Goal: Task Accomplishment & Management: Use online tool/utility

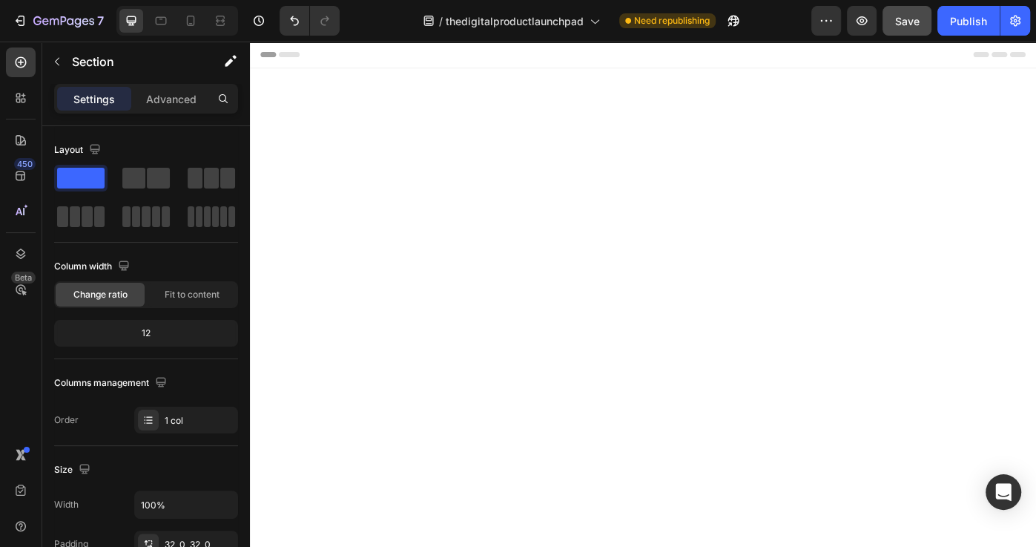
scroll to position [7449, 0]
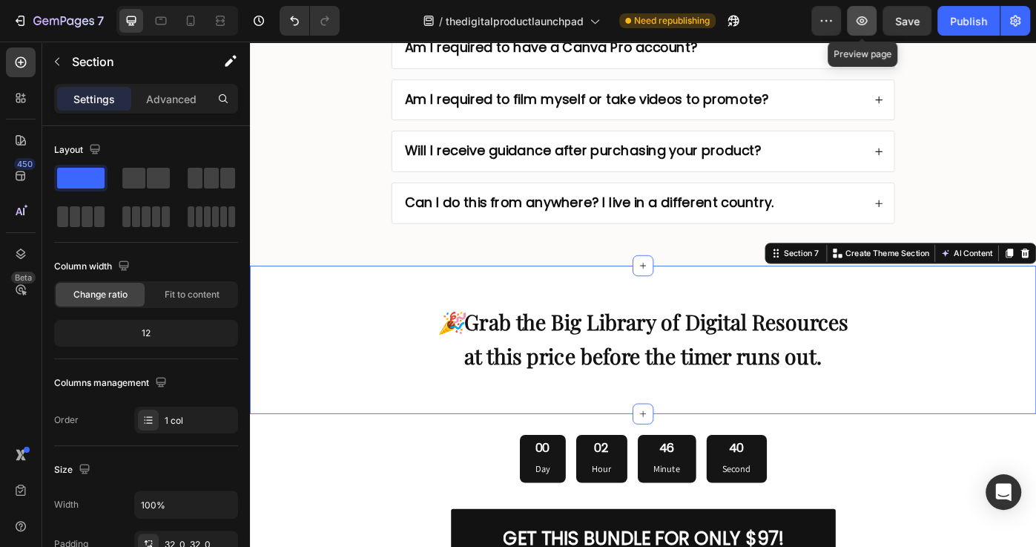
click at [860, 22] on icon "button" at bounding box center [861, 20] width 15 height 15
click at [958, 29] on button "Publish" at bounding box center [968, 21] width 62 height 30
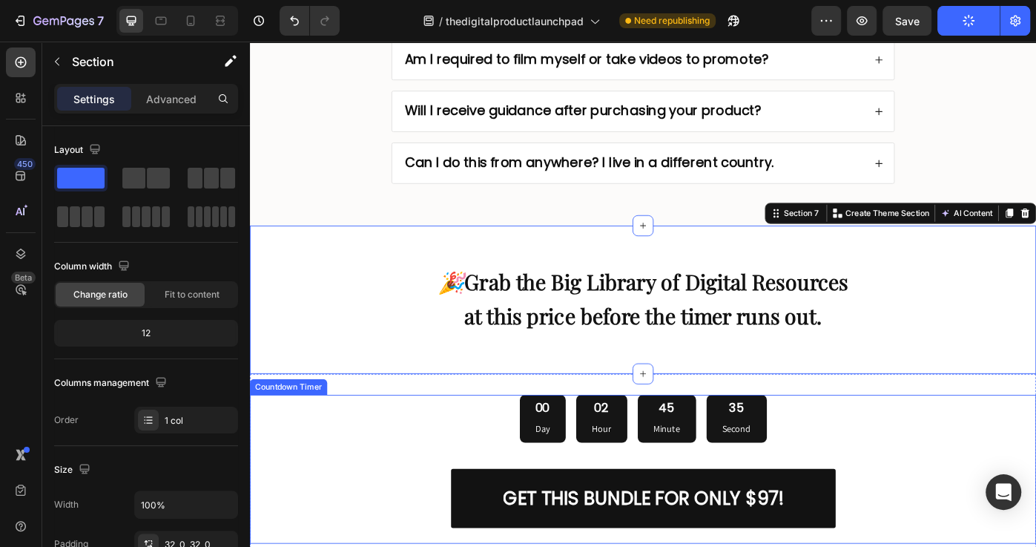
scroll to position [7520, 0]
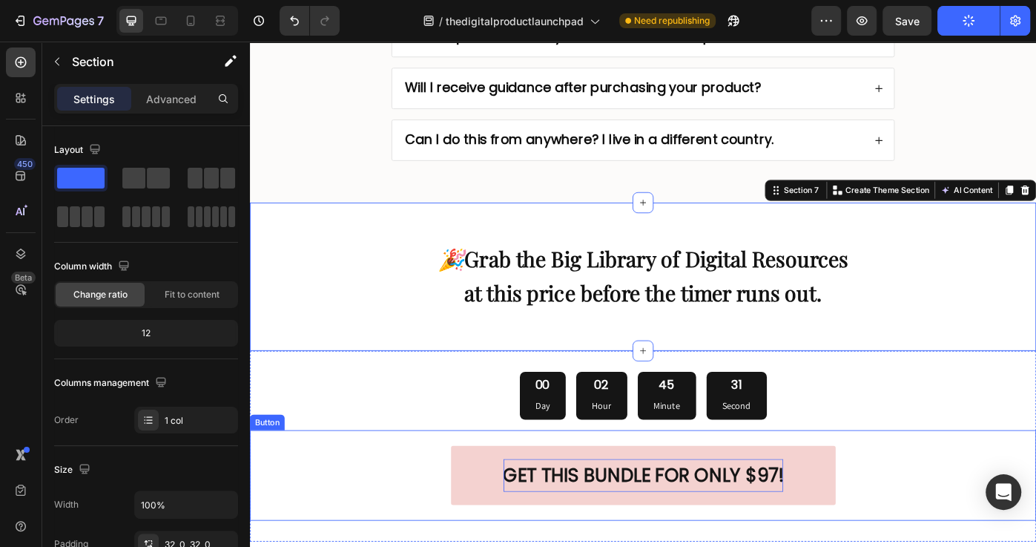
click at [842, 518] on strong "GET THIS BUNDLE FOR ONLY $97!" at bounding box center [695, 532] width 317 height 29
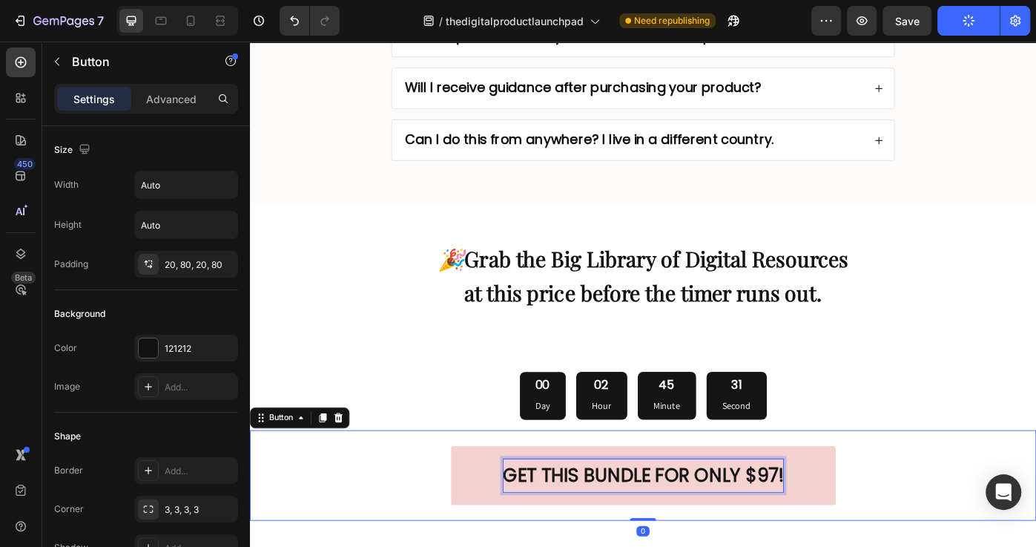
click at [837, 518] on strong "GET THIS BUNDLE FOR ONLY $97!" at bounding box center [695, 532] width 317 height 29
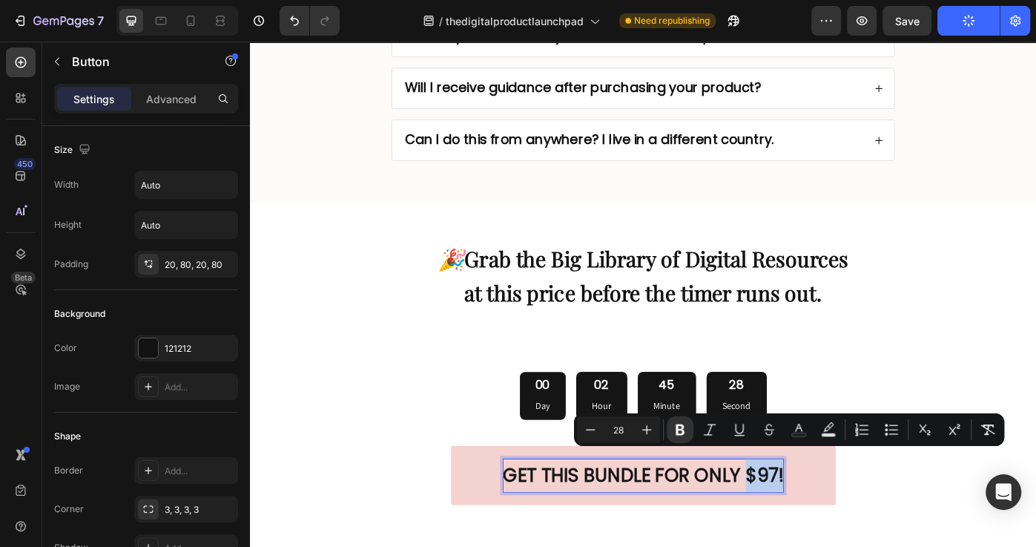
drag, startPoint x: 811, startPoint y: 518, endPoint x: 854, endPoint y: 521, distance: 42.3
click at [854, 521] on strong "GET THIS BUNDLE FOR ONLY $97!" at bounding box center [695, 532] width 317 height 29
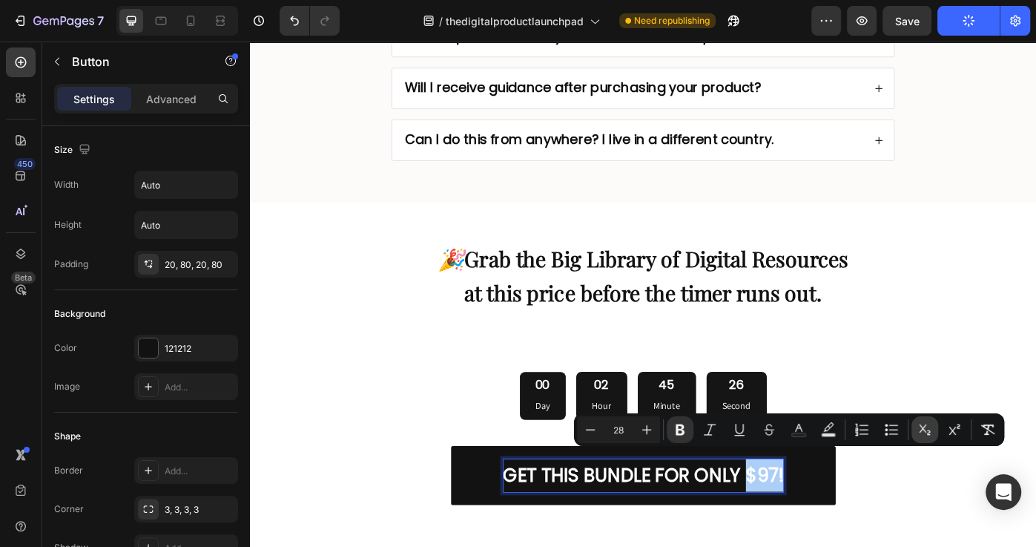
click at [932, 435] on button "Subscript" at bounding box center [924, 429] width 27 height 27
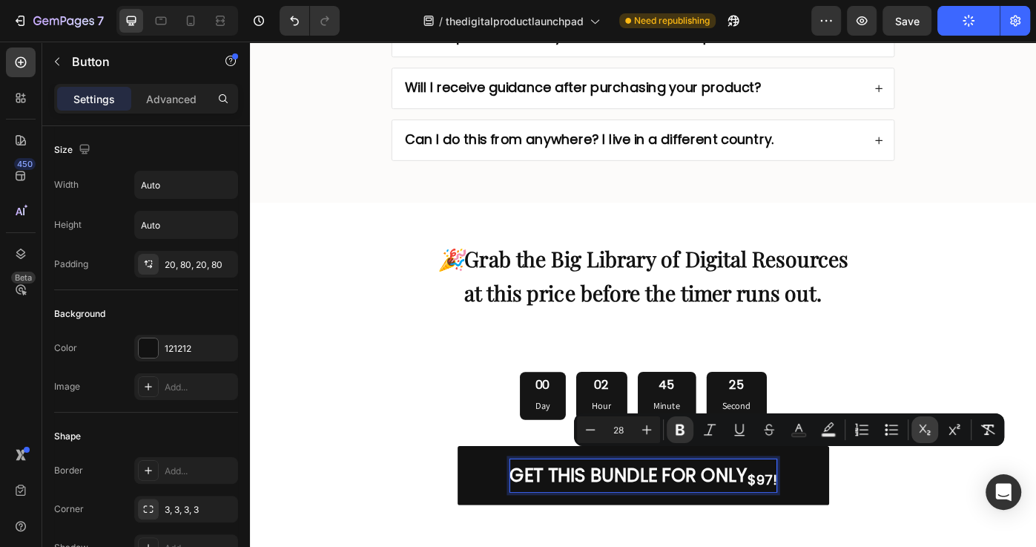
click at [932, 435] on button "Subscript" at bounding box center [924, 429] width 27 height 27
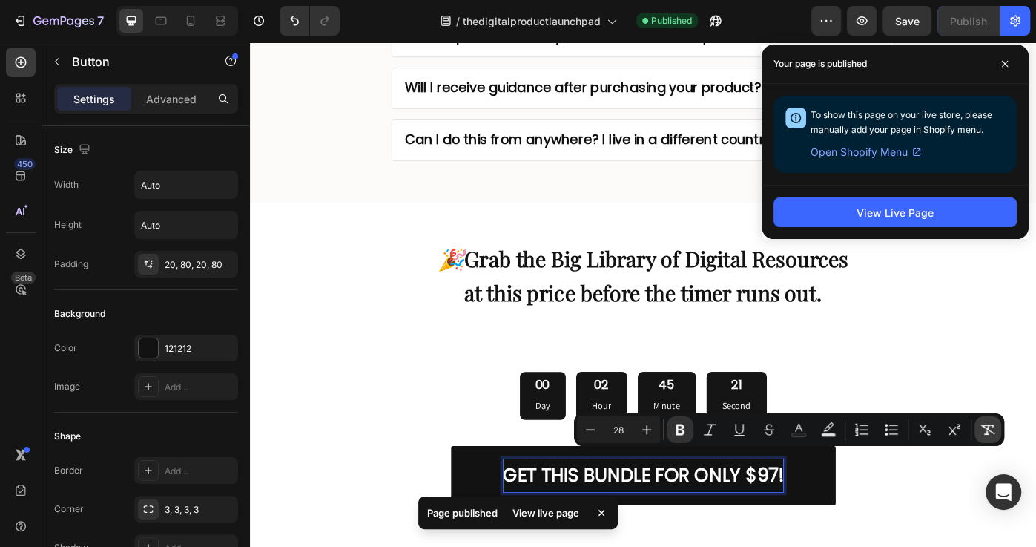
click at [991, 433] on icon "Editor contextual toolbar" at bounding box center [987, 429] width 15 height 15
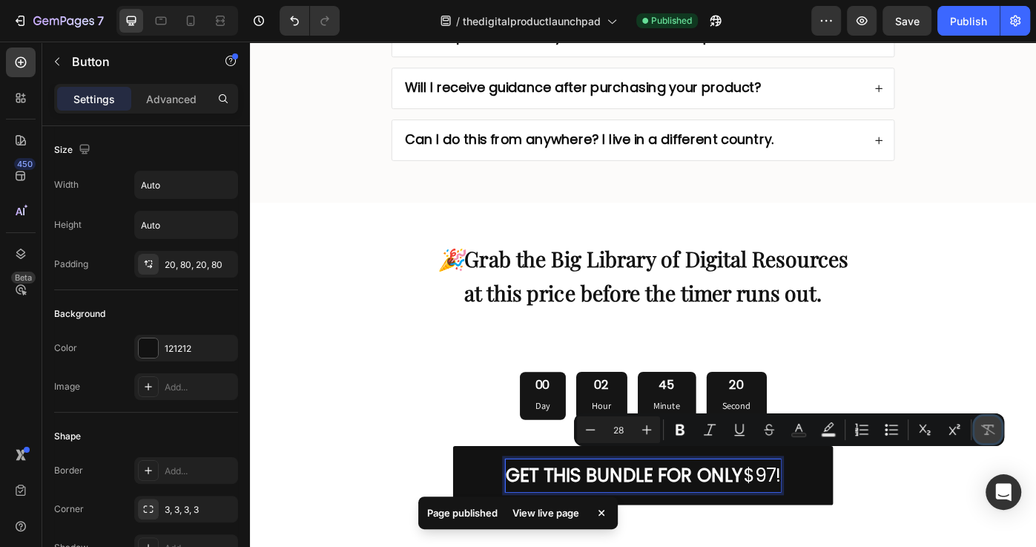
click at [986, 429] on icon "Editor contextual toolbar" at bounding box center [988, 429] width 14 height 10
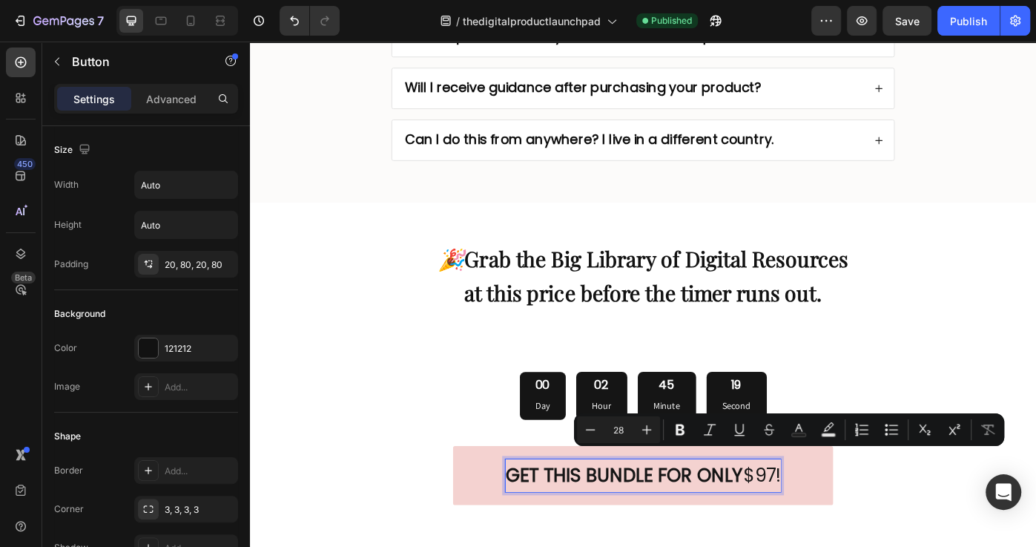
click at [831, 525] on p "GET THIS BUNDLE FOR ONLY $97!" at bounding box center [694, 532] width 311 height 37
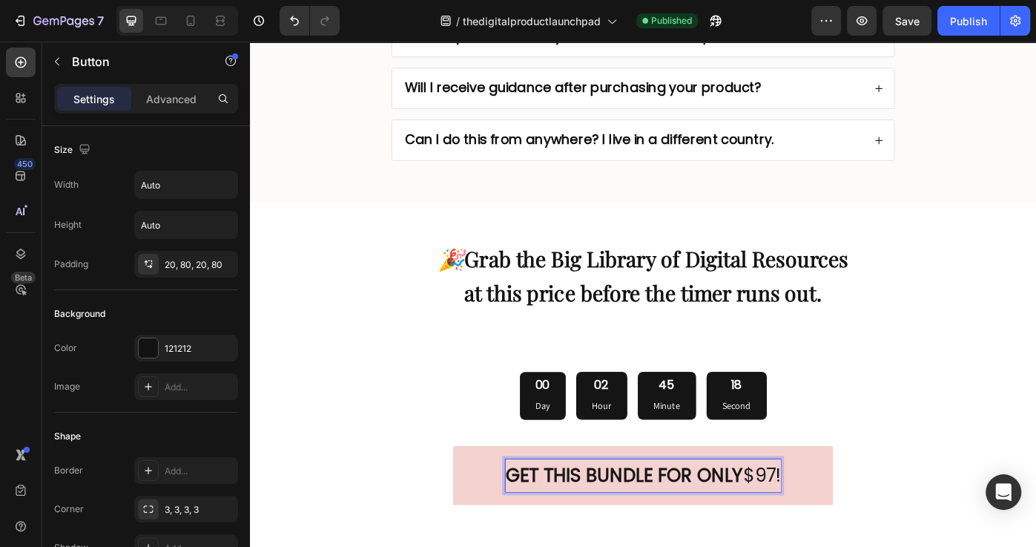
click at [828, 520] on p "GET THIS BUNDLE FOR ONLY $97!" at bounding box center [694, 532] width 311 height 37
click at [828, 521] on p "GET THIS BUNDLE FOR ONLY $97!" at bounding box center [694, 532] width 311 height 37
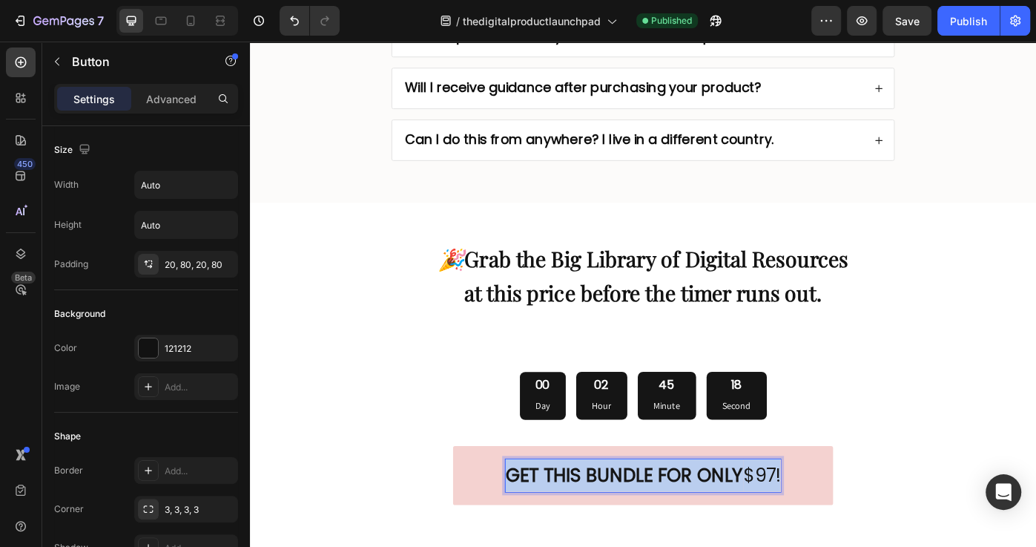
click at [828, 521] on p "GET THIS BUNDLE FOR ONLY $97!" at bounding box center [694, 532] width 311 height 37
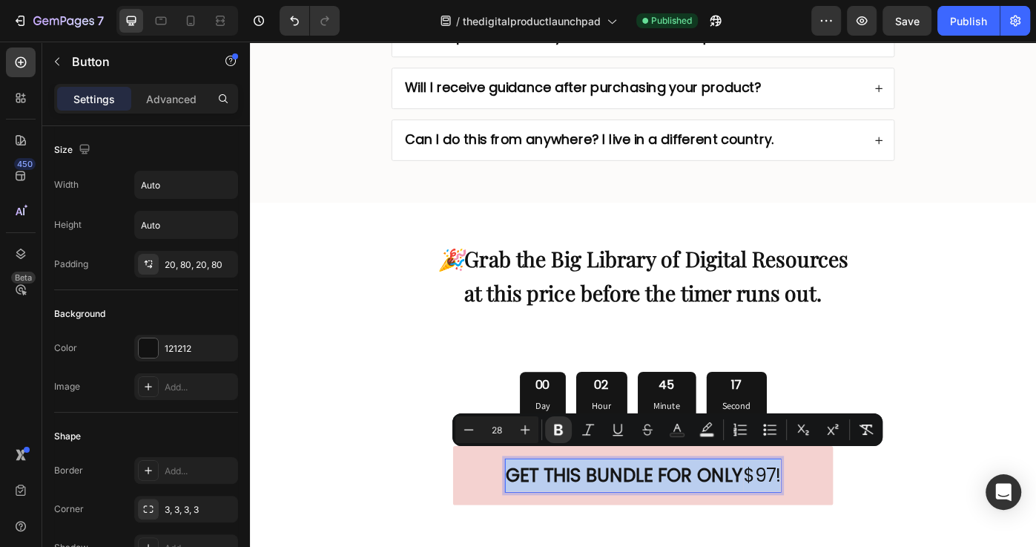
click at [842, 524] on p "GET THIS BUNDLE FOR ONLY $97!" at bounding box center [694, 532] width 311 height 37
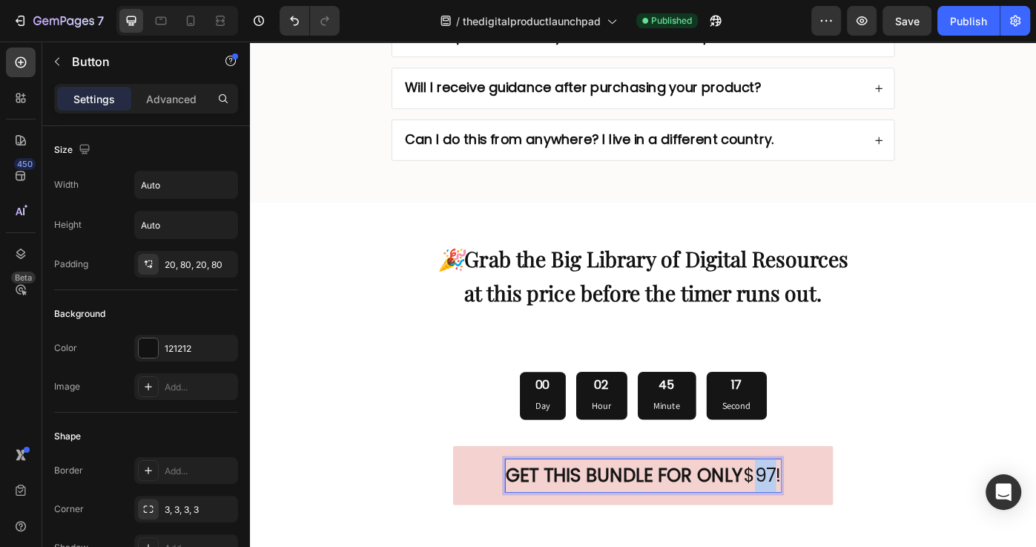
click at [842, 524] on p "GET THIS BUNDLE FOR ONLY $97!" at bounding box center [694, 532] width 311 height 37
click at [817, 518] on p "GET THIS BUNDLE FOR ONLY $97!" at bounding box center [694, 532] width 311 height 37
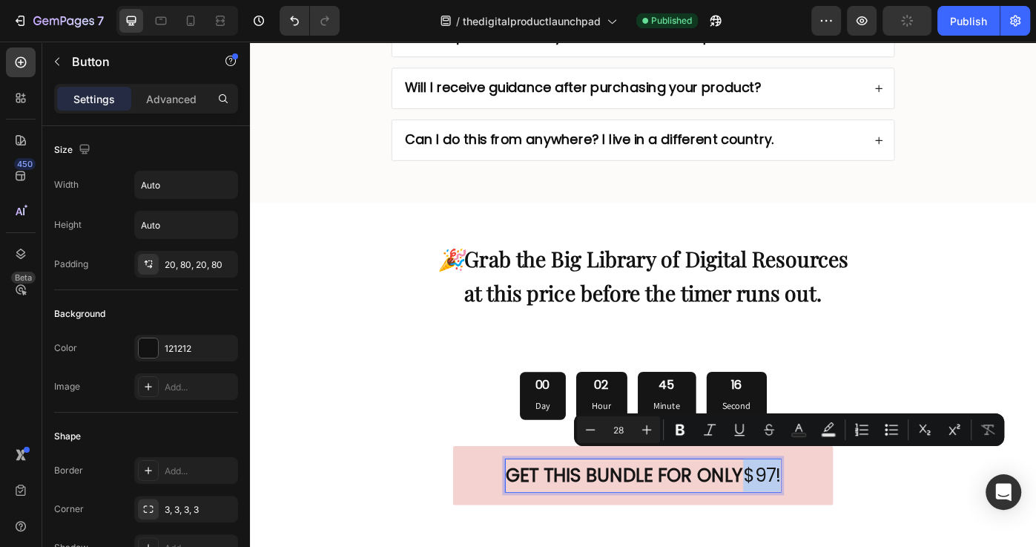
drag, startPoint x: 811, startPoint y: 518, endPoint x: 861, endPoint y: 526, distance: 51.0
click at [861, 526] on link "GET THIS BUNDLE FOR ONLY $97!" at bounding box center [695, 532] width 430 height 67
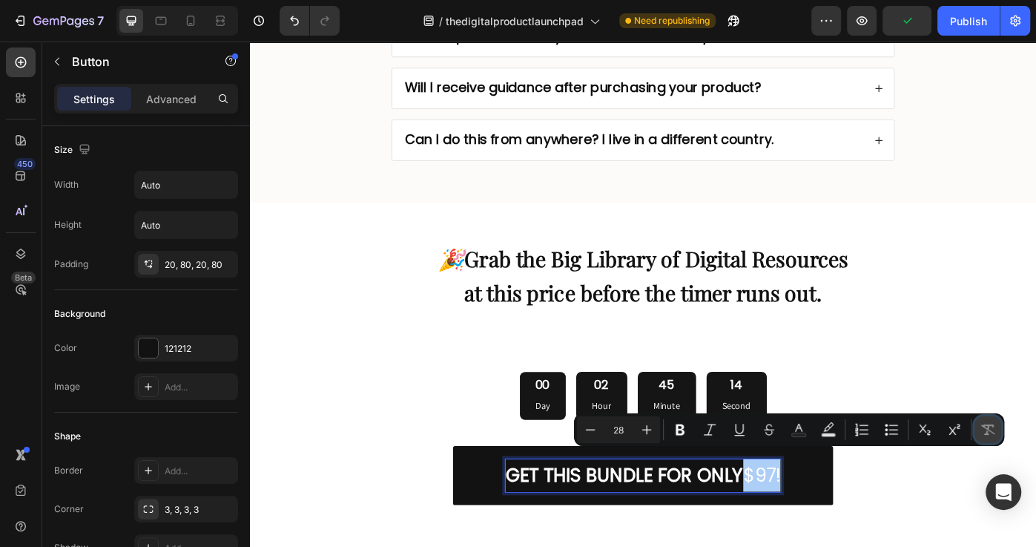
click at [991, 431] on icon "Editor contextual toolbar" at bounding box center [987, 429] width 15 height 15
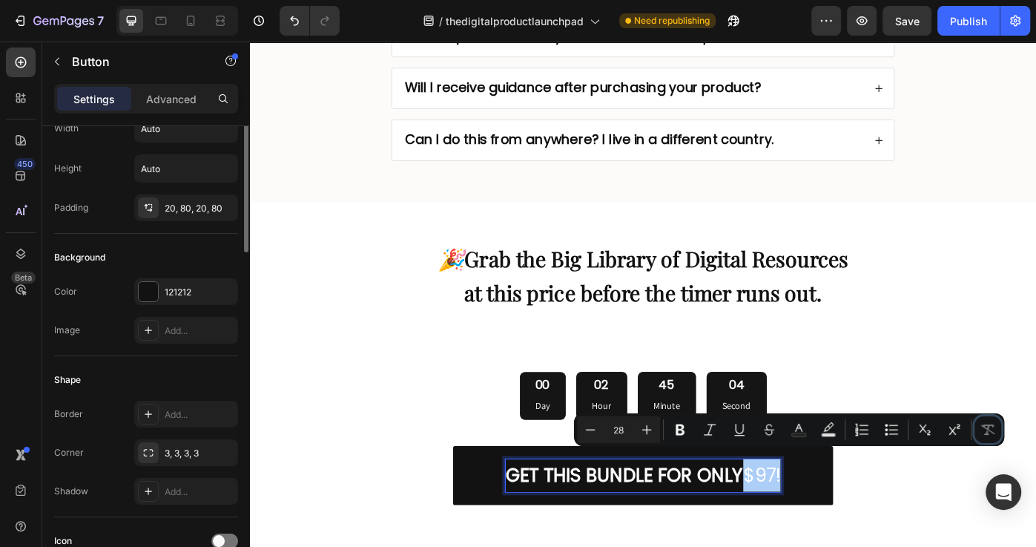
scroll to position [0, 0]
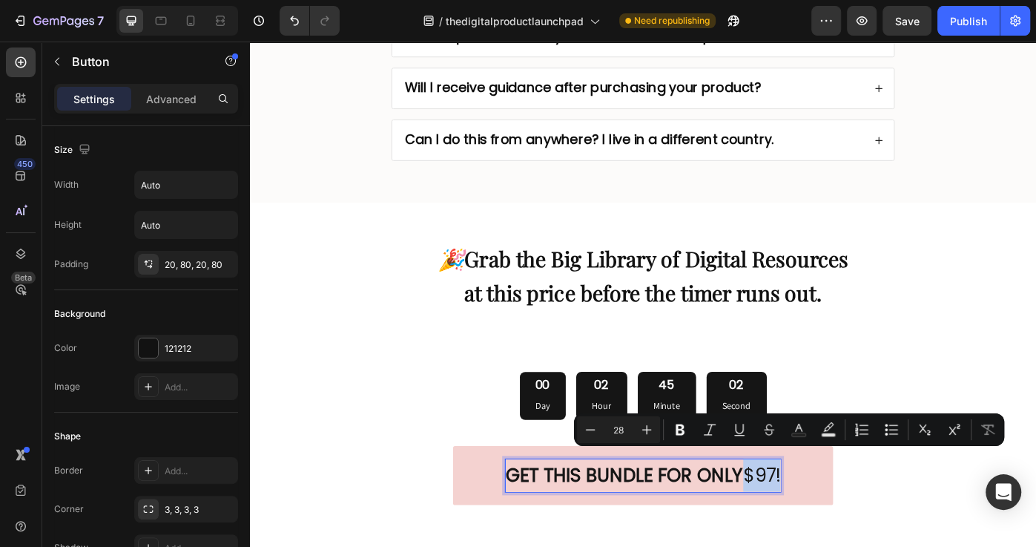
click at [840, 515] on p "GET THIS BUNDLE FOR ONLY $97!" at bounding box center [694, 532] width 311 height 37
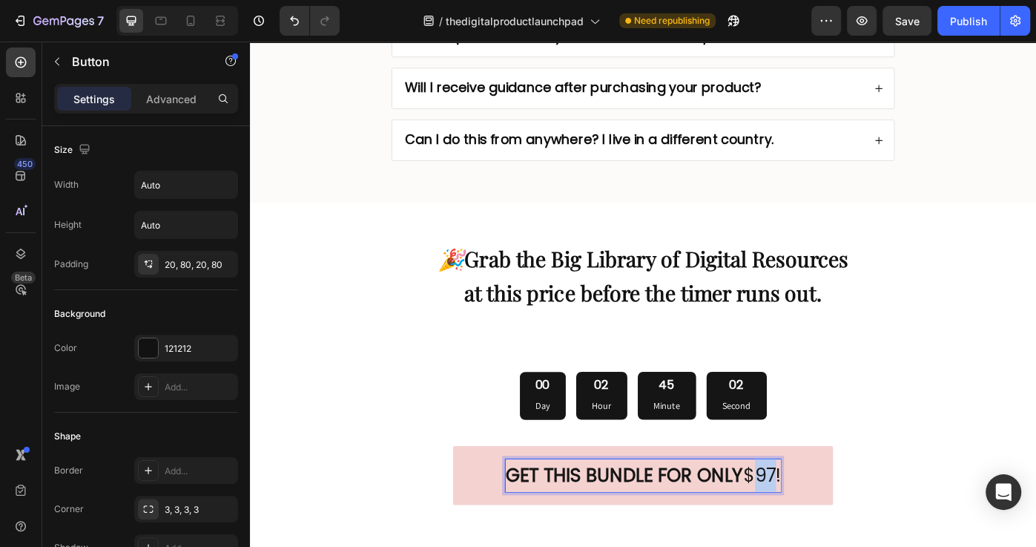
click at [839, 515] on p "GET THIS BUNDLE FOR ONLY $97!" at bounding box center [694, 532] width 311 height 37
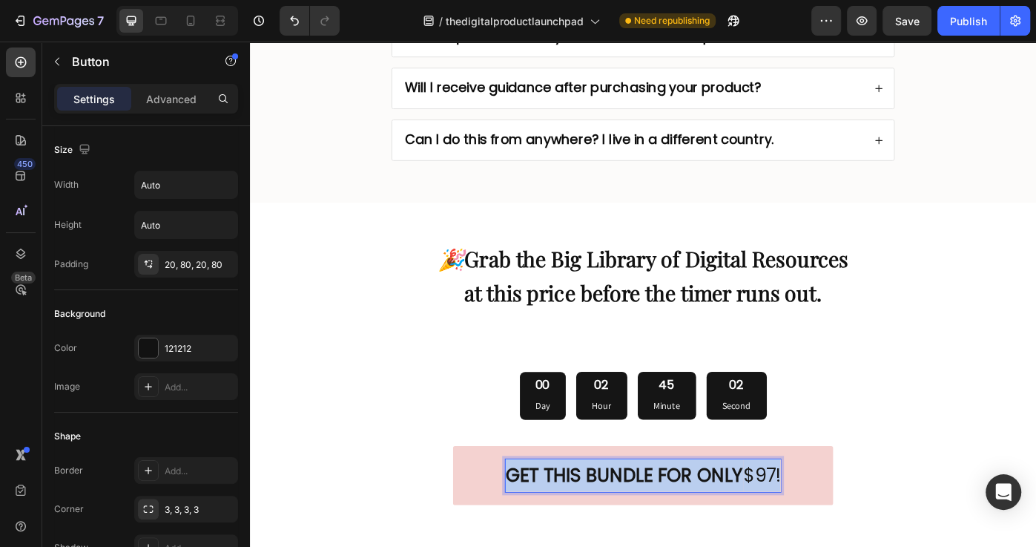
click at [839, 515] on p "GET THIS BUNDLE FOR ONLY $97!" at bounding box center [694, 532] width 311 height 37
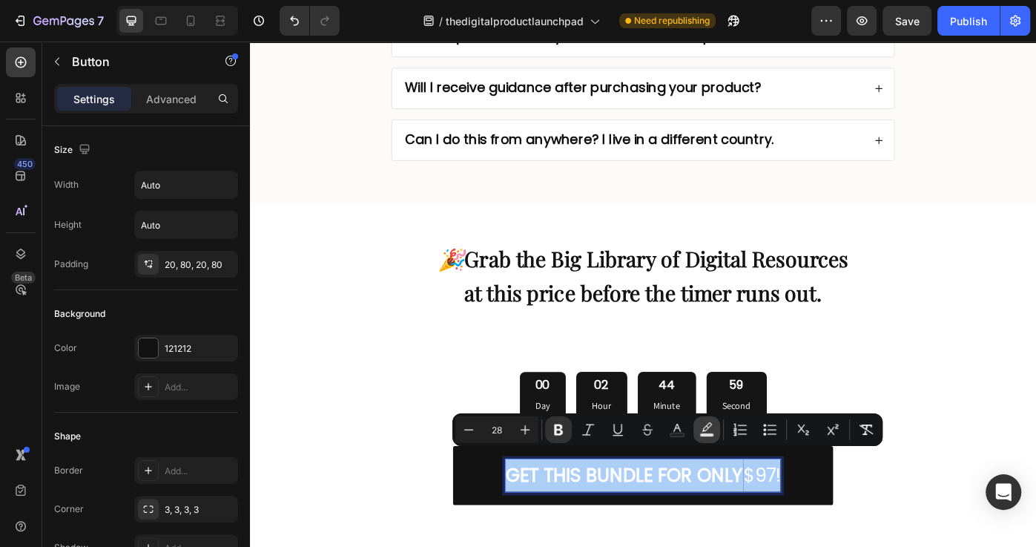
click at [715, 424] on button "Text Background Color" at bounding box center [706, 429] width 27 height 27
type input "000000"
type input "77"
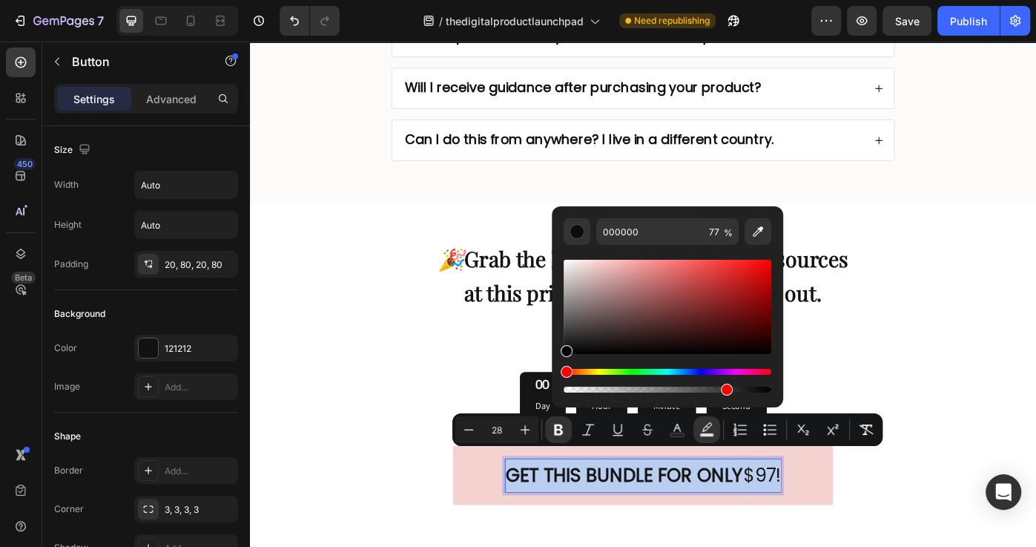
click at [851, 531] on p "GET THIS BUNDLE FOR ONLY $97!" at bounding box center [694, 532] width 311 height 37
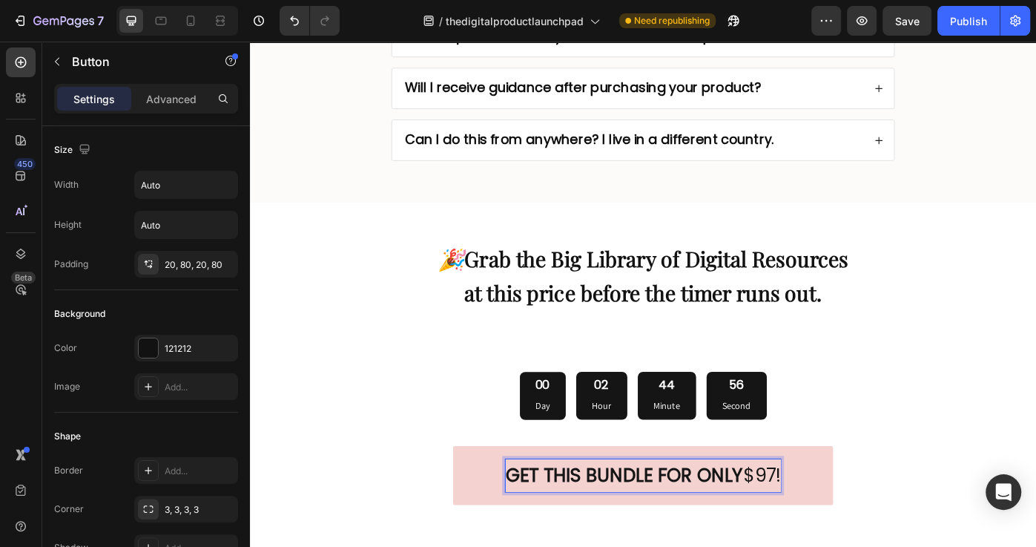
click at [770, 518] on strong "GET THIS BUNDLE FOR ONLY" at bounding box center [673, 532] width 269 height 29
click at [820, 518] on p "GET THIS BUNDLE FOR ONLY $97!" at bounding box center [694, 532] width 311 height 37
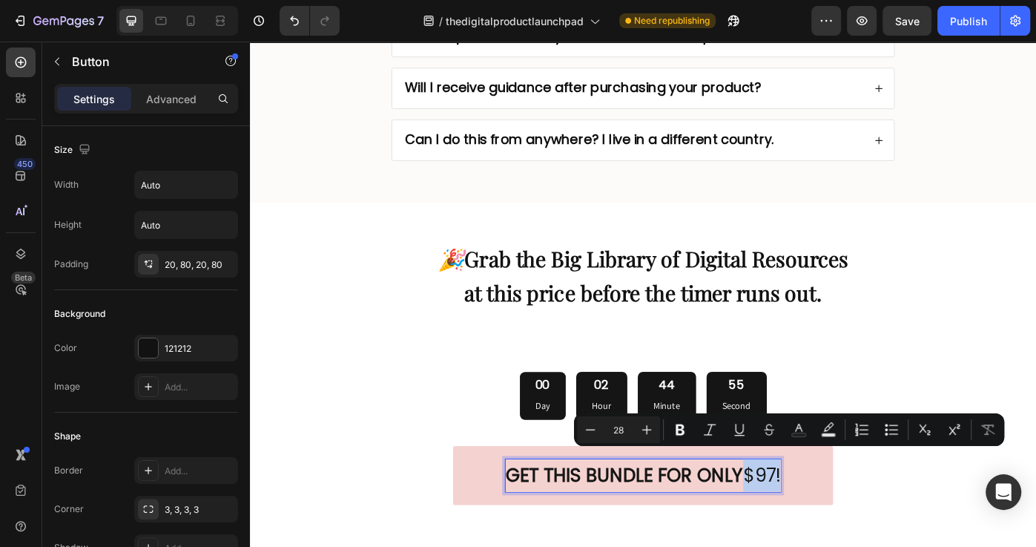
click at [851, 521] on p "GET THIS BUNDLE FOR ONLY $97!" at bounding box center [694, 532] width 311 height 37
click at [885, 546] on div "GET THIS BUNDLE FOR ONLY $97! Button 0" at bounding box center [695, 532] width 890 height 102
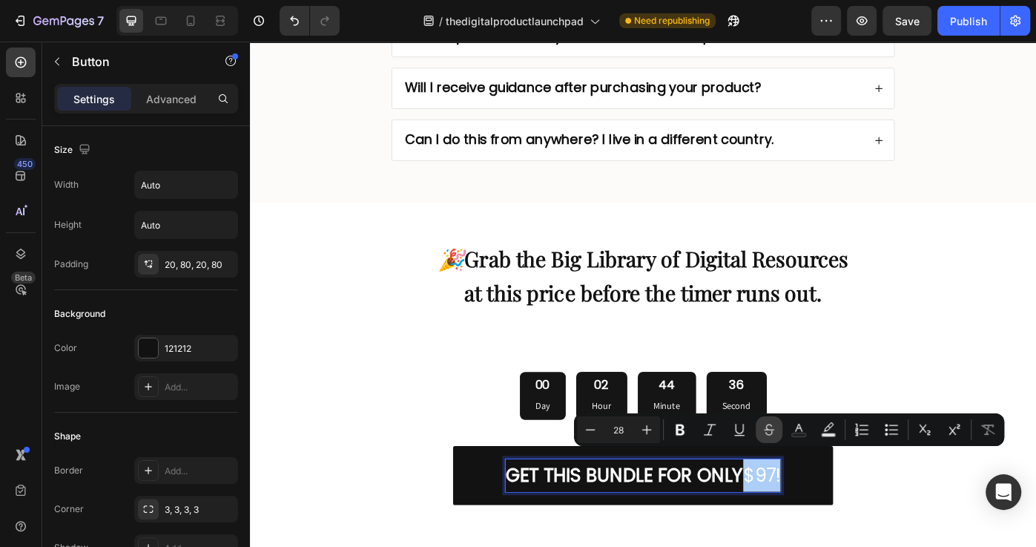
click at [765, 429] on icon "Editor contextual toolbar" at bounding box center [769, 429] width 15 height 15
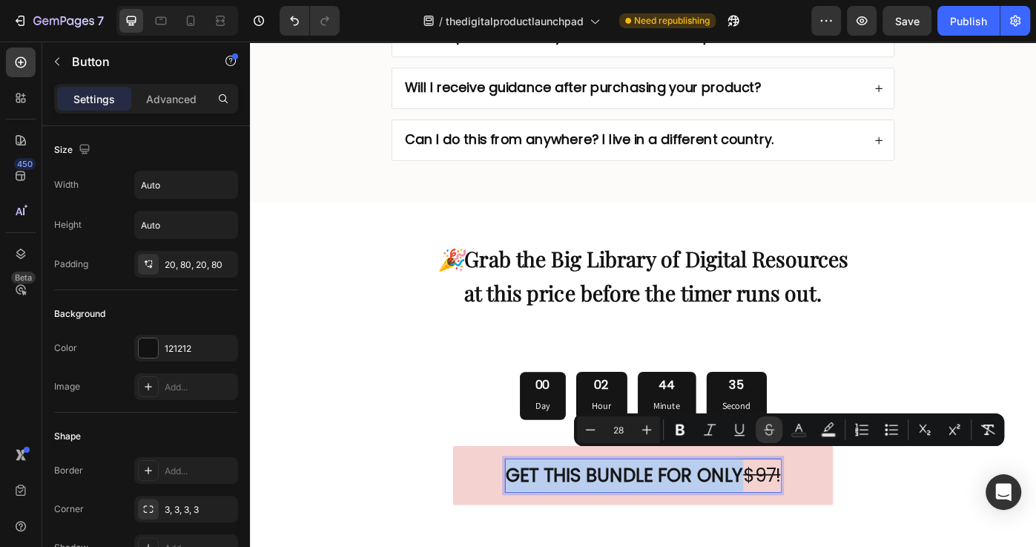
click at [889, 542] on link "GET THIS BUNDLE FOR ONLY $97!" at bounding box center [695, 532] width 430 height 67
click at [811, 530] on s "$97!" at bounding box center [829, 532] width 42 height 29
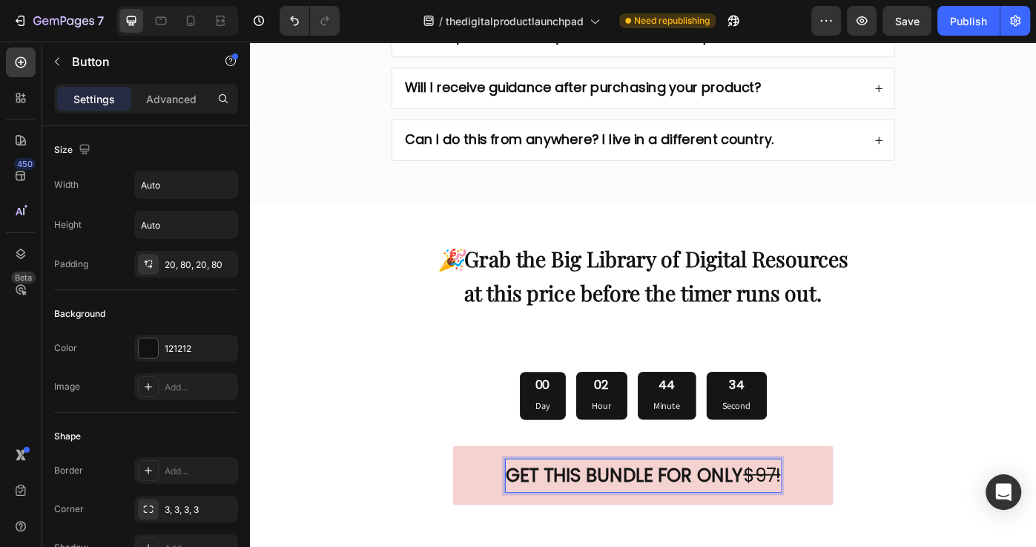
click at [802, 530] on strong "GET THIS BUNDLE FOR ONLY" at bounding box center [673, 532] width 269 height 29
click at [834, 521] on s "$97!" at bounding box center [829, 532] width 42 height 29
click at [824, 524] on s "$97!" at bounding box center [829, 532] width 42 height 29
click at [823, 524] on s "$97!" at bounding box center [829, 532] width 42 height 29
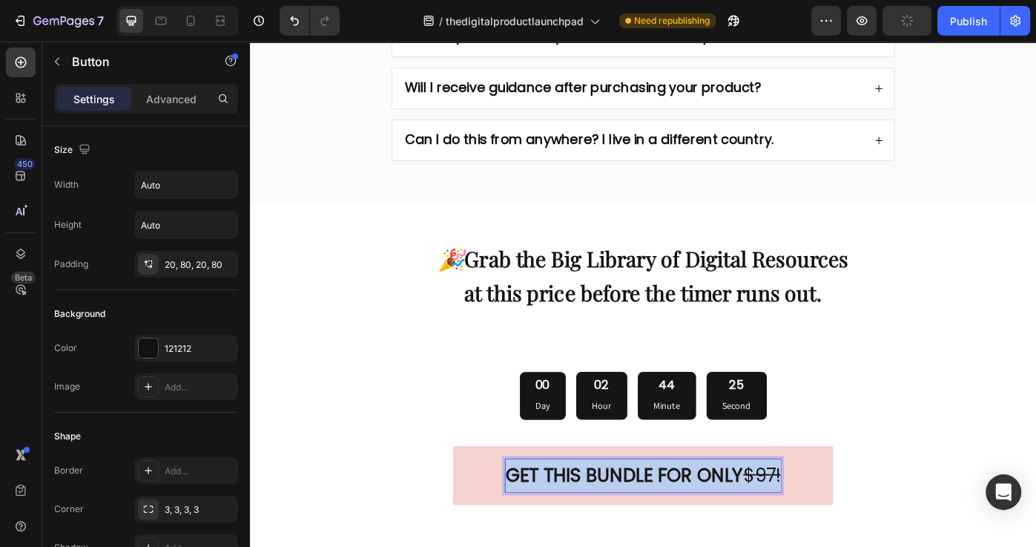
click at [823, 524] on s "$97!" at bounding box center [829, 532] width 42 height 29
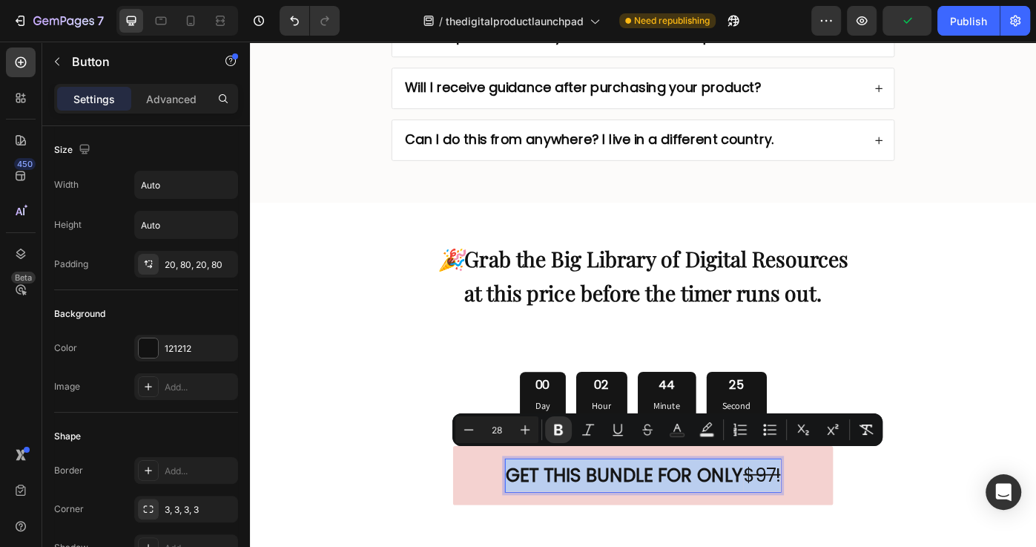
click at [840, 525] on s "$97!" at bounding box center [829, 532] width 42 height 29
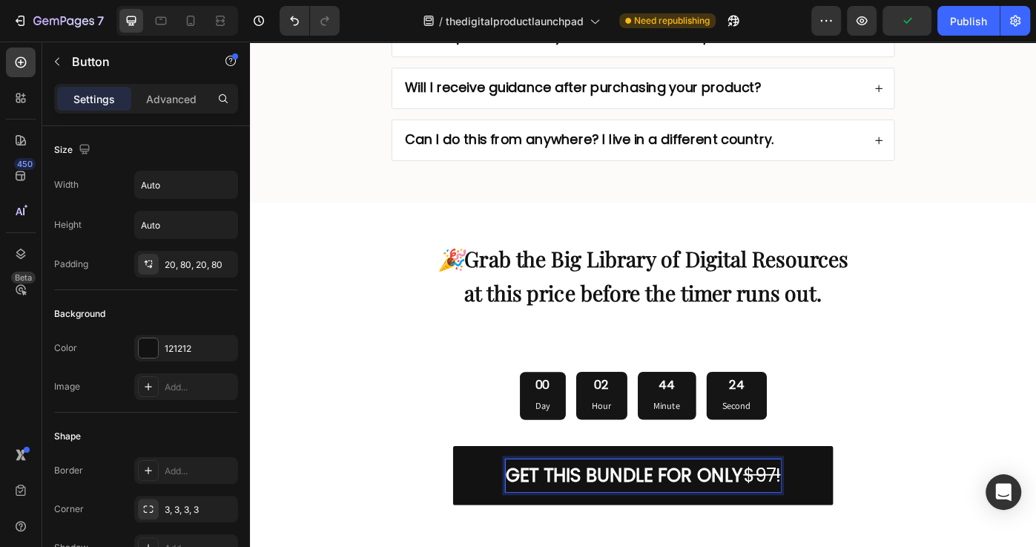
click at [923, 533] on div "GET THIS BUNDLE FOR ONLY $97! Button 0" at bounding box center [695, 532] width 890 height 102
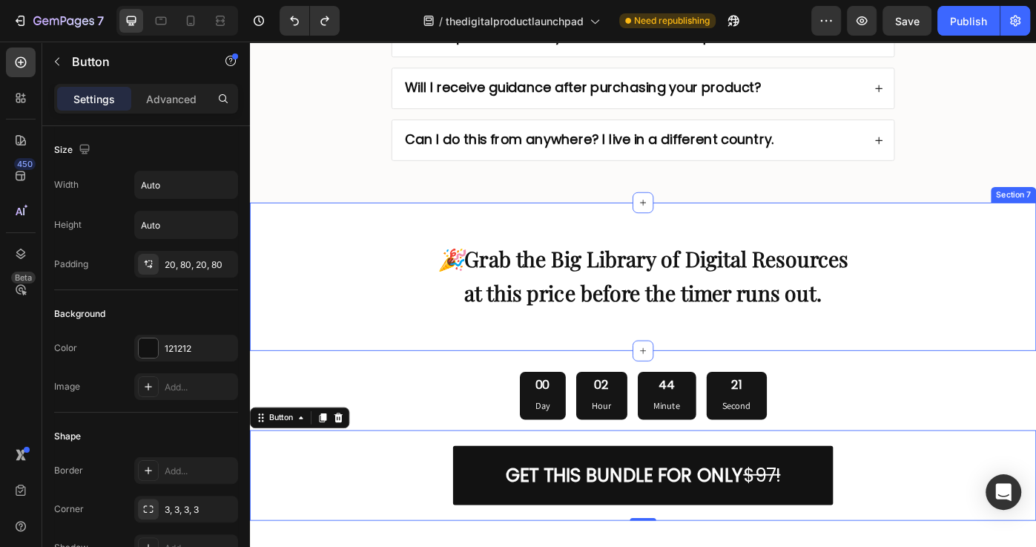
click at [992, 338] on div "🎉 Grab the Big Library of Digital Resources at this price before the timer runs…" at bounding box center [695, 308] width 890 height 120
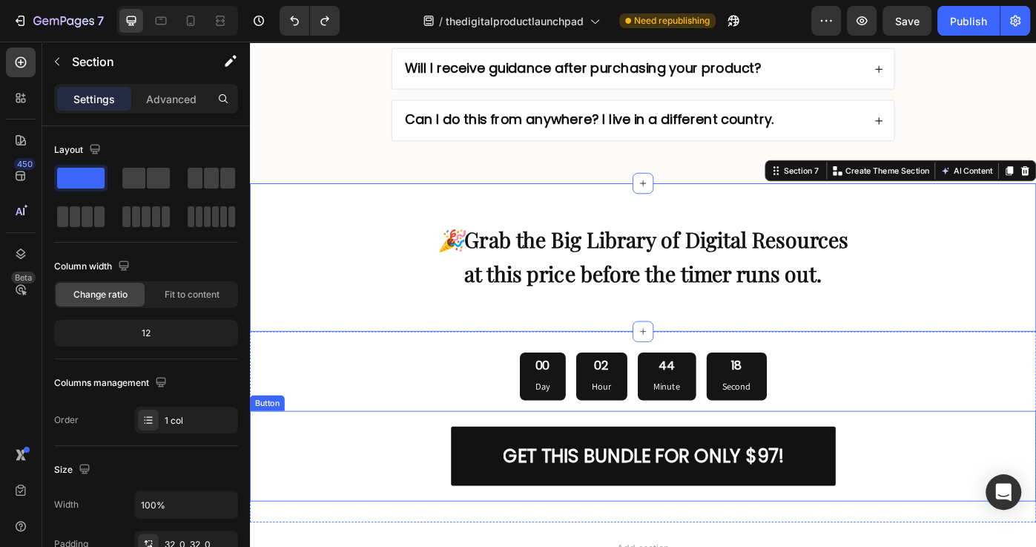
scroll to position [7543, 0]
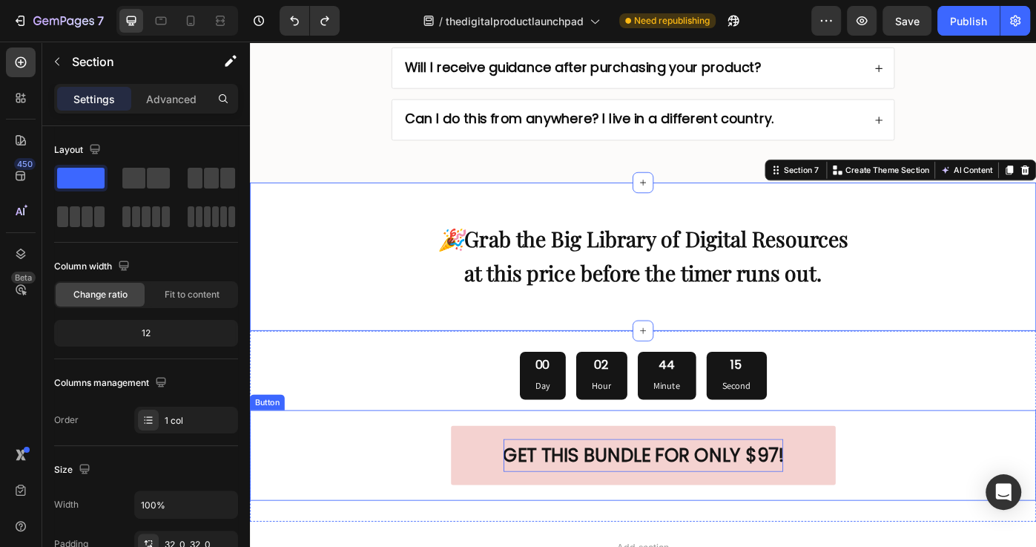
click at [672, 500] on strong "GET THIS BUNDLE FOR ONLY $97!" at bounding box center [695, 509] width 317 height 29
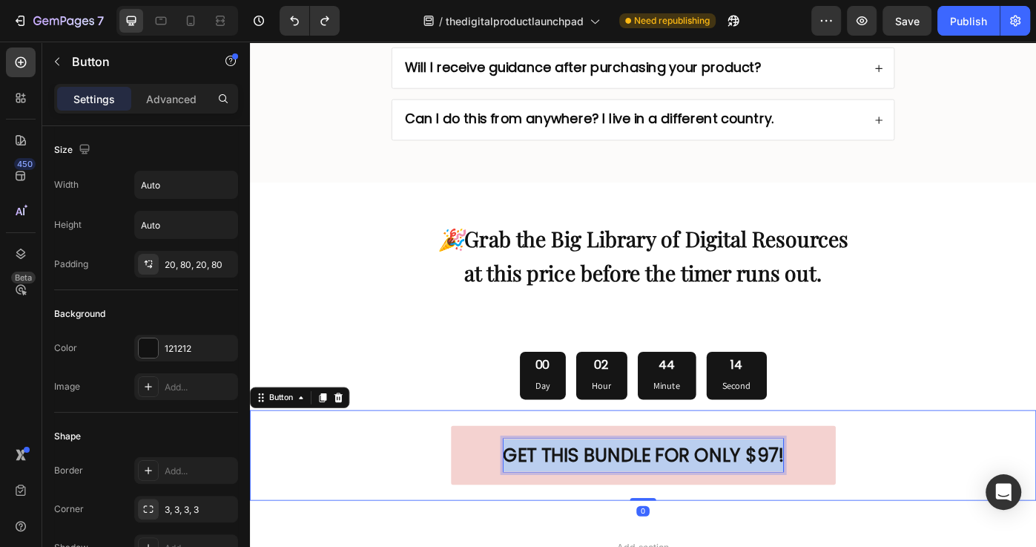
click at [672, 500] on strong "GET THIS BUNDLE FOR ONLY $97!" at bounding box center [695, 509] width 317 height 29
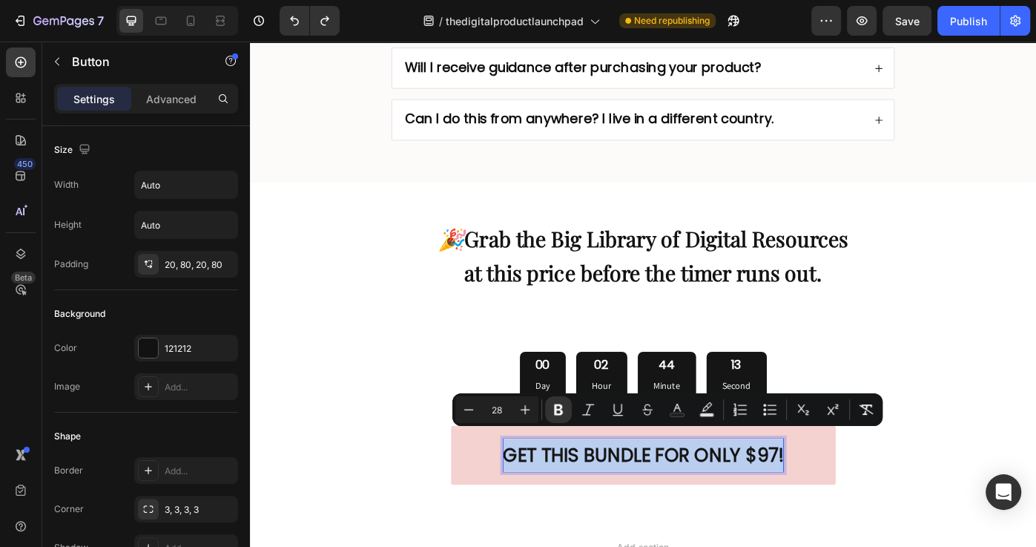
copy strong "GET THIS BUNDLE FOR ONLY $97!"
click at [848, 504] on strong "GET THIS BUNDLE FOR ONLY $97!" at bounding box center [695, 509] width 317 height 29
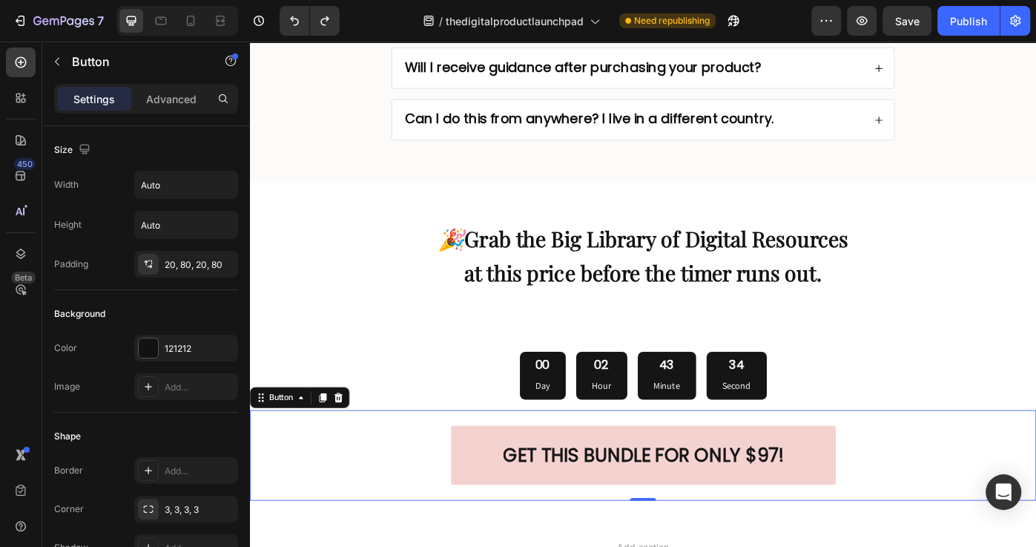
click at [861, 507] on link "GET THIS BUNDLE FOR ONLY $97!" at bounding box center [695, 509] width 435 height 67
click at [845, 504] on strong "GET THIS BUNDLE FOR ONLY $97!" at bounding box center [695, 509] width 317 height 29
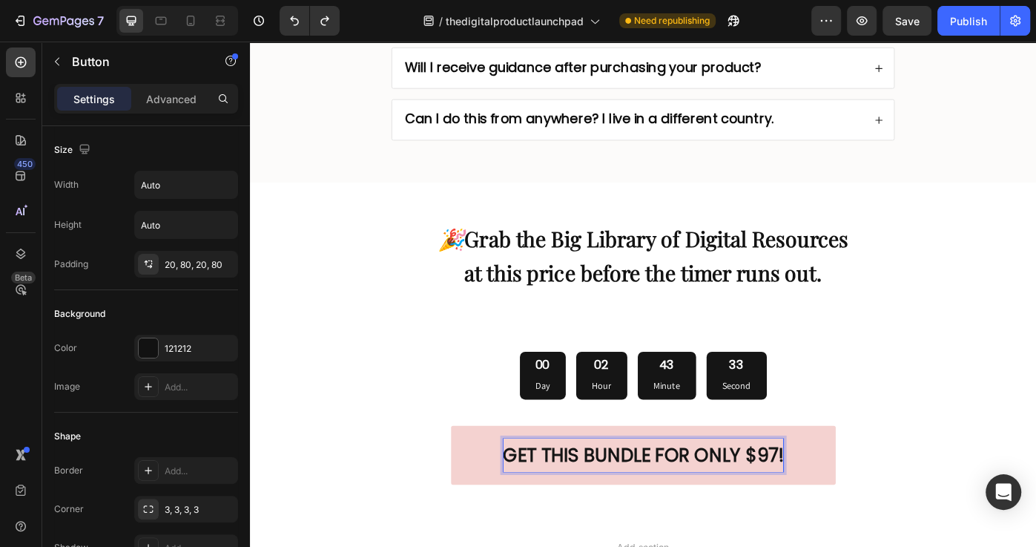
click at [852, 501] on strong "GET THIS BUNDLE FOR ONLY $97!" at bounding box center [695, 509] width 317 height 29
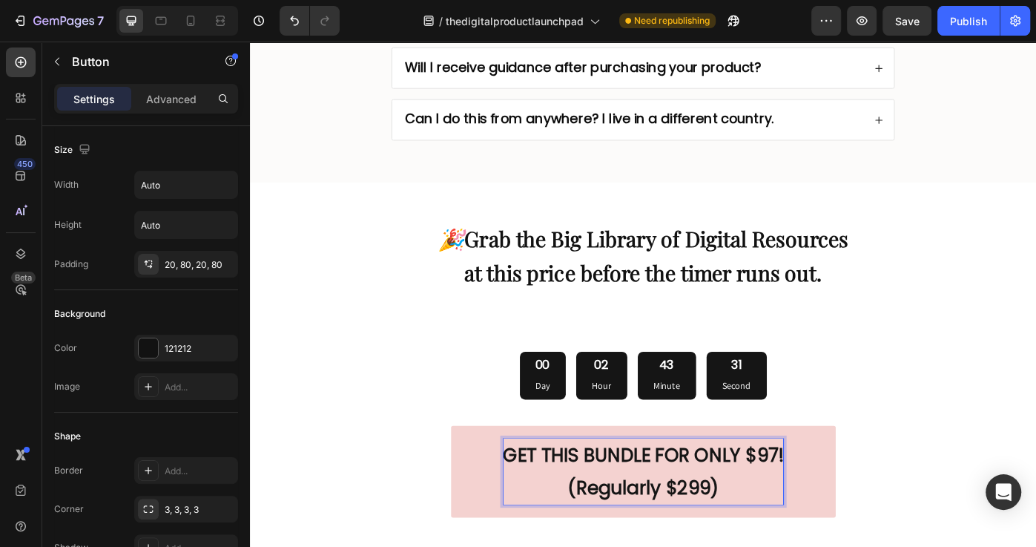
click at [744, 532] on strong "(Regularly $299)" at bounding box center [695, 546] width 171 height 29
click at [745, 532] on strong "(Regularly $299)" at bounding box center [695, 546] width 171 height 29
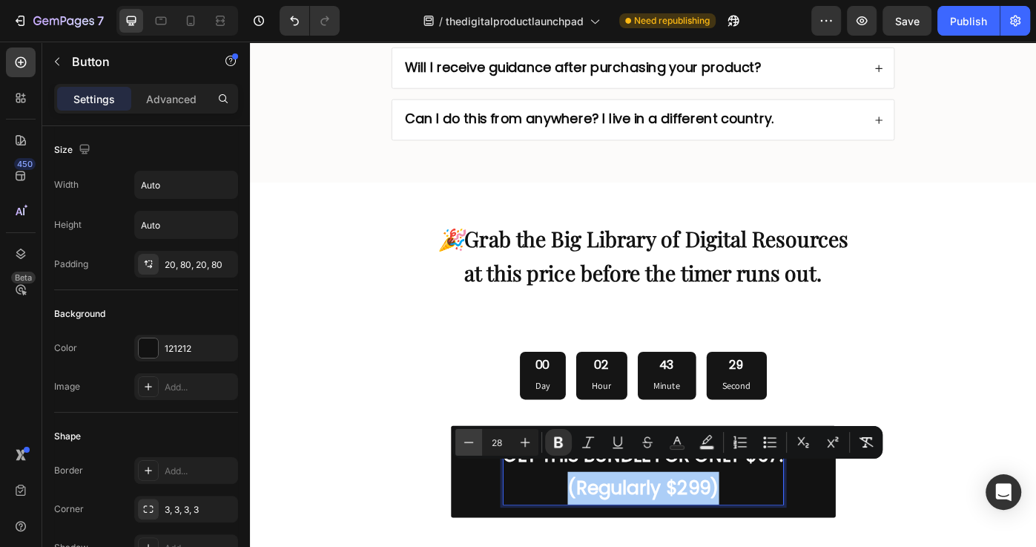
click at [466, 441] on icon "Editor contextual toolbar" at bounding box center [468, 442] width 15 height 15
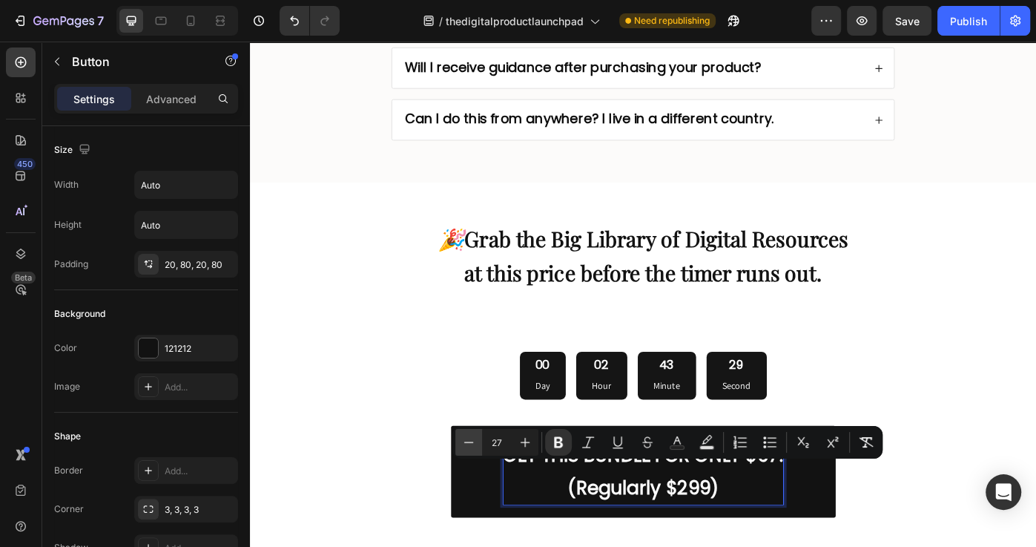
click at [466, 441] on icon "Editor contextual toolbar" at bounding box center [468, 442] width 15 height 15
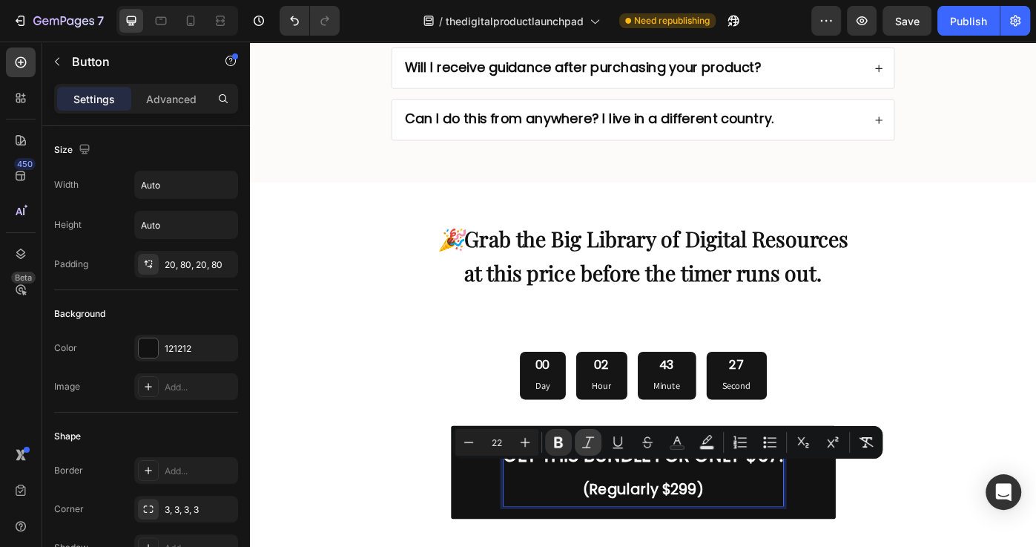
click at [596, 443] on button "Italic" at bounding box center [588, 442] width 27 height 27
click at [462, 442] on icon "Editor contextual toolbar" at bounding box center [468, 442] width 15 height 15
type input "19"
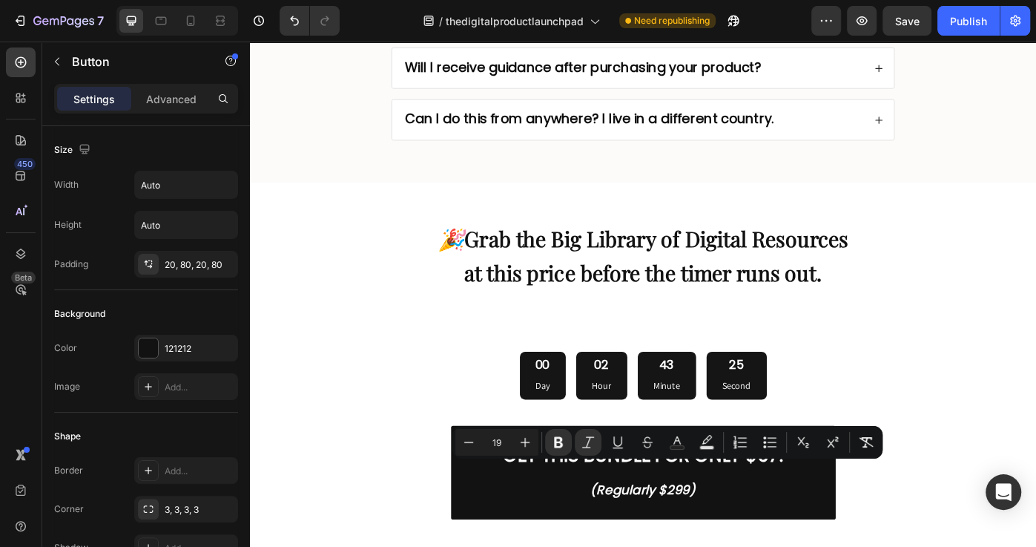
click at [958, 463] on div "GET THIS BUNDLE FOR ONLY $97! (Regularly $299) Button 0" at bounding box center [695, 529] width 890 height 142
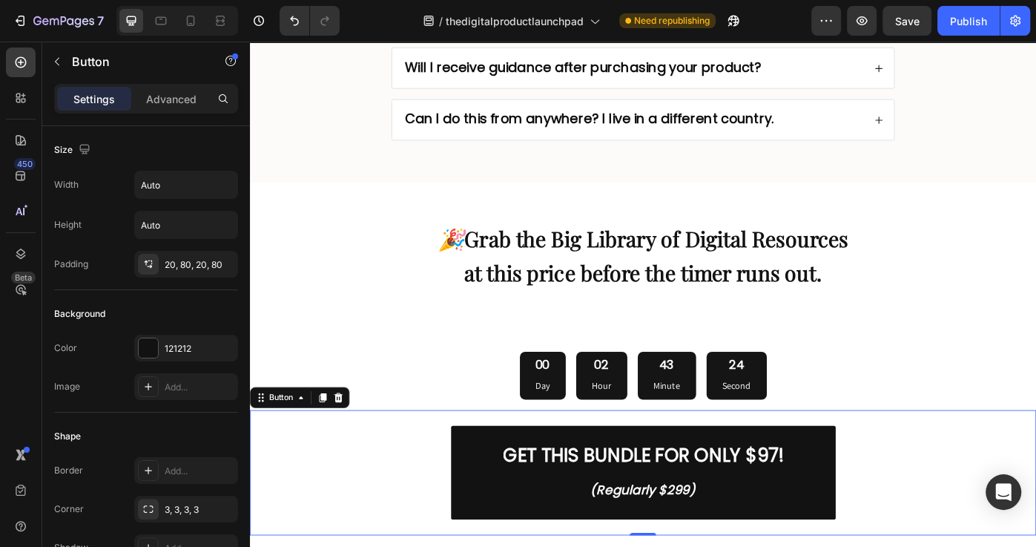
click at [965, 458] on div "GET THIS BUNDLE FOR ONLY $97! (Regularly $299) Button 0" at bounding box center [695, 529] width 890 height 142
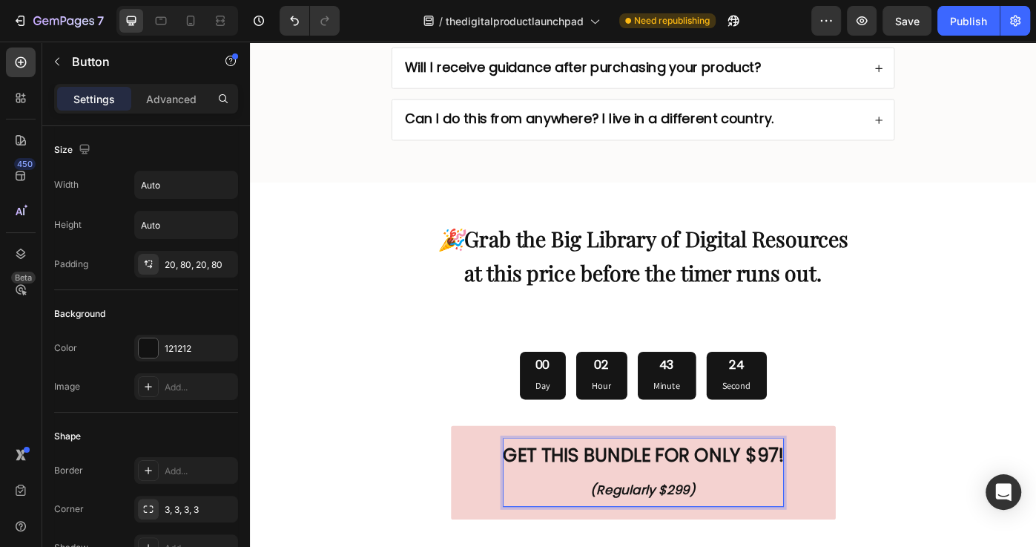
click at [798, 539] on p "GET THIS BUNDLE FOR ONLY $97! (Regularly $299)" at bounding box center [695, 529] width 317 height 77
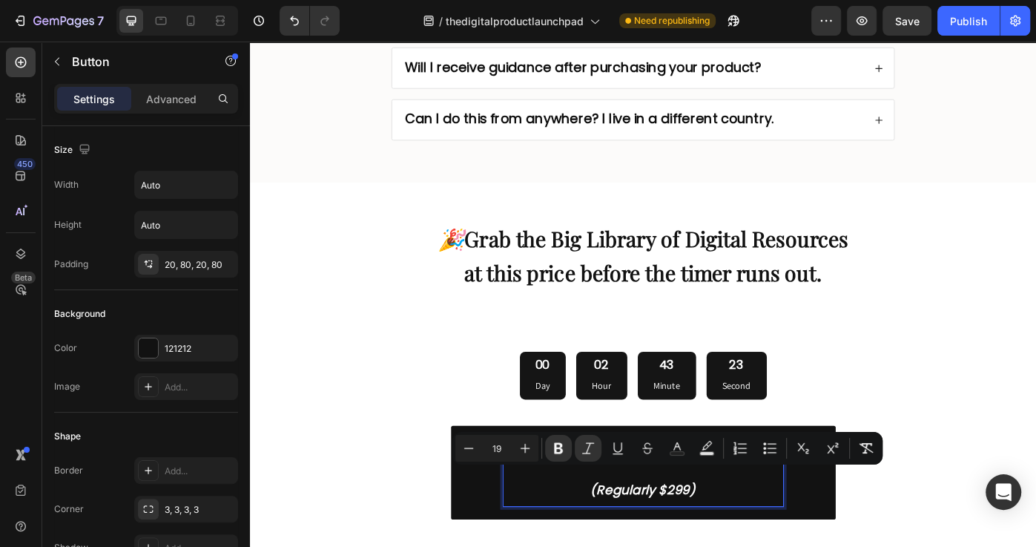
click at [409, 442] on div "00 Day 02 Hour 43 Minute 23 Second Countdown Timer GET THIS BUNDLE FOR ONLY $97…" at bounding box center [695, 496] width 890 height 208
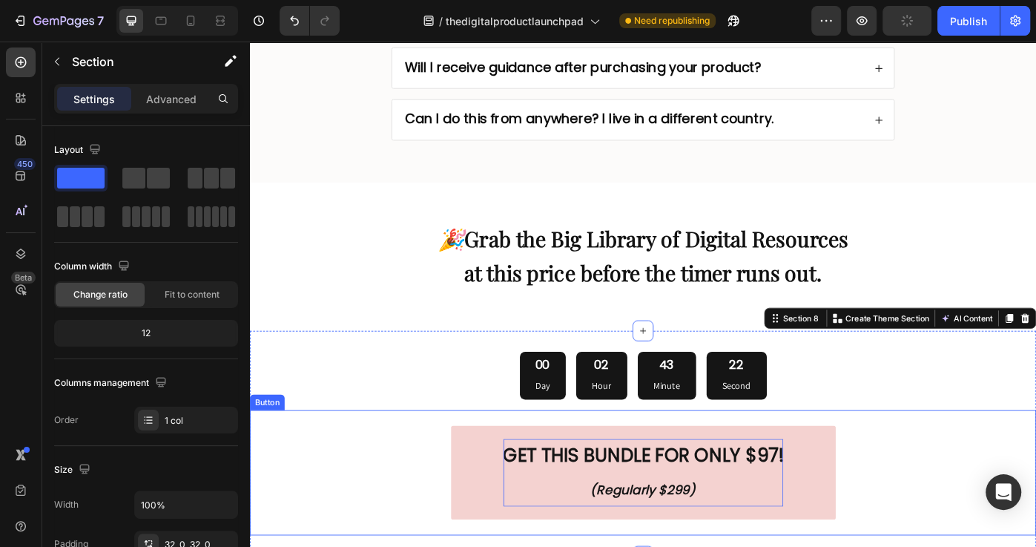
click at [693, 538] on strong "(Regularly $299)" at bounding box center [695, 548] width 119 height 20
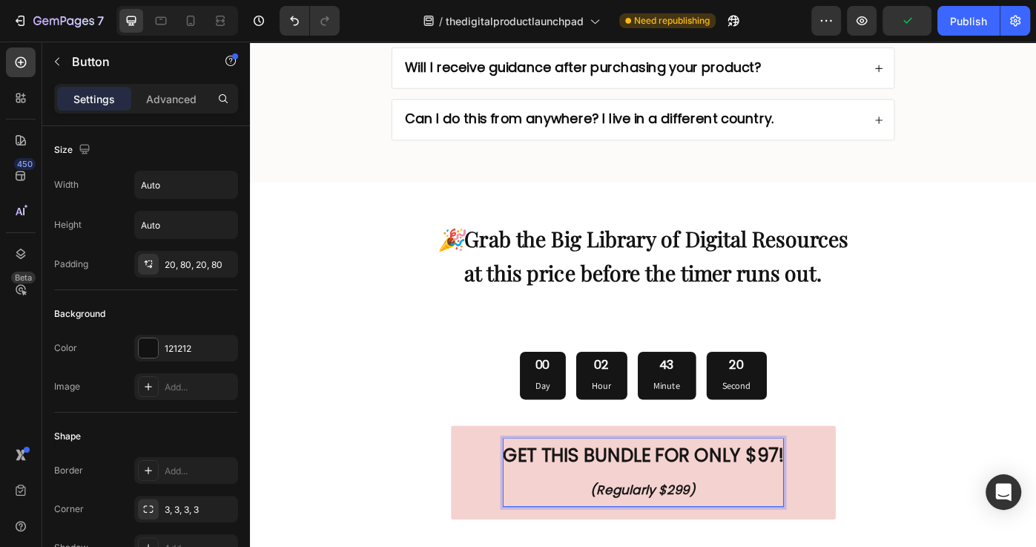
click at [670, 538] on strong "(Regularly $299)" at bounding box center [695, 548] width 119 height 20
click at [671, 538] on strong "(Regularly $299)" at bounding box center [695, 548] width 119 height 20
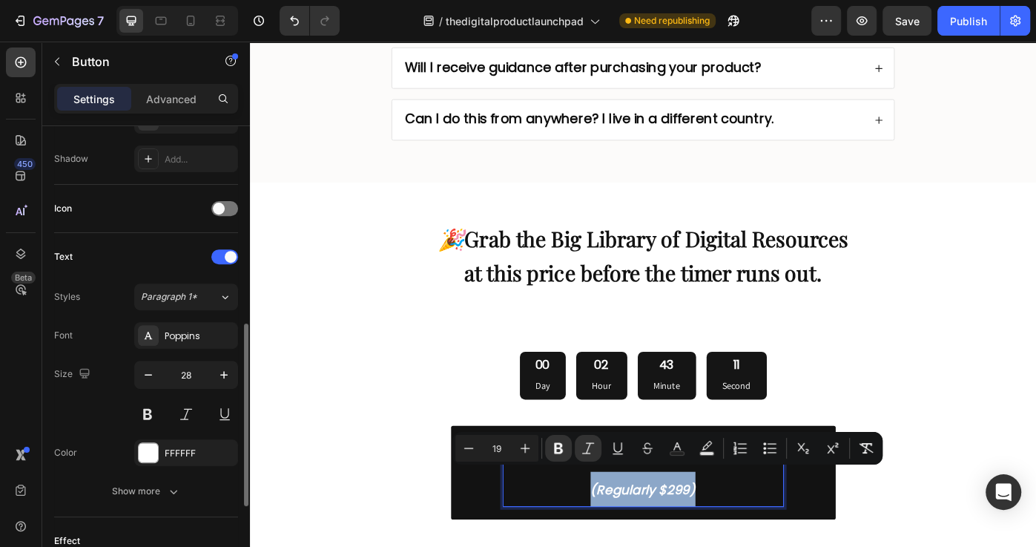
scroll to position [420, 0]
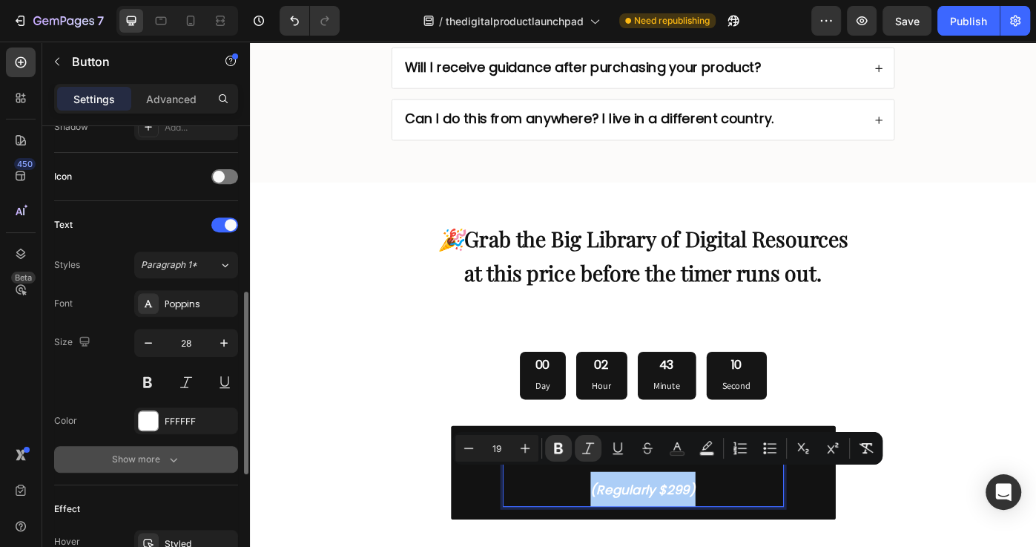
click at [187, 455] on button "Show more" at bounding box center [146, 459] width 184 height 27
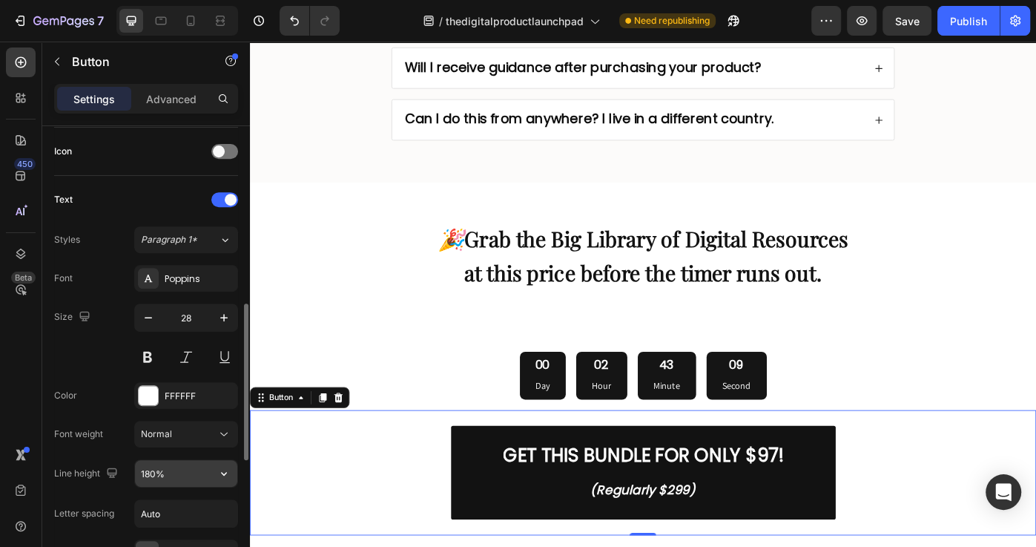
scroll to position [476, 0]
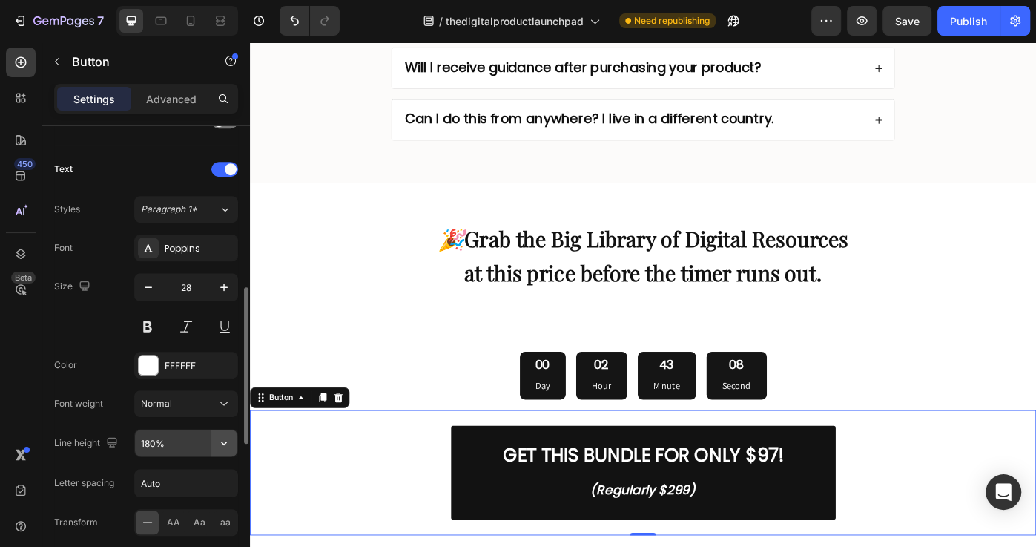
click at [211, 443] on button "button" at bounding box center [224, 442] width 27 height 27
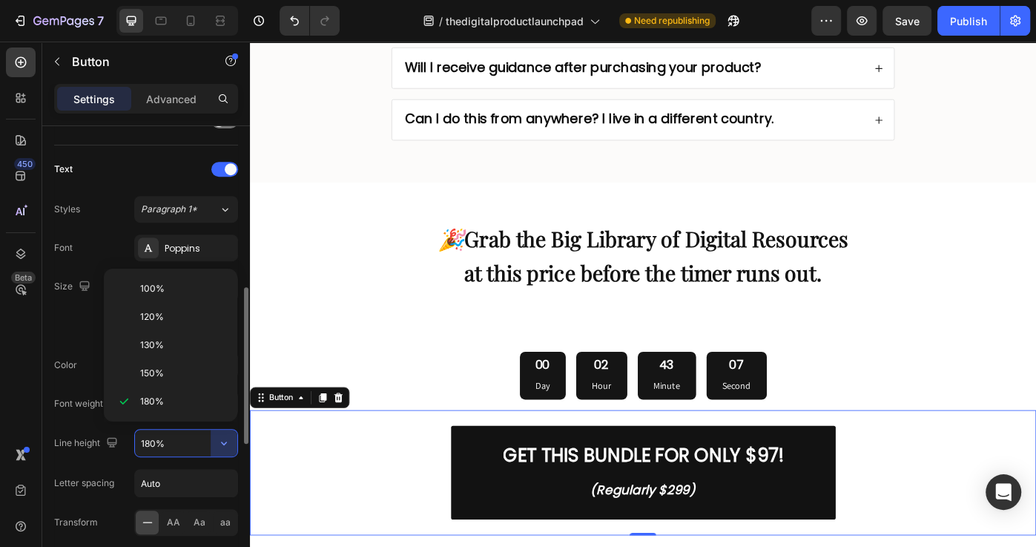
click at [187, 303] on div "100%" at bounding box center [171, 317] width 122 height 28
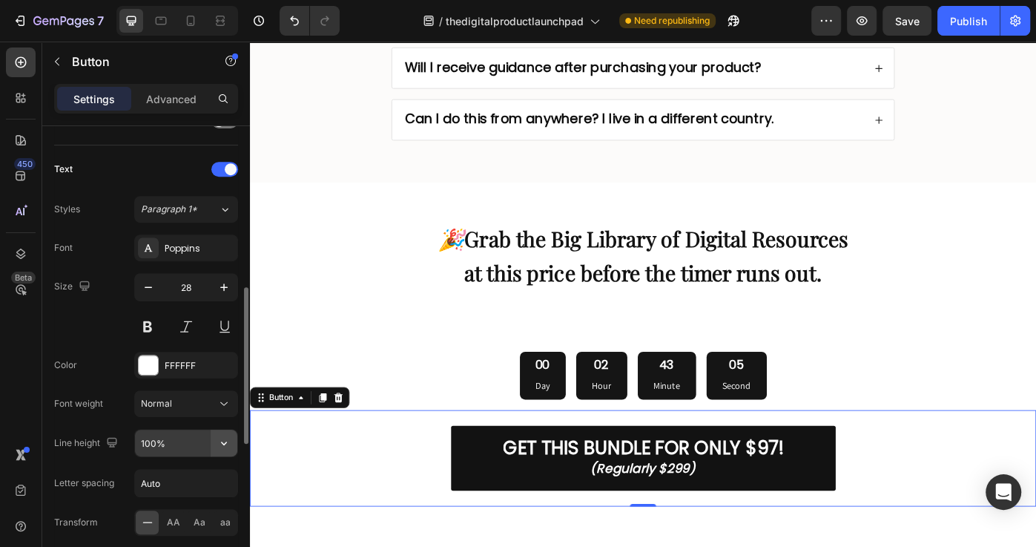
click at [214, 453] on button "button" at bounding box center [224, 442] width 27 height 27
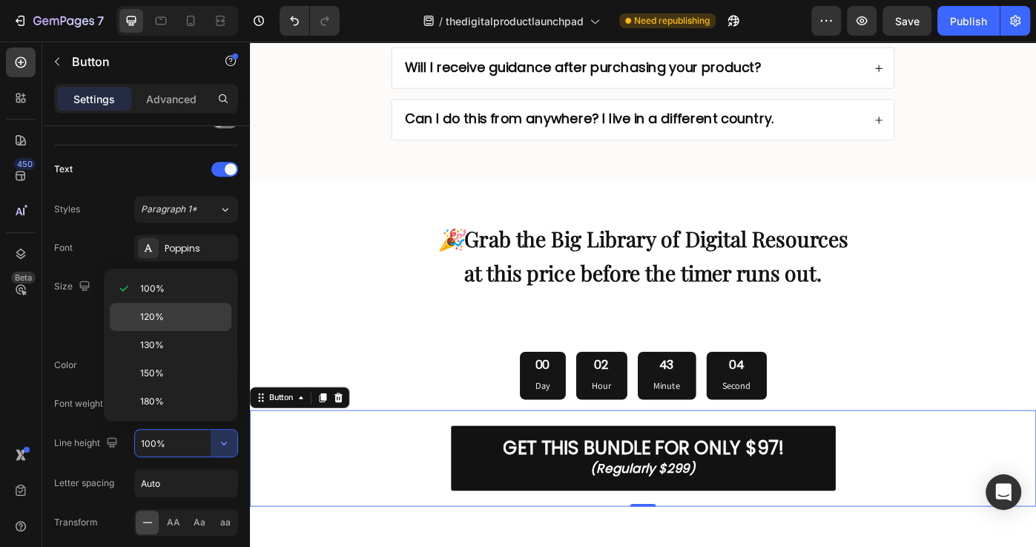
click at [188, 320] on p "120%" at bounding box center [182, 316] width 85 height 13
type input "120%"
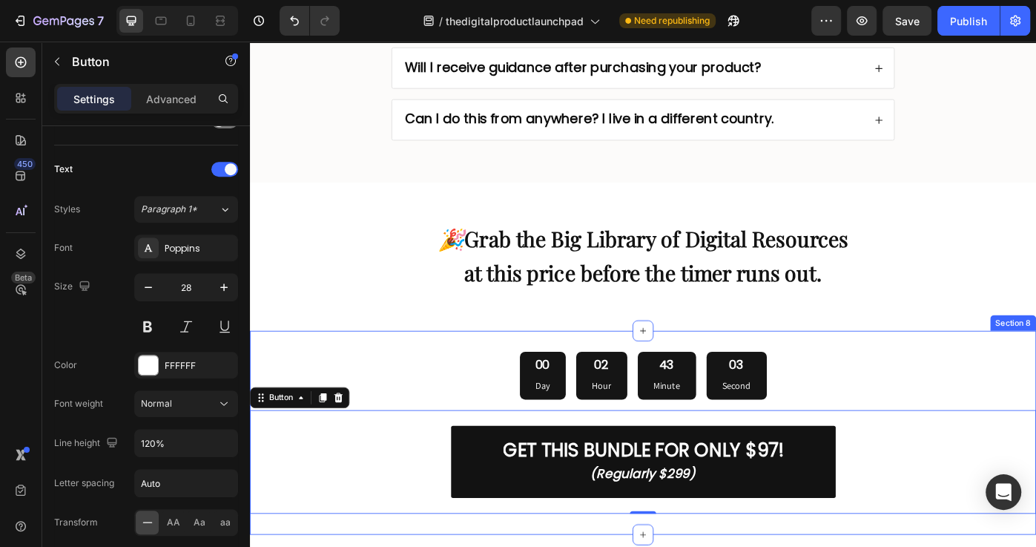
click at [1008, 375] on div "00 Day 02 Hour 43 Minute 03 Second Countdown Timer GET THIS BUNDLE FOR ONLY $97…" at bounding box center [695, 484] width 890 height 231
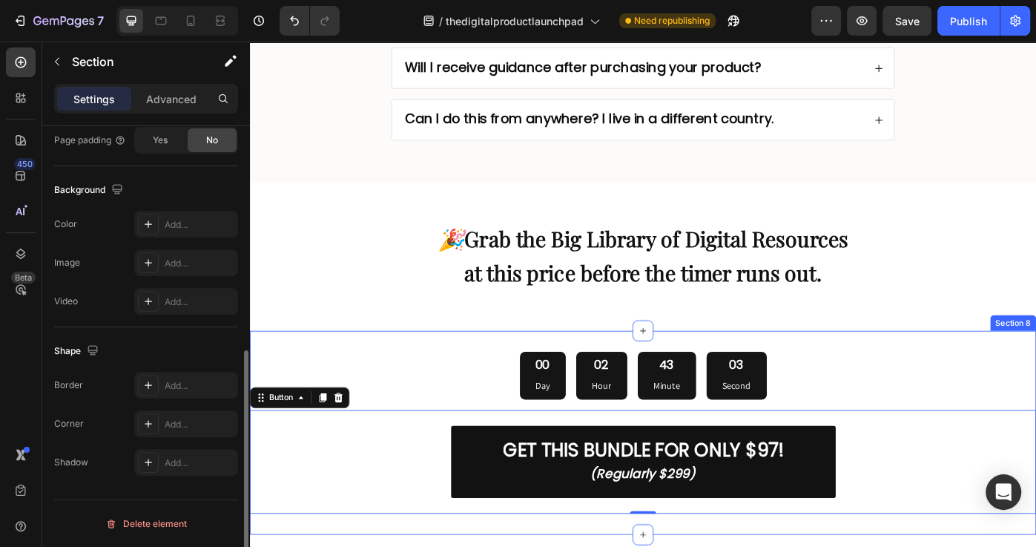
scroll to position [0, 0]
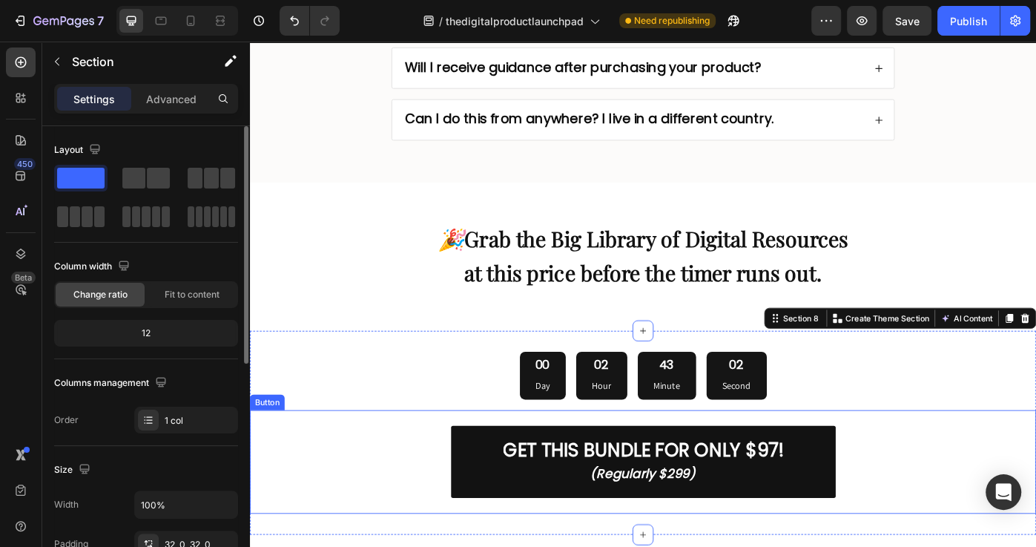
click at [1001, 496] on div "GET THIS BUNDLE FOR ONLY $97! (Regularly $299) Button" at bounding box center [695, 516] width 890 height 117
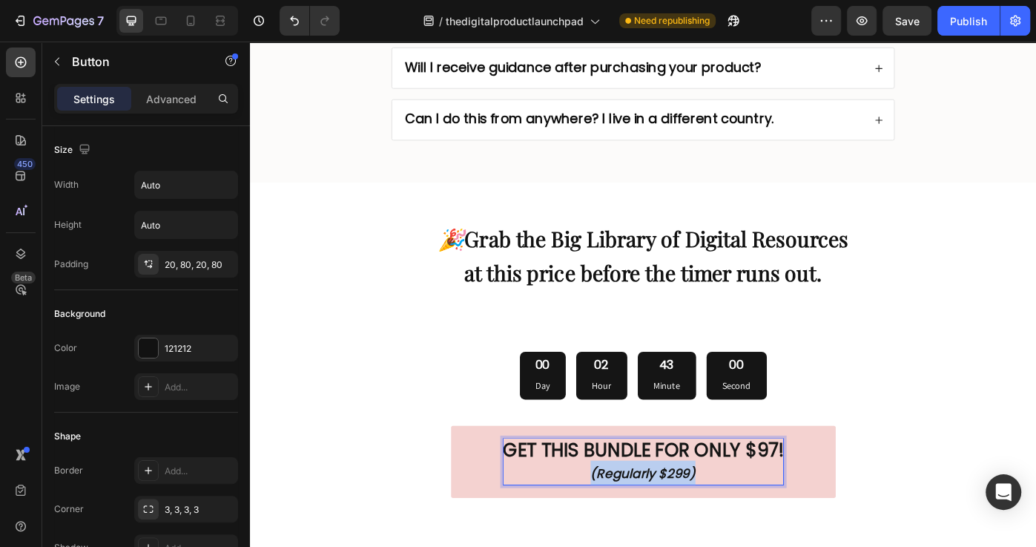
click at [691, 520] on strong "(Regularly $299)" at bounding box center [695, 530] width 119 height 20
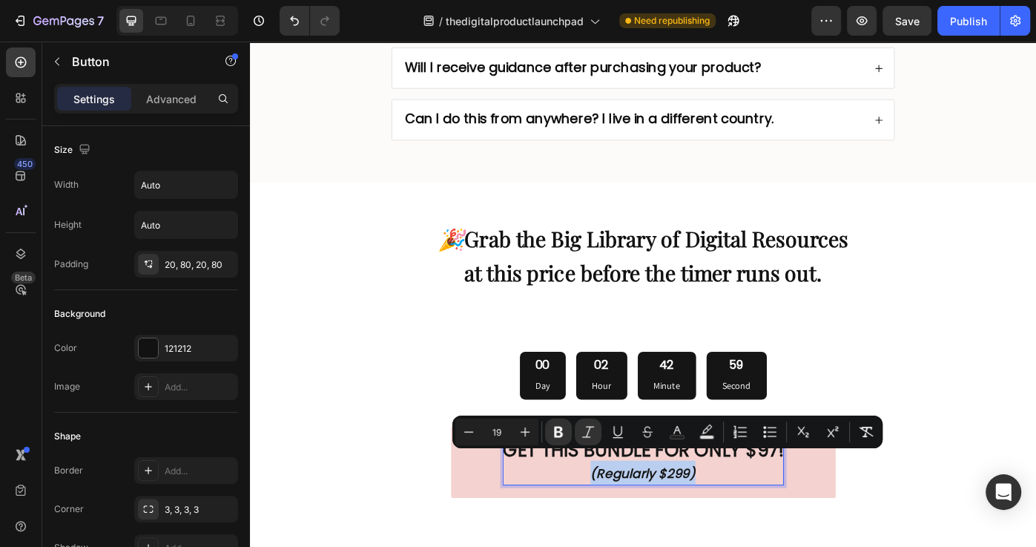
click at [742, 520] on strong "(Regularly $299)" at bounding box center [695, 530] width 119 height 20
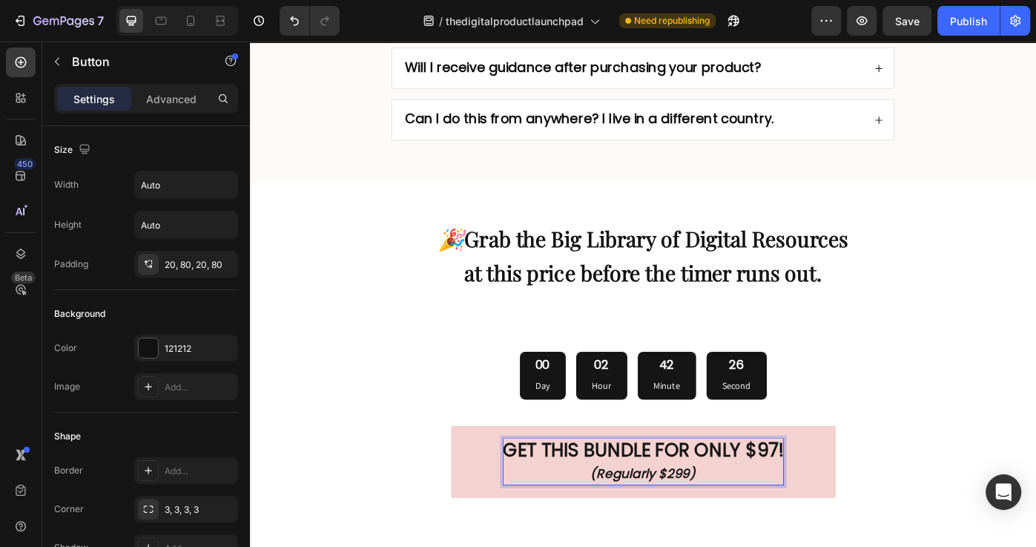
click at [854, 489] on strong "GET THIS BUNDLE FOR ONLY $97!" at bounding box center [695, 503] width 317 height 29
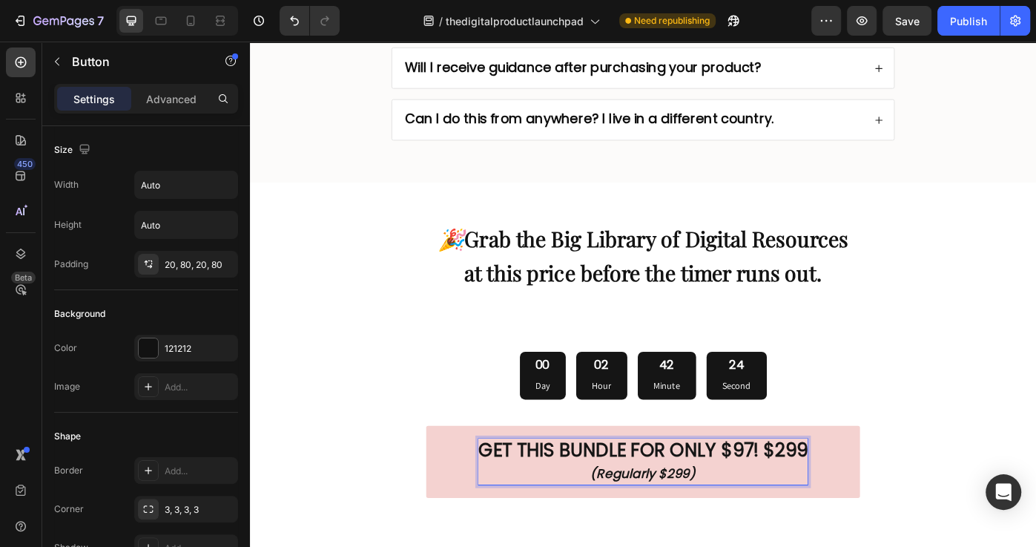
click at [840, 489] on strong "GET THIS BUNDLE FOR ONLY $97! $299" at bounding box center [695, 503] width 372 height 29
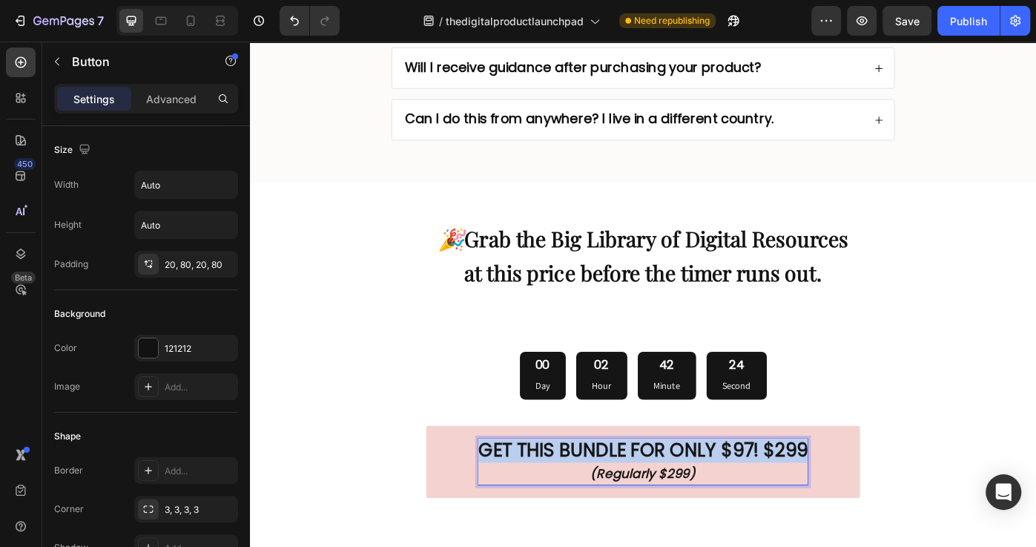
click at [841, 489] on strong "GET THIS BUNDLE FOR ONLY $97! $299" at bounding box center [695, 503] width 372 height 29
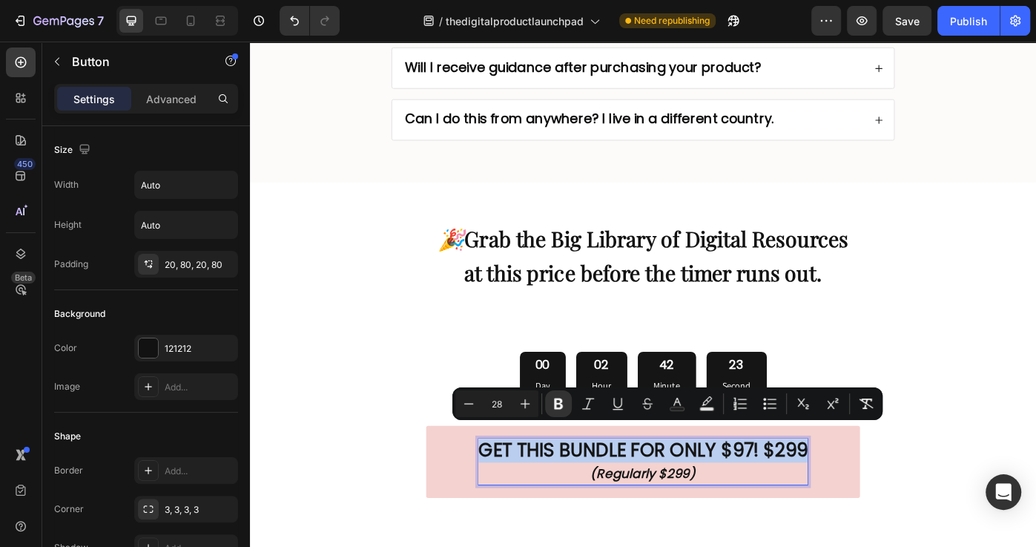
drag, startPoint x: 851, startPoint y: 489, endPoint x: 817, endPoint y: 489, distance: 34.9
click at [850, 489] on strong "GET THIS BUNDLE FOR ONLY $97! $299" at bounding box center [695, 503] width 372 height 29
click at [838, 489] on strong "GET THIS BUNDLE FOR ONLY $97! $299" at bounding box center [695, 503] width 372 height 29
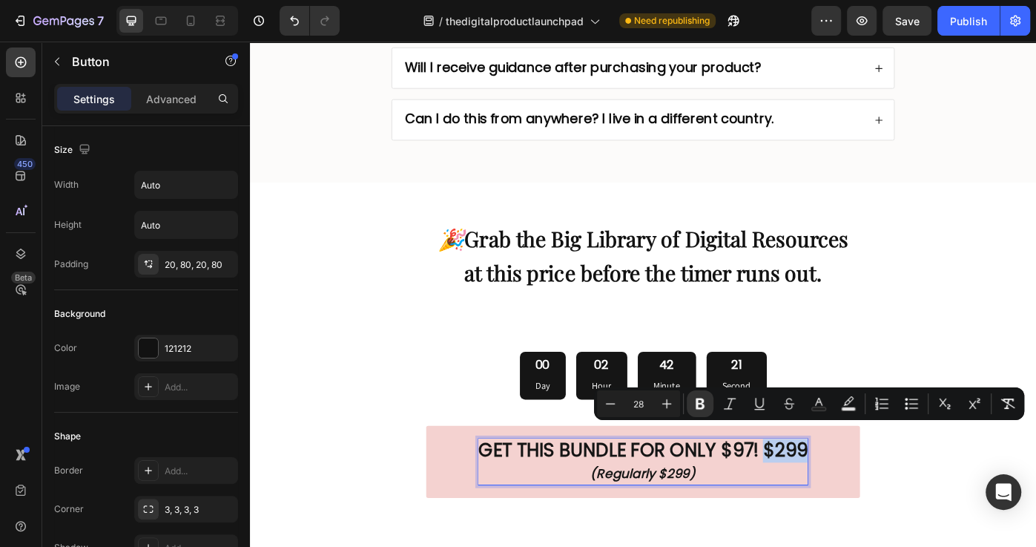
drag, startPoint x: 833, startPoint y: 485, endPoint x: 879, endPoint y: 495, distance: 47.0
click at [879, 495] on strong "GET THIS BUNDLE FOR ONLY $97! $299" at bounding box center [695, 503] width 372 height 29
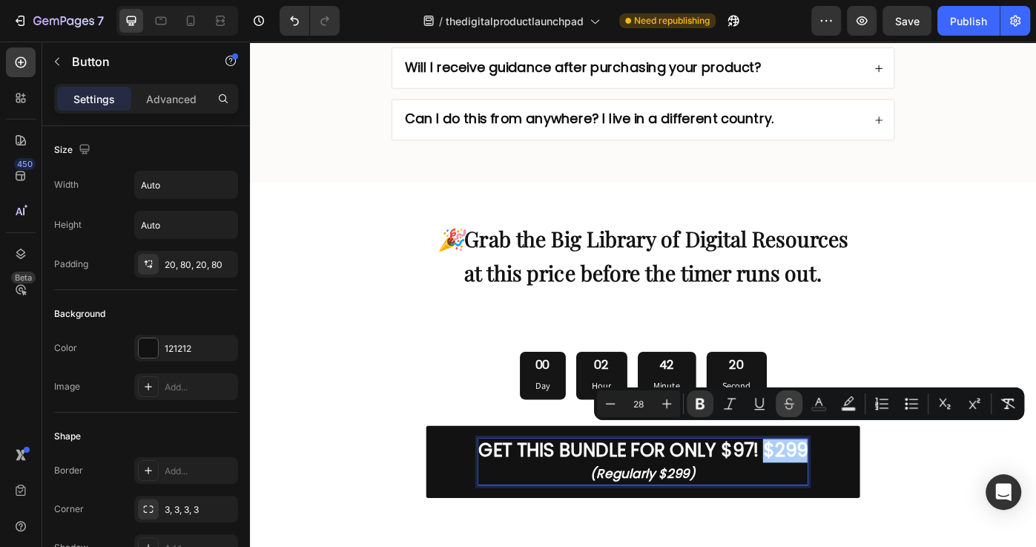
click at [799, 407] on button "Strikethrough" at bounding box center [789, 403] width 27 height 27
click at [1008, 521] on div "GET THIS BUNDLE FOR ONLY $97! $299 (Regularly $299) Button 0" at bounding box center [695, 516] width 890 height 117
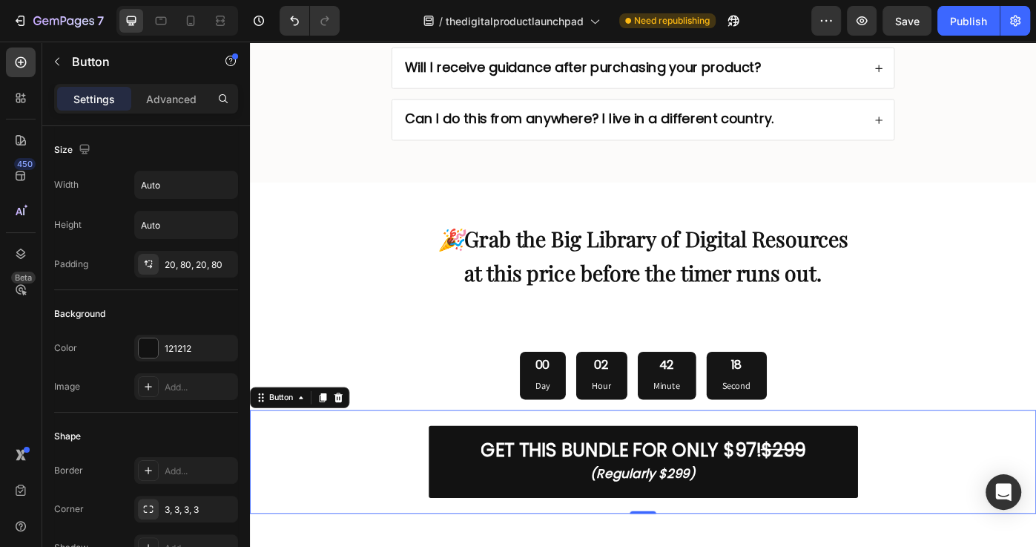
drag, startPoint x: 951, startPoint y: 517, endPoint x: 956, endPoint y: 523, distance: 7.9
click at [950, 520] on div "GET THIS BUNDLE FOR ONLY $97! $299 (Regularly $299) Button 0" at bounding box center [695, 516] width 890 height 117
click at [461, 375] on div "00 Day 02 Hour 42 Minute 17 Second Countdown Timer GET THIS BUNDLE FOR ONLY $97…" at bounding box center [695, 484] width 890 height 231
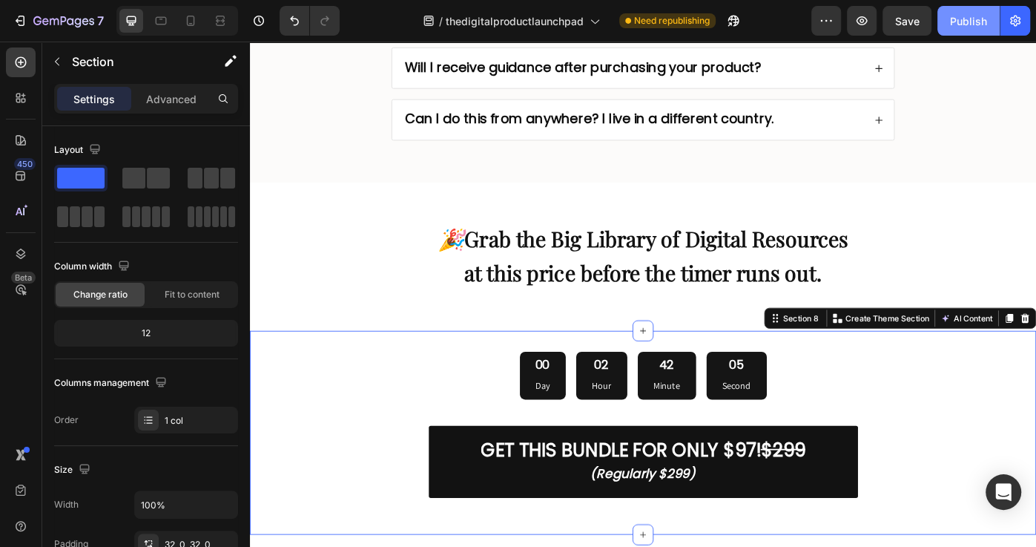
click at [954, 24] on div "Publish" at bounding box center [968, 21] width 37 height 16
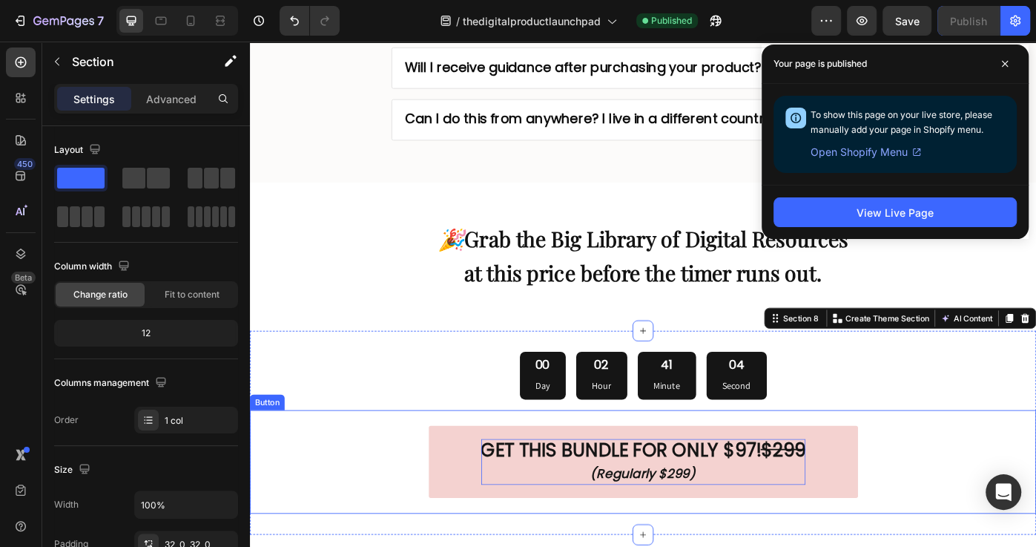
click at [879, 491] on strong "$299" at bounding box center [853, 503] width 50 height 29
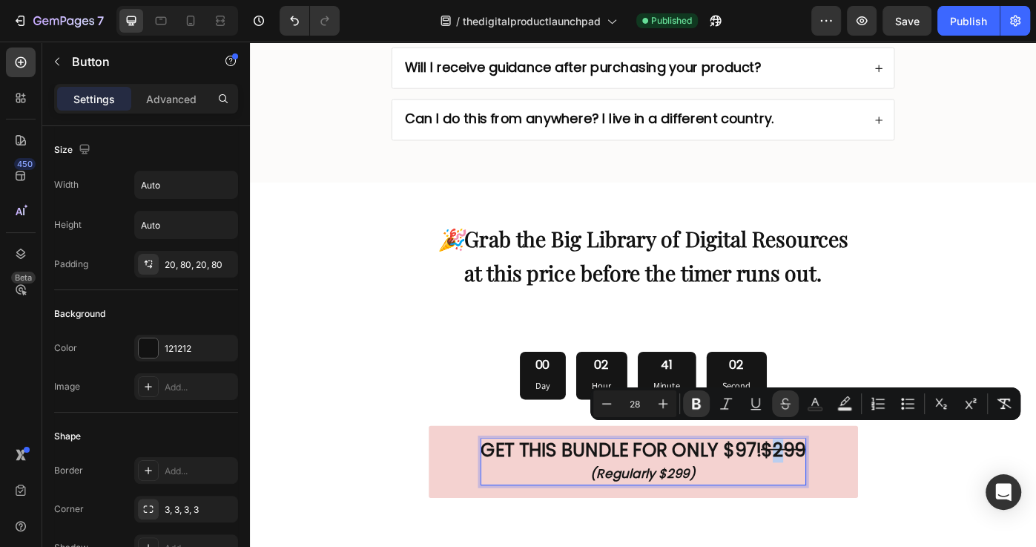
click at [853, 489] on strong "$299" at bounding box center [853, 503] width 50 height 29
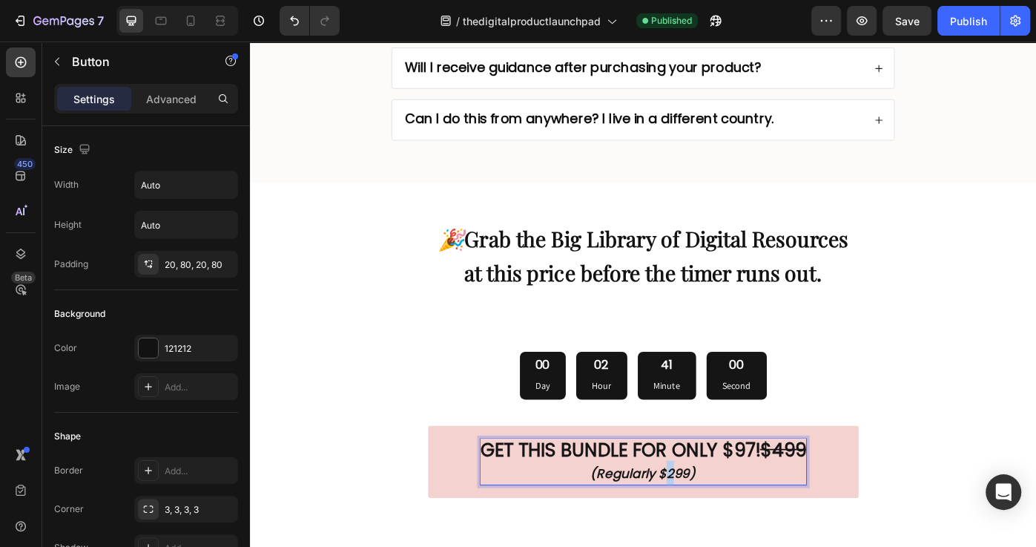
click at [730, 520] on strong "(Regularly $299)" at bounding box center [695, 530] width 119 height 20
click at [961, 27] on div "Publish" at bounding box center [968, 21] width 37 height 16
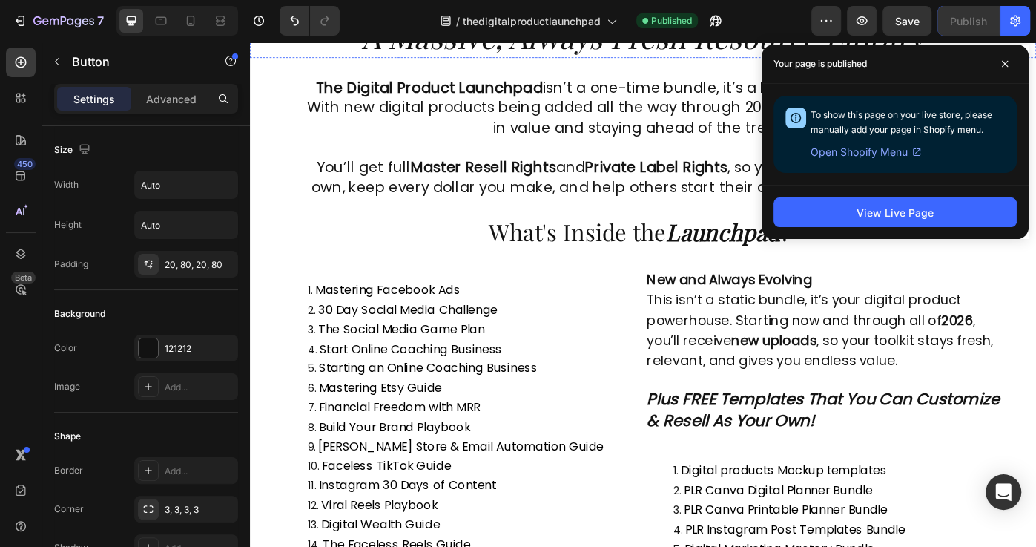
scroll to position [221, 0]
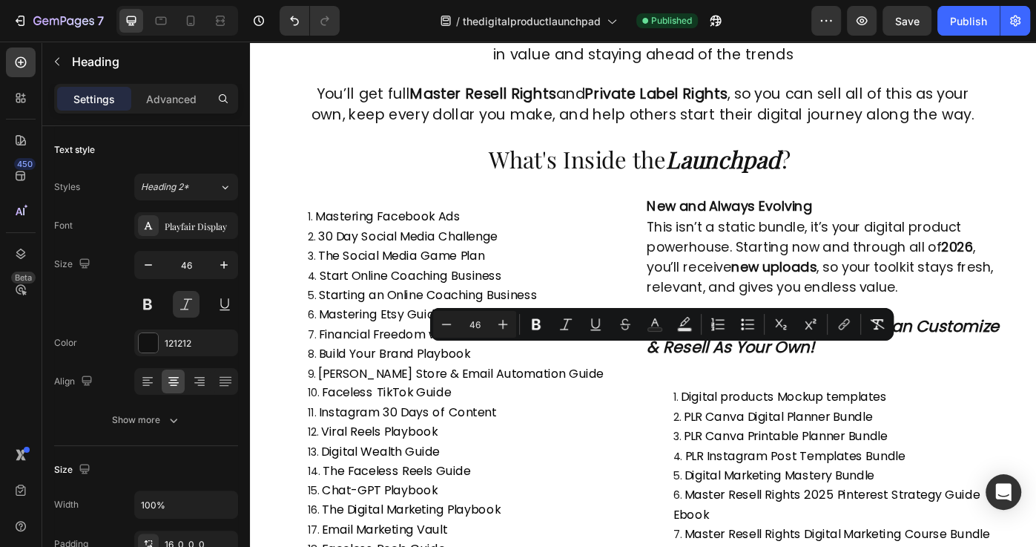
drag, startPoint x: 590, startPoint y: 409, endPoint x: 920, endPoint y: 413, distance: 330.0
copy p "The Digital Product Launchpad"
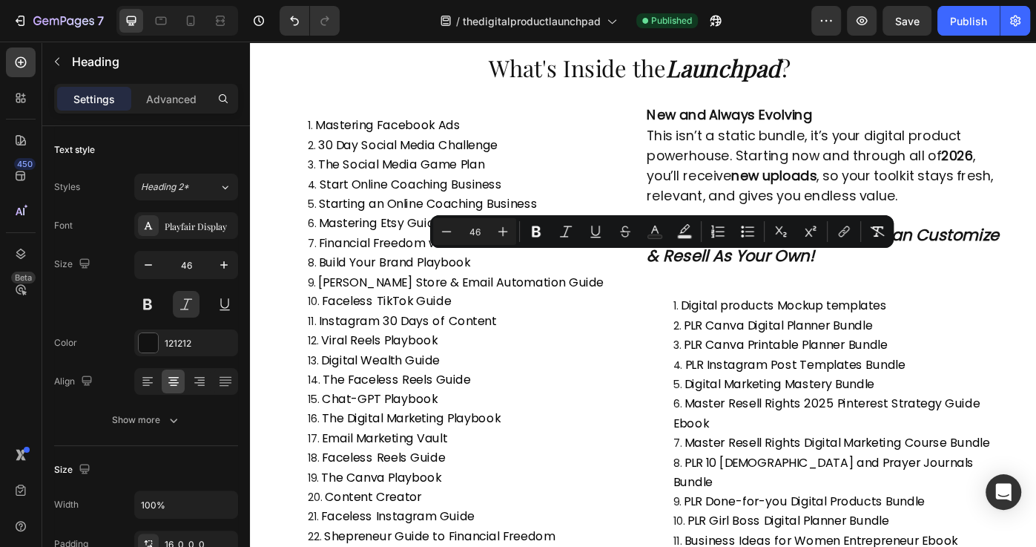
scroll to position [327, 0]
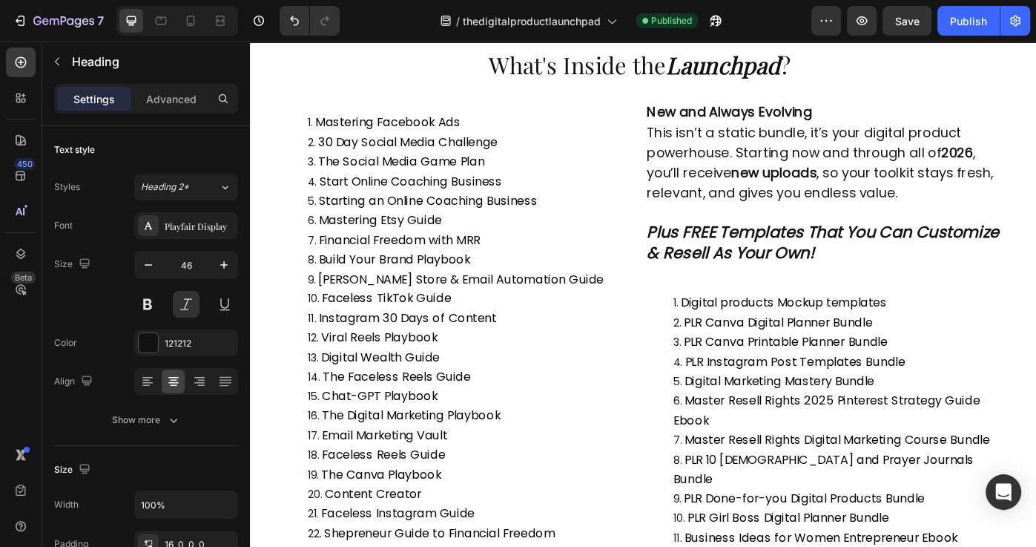
drag, startPoint x: 466, startPoint y: 301, endPoint x: 1022, endPoint y: 354, distance: 557.9
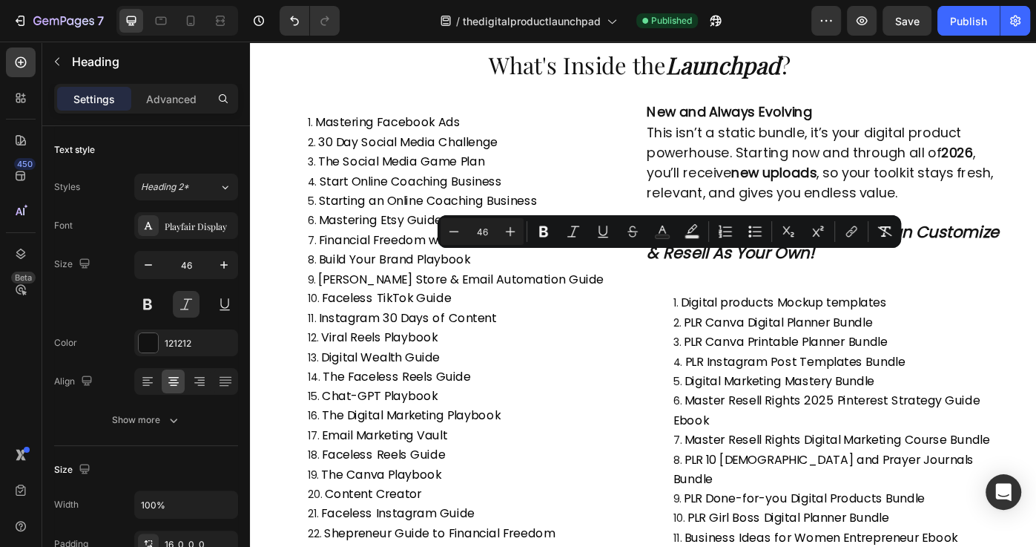
copy p "The Digital Product Launchpad : A Massive, Always Fresh Resource Library"
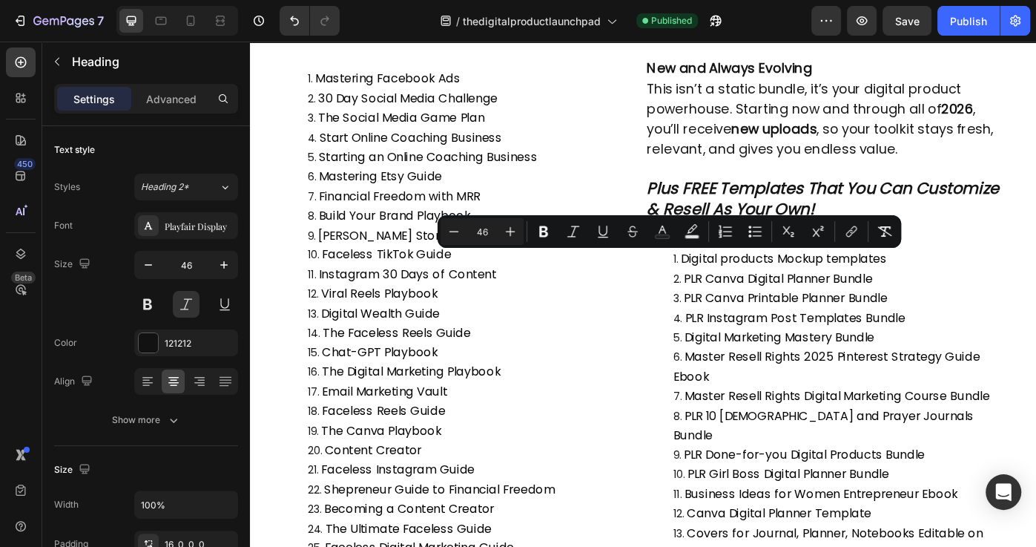
scroll to position [512, 0]
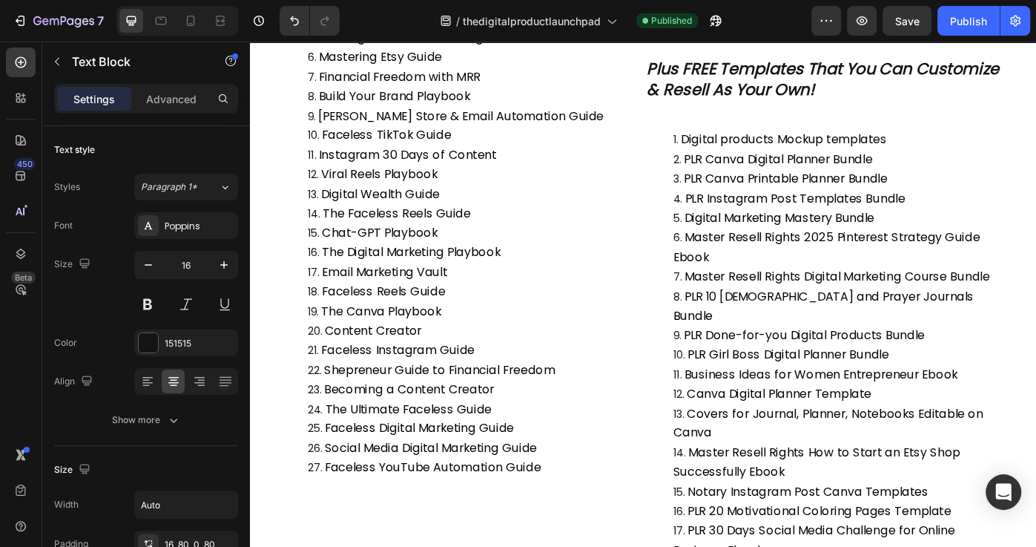
drag, startPoint x: 344, startPoint y: 217, endPoint x: 1066, endPoint y: 340, distance: 732.7
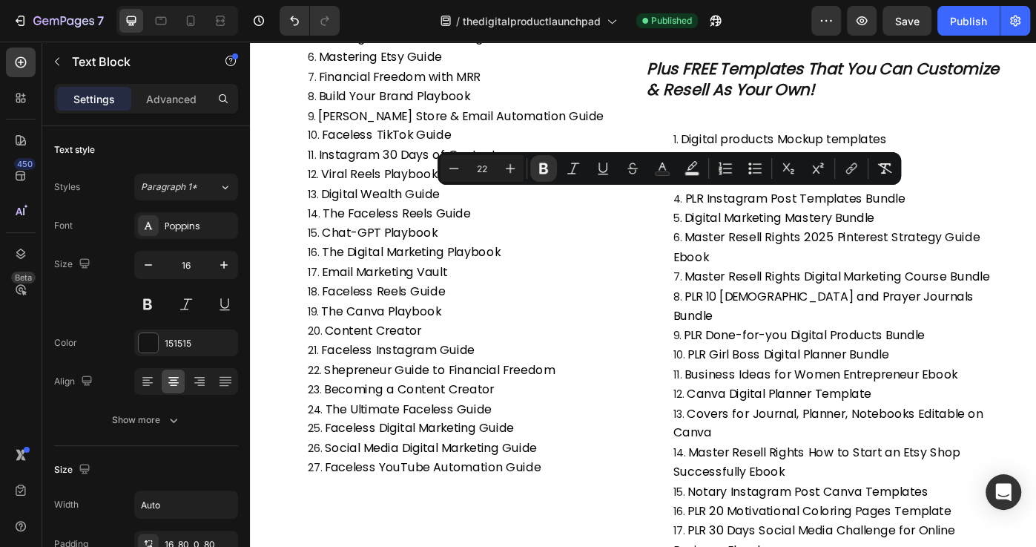
copy div "The Digital Product Launchpad isn’t a one-time bundle, it’s a living, always-fr…"
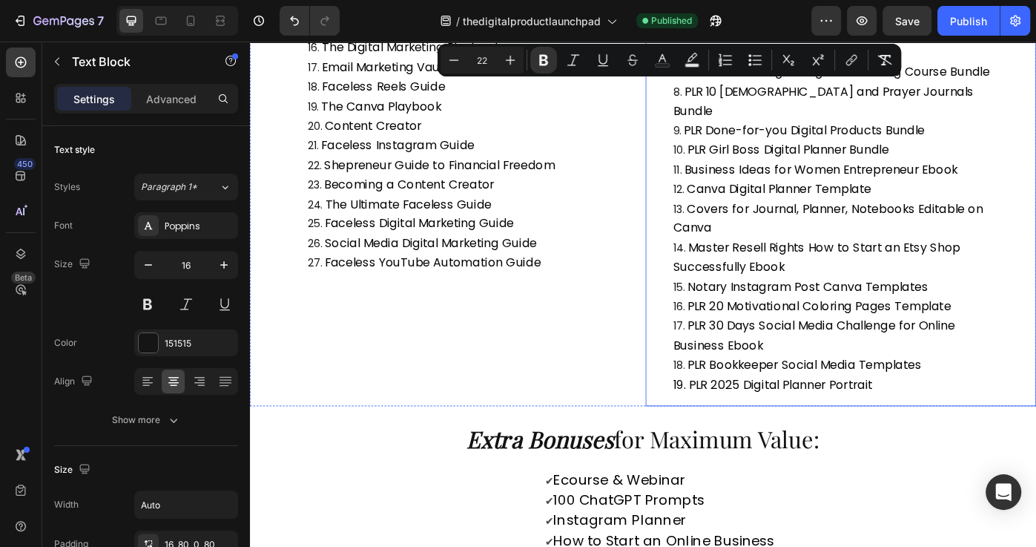
scroll to position [719, 0]
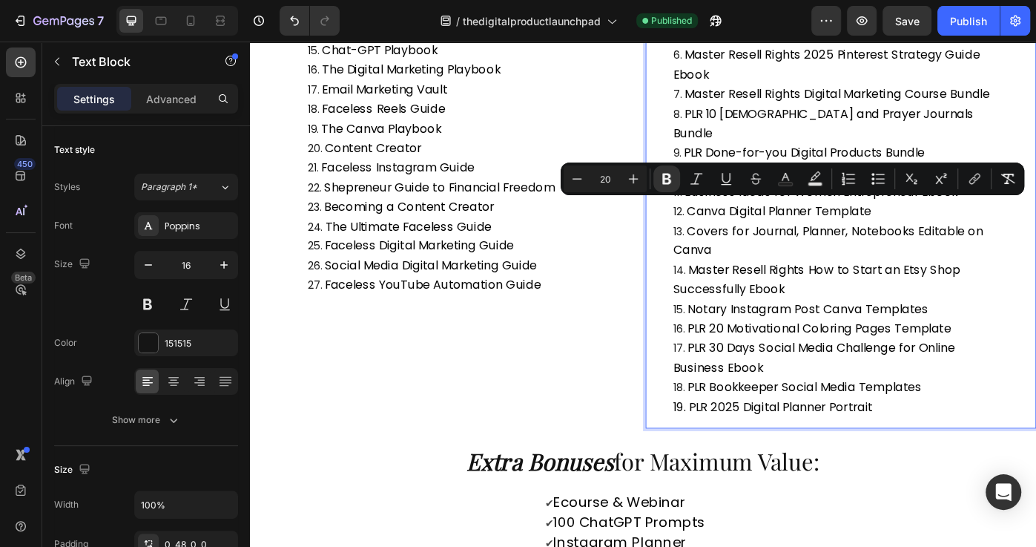
drag, startPoint x: 966, startPoint y: 319, endPoint x: 701, endPoint y: 237, distance: 277.7
copy p "New and Always Evolving This isn’t a static bundle, it’s your digital product p…"
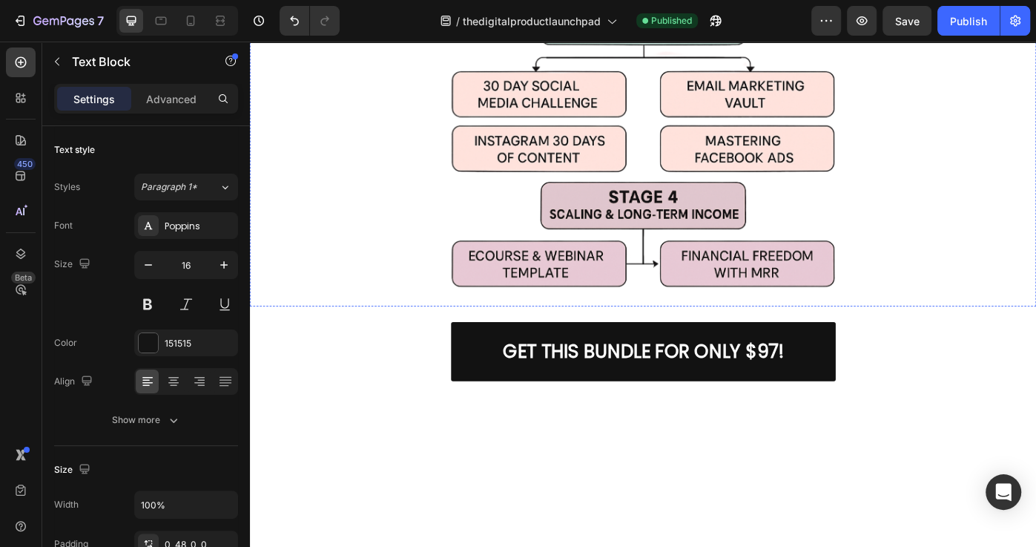
scroll to position [4388, 0]
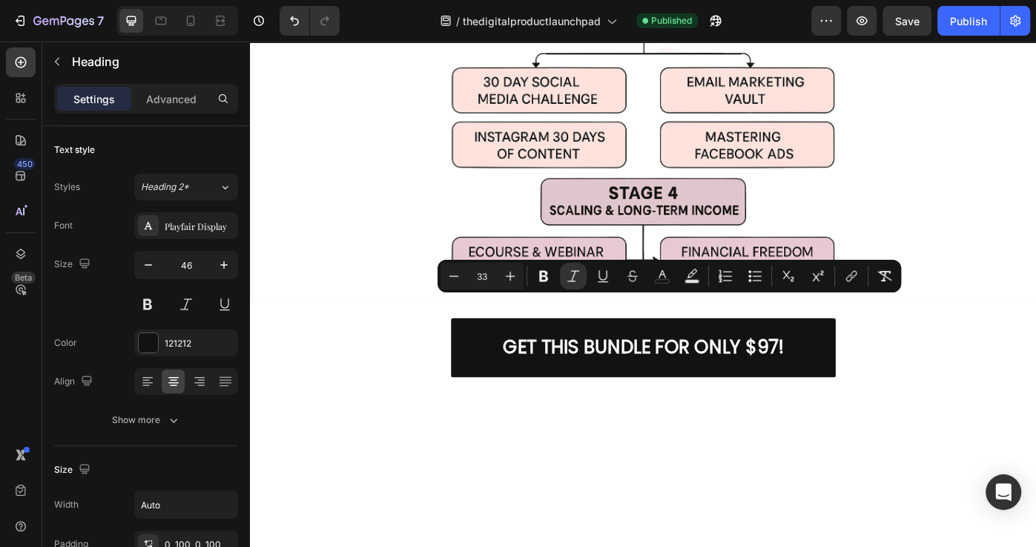
copy icon "You won’t just get this bundle, you're joining a growing library. Starting now …"
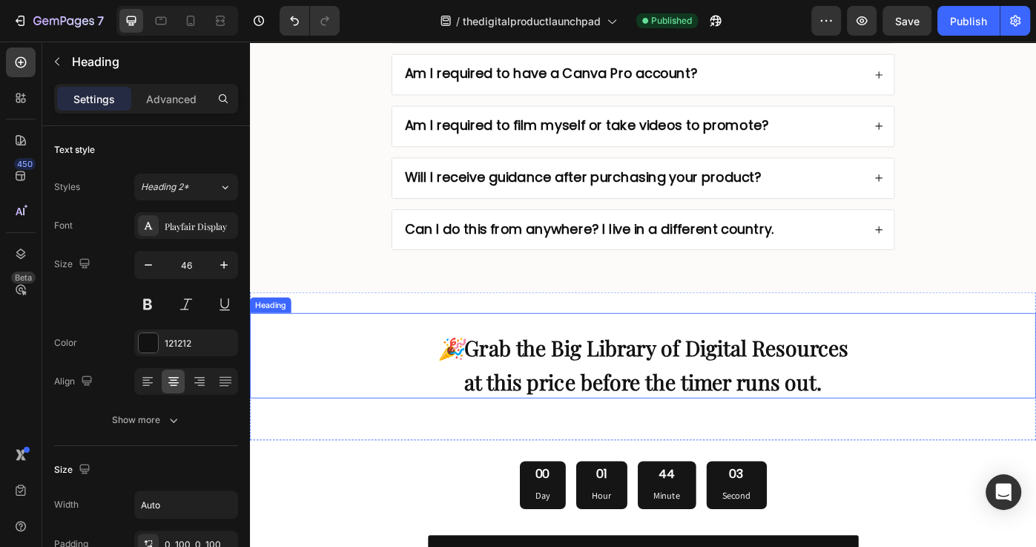
scroll to position [8112, 0]
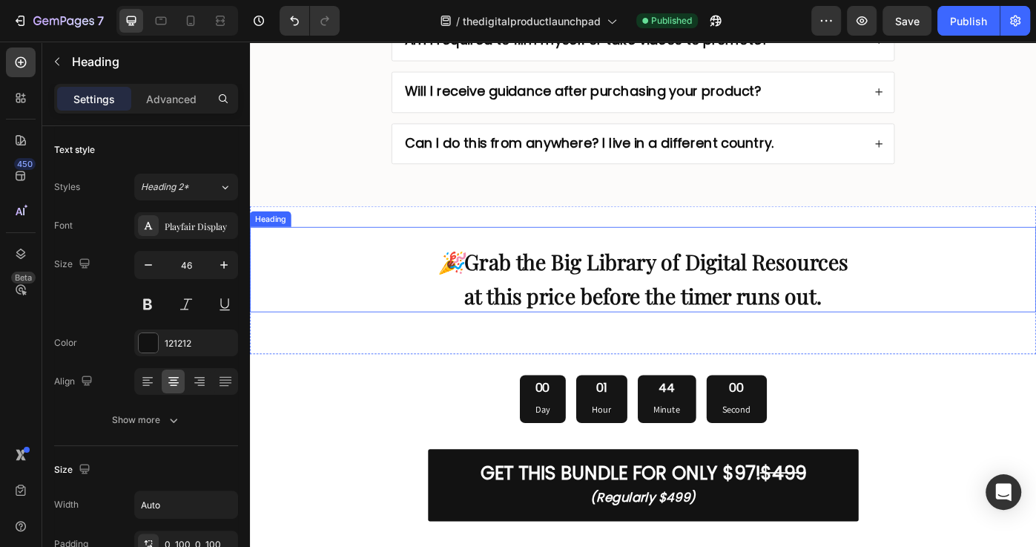
click at [334, 251] on h2 "🎉 Grab the Big Library of Digital Resources at this price before the timer runs…" at bounding box center [695, 299] width 890 height 96
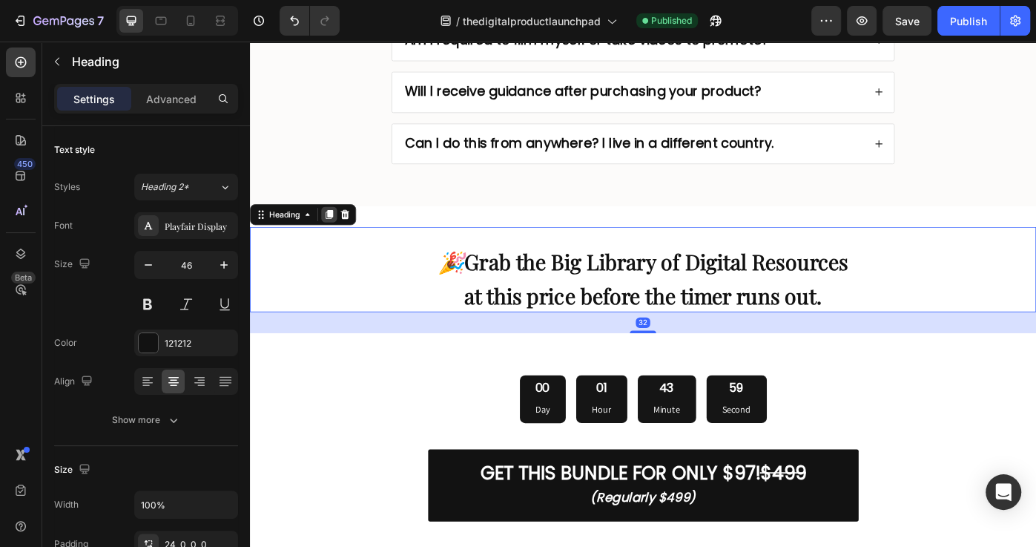
click at [336, 233] on icon at bounding box center [340, 238] width 8 height 10
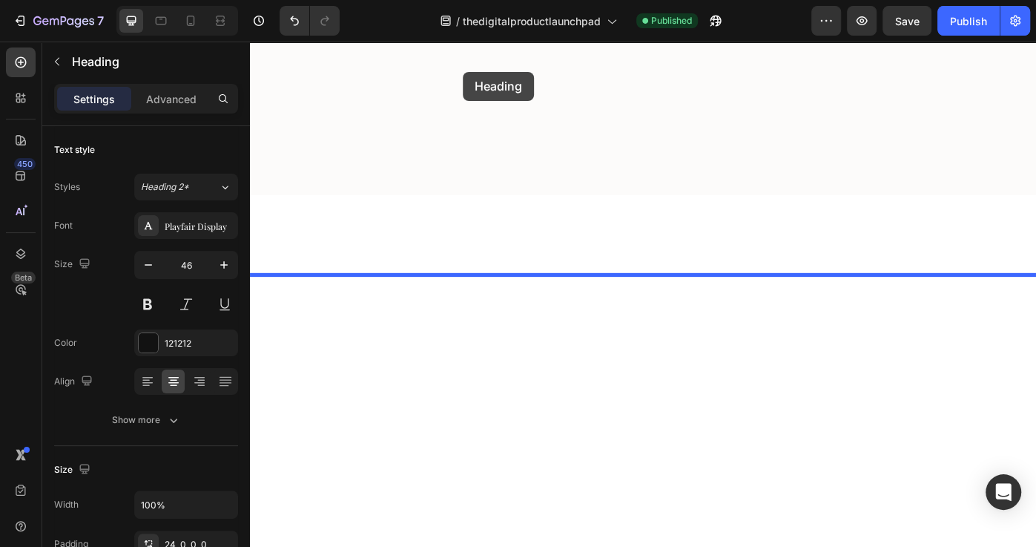
scroll to position [6083, 0]
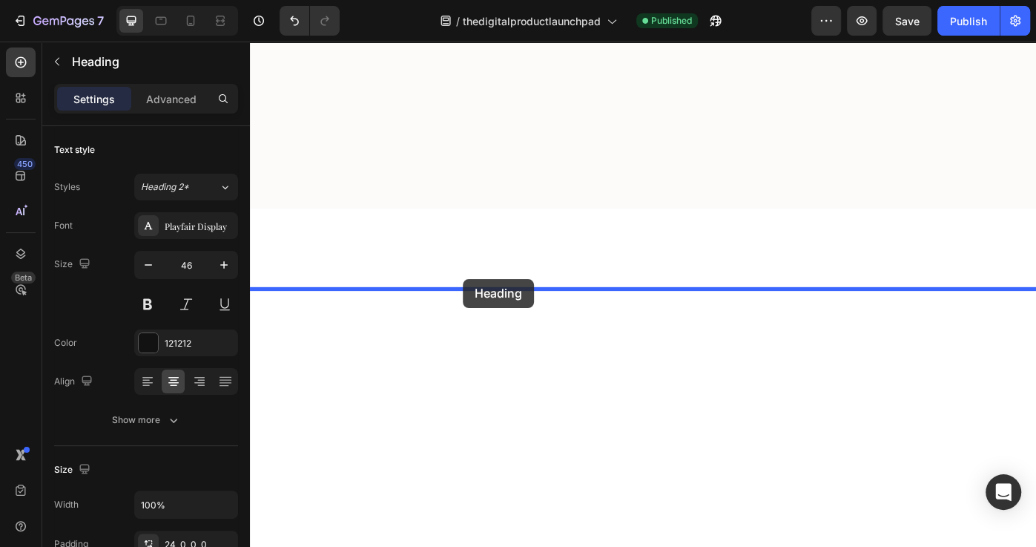
drag, startPoint x: 438, startPoint y: 365, endPoint x: 491, endPoint y: 310, distance: 76.1
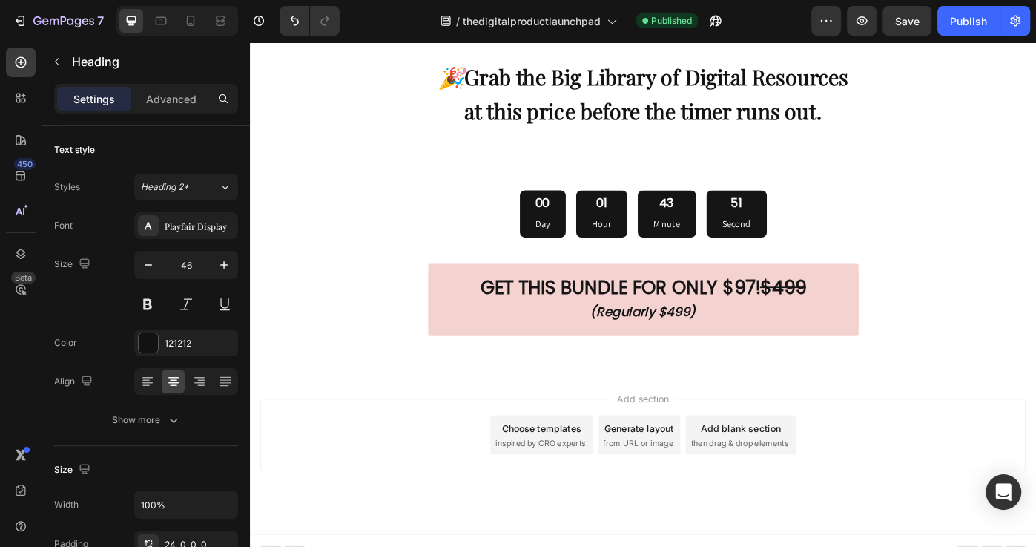
scroll to position [8431, 0]
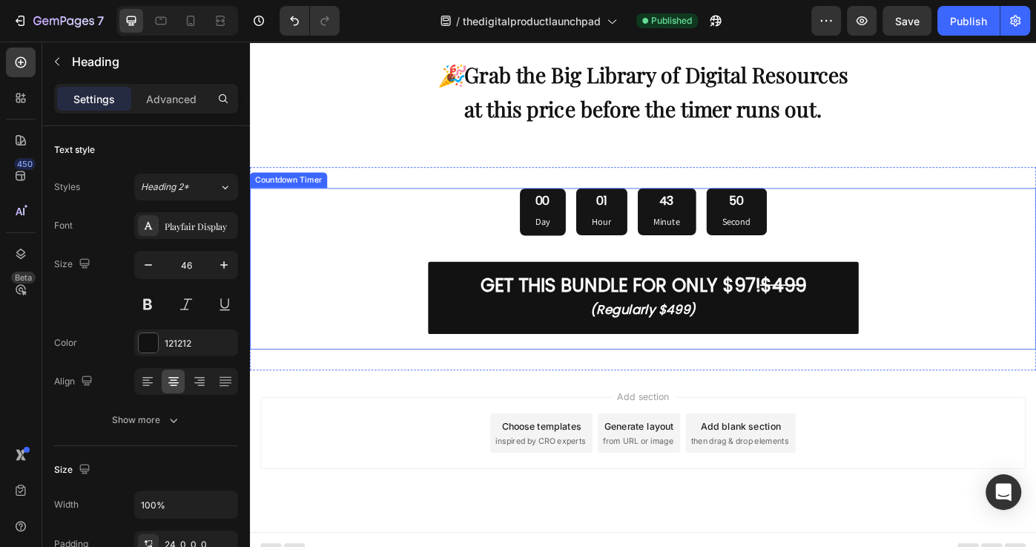
click at [466, 213] on div "00 Day 01 Hour 43 Minute 50 Second" at bounding box center [695, 235] width 890 height 54
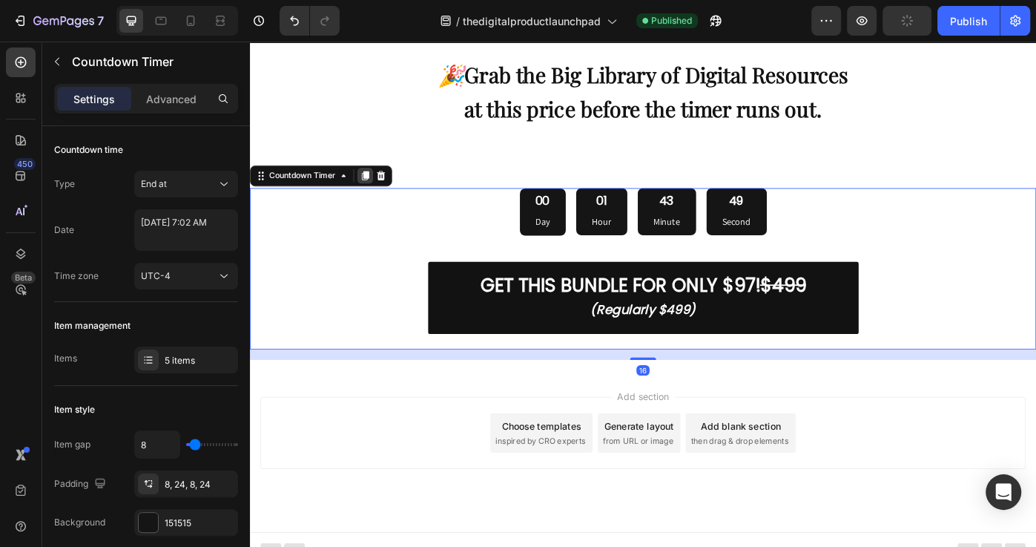
click at [381, 194] on icon at bounding box center [381, 193] width 8 height 10
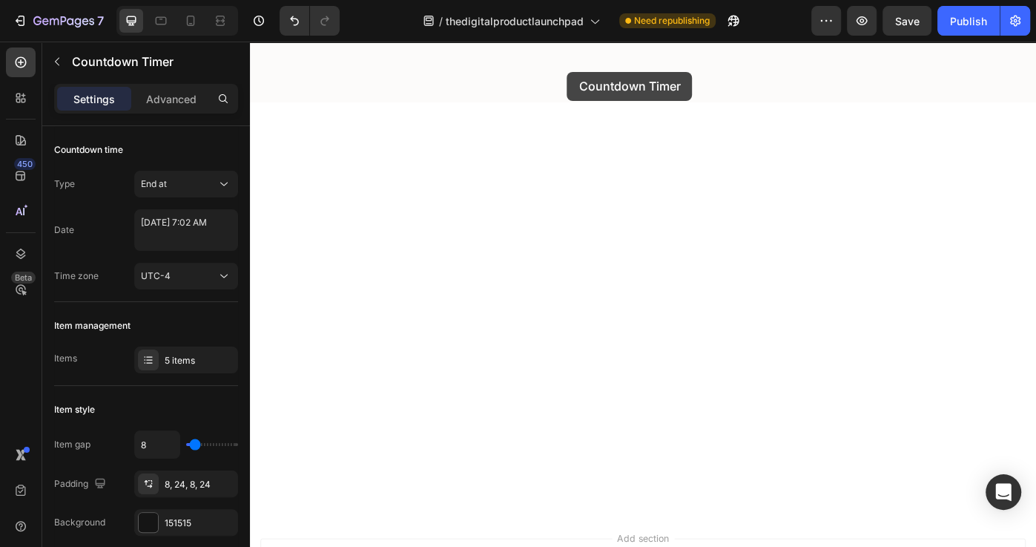
scroll to position [6240, 0]
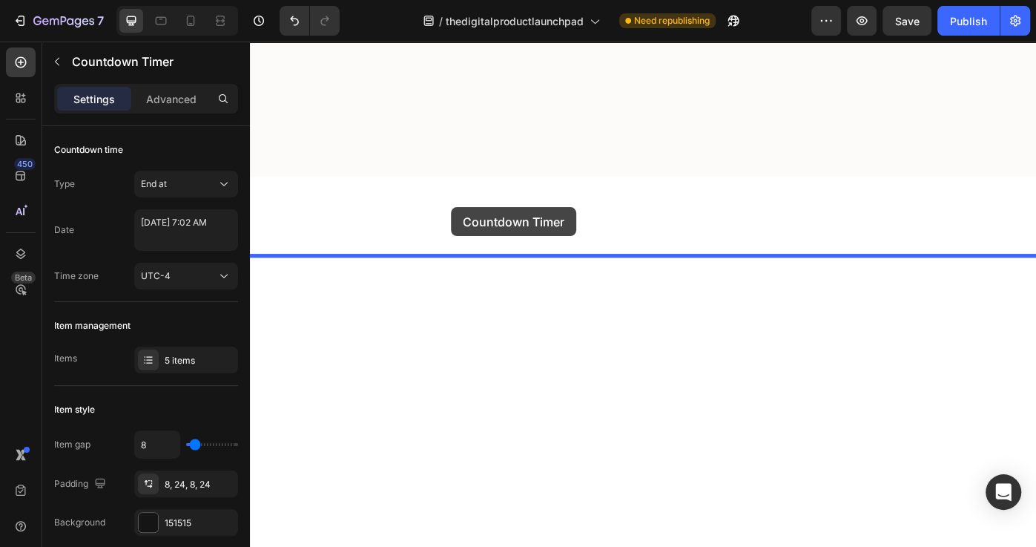
drag, startPoint x: 524, startPoint y: 283, endPoint x: 478, endPoint y: 229, distance: 70.5
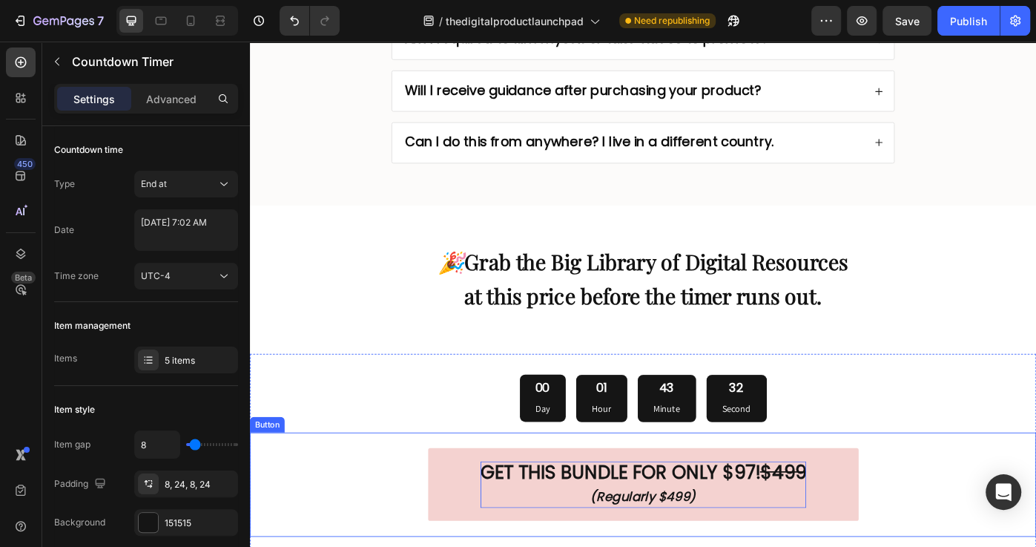
scroll to position [8292, 0]
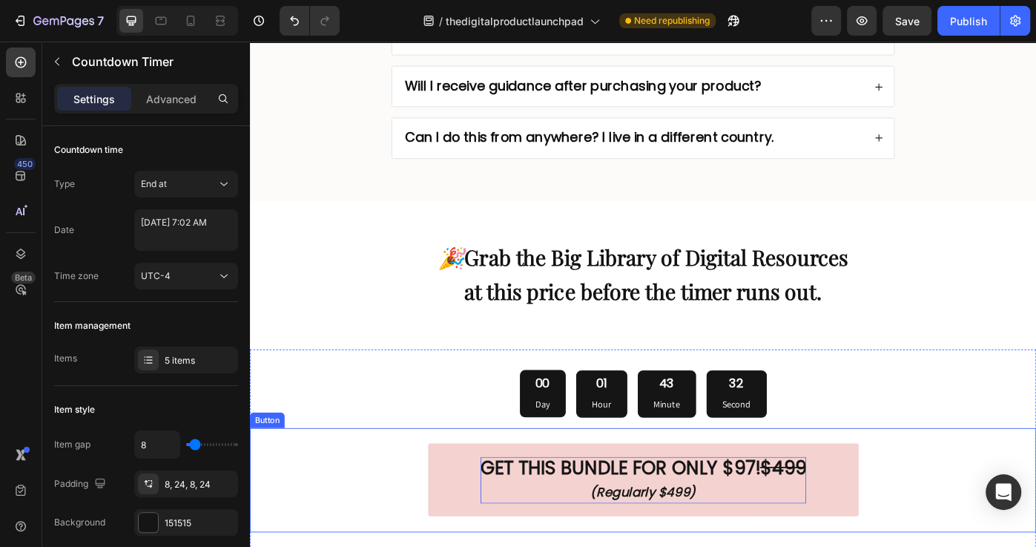
click at [812, 515] on strong "GET THIS BUNDLE FOR ONLY $97!" at bounding box center [669, 523] width 317 height 29
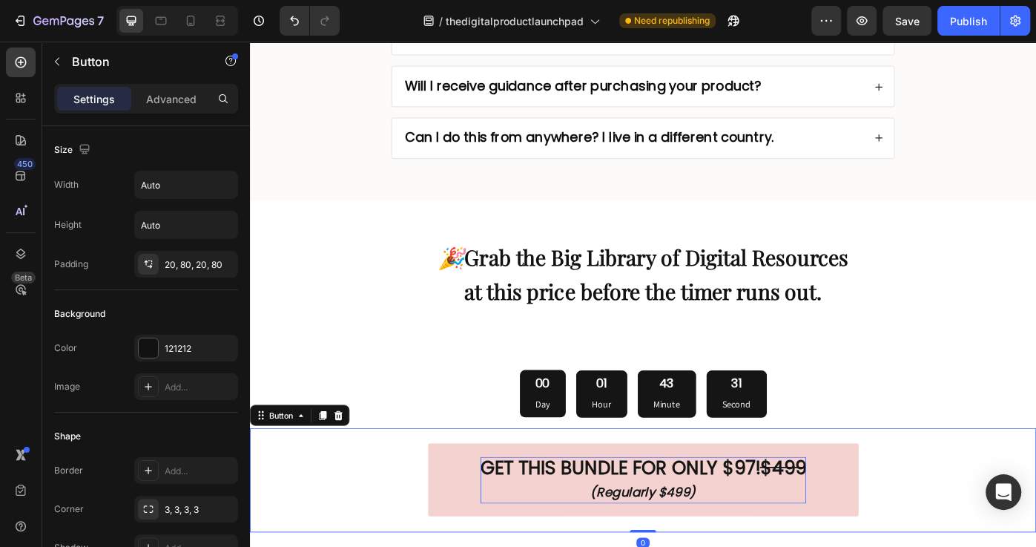
click at [785, 521] on strong "GET THIS BUNDLE FOR ONLY $97!" at bounding box center [669, 523] width 317 height 29
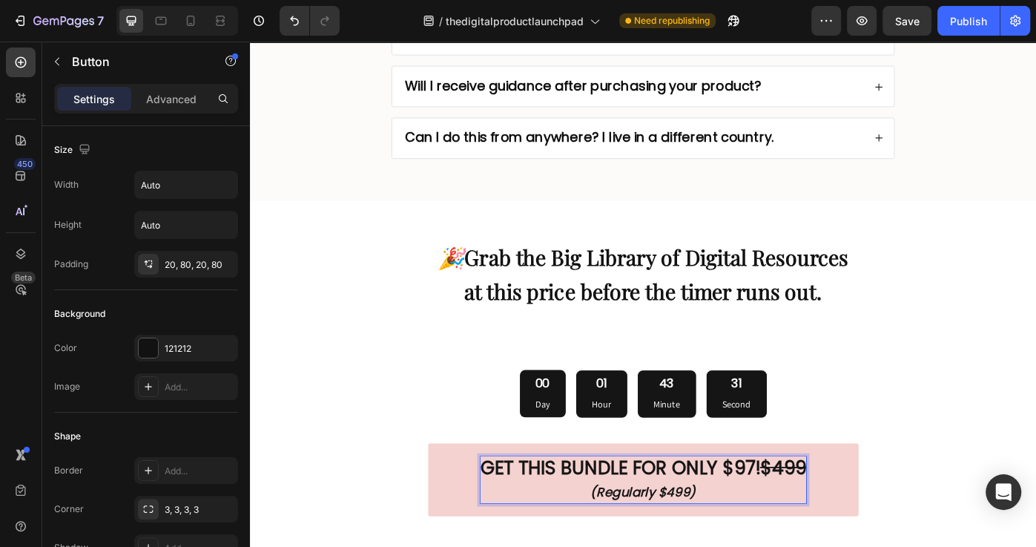
click at [668, 521] on strong "GET THIS BUNDLE FOR ONLY $97!" at bounding box center [669, 523] width 317 height 29
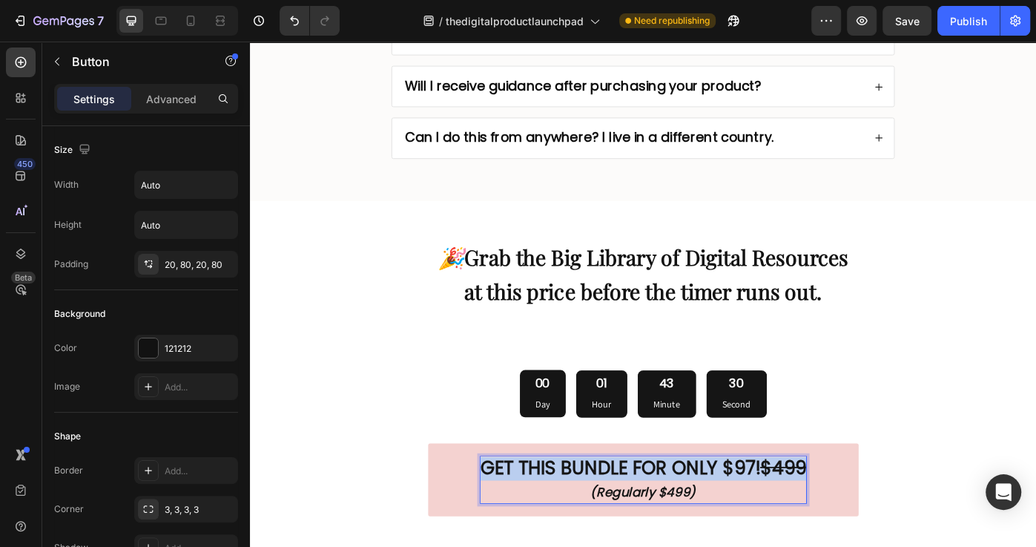
click at [668, 521] on strong "GET THIS BUNDLE FOR ONLY $97!" at bounding box center [669, 523] width 317 height 29
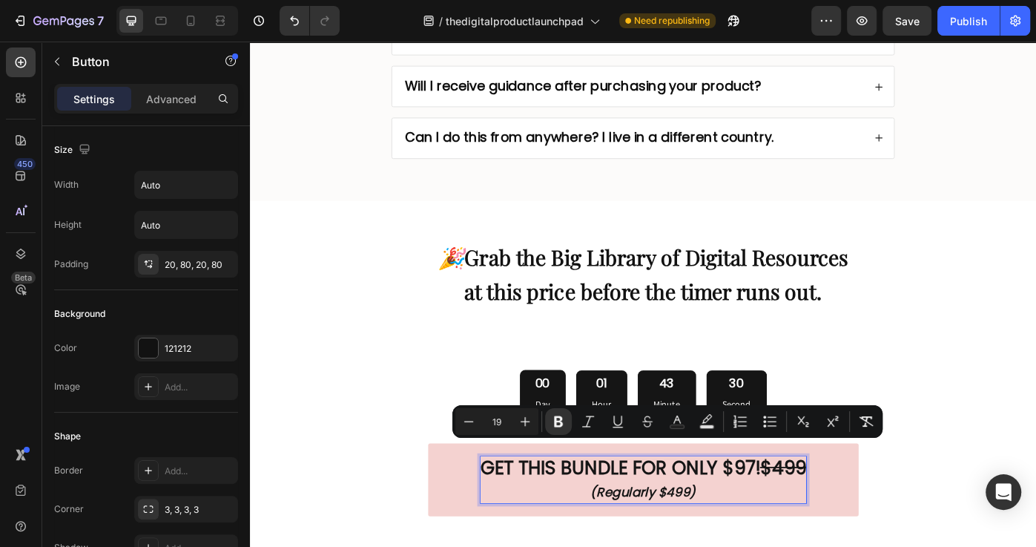
click at [690, 541] on strong "(Regularly $499)" at bounding box center [695, 551] width 119 height 20
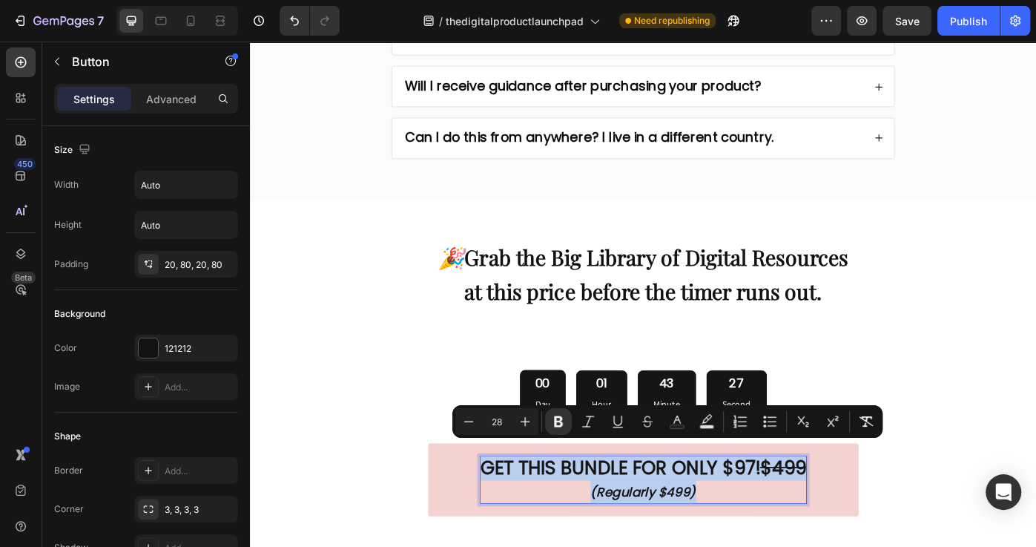
drag, startPoint x: 510, startPoint y: 507, endPoint x: 861, endPoint y: 547, distance: 353.0
click at [861, 546] on p "GET THIS BUNDLE FOR ONLY $97! $499 (Regularly $499)" at bounding box center [695, 537] width 369 height 52
copy p "GET THIS BUNDLE FOR ONLY $97! $499 (Regularly $499)"
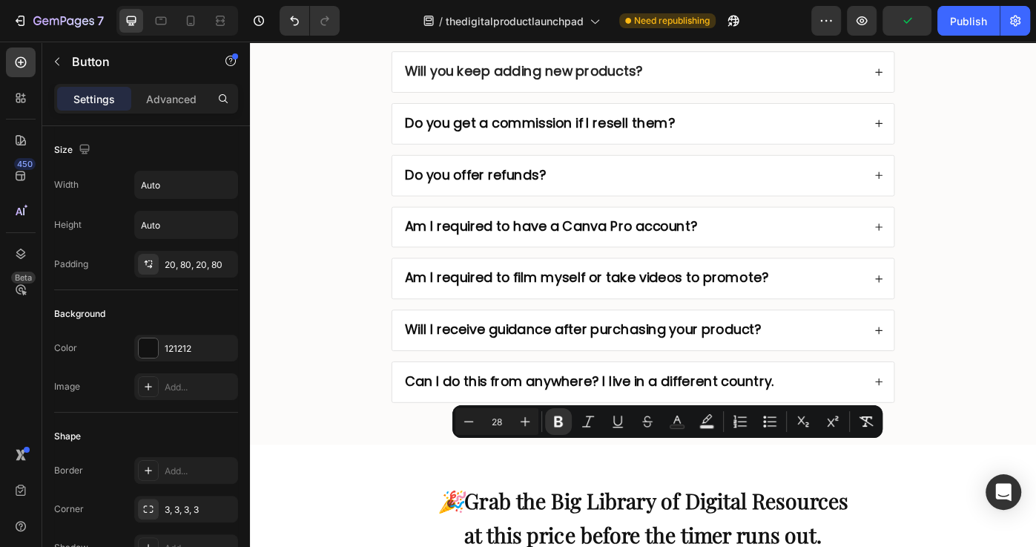
type input "16"
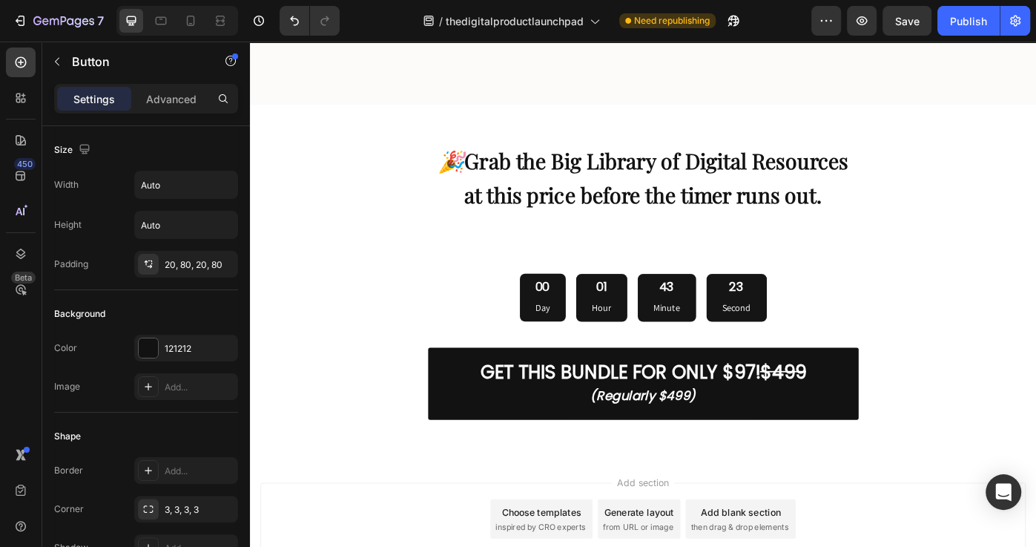
scroll to position [8498, 0]
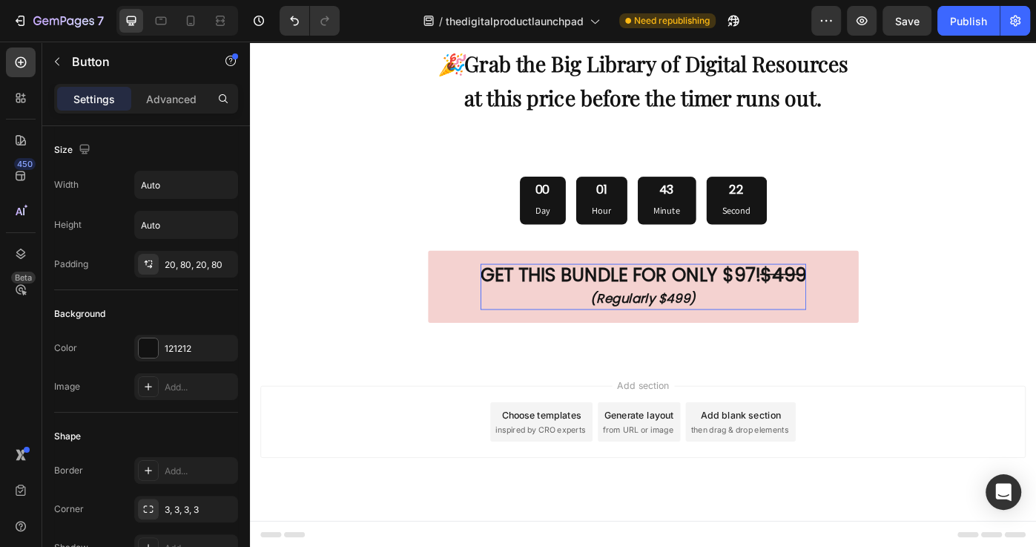
click at [821, 323] on p "GET THIS BUNDLE FOR ONLY $97! $499 (Regularly $499)" at bounding box center [695, 319] width 369 height 52
click at [842, 309] on strong "$499" at bounding box center [854, 305] width 52 height 29
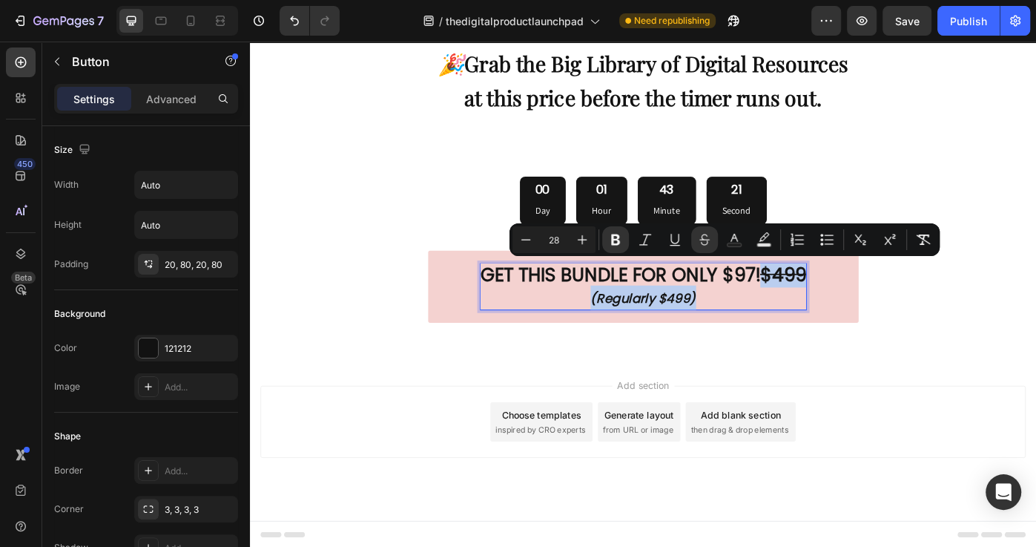
drag, startPoint x: 842, startPoint y: 305, endPoint x: 880, endPoint y: 324, distance: 41.8
click at [880, 324] on p "GET THIS BUNDLE FOR ONLY $97! $499 (Regularly $499)" at bounding box center [695, 319] width 369 height 52
copy p "$499 (Regularly $499)"
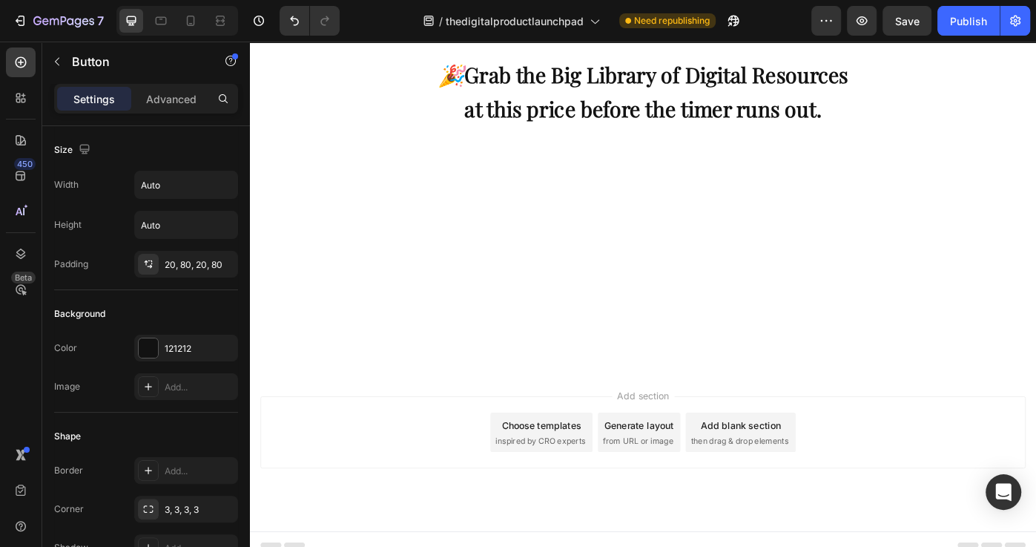
type input "16"
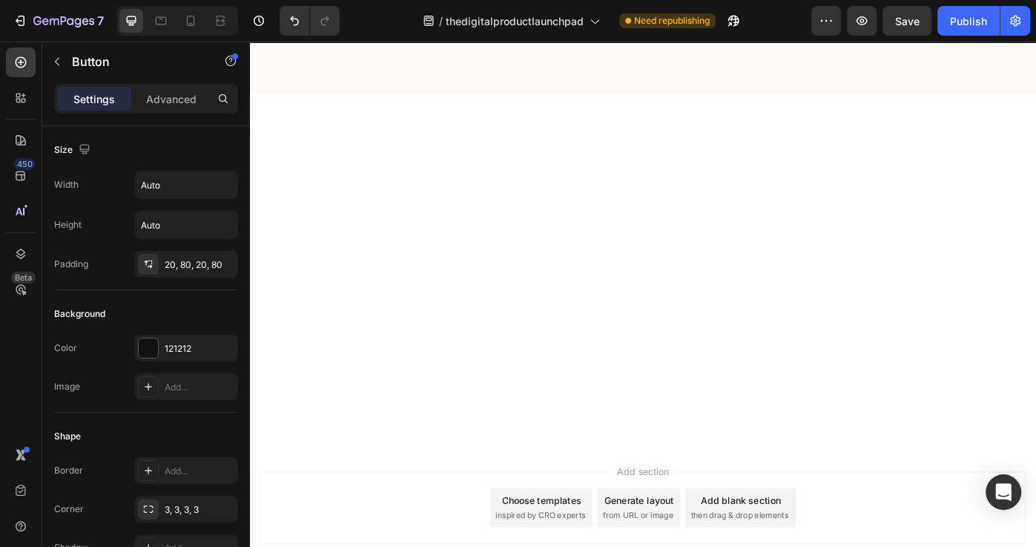
scroll to position [6376, 0]
drag, startPoint x: 852, startPoint y: 254, endPoint x: 854, endPoint y: 261, distance: 7.6
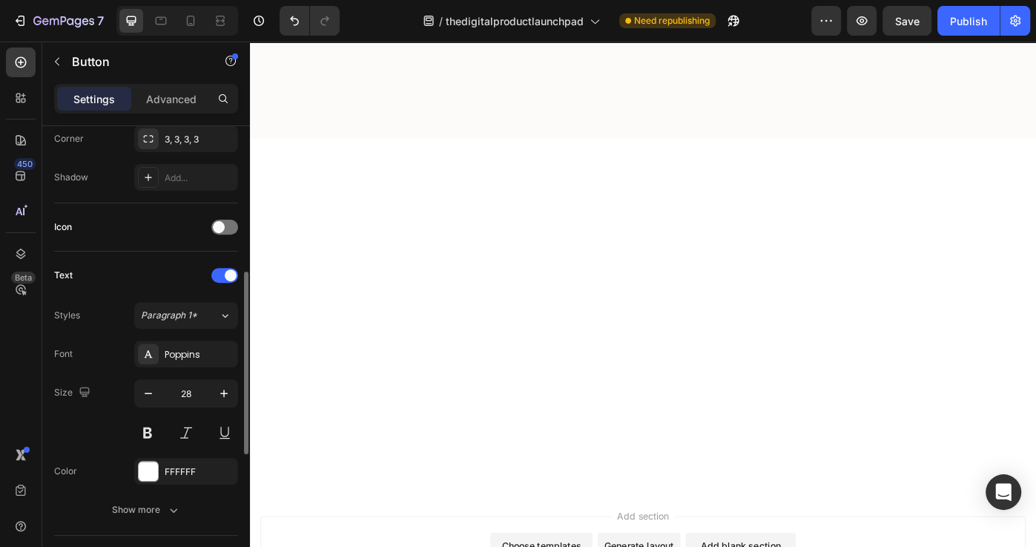
scroll to position [400, 0]
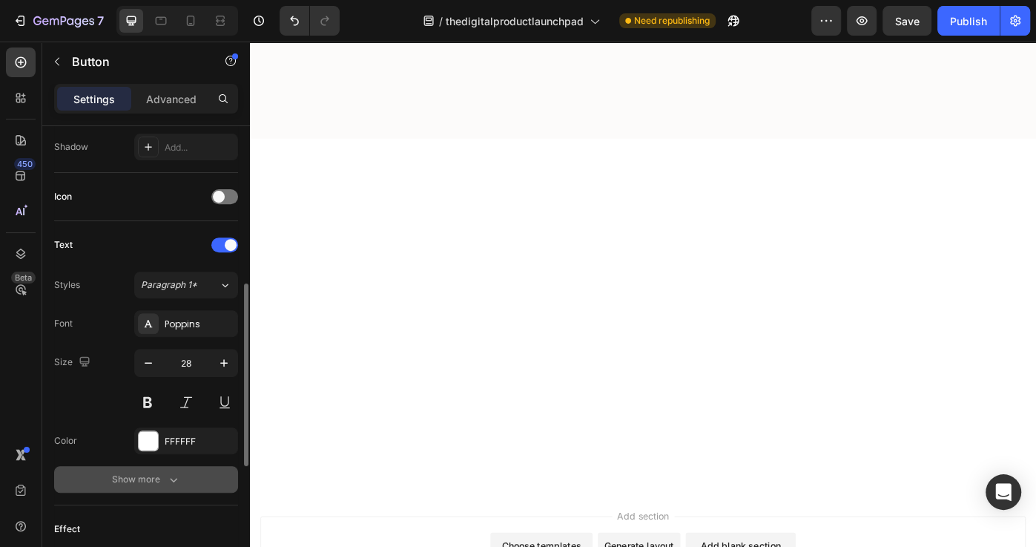
click at [162, 472] on div "Show more" at bounding box center [146, 479] width 69 height 15
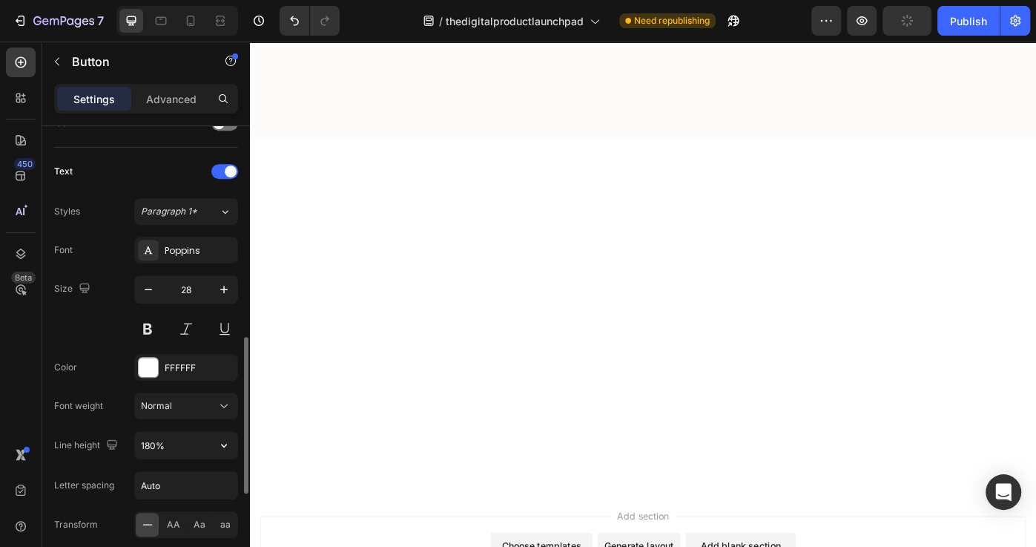
scroll to position [512, 0]
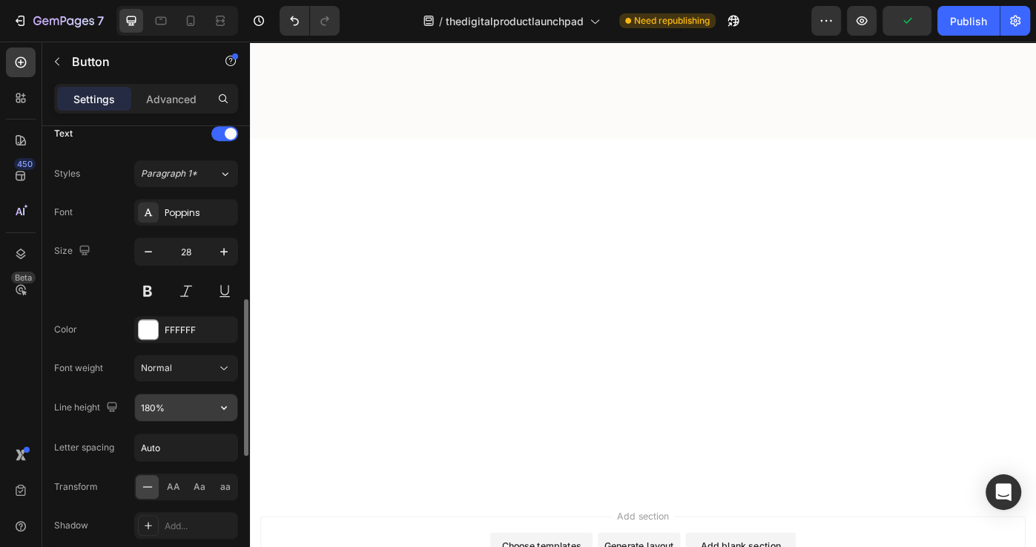
click at [196, 401] on input "180%" at bounding box center [186, 407] width 102 height 27
click at [226, 405] on icon "button" at bounding box center [224, 407] width 15 height 15
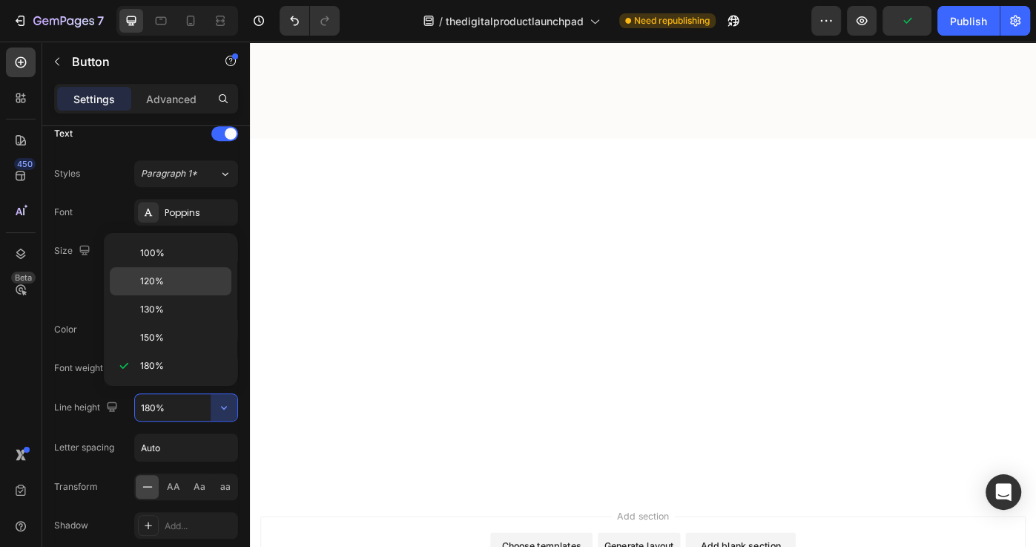
click at [206, 284] on p "120%" at bounding box center [182, 280] width 85 height 13
type input "120%"
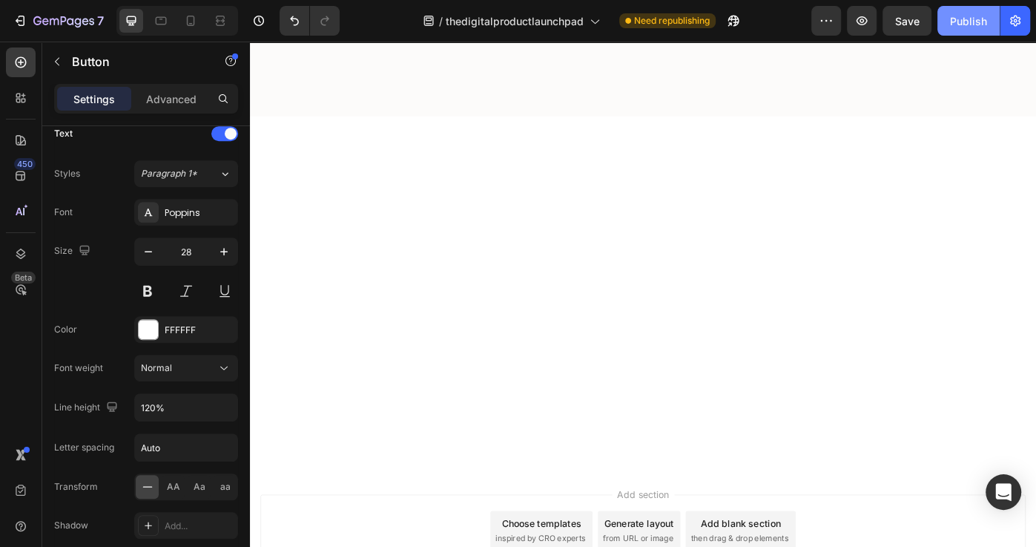
click at [969, 27] on div "Publish" at bounding box center [968, 21] width 37 height 16
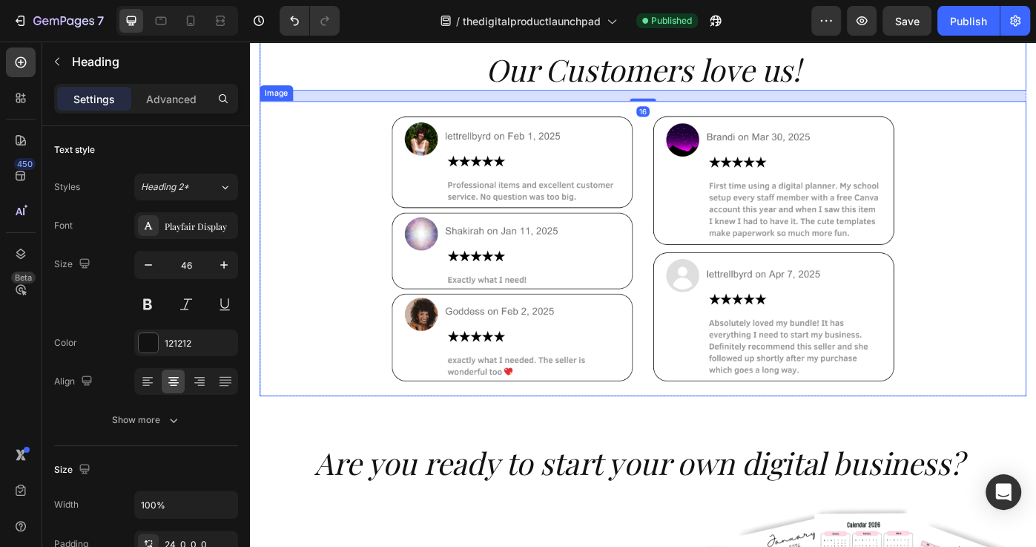
scroll to position [6696, 0]
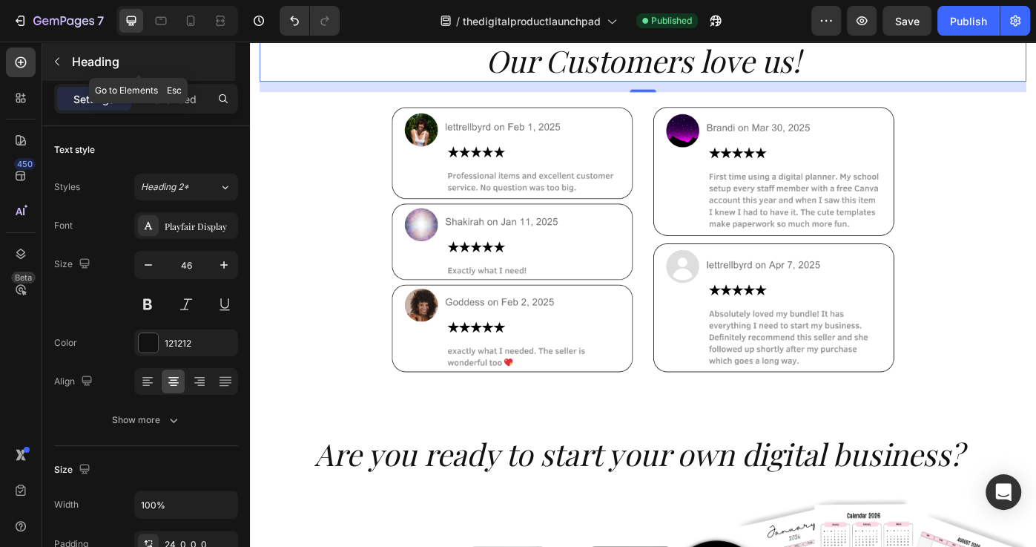
click at [48, 67] on button "button" at bounding box center [57, 62] width 24 height 24
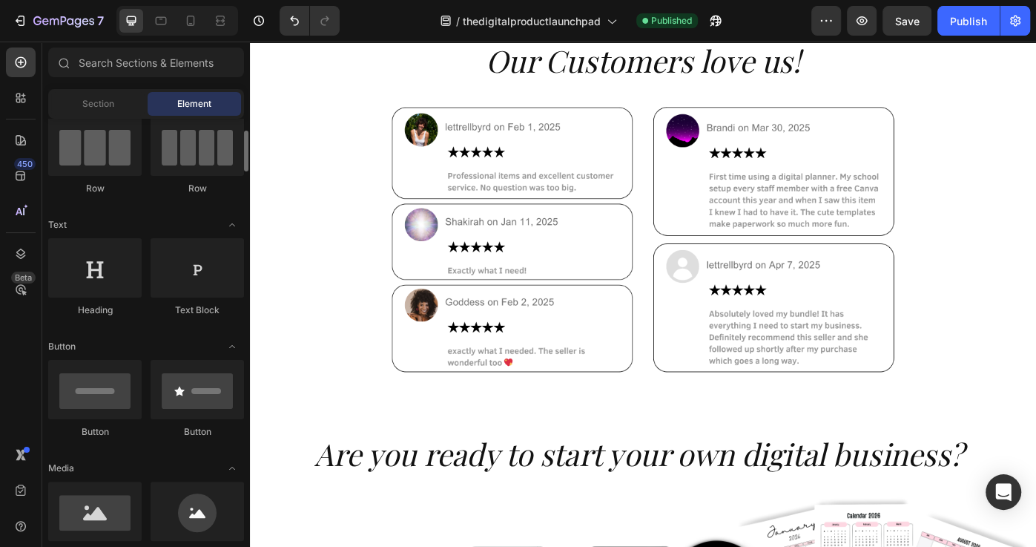
scroll to position [366, 0]
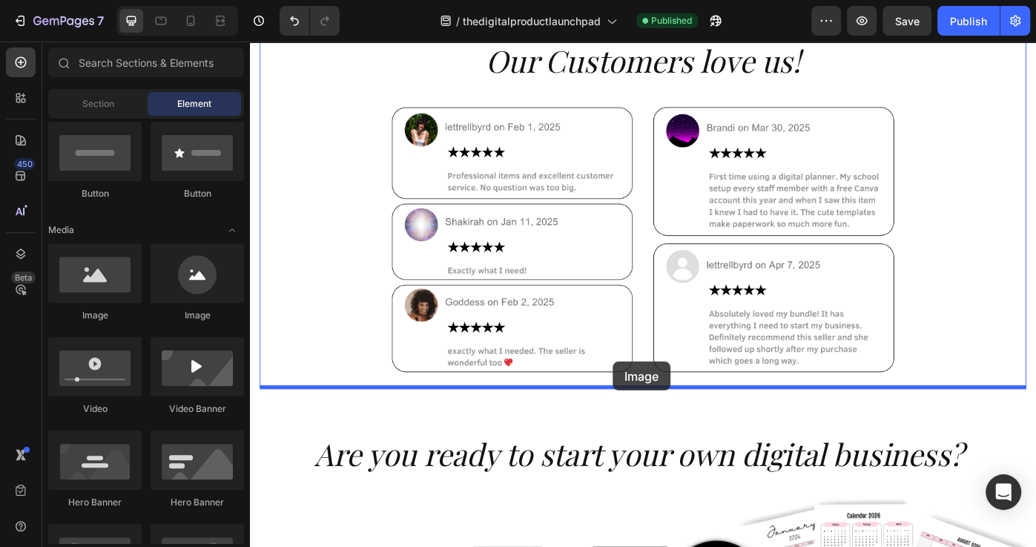
drag, startPoint x: 393, startPoint y: 322, endPoint x: 662, endPoint y: 403, distance: 280.6
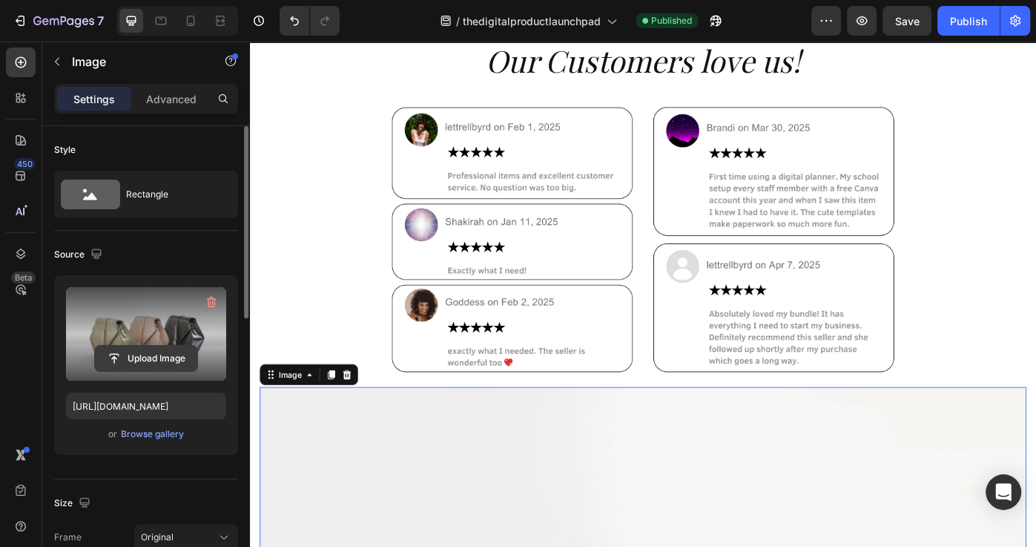
click at [166, 361] on input "file" at bounding box center [146, 358] width 102 height 25
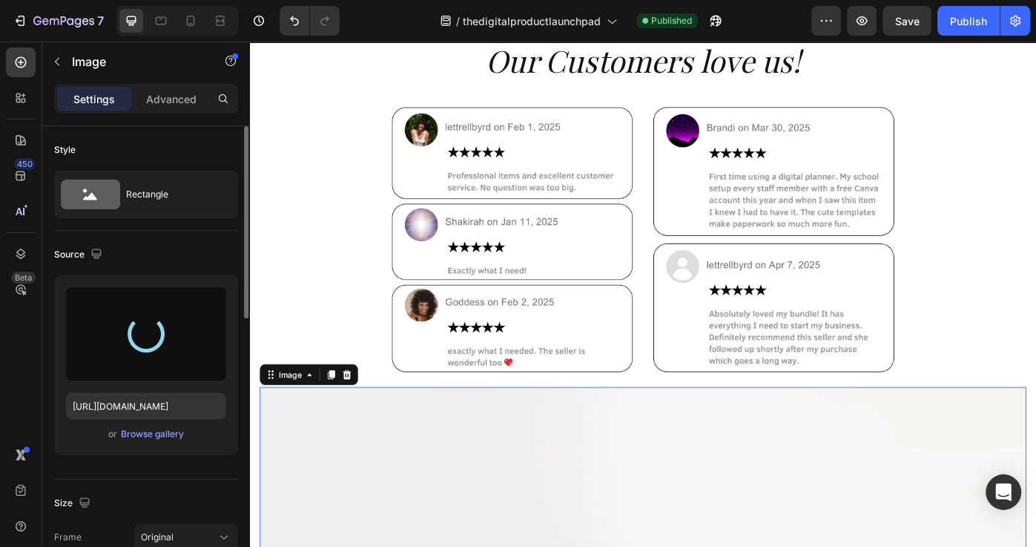
type input "[URL][DOMAIN_NAME]"
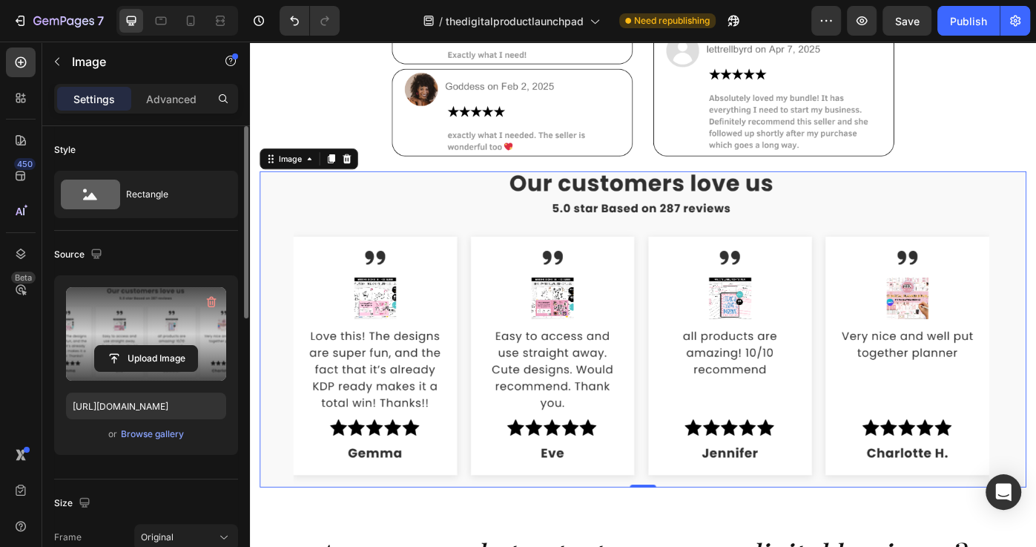
scroll to position [6734, 0]
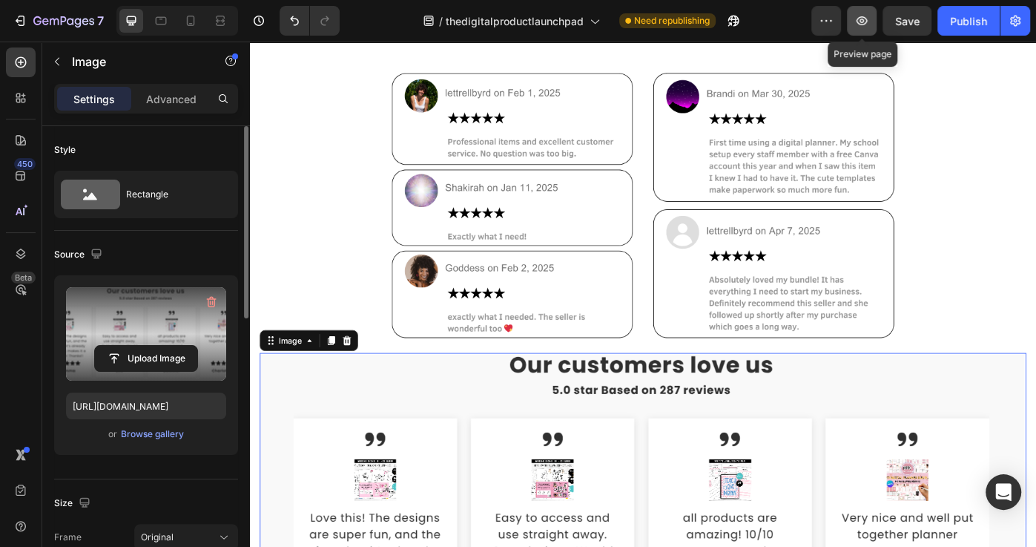
click at [868, 30] on button "button" at bounding box center [862, 21] width 30 height 30
click at [960, 19] on div "Publish" at bounding box center [968, 21] width 37 height 16
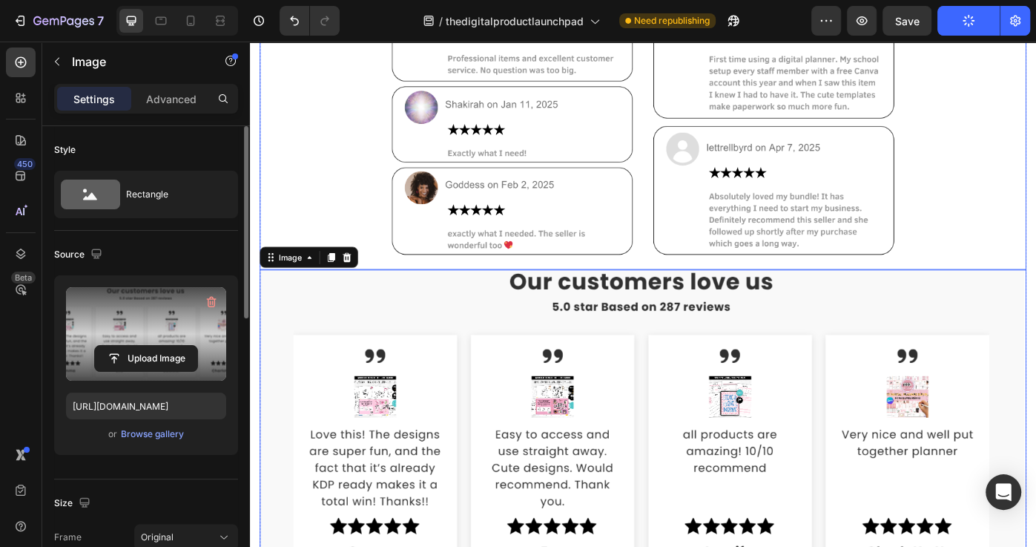
scroll to position [6863, 0]
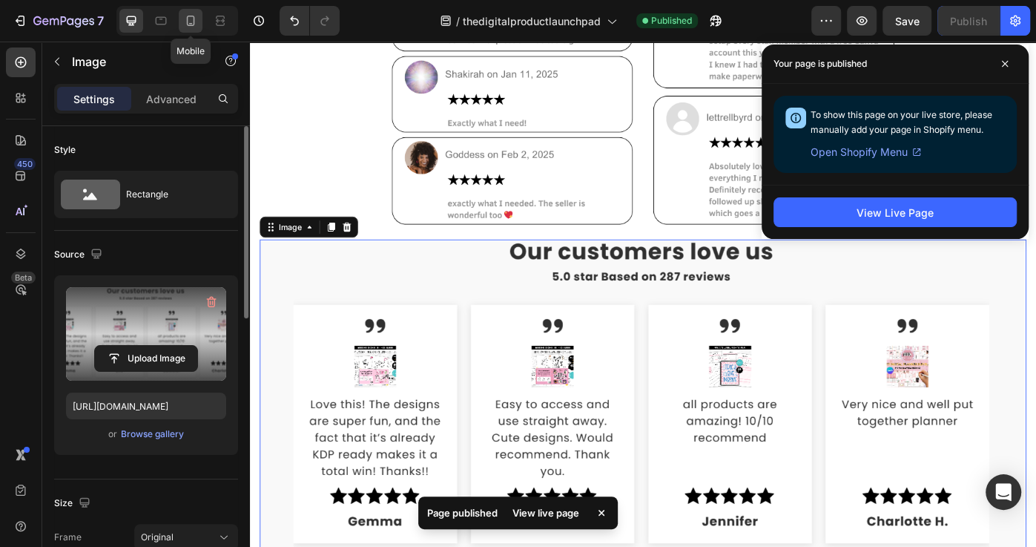
click at [187, 22] on icon at bounding box center [191, 21] width 8 height 10
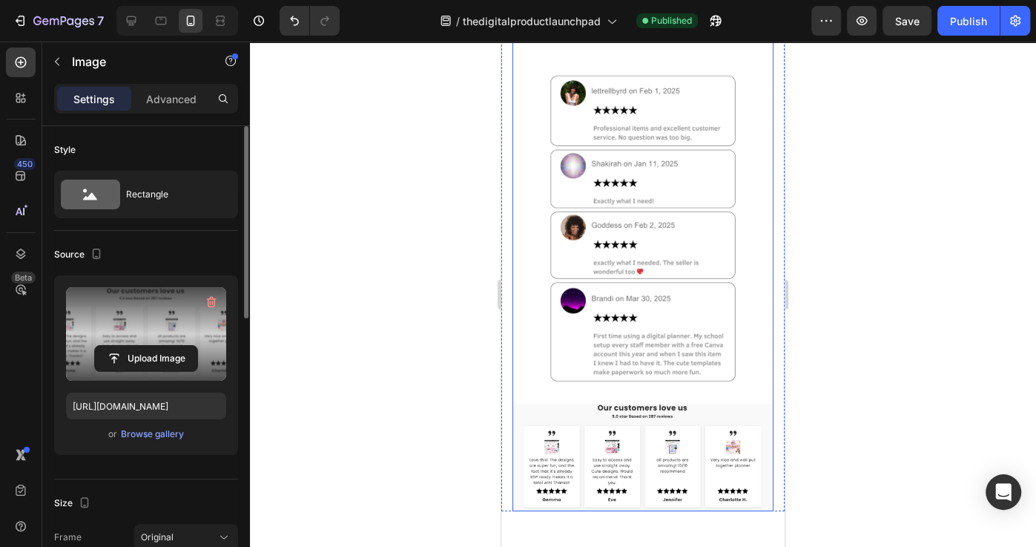
scroll to position [7343, 0]
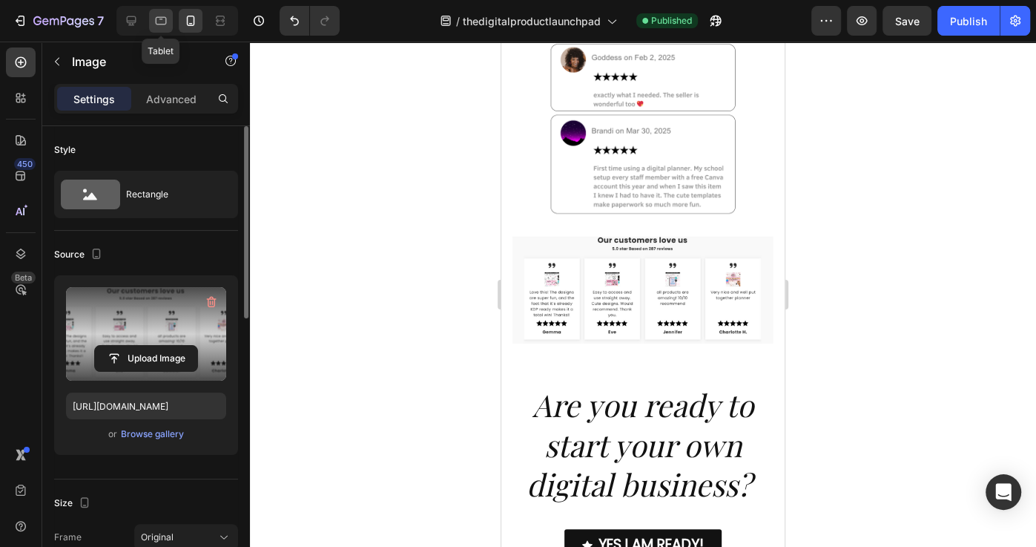
click at [163, 25] on icon at bounding box center [161, 20] width 15 height 15
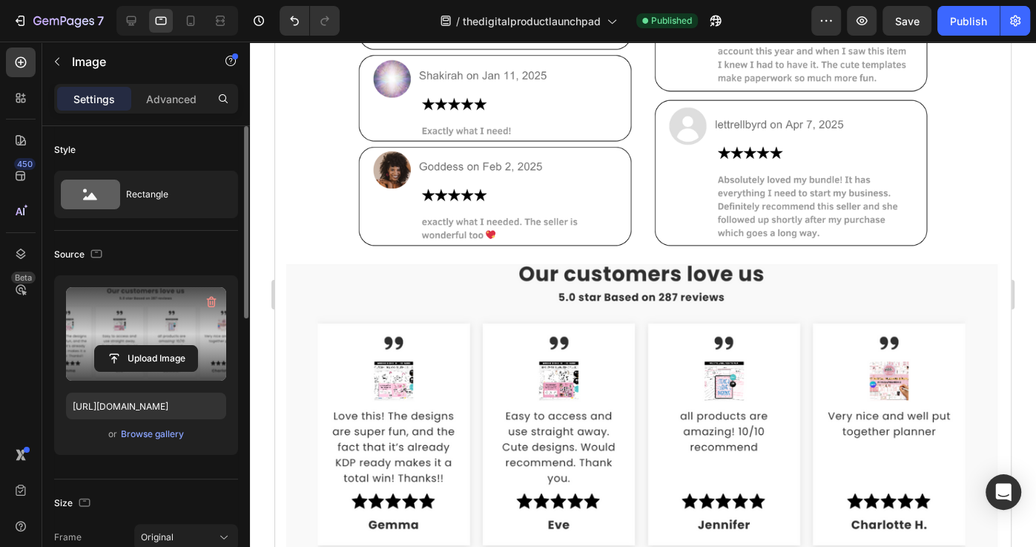
scroll to position [7567, 0]
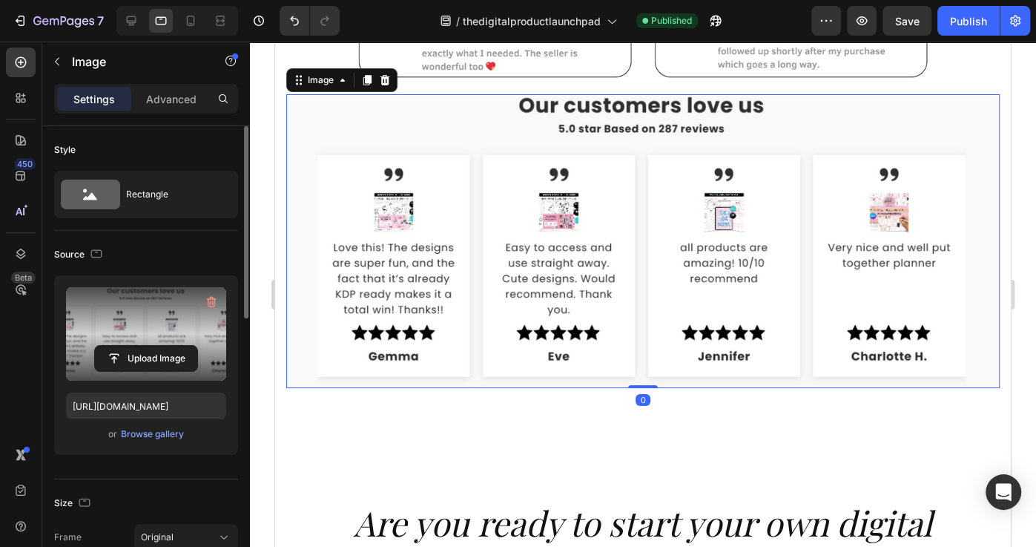
click at [412, 152] on img at bounding box center [642, 241] width 713 height 294
click at [181, 110] on div "Settings Advanced" at bounding box center [146, 99] width 184 height 30
click at [177, 103] on p "Advanced" at bounding box center [171, 99] width 50 height 16
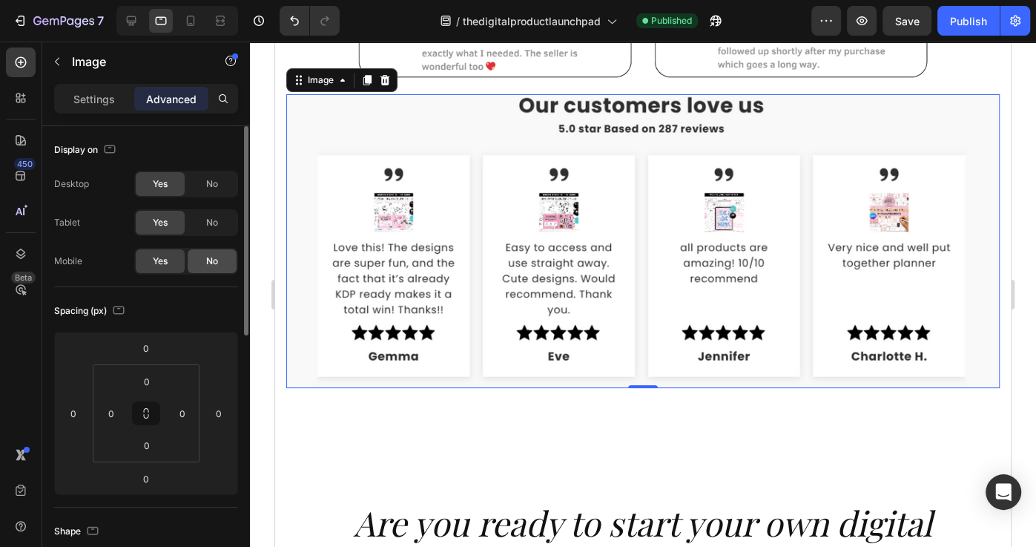
click at [206, 264] on span "No" at bounding box center [212, 260] width 12 height 13
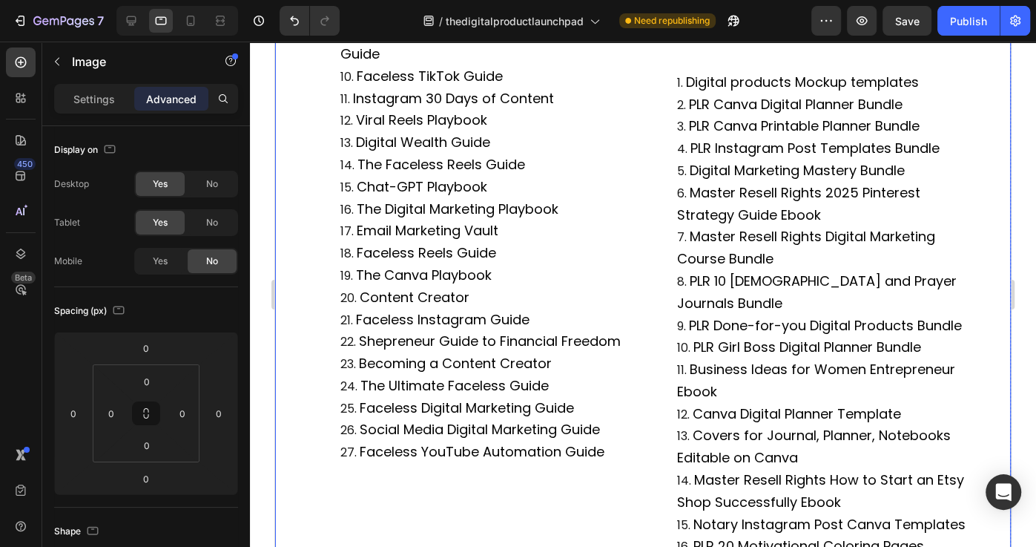
scroll to position [521, 0]
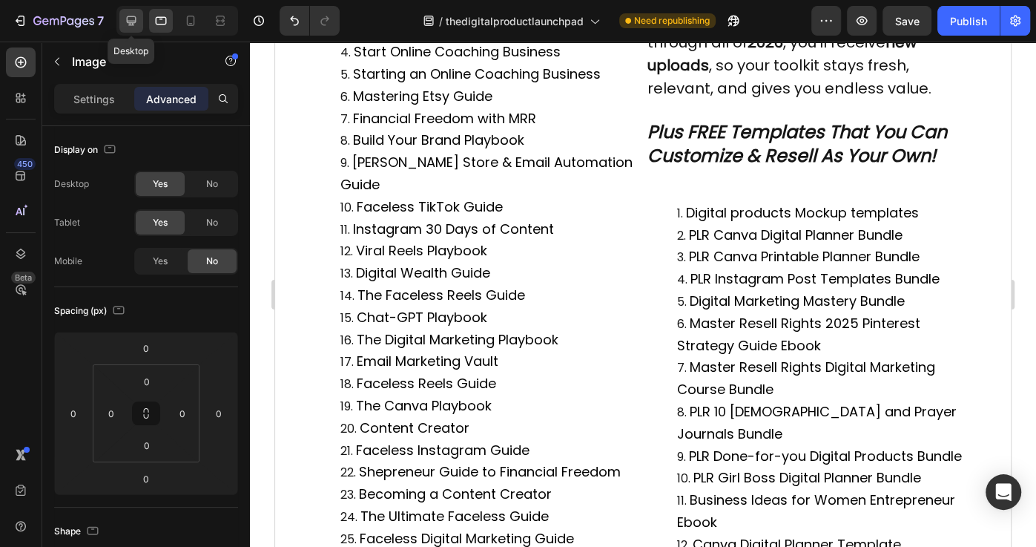
click at [124, 21] on icon at bounding box center [131, 20] width 15 height 15
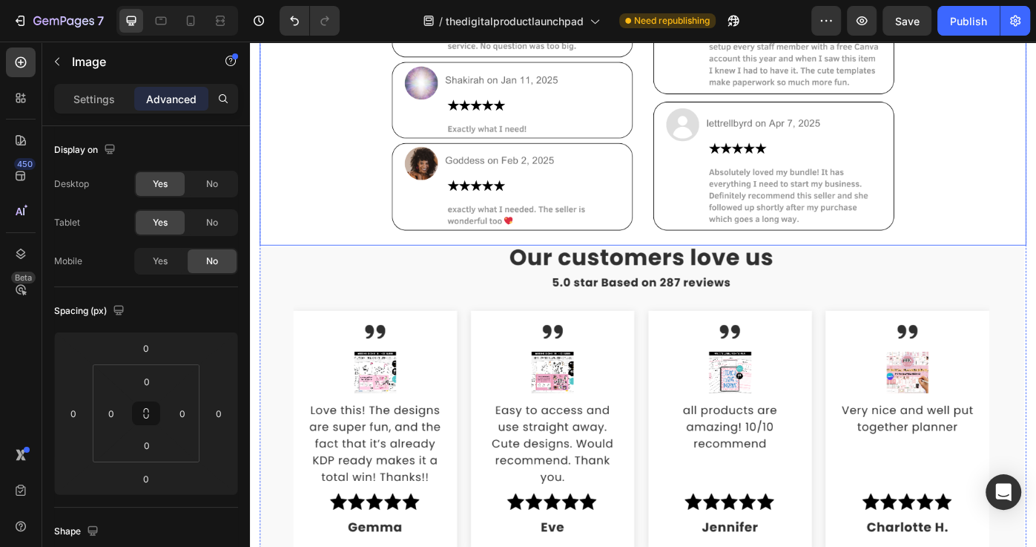
scroll to position [6967, 0]
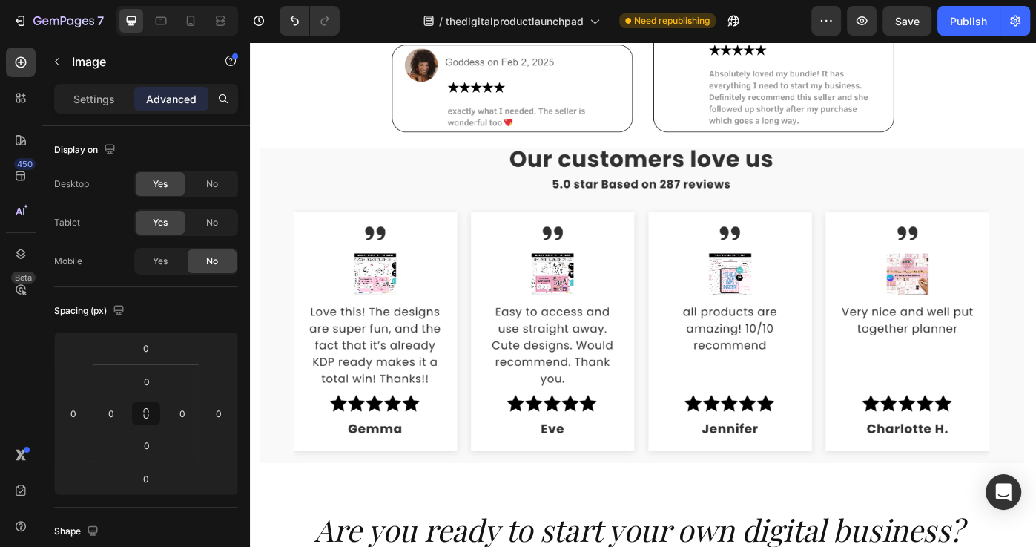
click at [831, 191] on img at bounding box center [695, 339] width 868 height 357
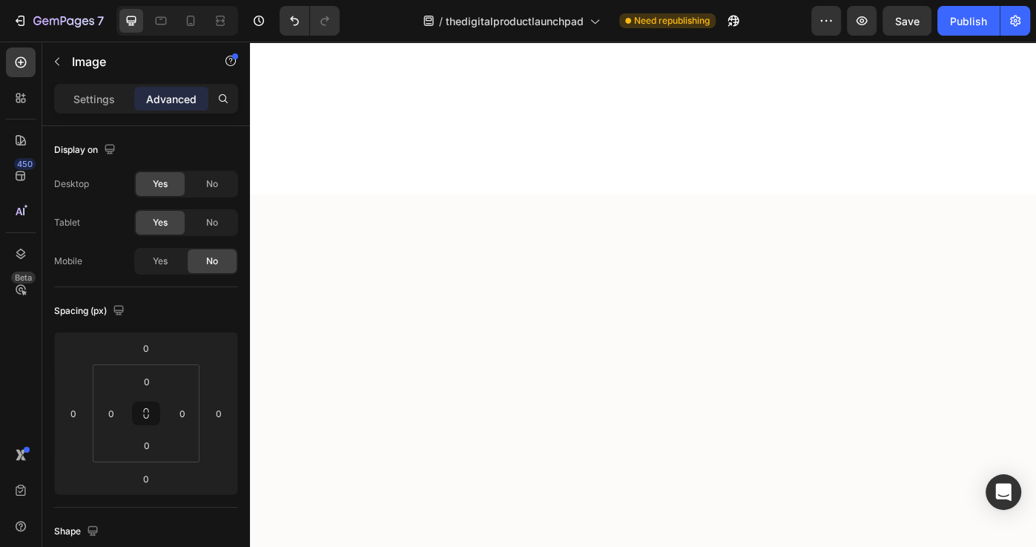
scroll to position [6192, 0]
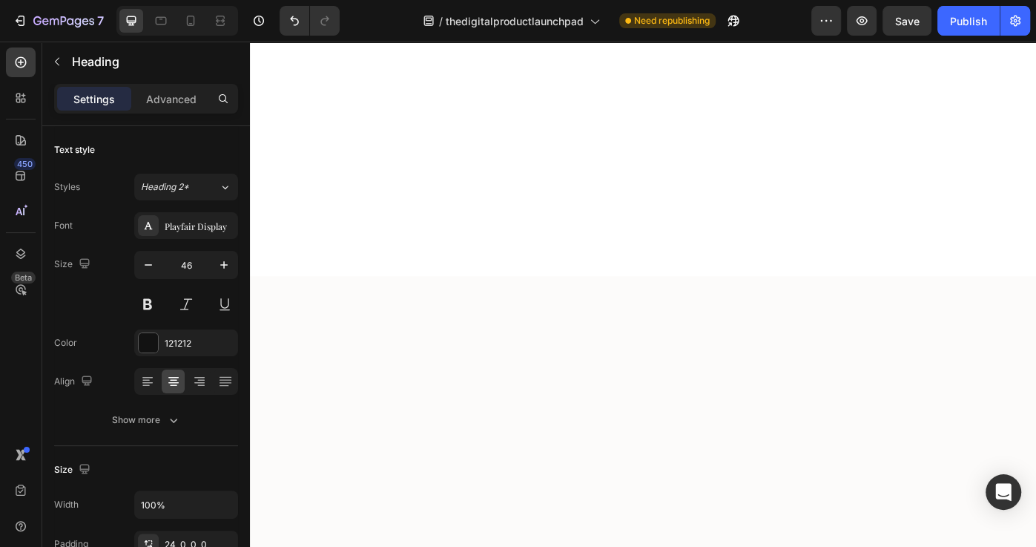
click at [179, 102] on p "Advanced" at bounding box center [171, 99] width 50 height 16
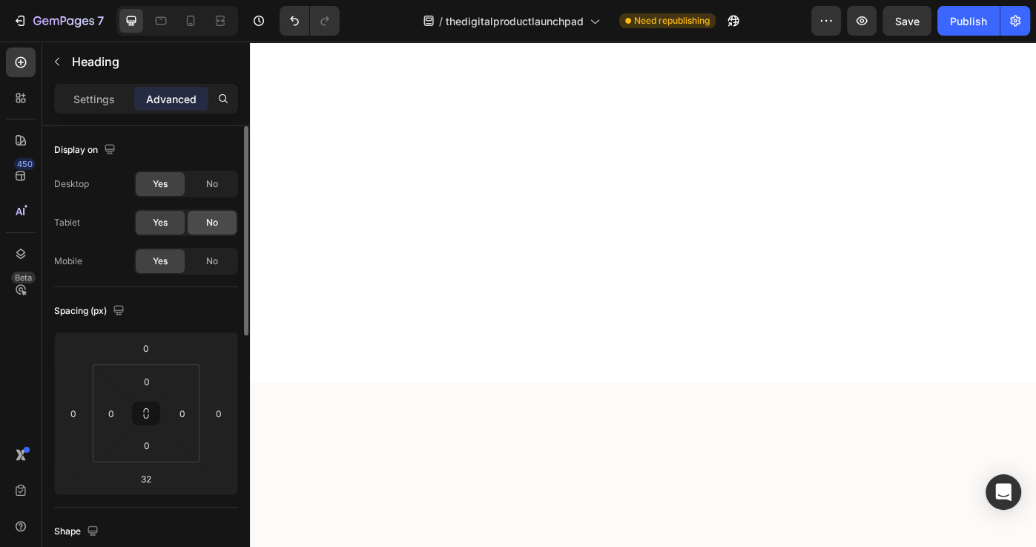
click at [205, 225] on div "No" at bounding box center [212, 223] width 49 height 24
click at [206, 182] on span "No" at bounding box center [212, 183] width 12 height 13
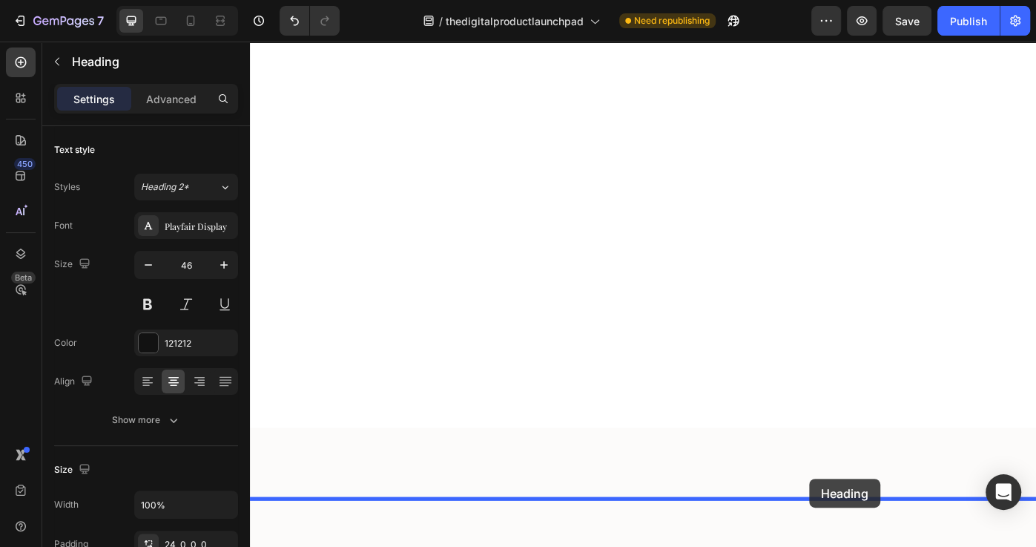
drag, startPoint x: 815, startPoint y: 466, endPoint x: 441, endPoint y: 469, distance: 374.5
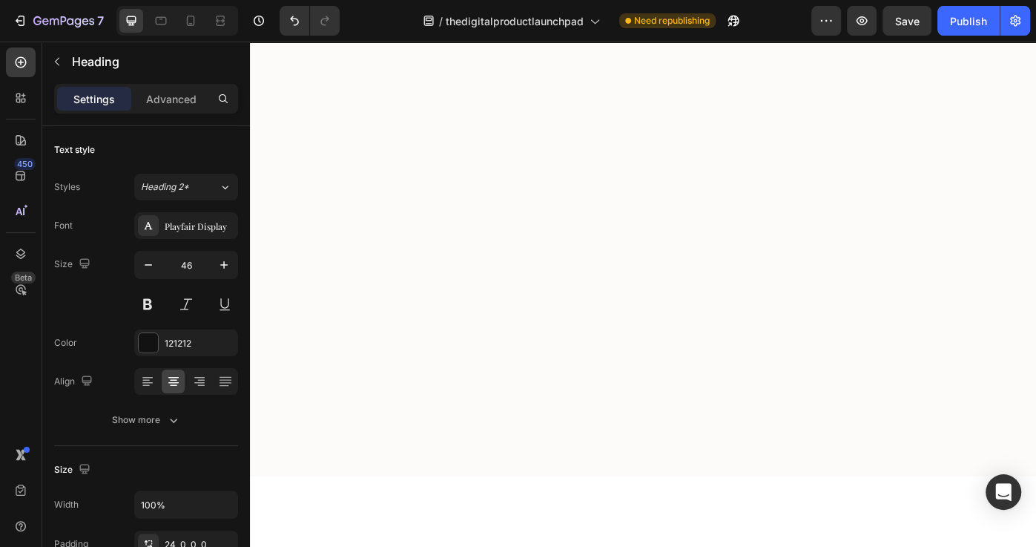
scroll to position [6166, 0]
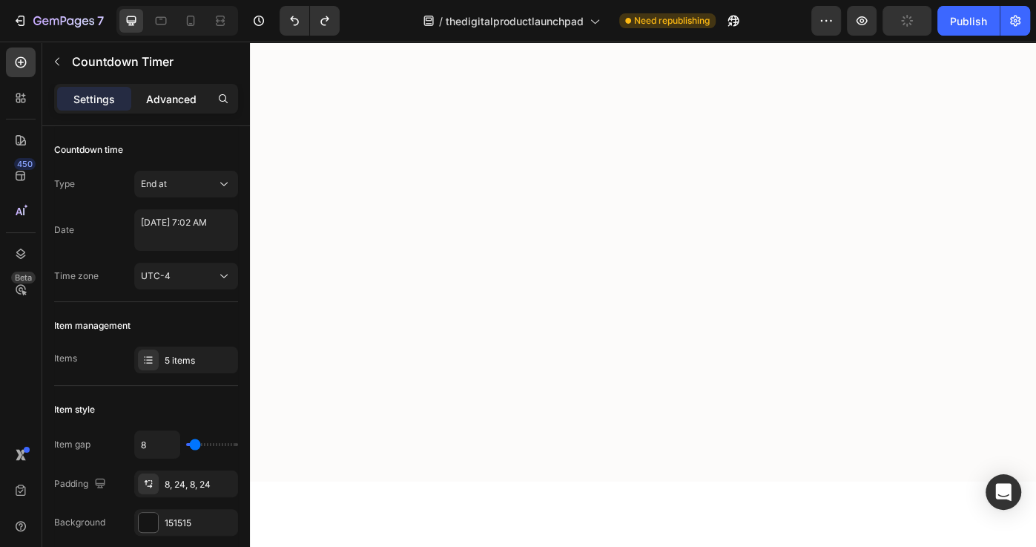
click at [171, 97] on p "Advanced" at bounding box center [171, 99] width 50 height 16
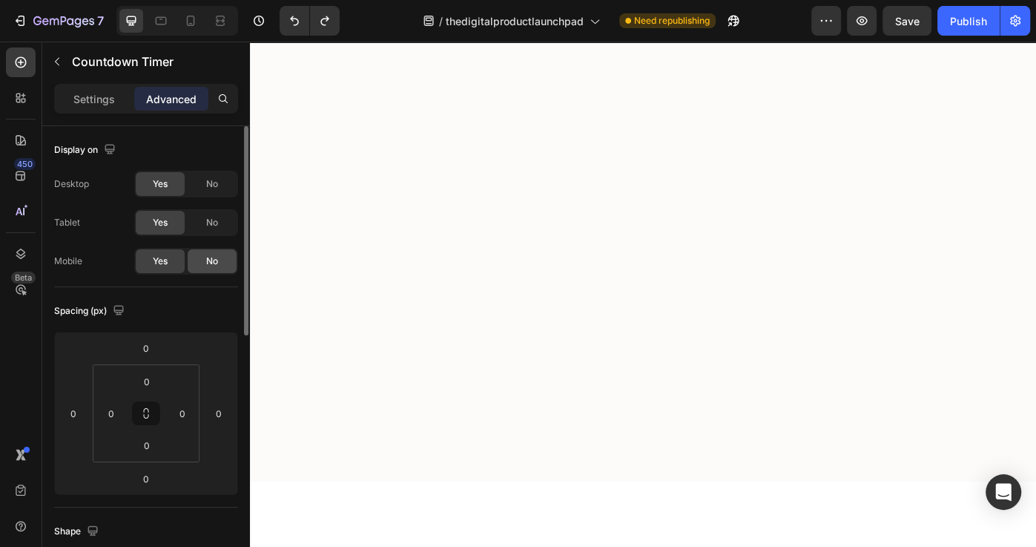
click at [208, 265] on span "No" at bounding box center [212, 260] width 12 height 13
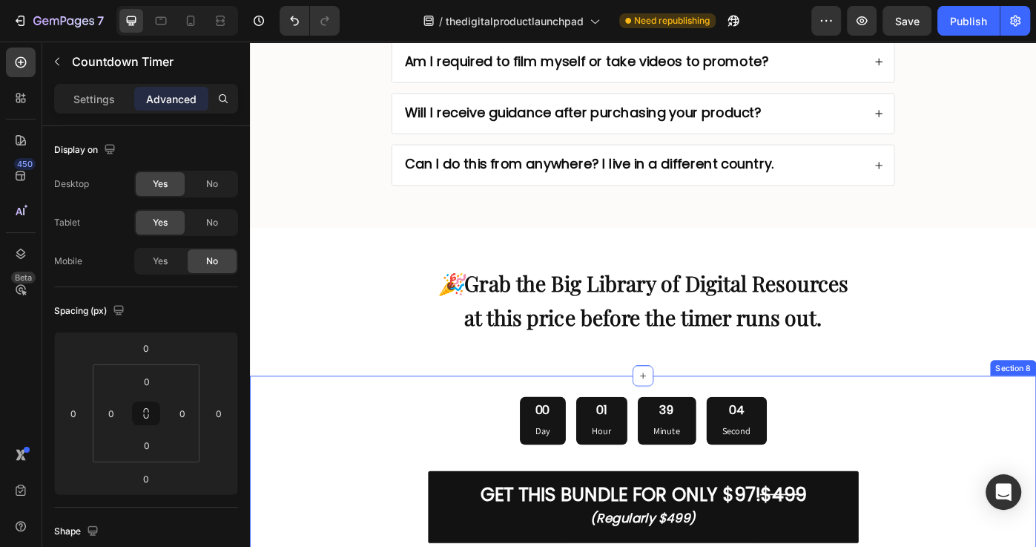
scroll to position [8691, 0]
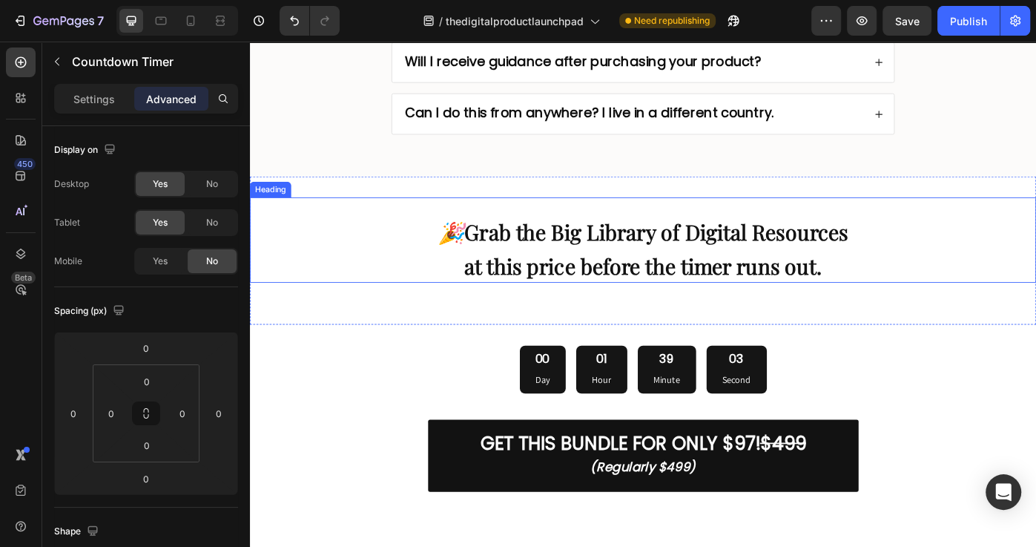
click at [727, 257] on strong "Grab the Big Library of Digital Resources" at bounding box center [709, 257] width 435 height 32
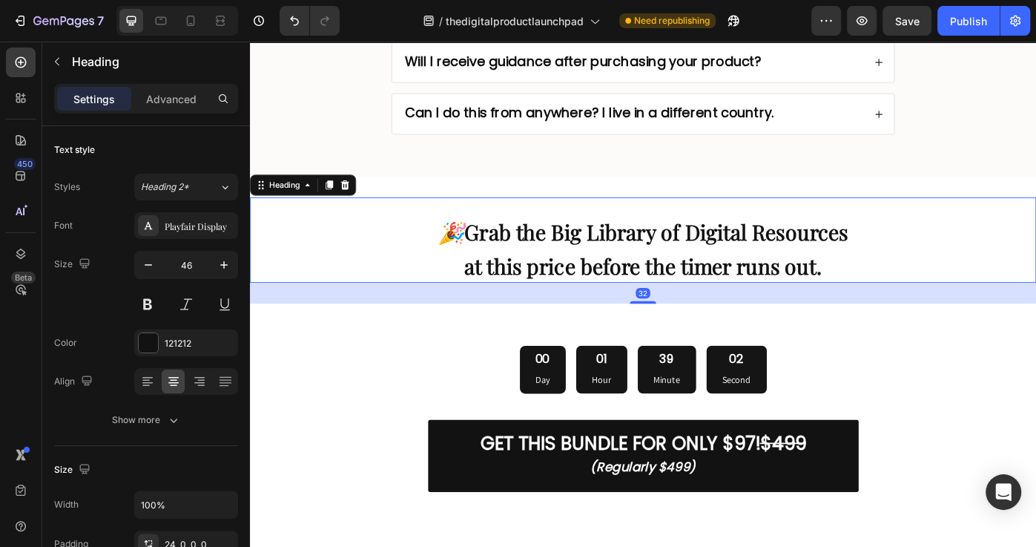
click at [340, 199] on icon at bounding box center [340, 204] width 8 height 10
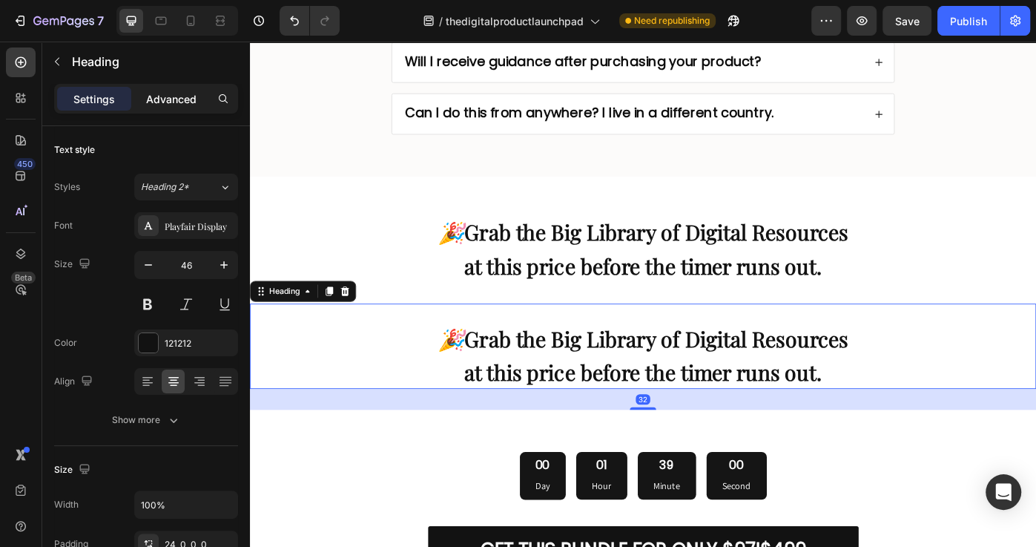
click at [188, 102] on p "Advanced" at bounding box center [171, 99] width 50 height 16
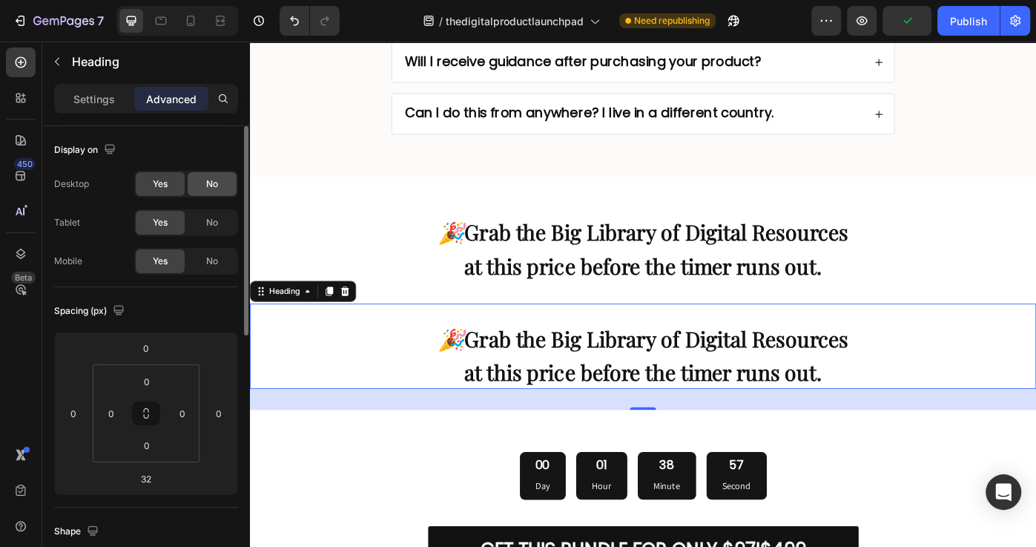
click at [209, 186] on span "No" at bounding box center [212, 183] width 12 height 13
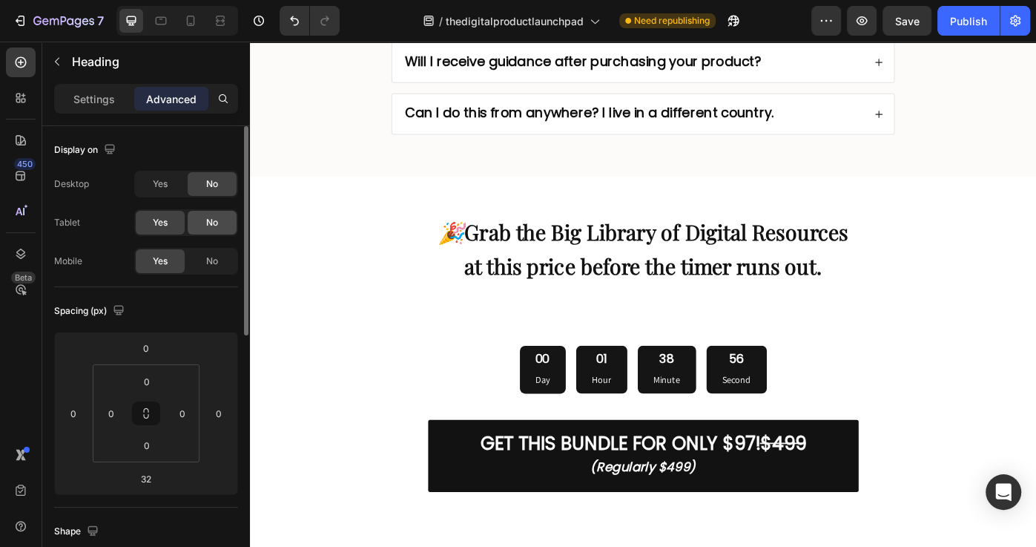
click at [208, 232] on div "No" at bounding box center [212, 223] width 49 height 24
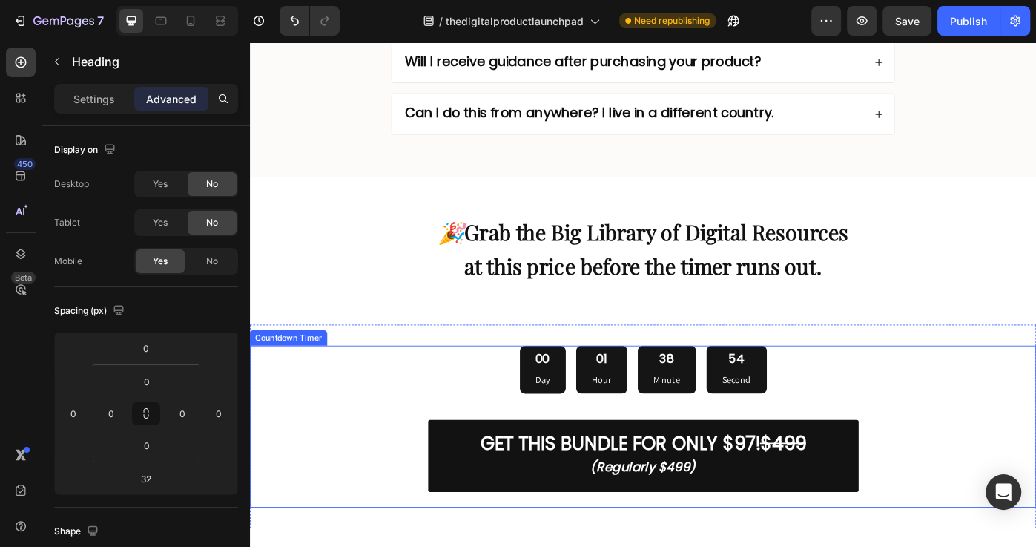
click at [504, 386] on div "00 Day 01 Hour 38 Minute 54 Second" at bounding box center [695, 413] width 890 height 54
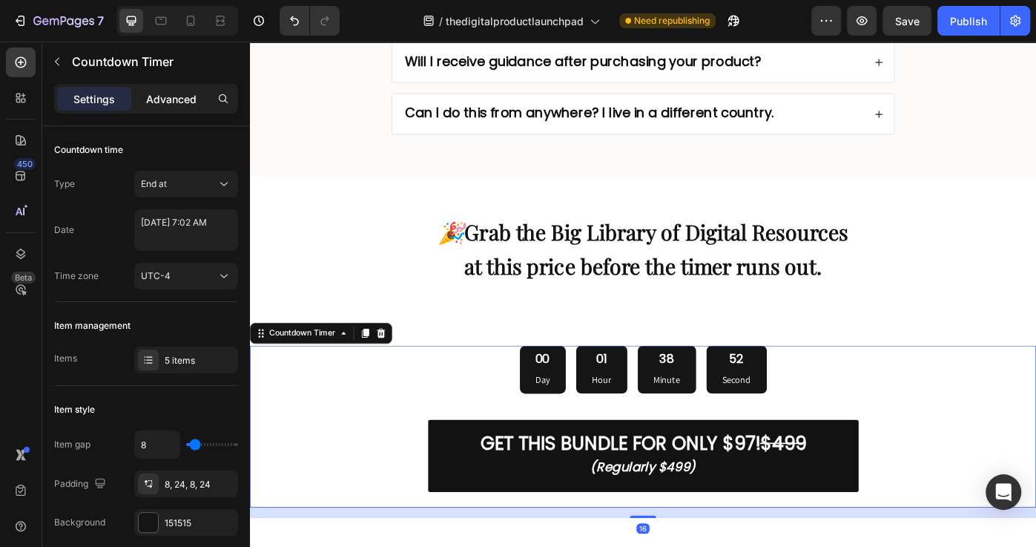
click at [192, 97] on p "Advanced" at bounding box center [171, 99] width 50 height 16
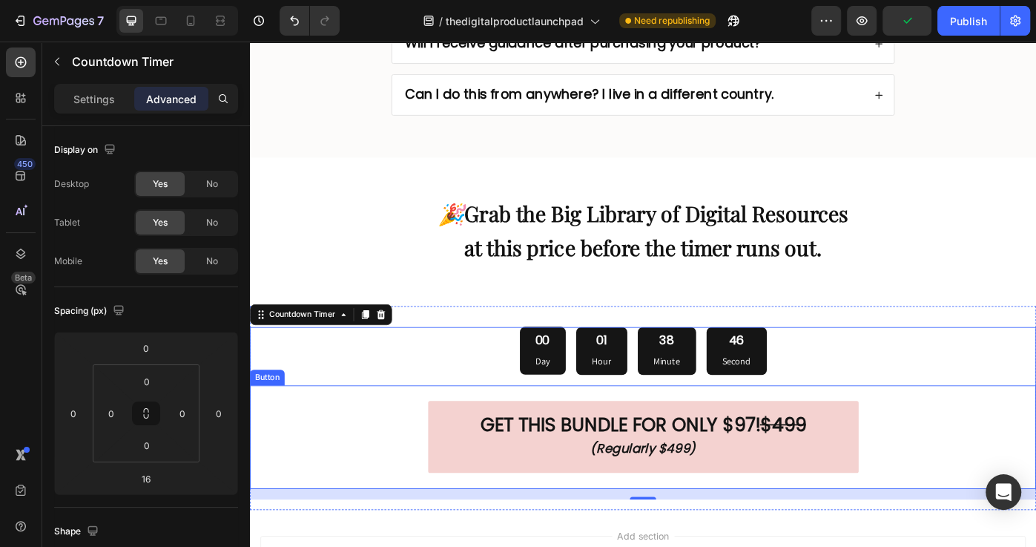
scroll to position [8714, 0]
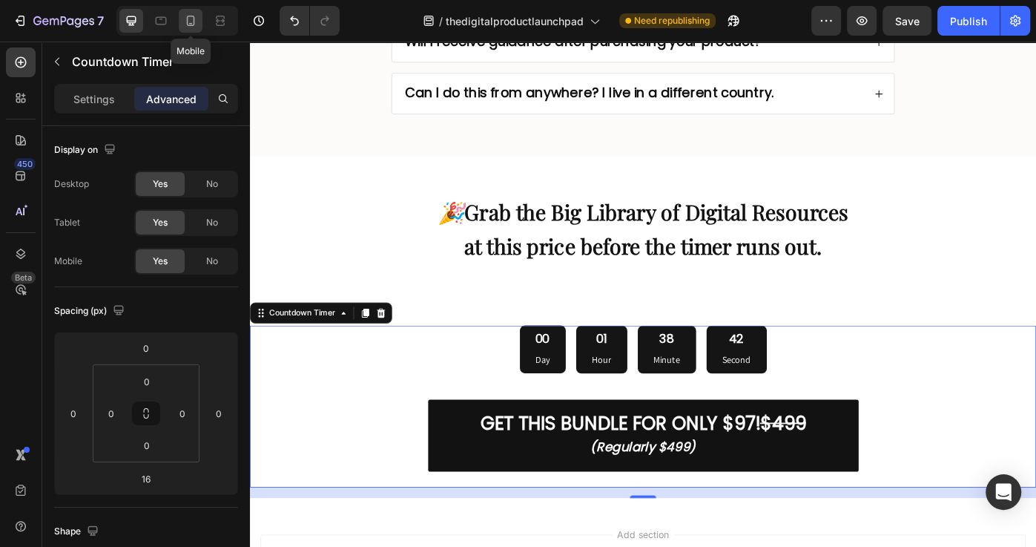
click at [187, 24] on icon at bounding box center [191, 21] width 8 height 10
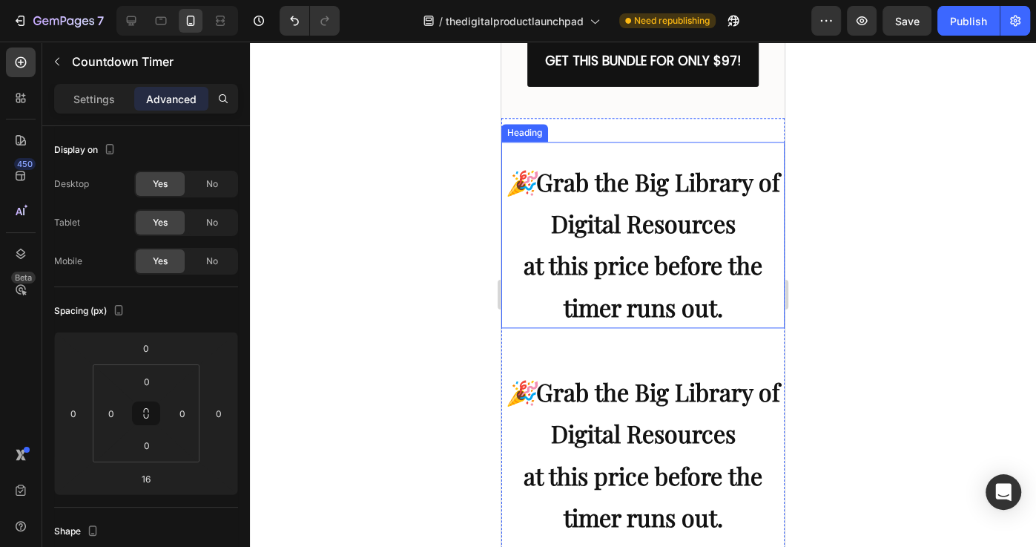
scroll to position [8884, 0]
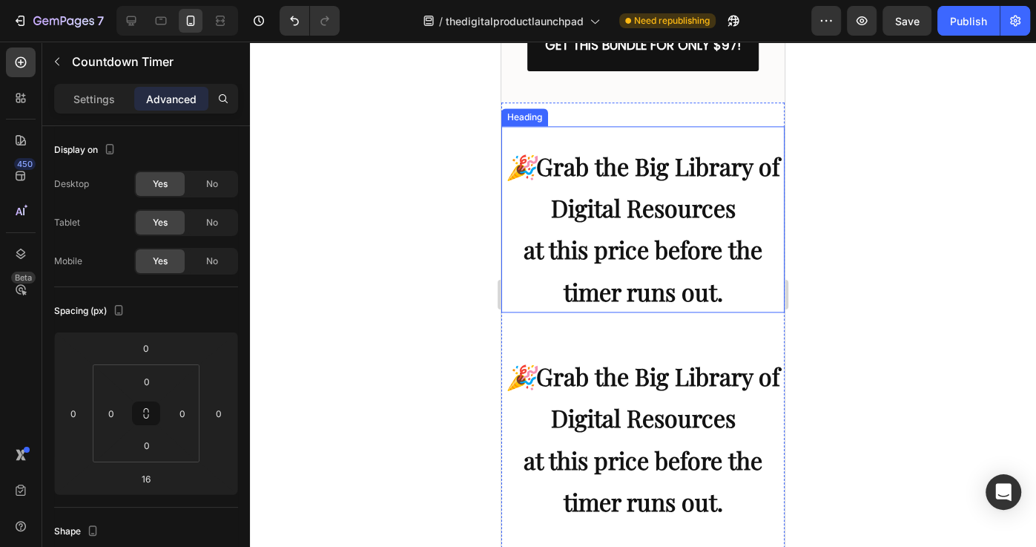
click at [660, 215] on h2 "🎉 Grab the Big Library of Digital Resources at this price before the timer runs…" at bounding box center [642, 219] width 283 height 186
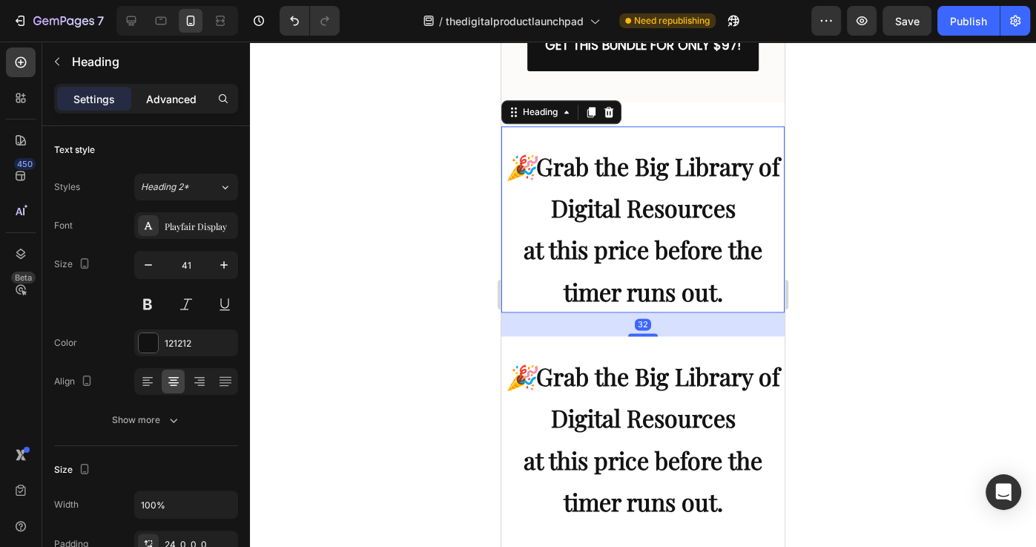
click at [181, 98] on p "Advanced" at bounding box center [171, 99] width 50 height 16
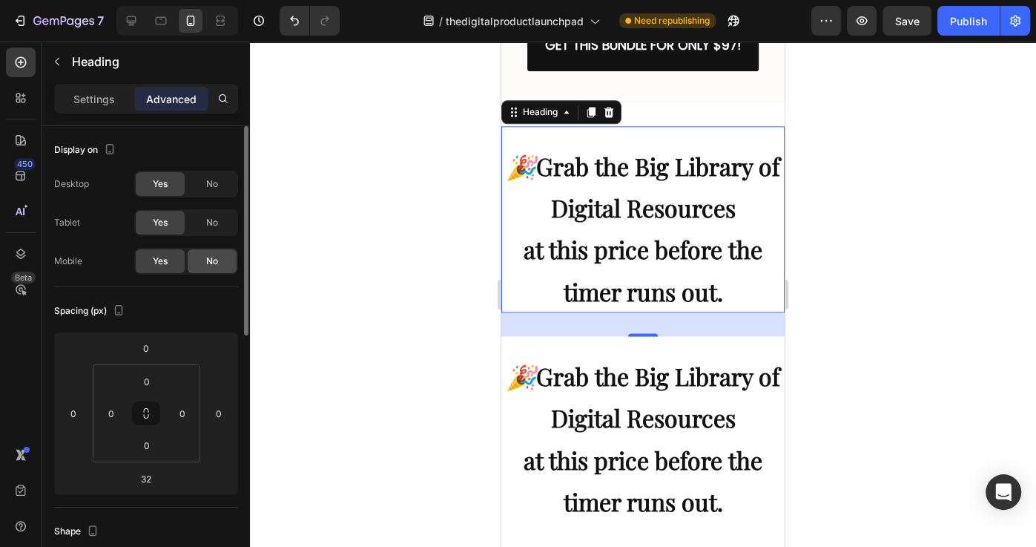
click at [203, 266] on div "No" at bounding box center [212, 261] width 49 height 24
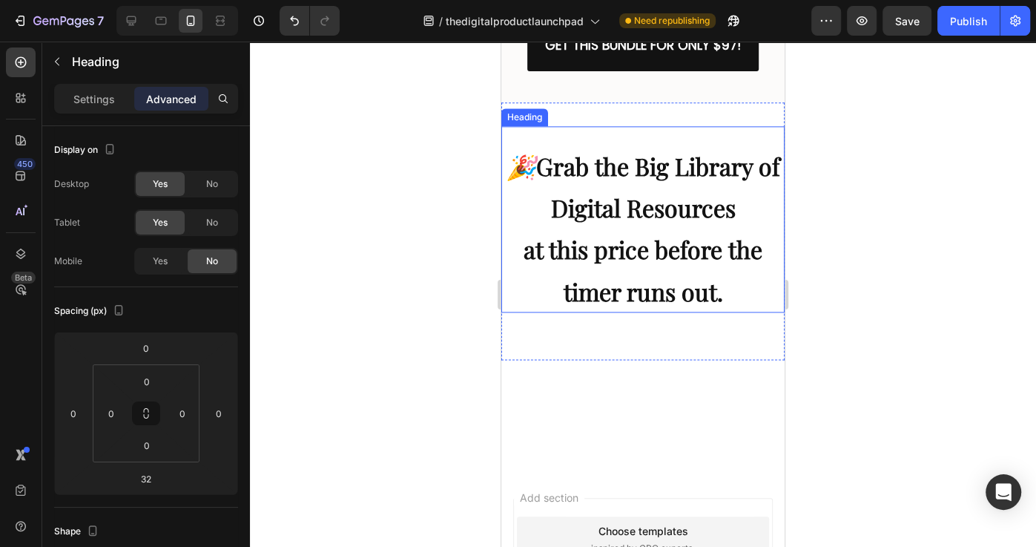
click at [612, 255] on h2 "🎉 Grab the Big Library of Digital Resources at this price before the timer runs…" at bounding box center [642, 219] width 283 height 186
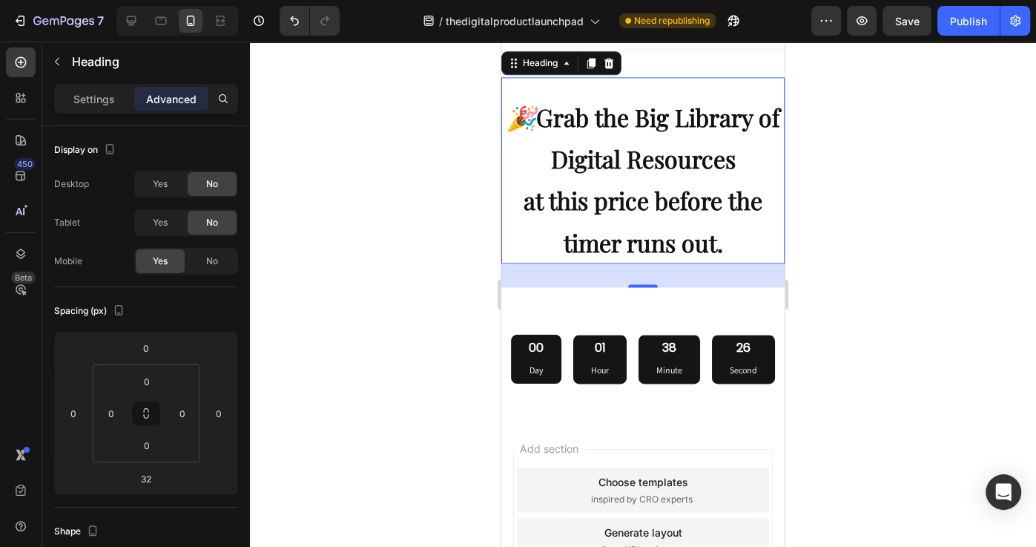
scroll to position [8885, 0]
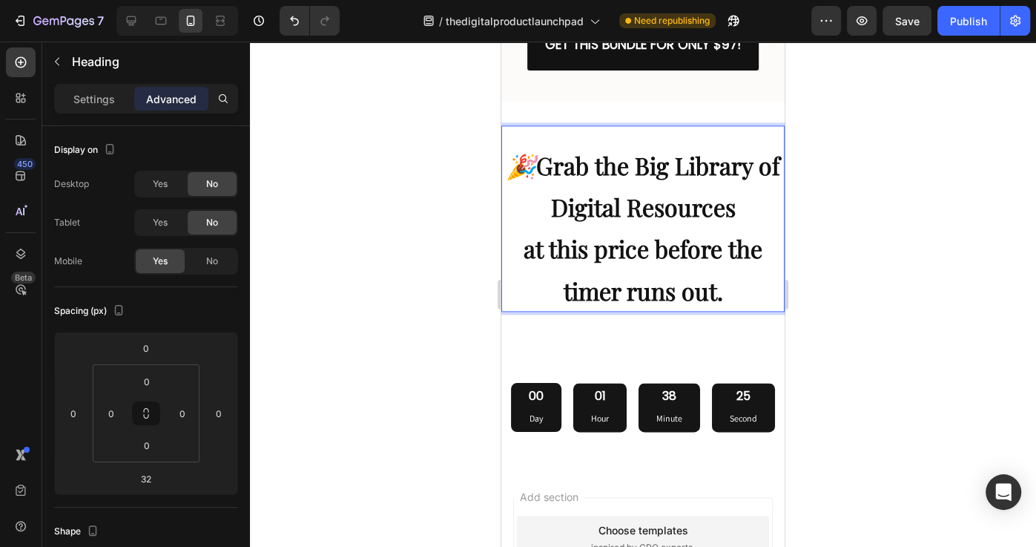
click at [604, 194] on strong "Grab the Big Library of Digital Resources" at bounding box center [658, 185] width 244 height 73
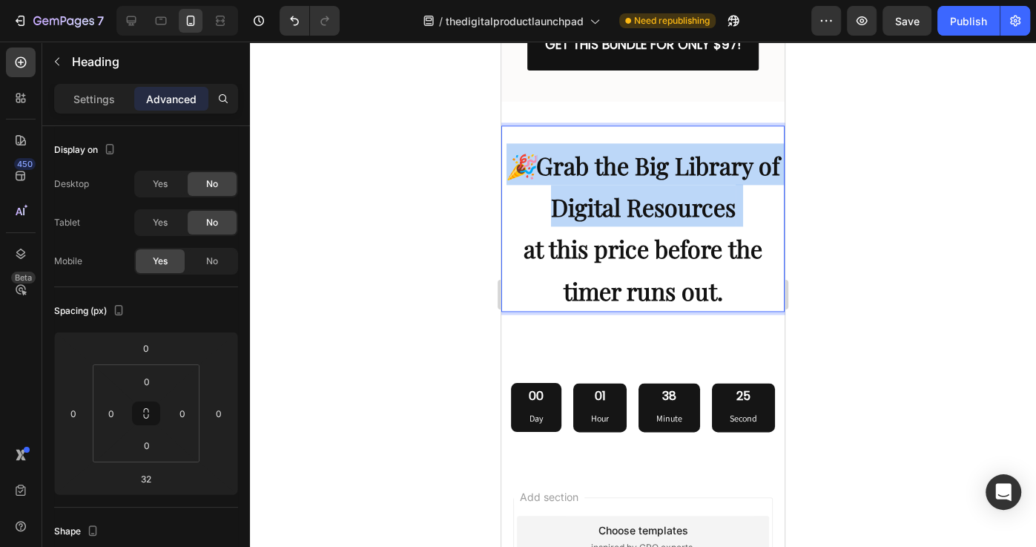
click at [604, 194] on strong "Grab the Big Library of Digital Resources" at bounding box center [658, 185] width 244 height 73
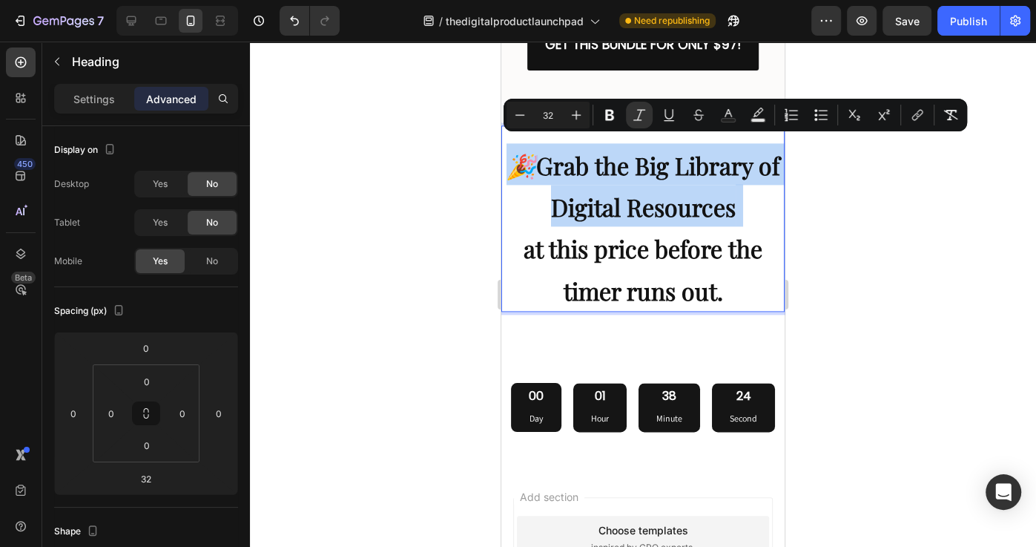
click at [628, 215] on p "🎉 Grab the Big Library of Digital Resources at this price before the timer runs…" at bounding box center [643, 226] width 280 height 167
click at [553, 168] on strong "Grab the Big Library of Digital Resources" at bounding box center [658, 185] width 244 height 73
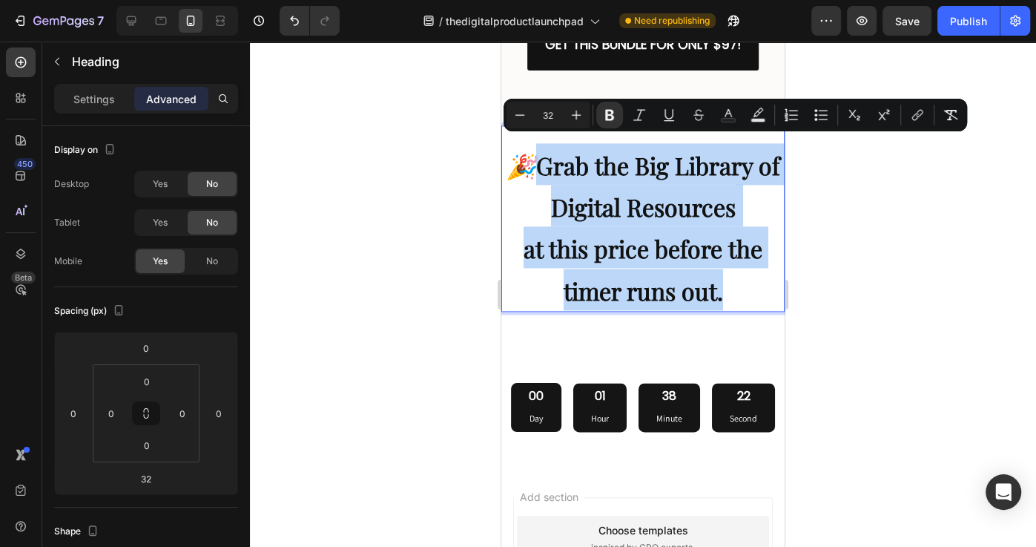
drag, startPoint x: 544, startPoint y: 151, endPoint x: 1118, endPoint y: 163, distance: 574.9
click at [733, 274] on p "🎉 Grab the Big Library of Digital Resources at this price before the timer runs…" at bounding box center [643, 226] width 280 height 167
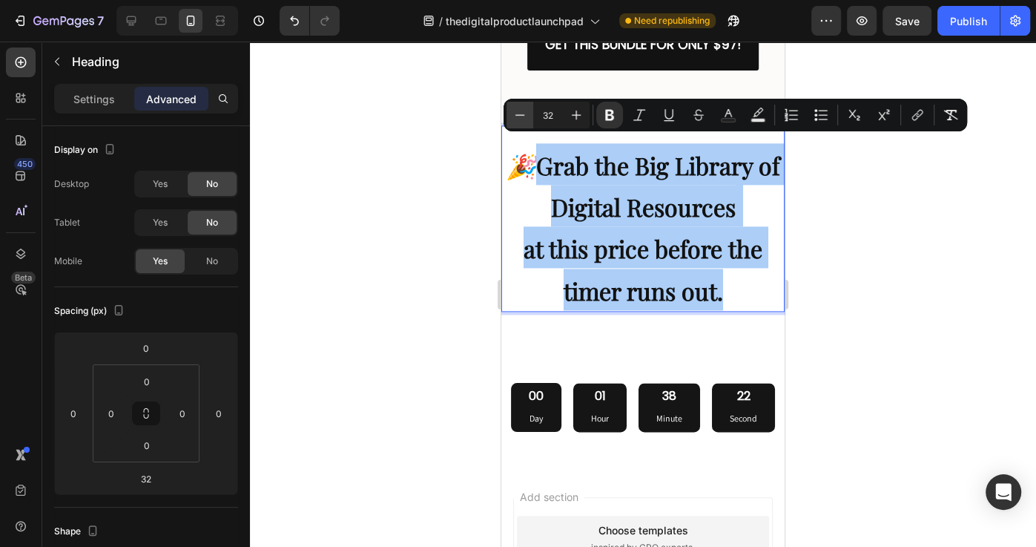
click at [523, 118] on icon "Editor contextual toolbar" at bounding box center [519, 115] width 15 height 15
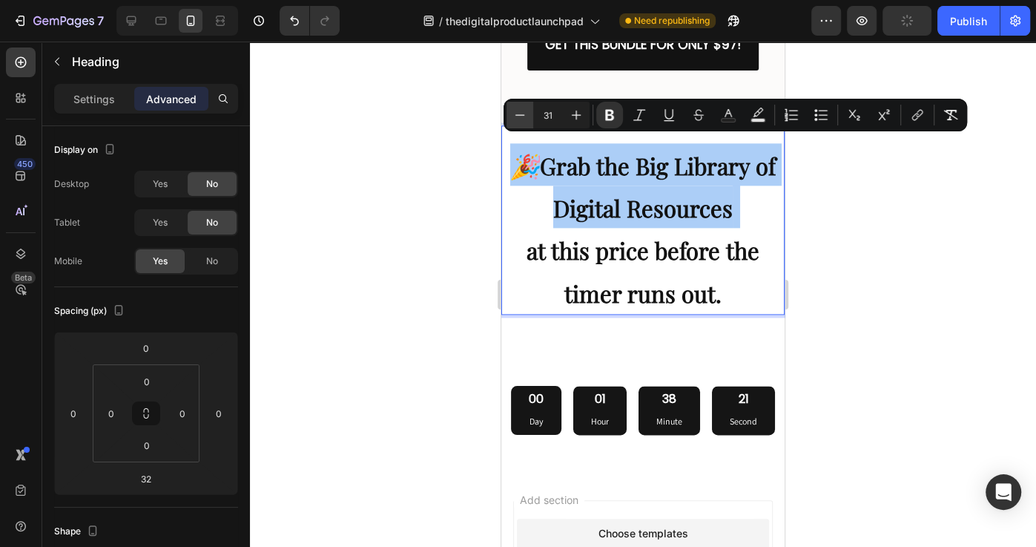
click at [523, 118] on icon "Editor contextual toolbar" at bounding box center [519, 115] width 15 height 15
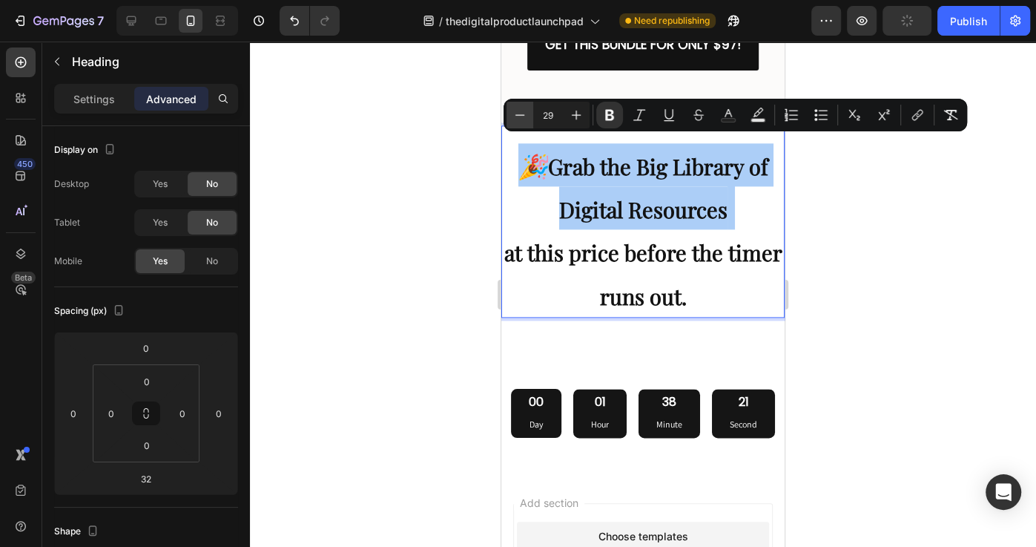
click at [523, 118] on icon "Editor contextual toolbar" at bounding box center [519, 115] width 15 height 15
click at [521, 118] on icon "Editor contextual toolbar" at bounding box center [519, 115] width 15 height 15
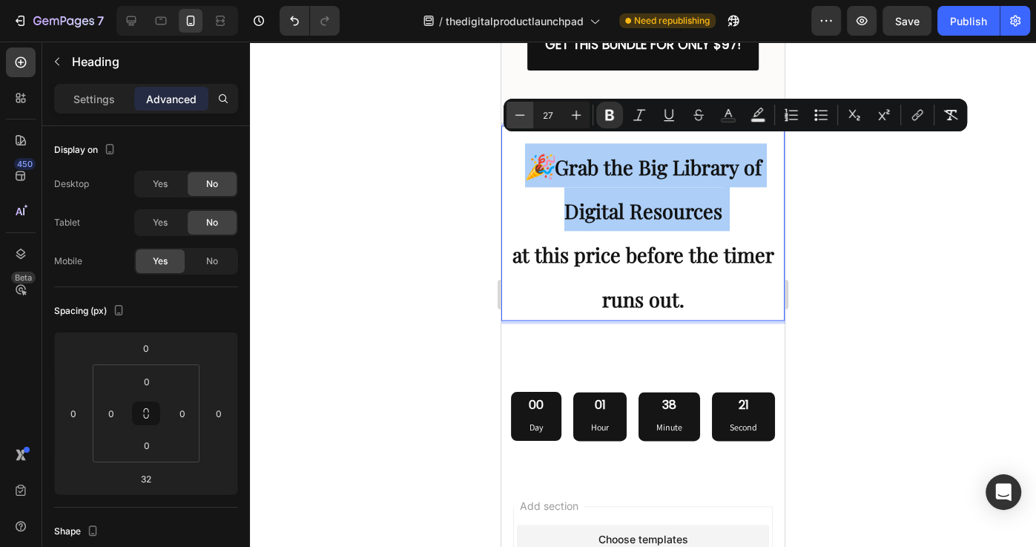
click at [518, 118] on icon "Editor contextual toolbar" at bounding box center [519, 115] width 15 height 15
click at [517, 117] on icon "Editor contextual toolbar" at bounding box center [519, 115] width 15 height 15
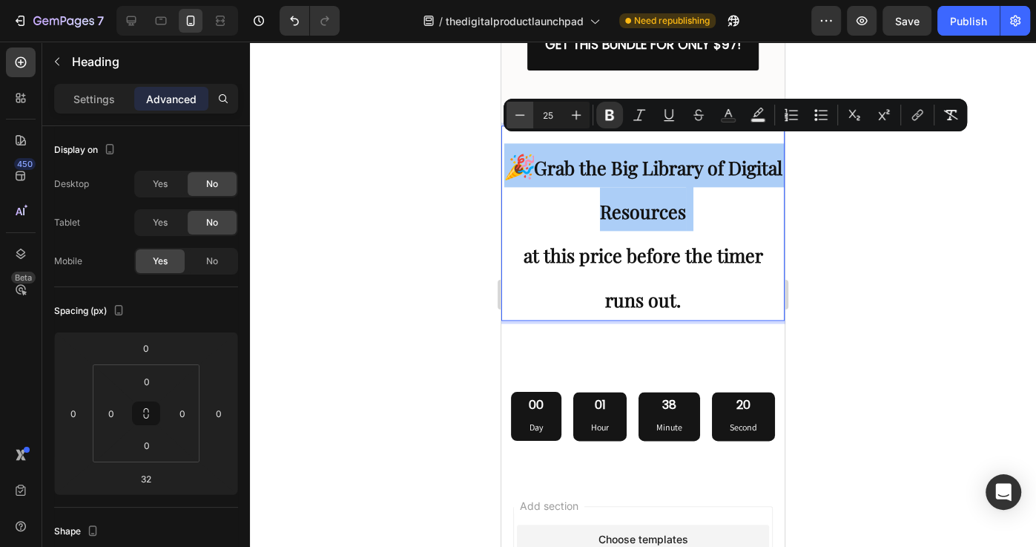
click at [516, 117] on icon "Editor contextual toolbar" at bounding box center [519, 115] width 15 height 15
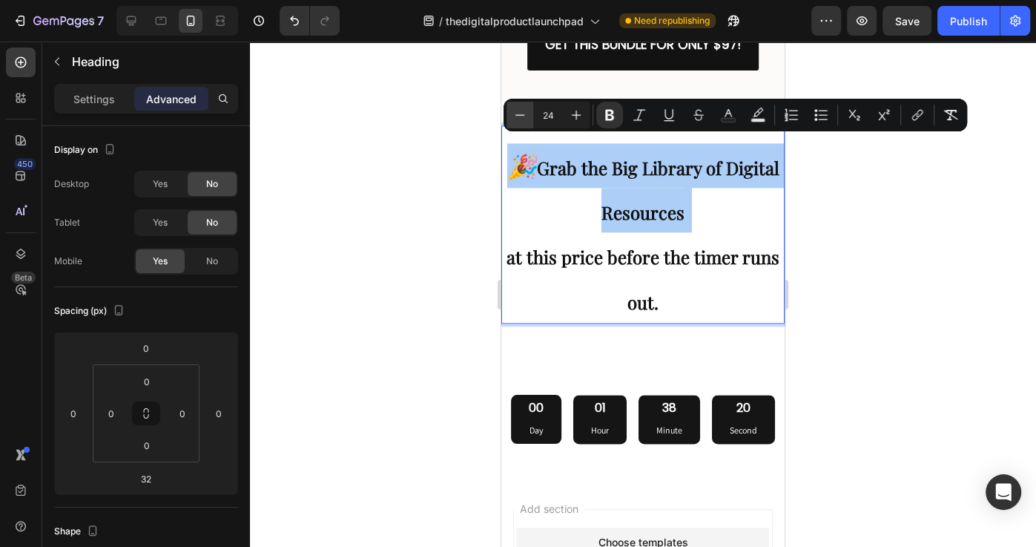
click at [514, 117] on icon "Editor contextual toolbar" at bounding box center [519, 115] width 15 height 15
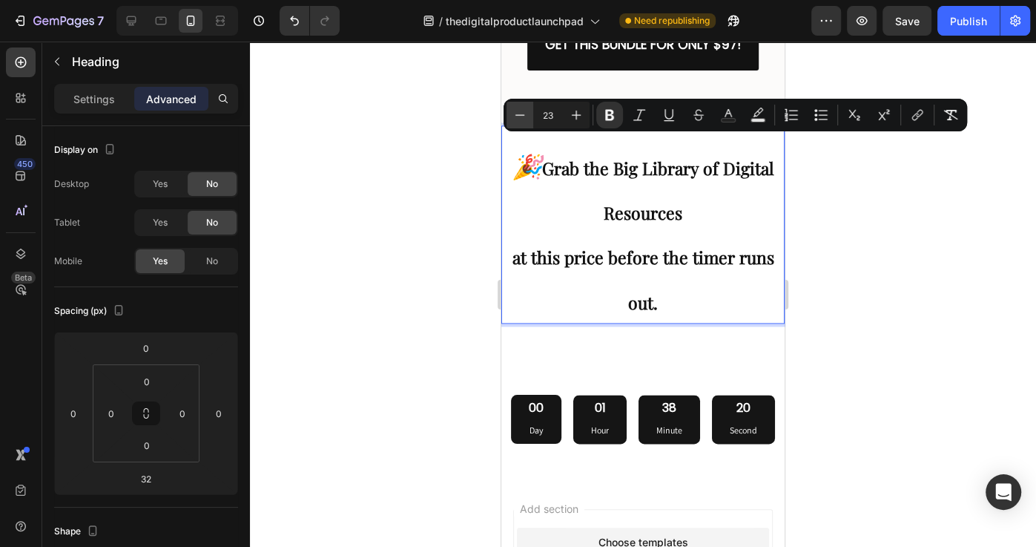
click at [512, 117] on icon "Editor contextual toolbar" at bounding box center [519, 115] width 15 height 15
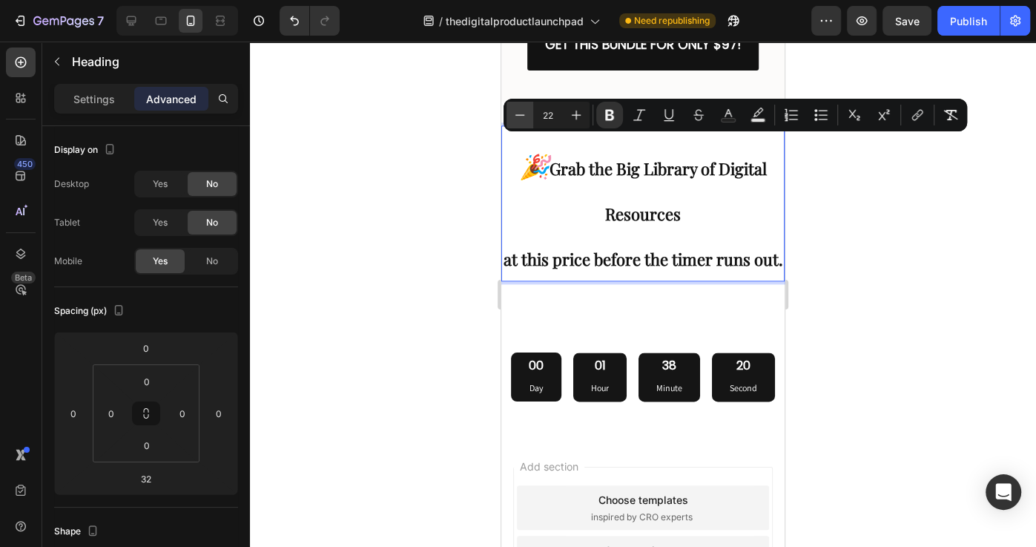
click at [512, 117] on icon "Editor contextual toolbar" at bounding box center [519, 115] width 15 height 15
click at [510, 117] on button "Minus" at bounding box center [520, 115] width 27 height 27
click at [509, 117] on button "Minus" at bounding box center [520, 115] width 27 height 27
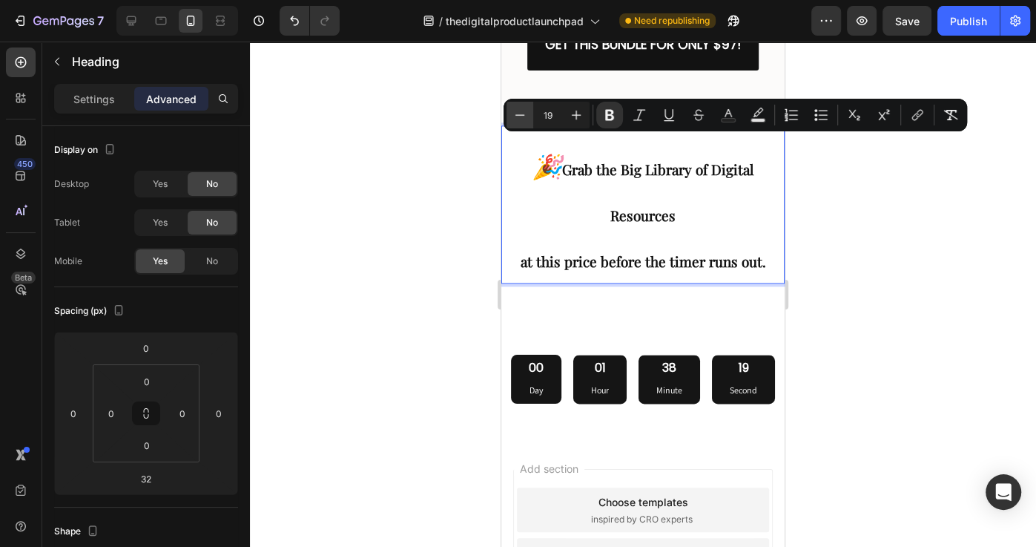
click at [509, 117] on button "Minus" at bounding box center [520, 115] width 27 height 27
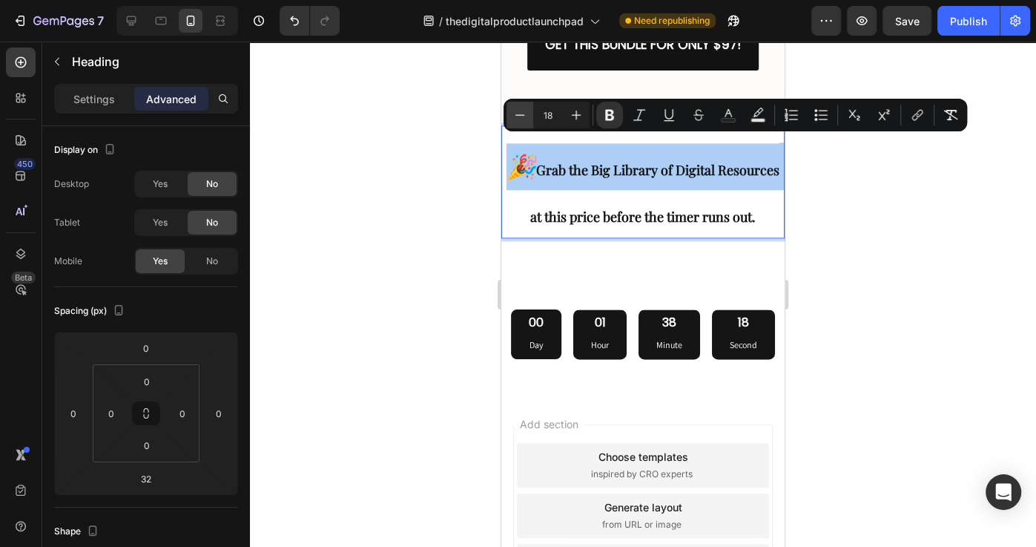
click at [509, 116] on button "Minus" at bounding box center [520, 115] width 27 height 27
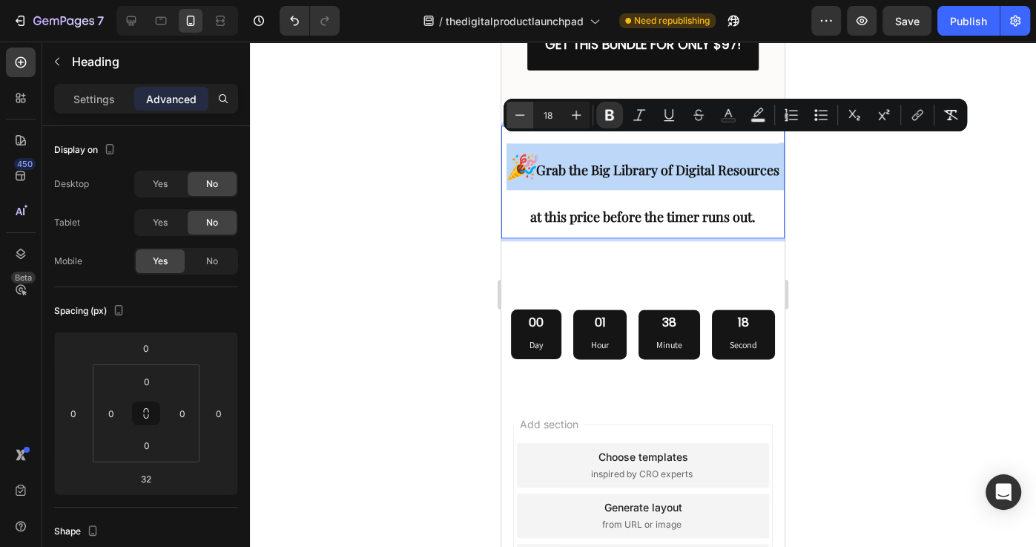
type input "17"
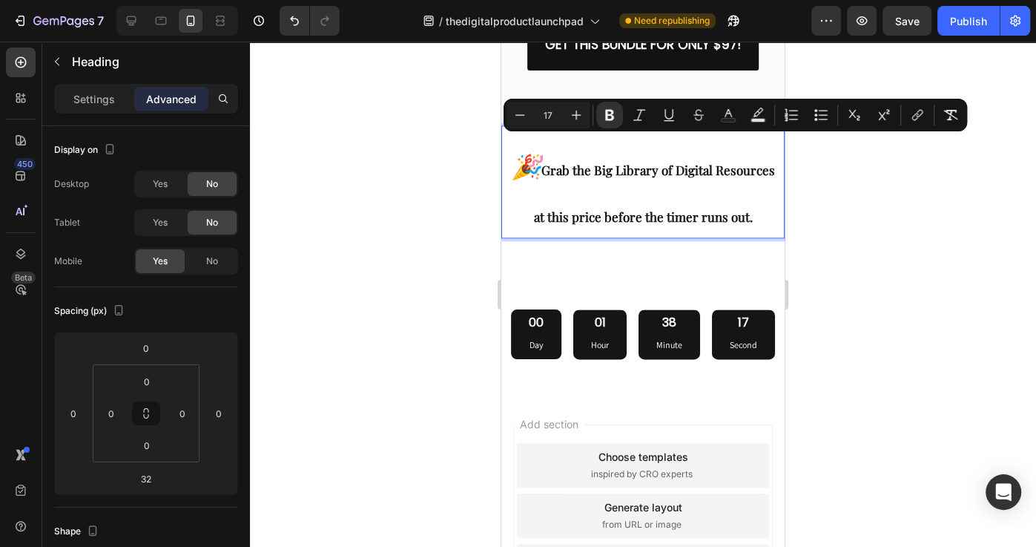
click at [644, 177] on p "🎉 Grab the Big Library of Digital Resources at this price before the timer runs…" at bounding box center [643, 190] width 280 height 94
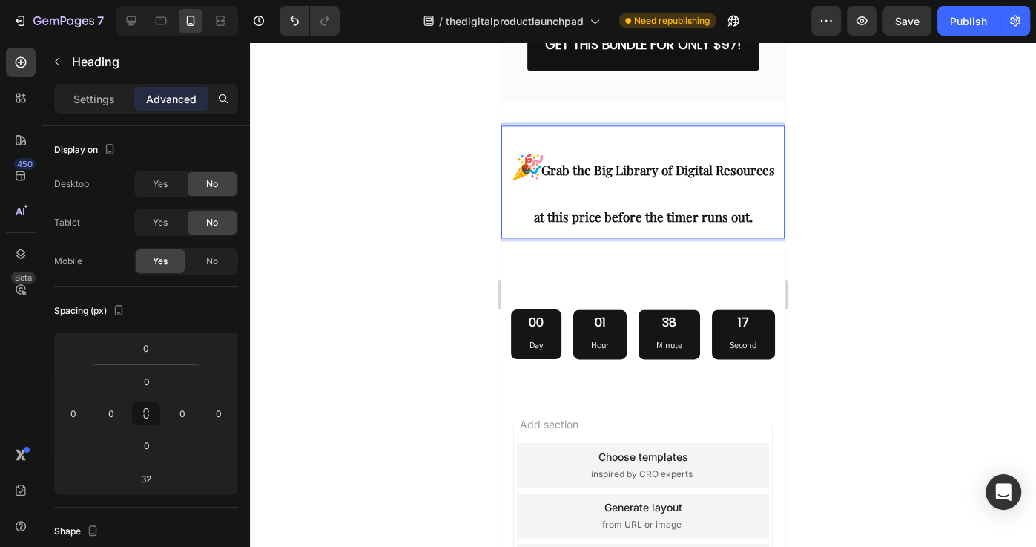
click at [553, 162] on strong "Grab the Big Library of Digital Resources" at bounding box center [658, 170] width 234 height 16
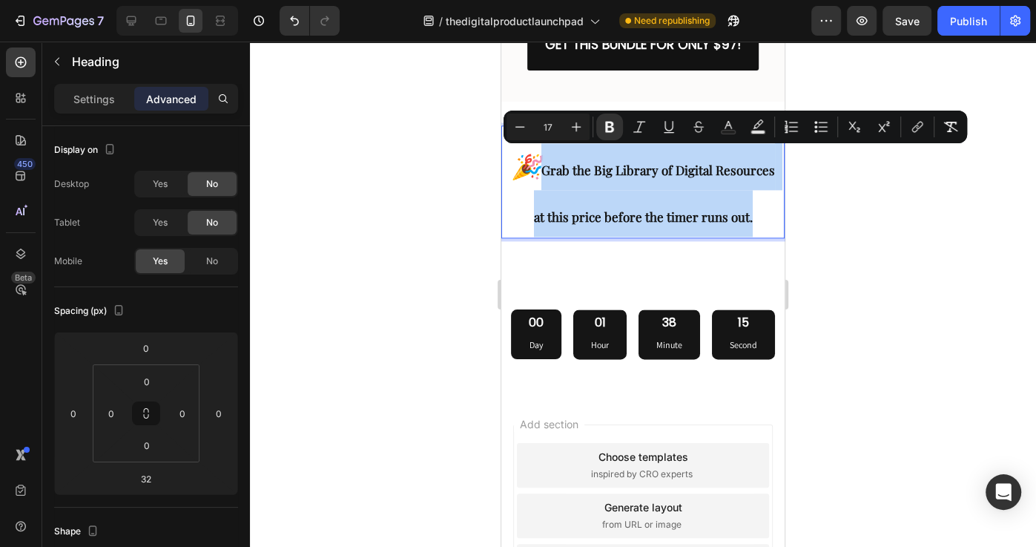
drag, startPoint x: 544, startPoint y: 156, endPoint x: 754, endPoint y: 206, distance: 216.6
click at [754, 206] on p "🎉 Grab the Big Library of Digital Resources at this price before the timer runs…" at bounding box center [643, 190] width 280 height 94
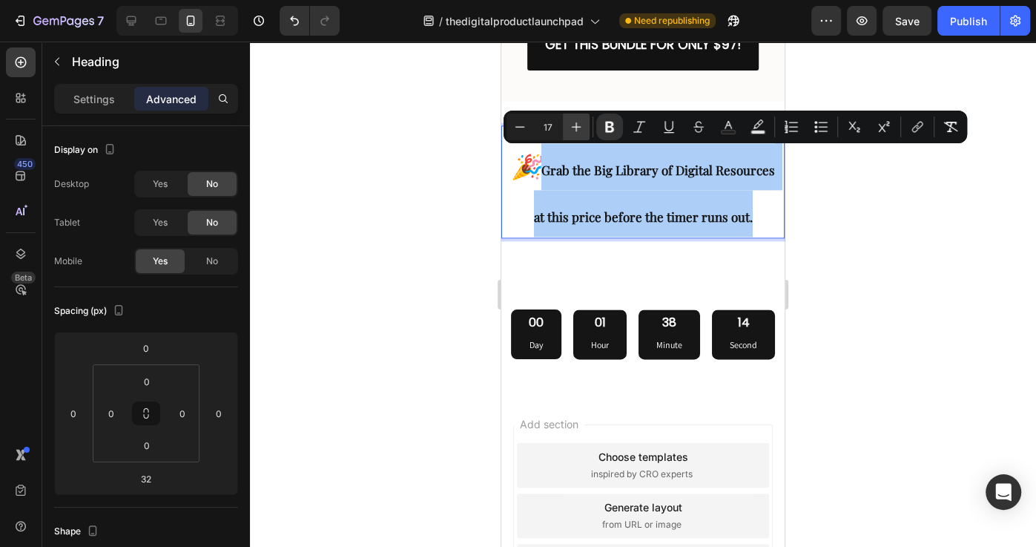
click at [573, 131] on icon "Editor contextual toolbar" at bounding box center [576, 126] width 15 height 15
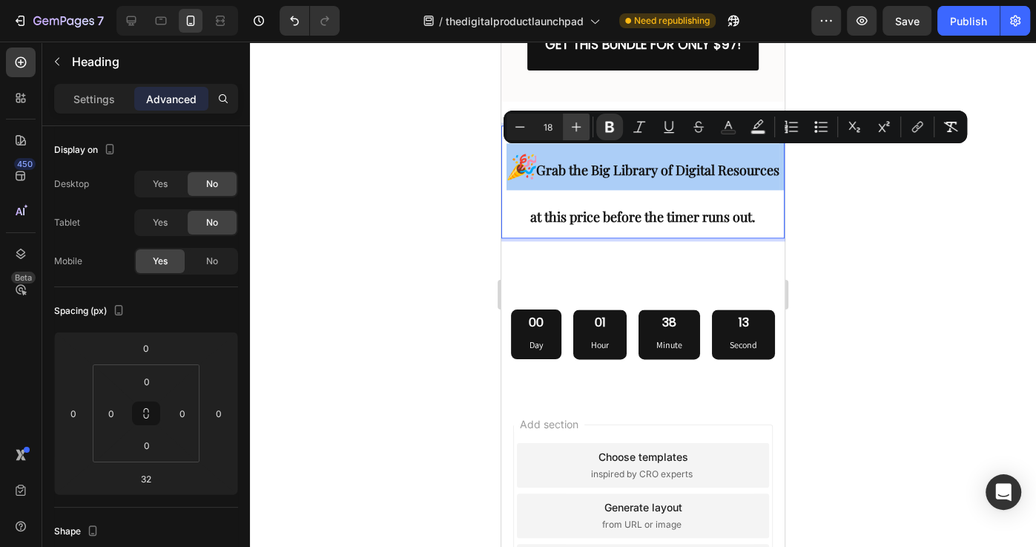
click at [573, 131] on icon "Editor contextual toolbar" at bounding box center [576, 126] width 15 height 15
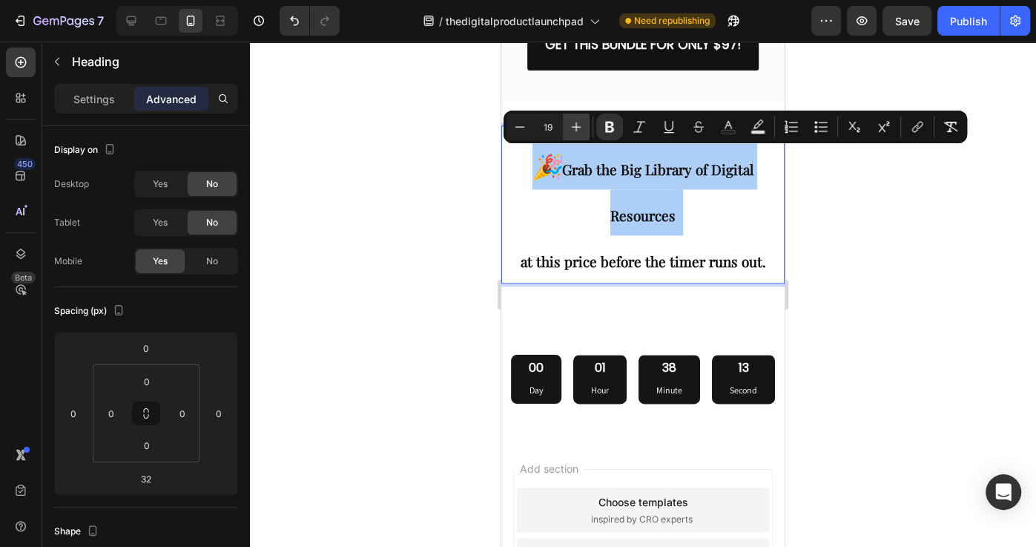
click at [573, 131] on icon "Editor contextual toolbar" at bounding box center [576, 126] width 15 height 15
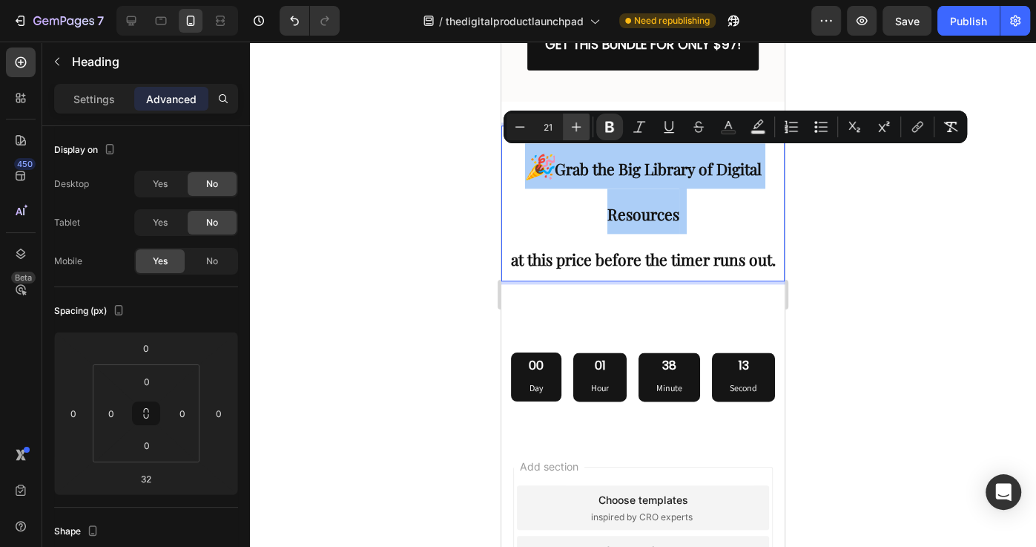
click at [573, 131] on icon "Editor contextual toolbar" at bounding box center [576, 126] width 15 height 15
click at [571, 131] on icon "Editor contextual toolbar" at bounding box center [576, 126] width 15 height 15
click at [569, 131] on icon "Editor contextual toolbar" at bounding box center [576, 126] width 15 height 15
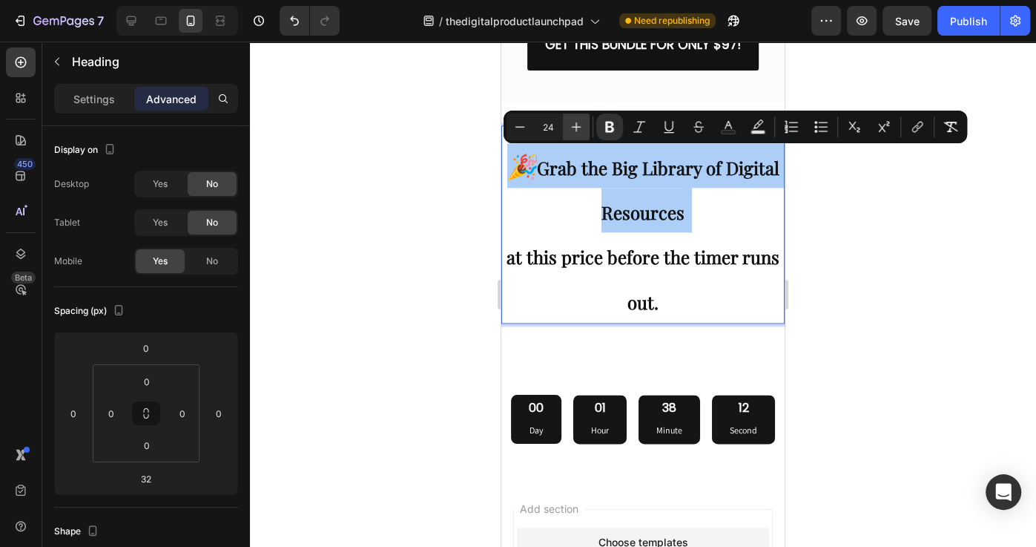
click at [569, 131] on icon "Editor contextual toolbar" at bounding box center [576, 126] width 15 height 15
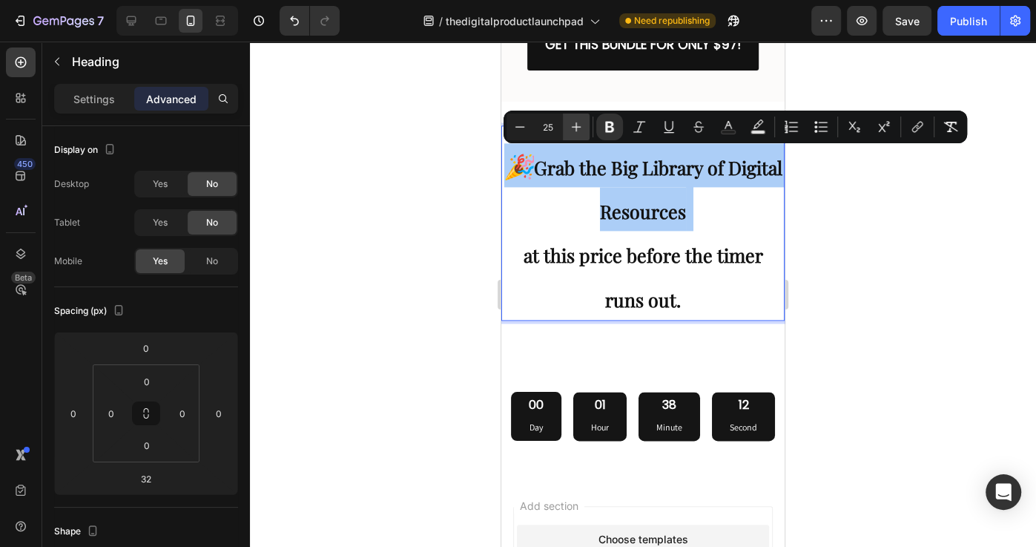
click at [569, 131] on icon "Editor contextual toolbar" at bounding box center [576, 126] width 15 height 15
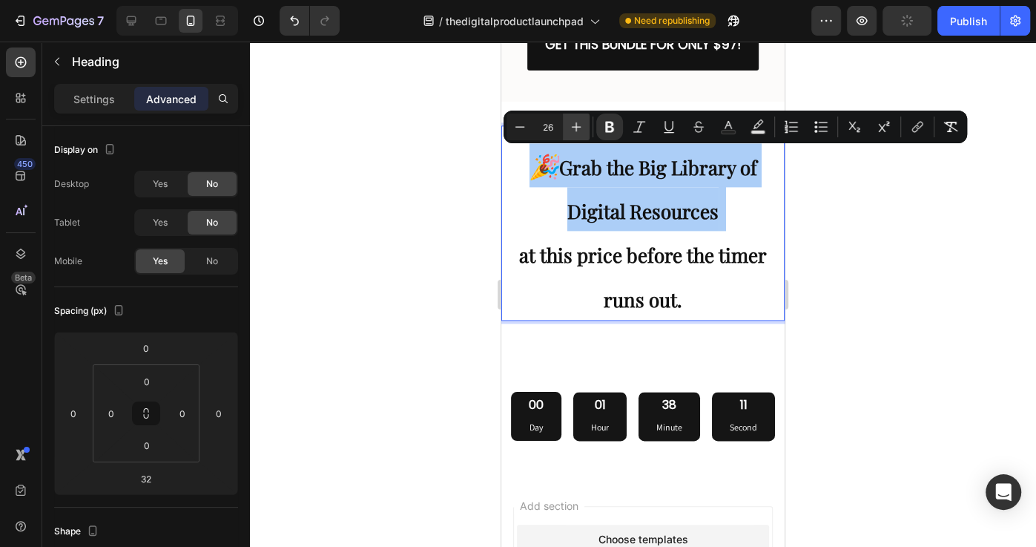
click at [567, 131] on button "Plus" at bounding box center [576, 126] width 27 height 27
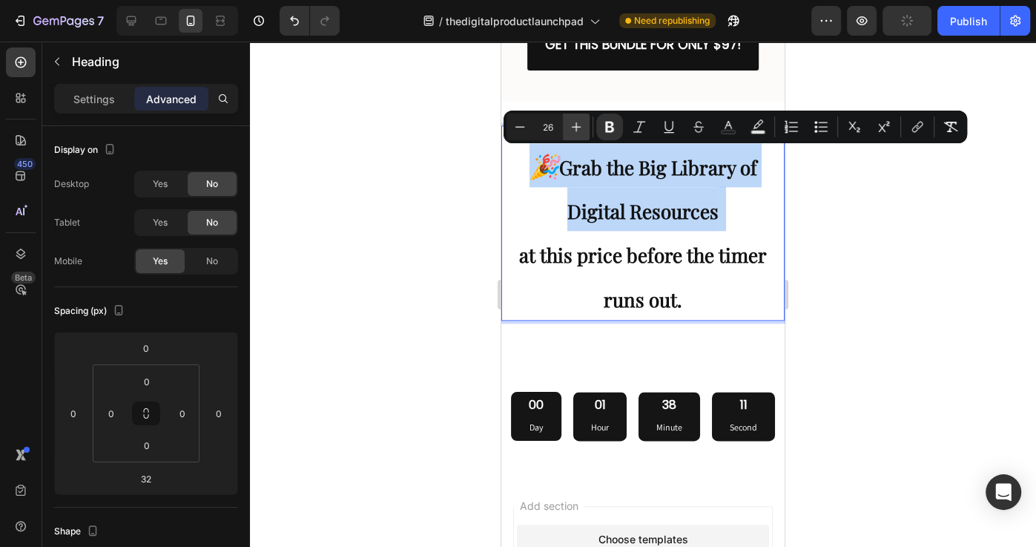
type input "27"
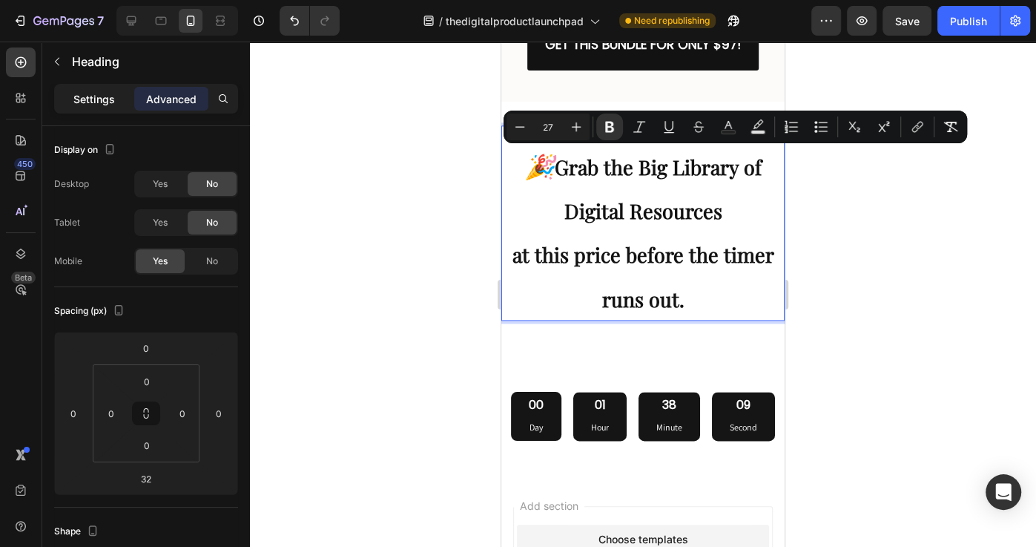
click at [113, 99] on p "Settings" at bounding box center [94, 99] width 42 height 16
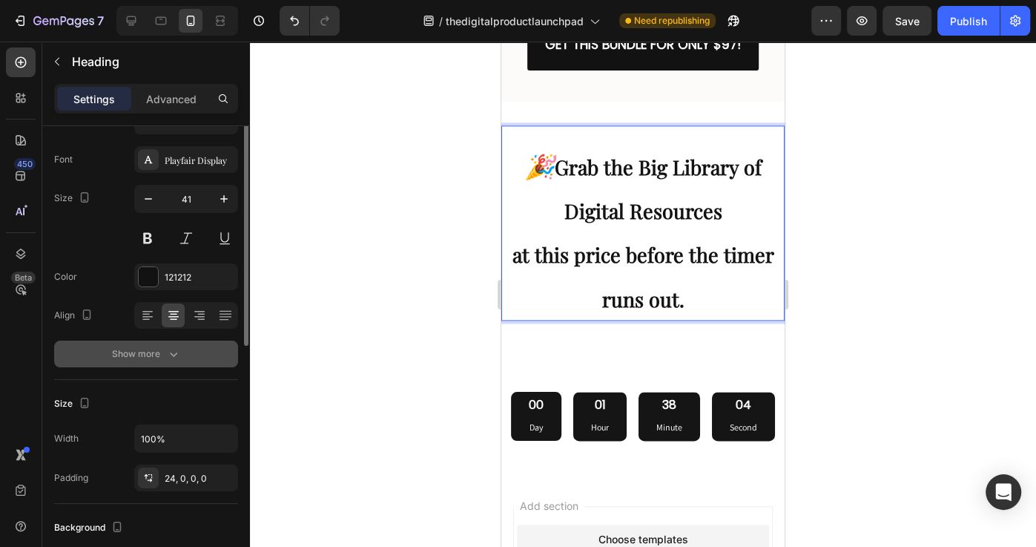
scroll to position [30, 0]
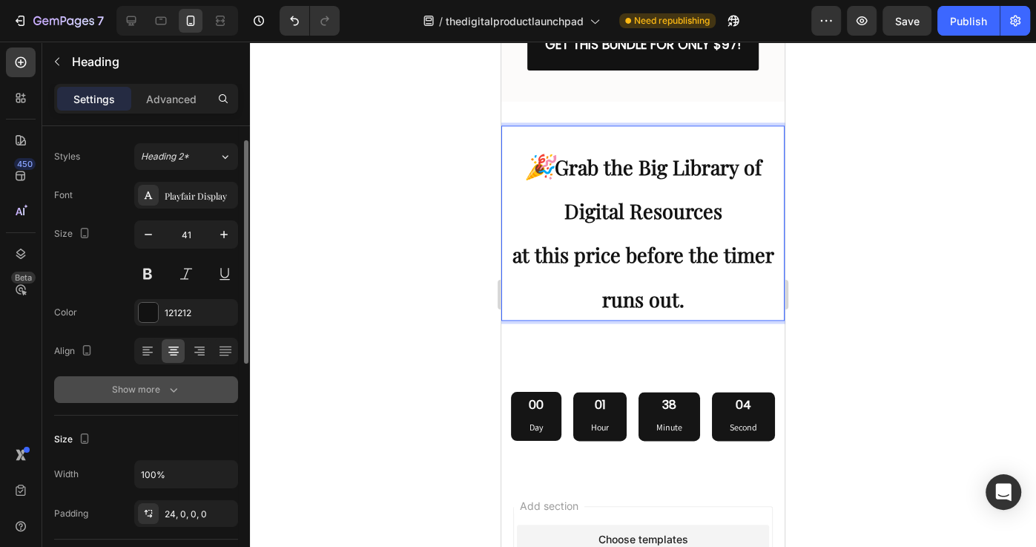
click at [192, 388] on button "Show more" at bounding box center [146, 389] width 184 height 27
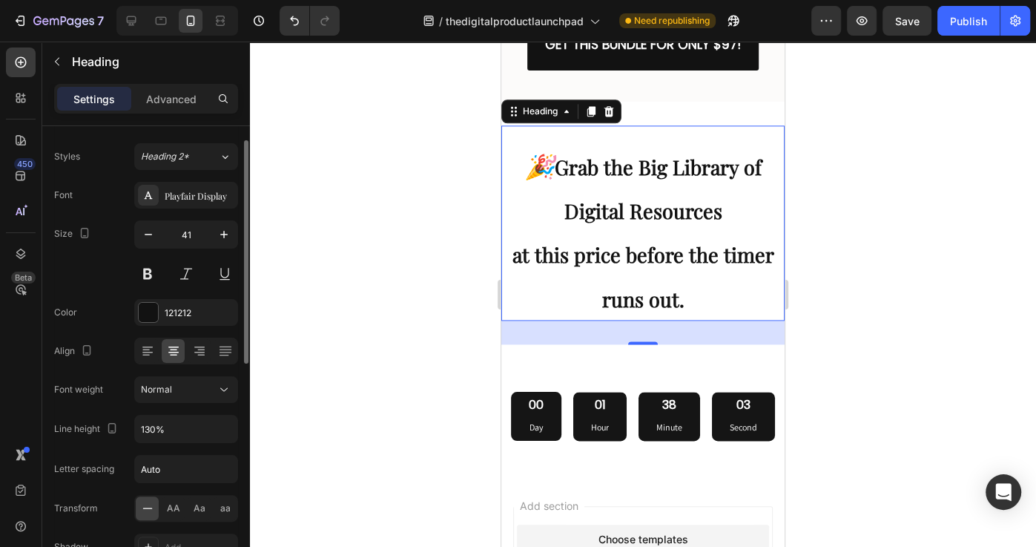
scroll to position [53, 0]
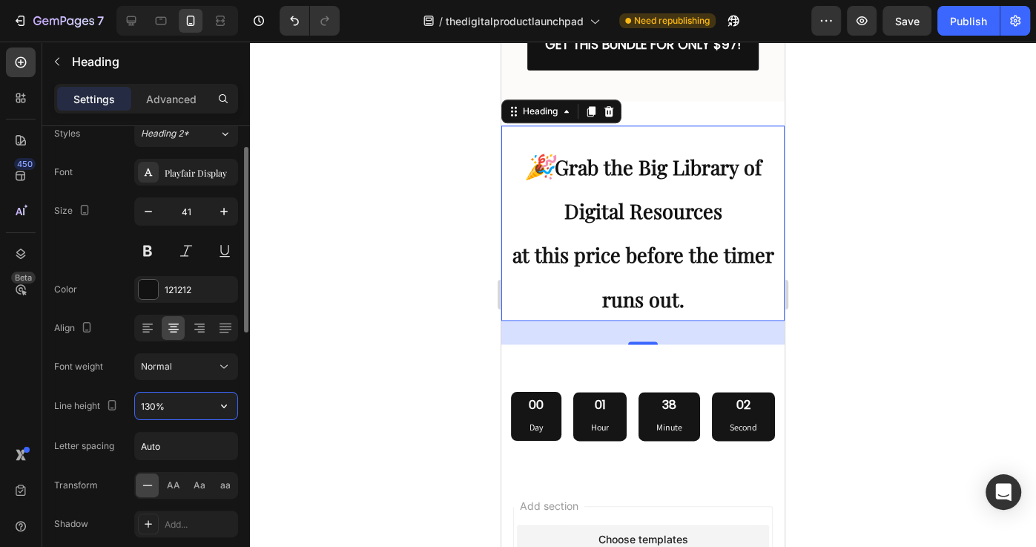
click at [193, 400] on input "130%" at bounding box center [186, 405] width 102 height 27
click at [217, 405] on icon "button" at bounding box center [224, 405] width 15 height 15
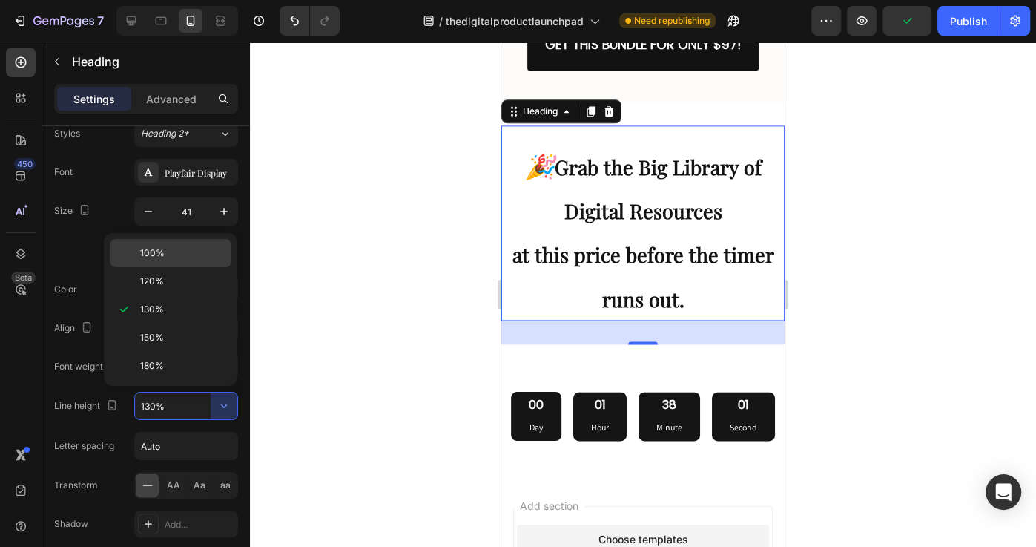
click at [185, 239] on div "100% 120% 130% 150% 180%" at bounding box center [170, 309] width 133 height 153
click at [185, 250] on p "100%" at bounding box center [182, 252] width 85 height 13
type input "100%"
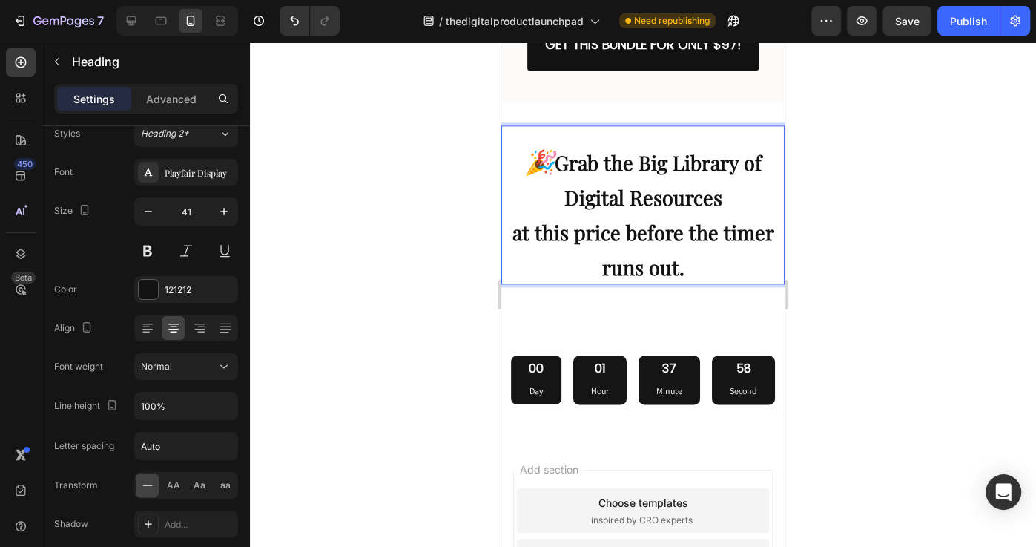
click at [676, 261] on strong "at this price before the timer runs out." at bounding box center [643, 250] width 262 height 62
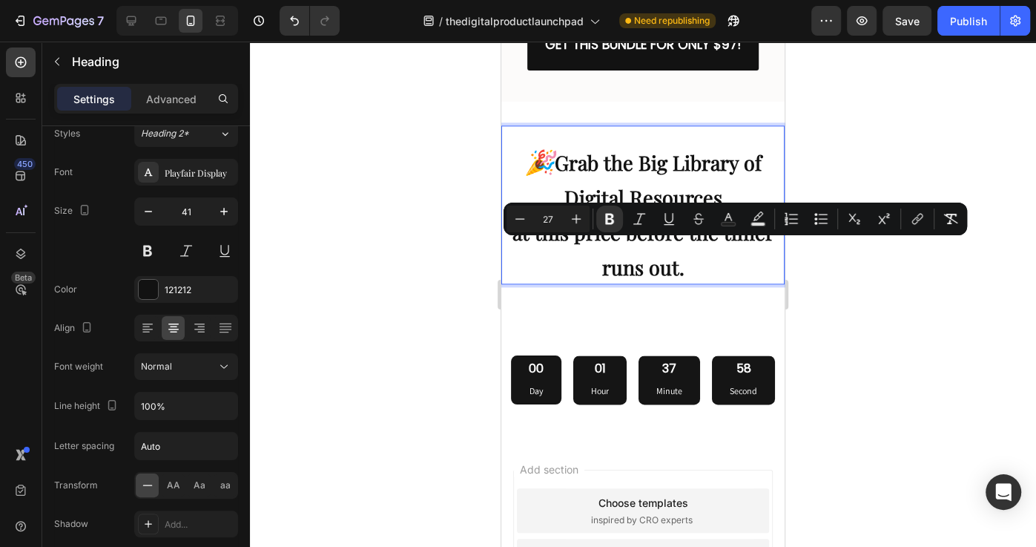
click at [684, 260] on p "🎉 Grab the Big Library of Digital Resources at this price before the timer runs…" at bounding box center [643, 212] width 280 height 139
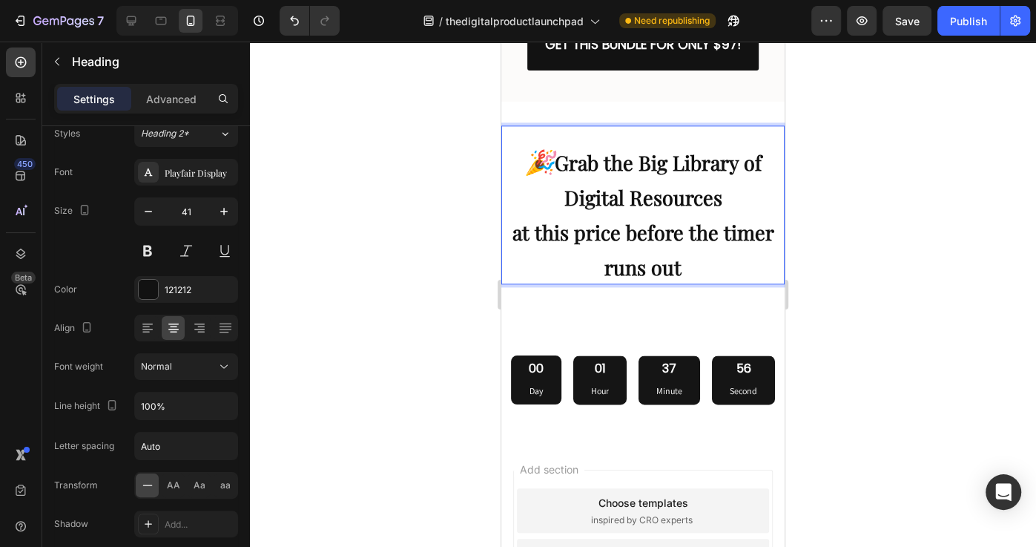
click at [647, 205] on p "🎉 Grab the Big Library of Digital Resources at this price before the timer runs…" at bounding box center [643, 212] width 280 height 139
click at [510, 219] on p "🎉 Grab the Big Library of Digital Resources at this price before the timer runs…" at bounding box center [643, 212] width 280 height 139
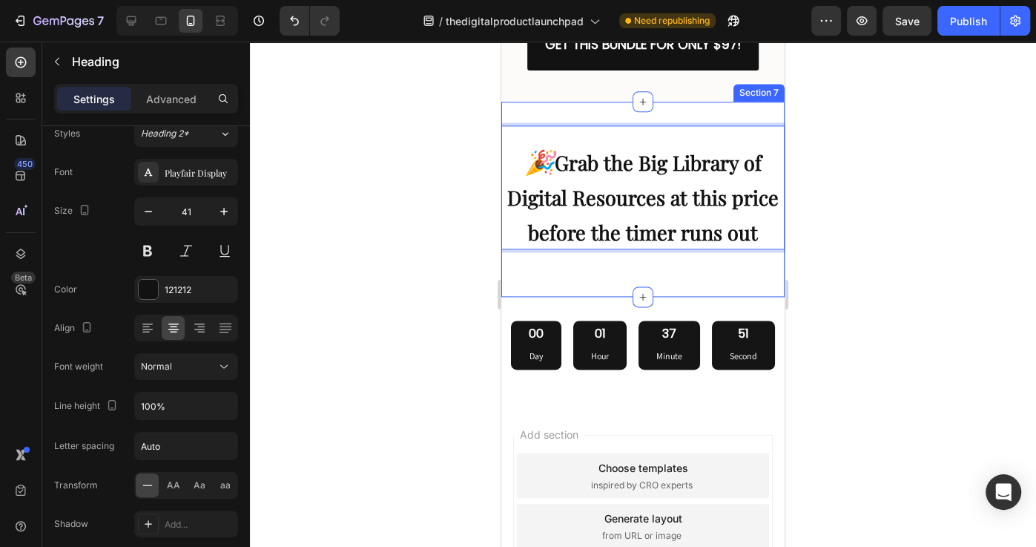
click at [608, 254] on div "🎉 Grab the Big Library of Digital Resources at this price before the timer runs…" at bounding box center [642, 199] width 283 height 148
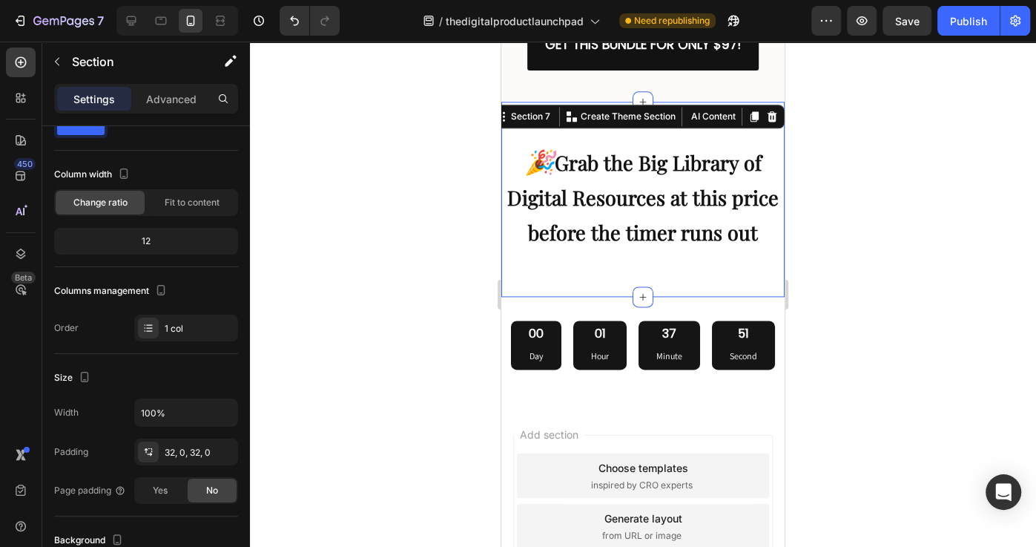
scroll to position [0, 0]
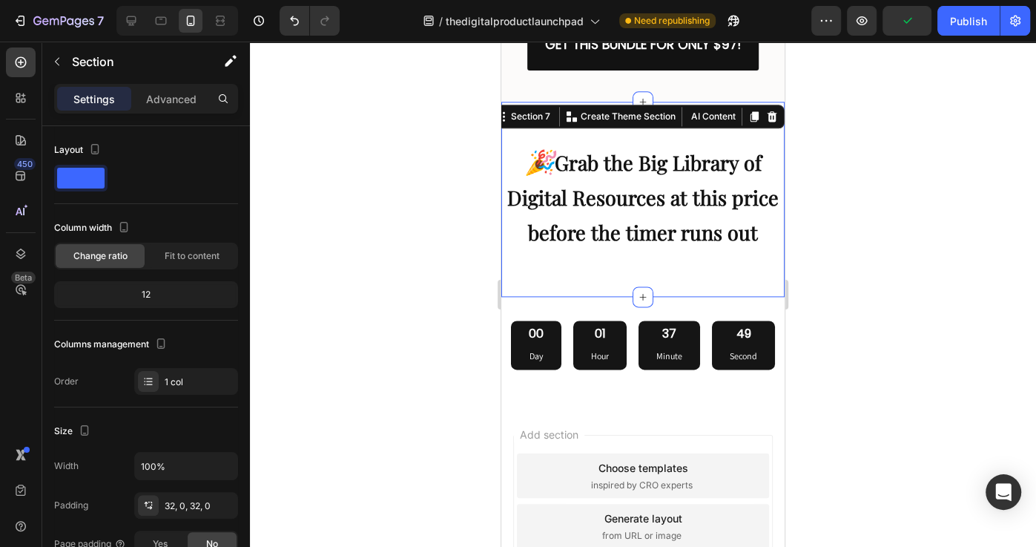
click at [168, 114] on div "Settings Advanced" at bounding box center [146, 105] width 208 height 42
click at [171, 104] on p "Advanced" at bounding box center [171, 99] width 50 height 16
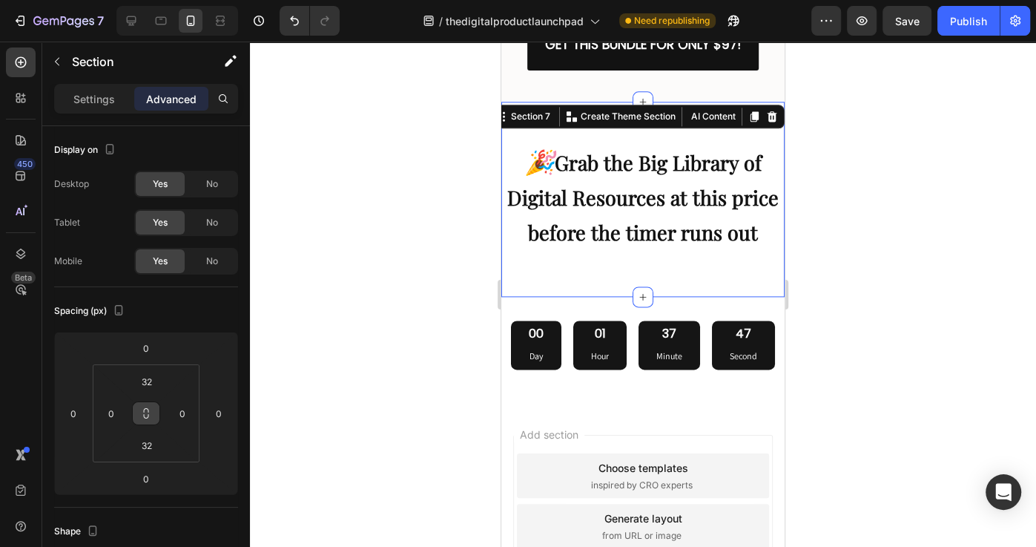
click at [142, 417] on icon at bounding box center [146, 413] width 12 height 12
click at [151, 386] on input "32" at bounding box center [147, 381] width 30 height 22
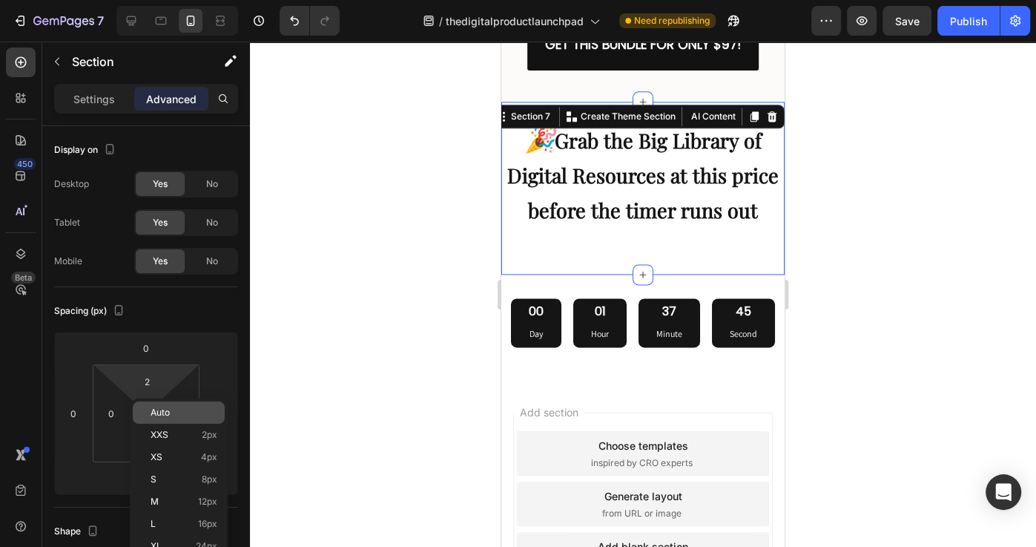
click at [148, 407] on div "Auto" at bounding box center [179, 412] width 92 height 22
type input "Auto"
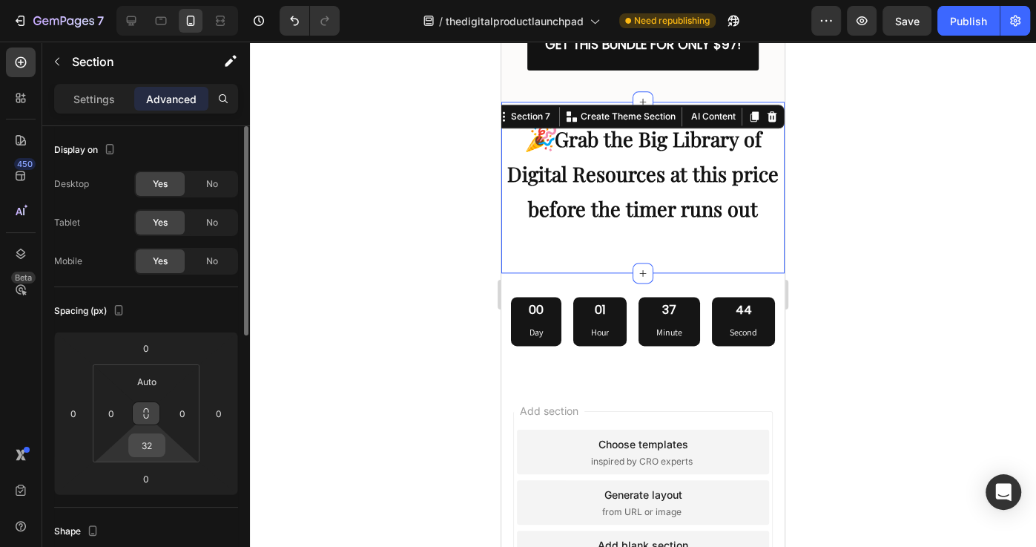
click at [155, 440] on input "32" at bounding box center [147, 445] width 30 height 22
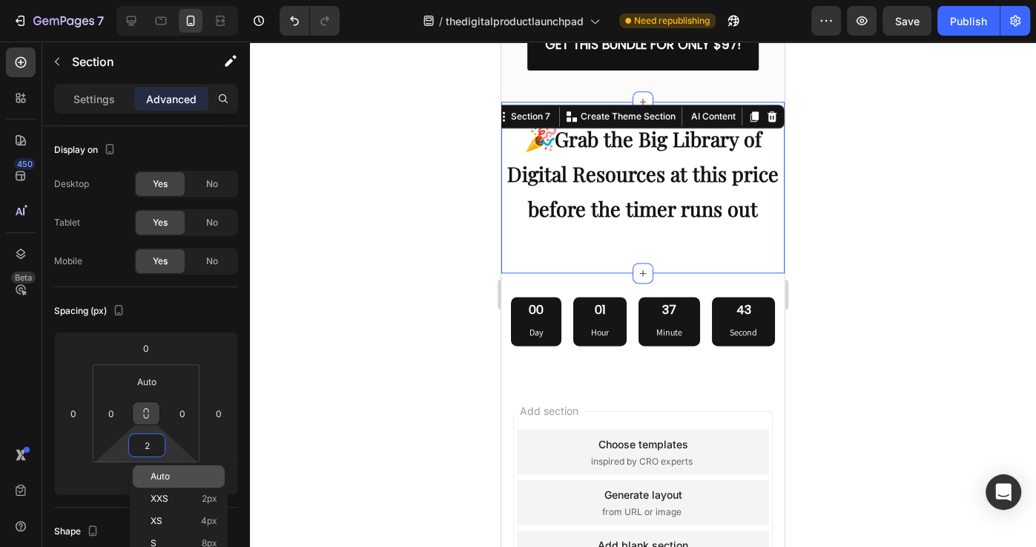
click at [161, 473] on span "Auto" at bounding box center [160, 476] width 19 height 10
type input "Auto"
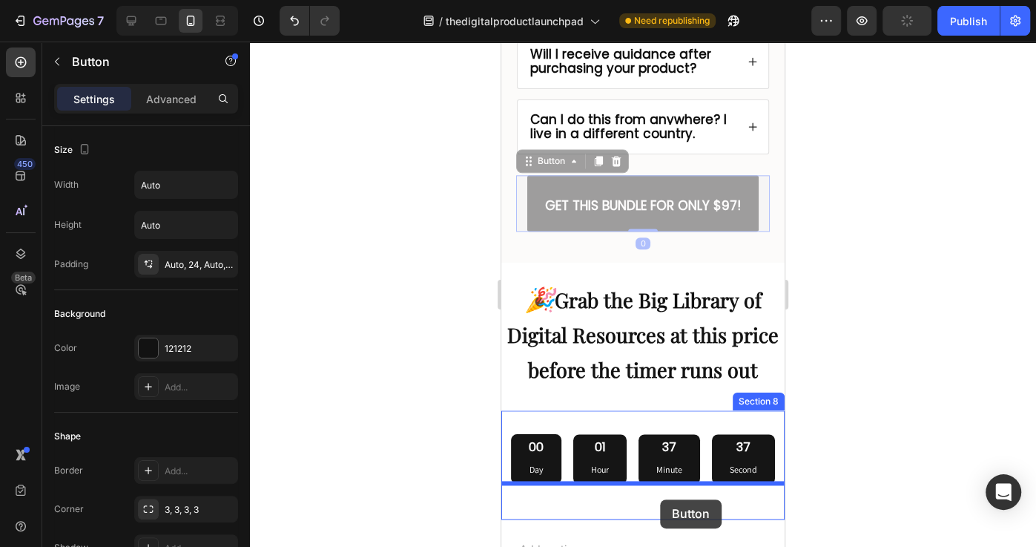
scroll to position [8765, 0]
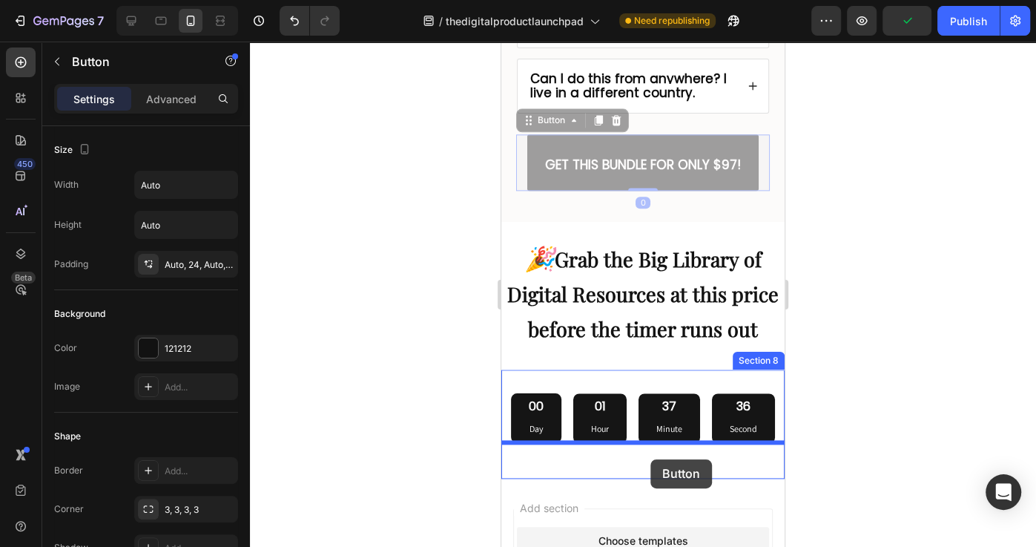
drag, startPoint x: 751, startPoint y: 194, endPoint x: 650, endPoint y: 458, distance: 281.9
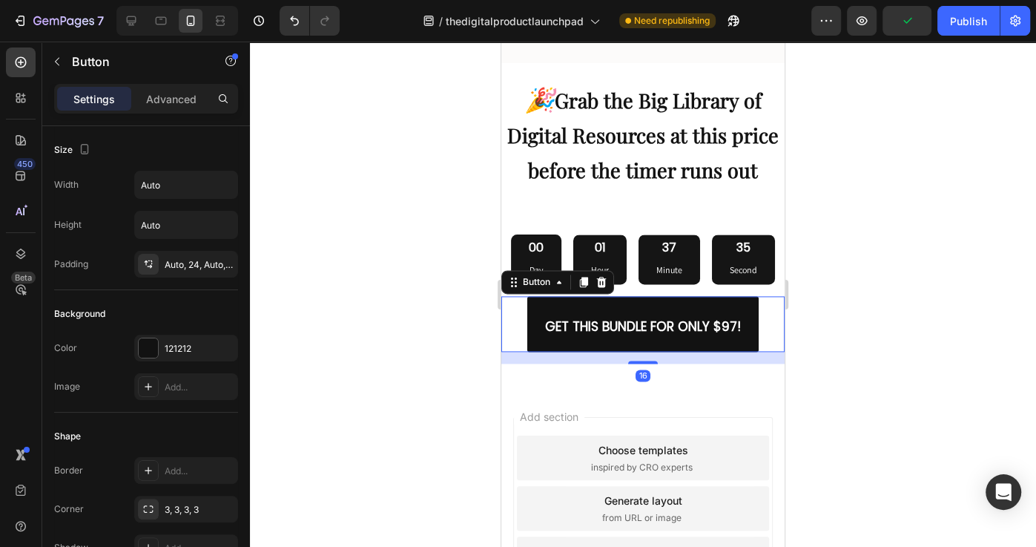
scroll to position [8870, 0]
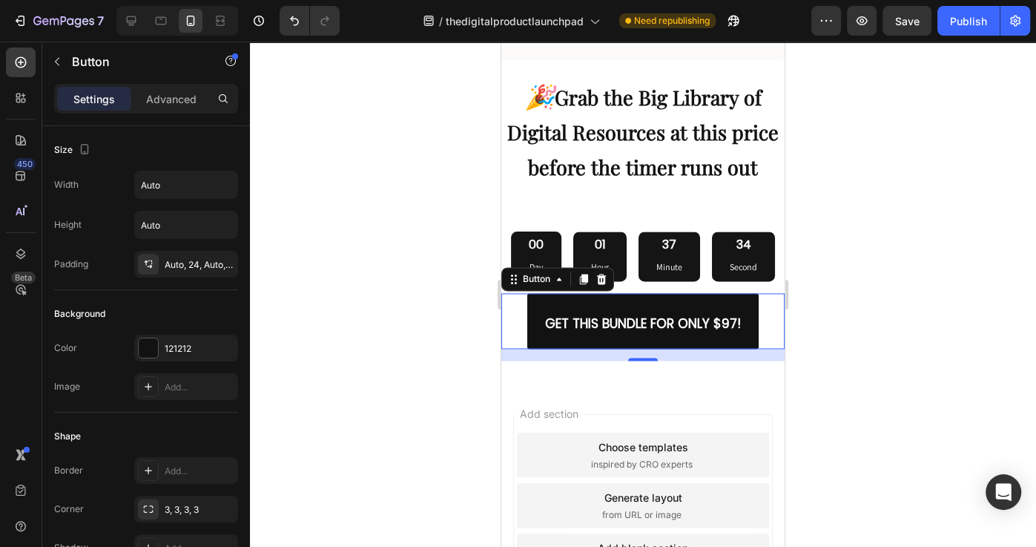
drag, startPoint x: 171, startPoint y: 95, endPoint x: 176, endPoint y: 112, distance: 17.8
click at [170, 95] on p "Advanced" at bounding box center [171, 99] width 50 height 16
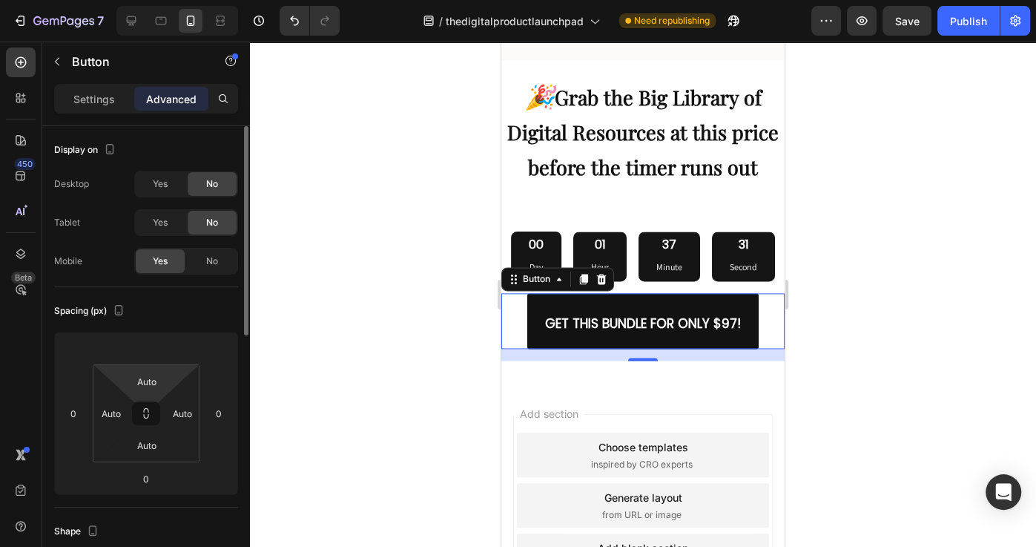
click at [154, 0] on html "7 / thedigitalproductlaunchpad Need republishing Preview Save Publish 450 Beta …" at bounding box center [518, 0] width 1036 height 0
click at [146, 380] on input "Auto" at bounding box center [147, 381] width 30 height 22
click at [147, 380] on input "Auto" at bounding box center [147, 381] width 30 height 22
click at [145, 381] on input "Auto" at bounding box center [147, 381] width 30 height 22
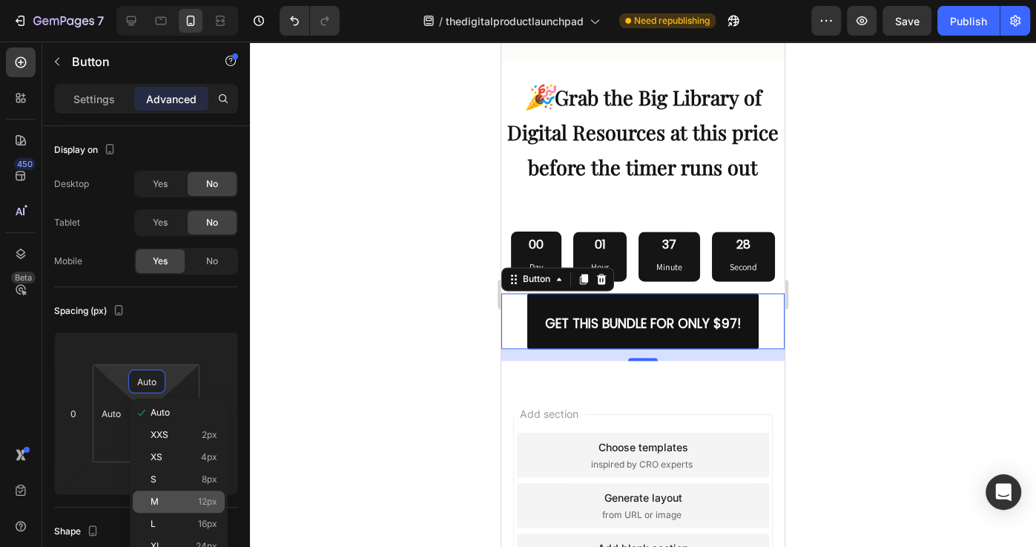
click at [168, 502] on p "M 12px" at bounding box center [184, 501] width 67 height 10
type input "12"
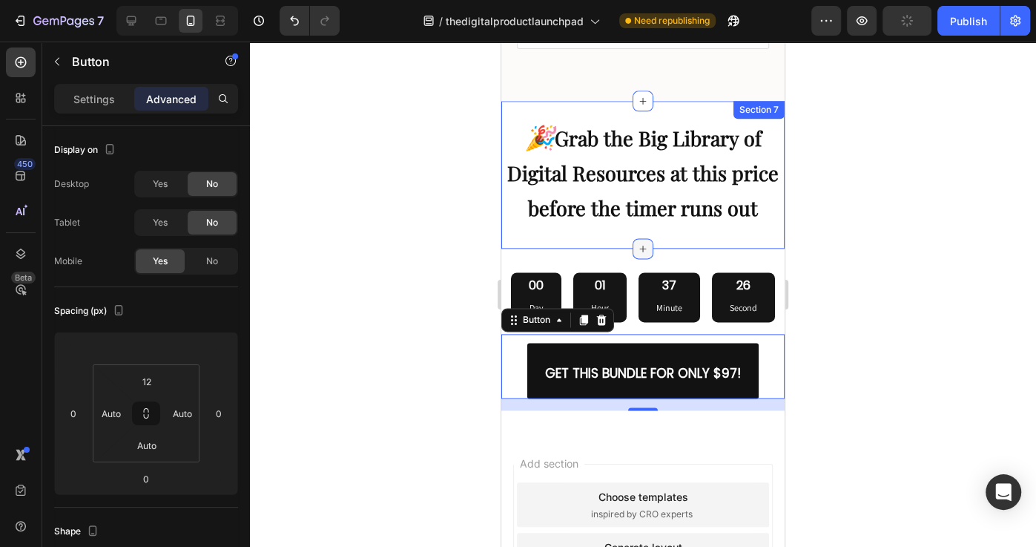
scroll to position [8829, 0]
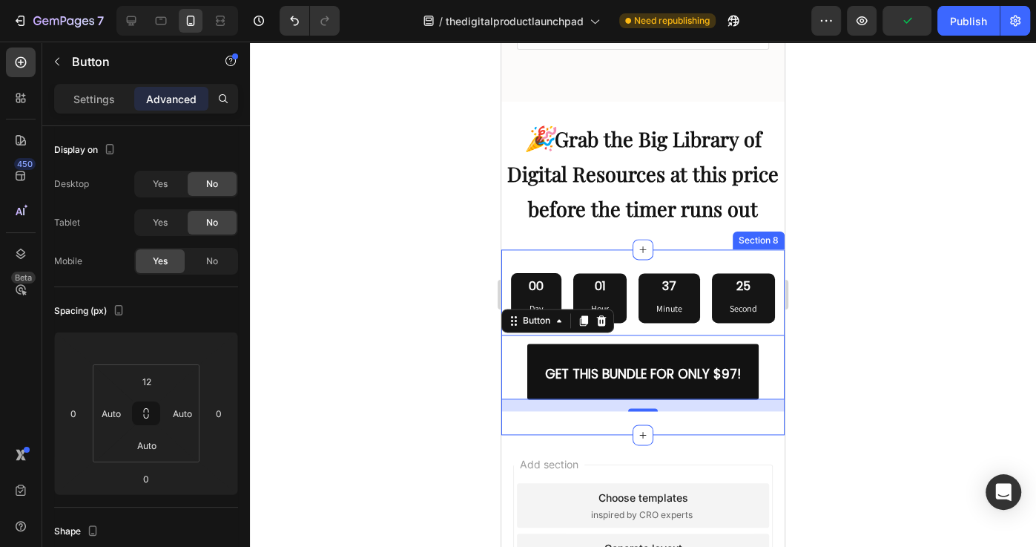
click at [687, 257] on div "00 Day 01 Hour 37 Minute 25 Second Countdown Timer GET THIS BUNDLE FOR ONLY $97…" at bounding box center [642, 341] width 283 height 185
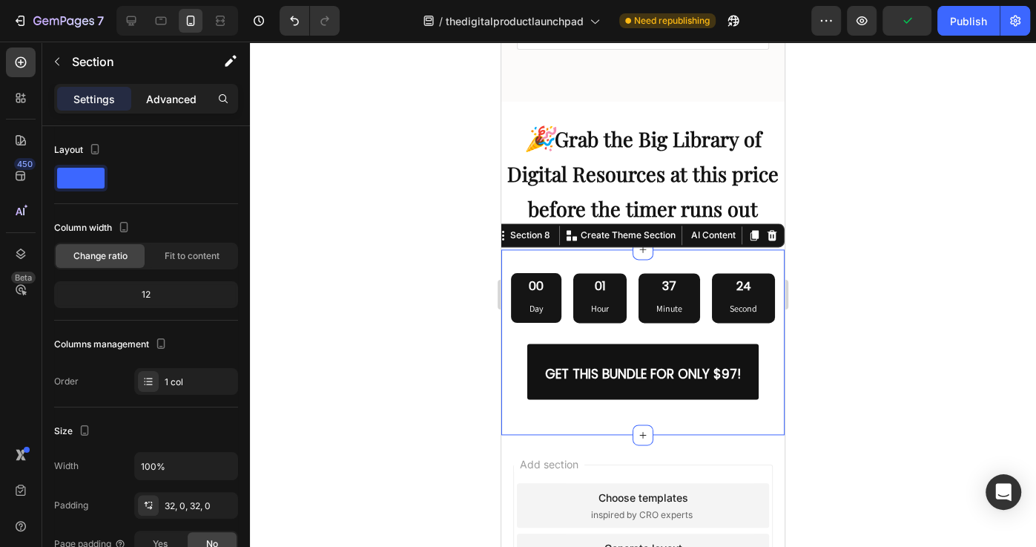
click at [169, 102] on p "Advanced" at bounding box center [171, 99] width 50 height 16
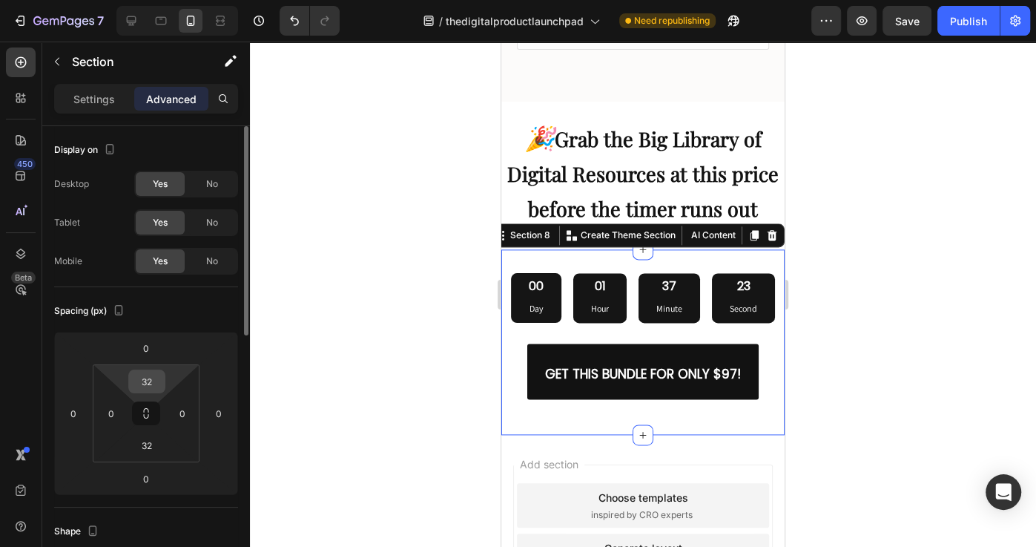
click at [155, 378] on input "32" at bounding box center [147, 381] width 30 height 22
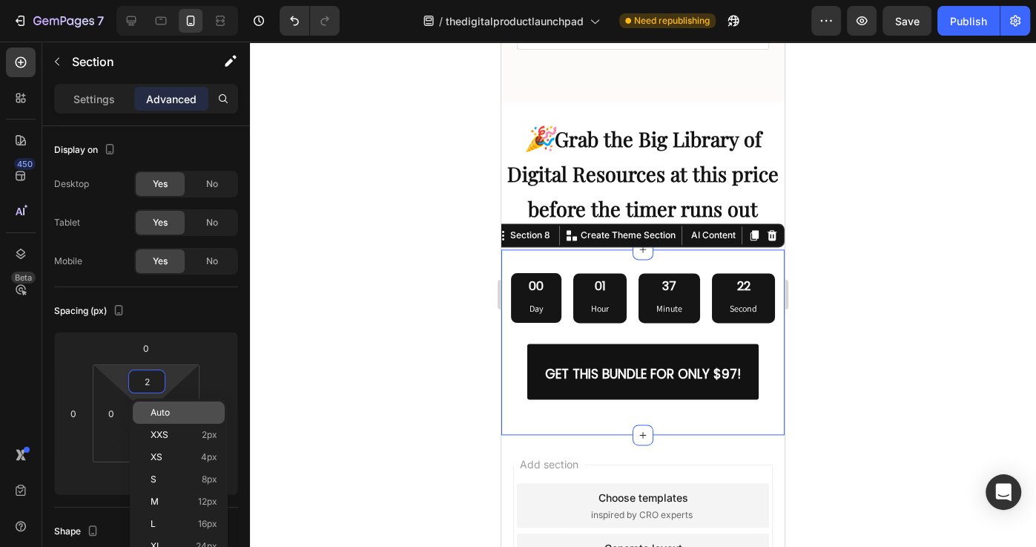
click at [162, 416] on span "Auto" at bounding box center [160, 412] width 19 height 10
type input "Auto"
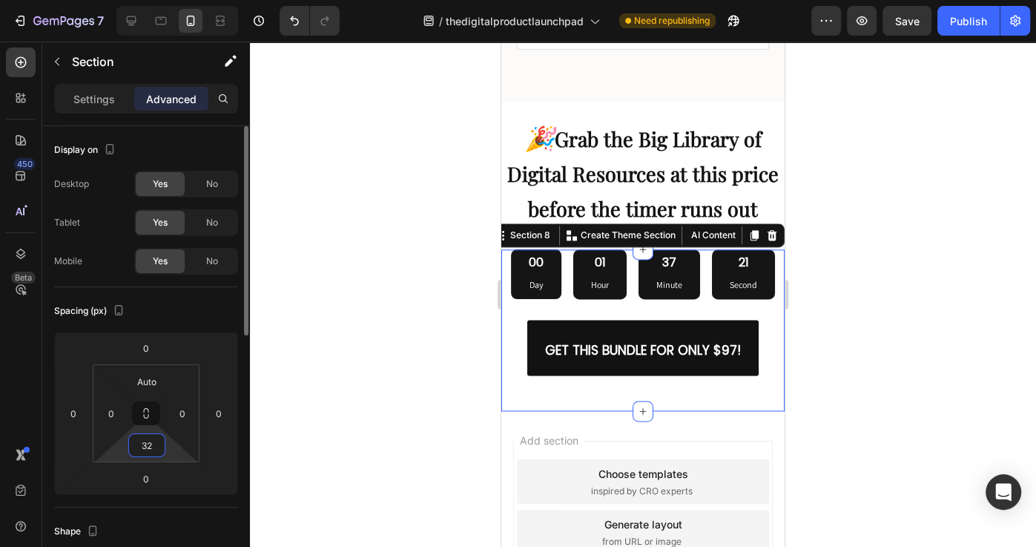
click at [152, 449] on input "32" at bounding box center [147, 445] width 30 height 22
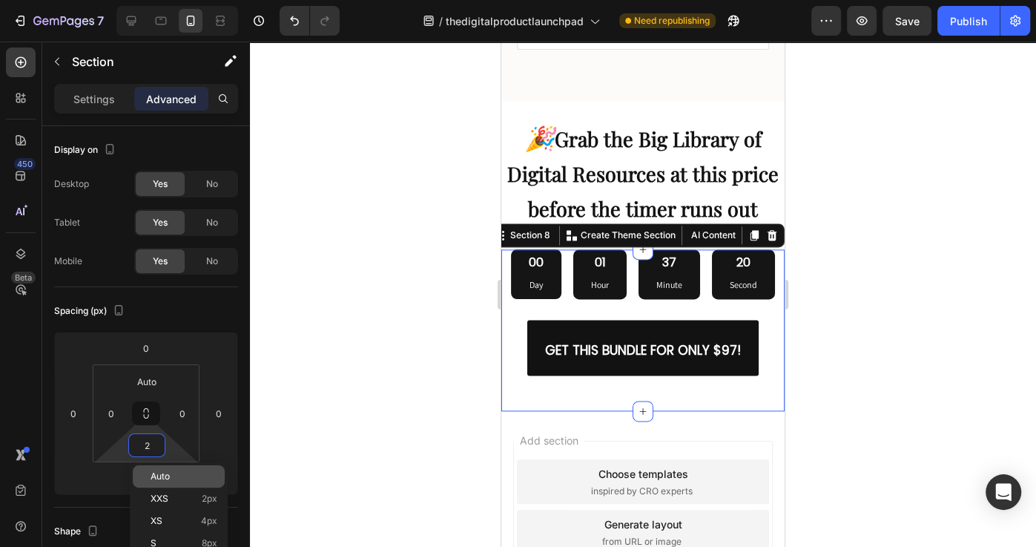
click at [167, 476] on span "Auto" at bounding box center [160, 476] width 19 height 10
type input "Auto"
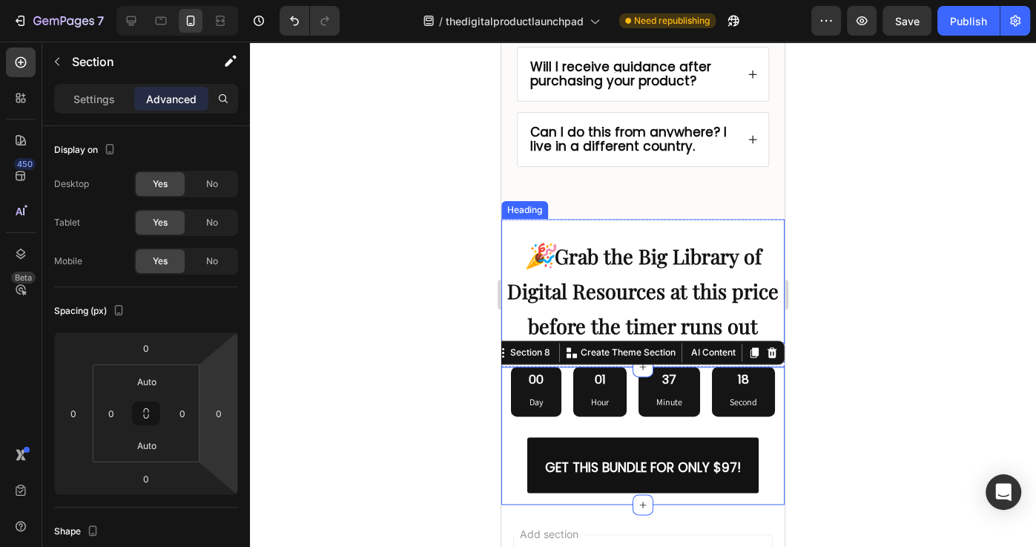
scroll to position [8706, 0]
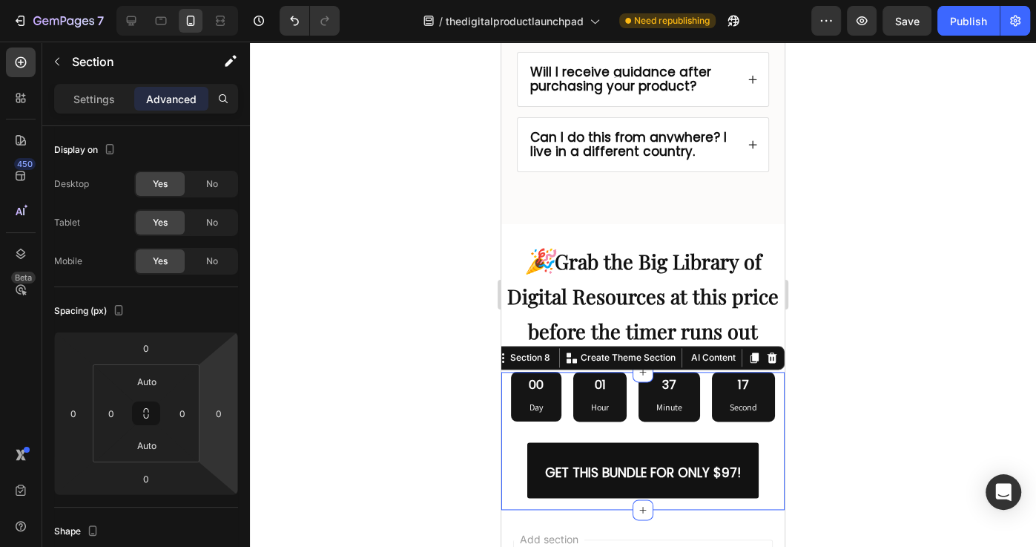
click at [376, 323] on div at bounding box center [643, 294] width 786 height 505
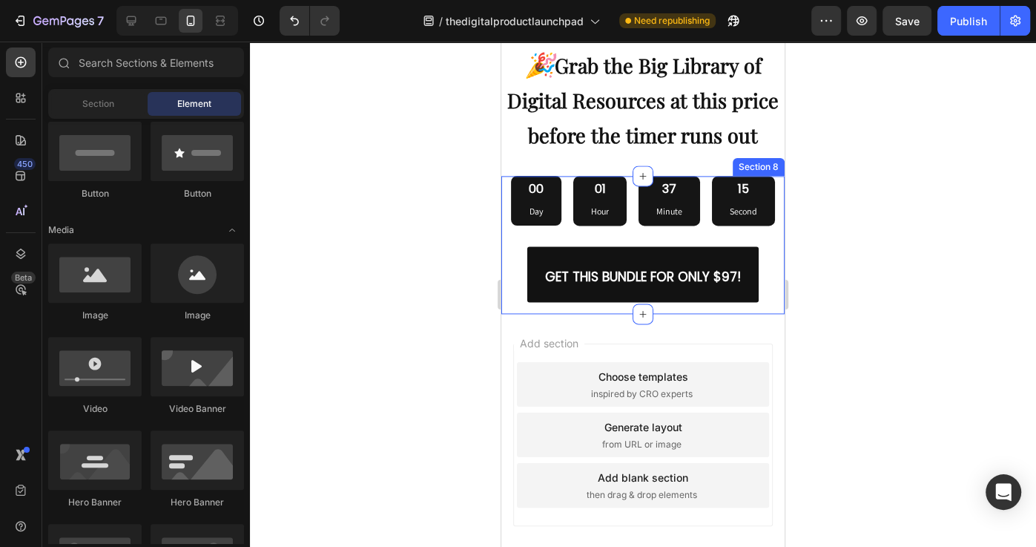
scroll to position [8938, 0]
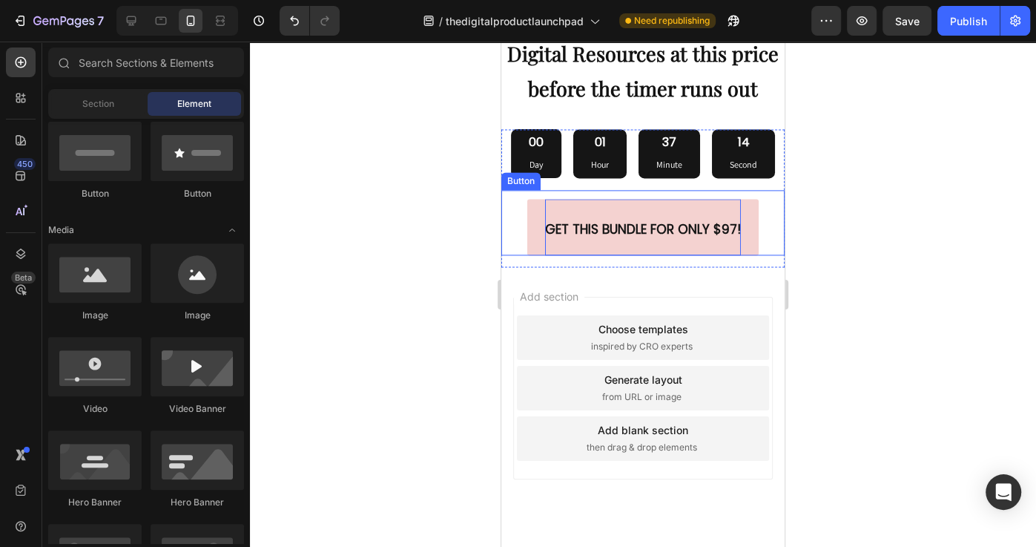
click at [736, 228] on strong "GET THIS BUNDLE FOR ONLY $97!" at bounding box center [643, 229] width 196 height 18
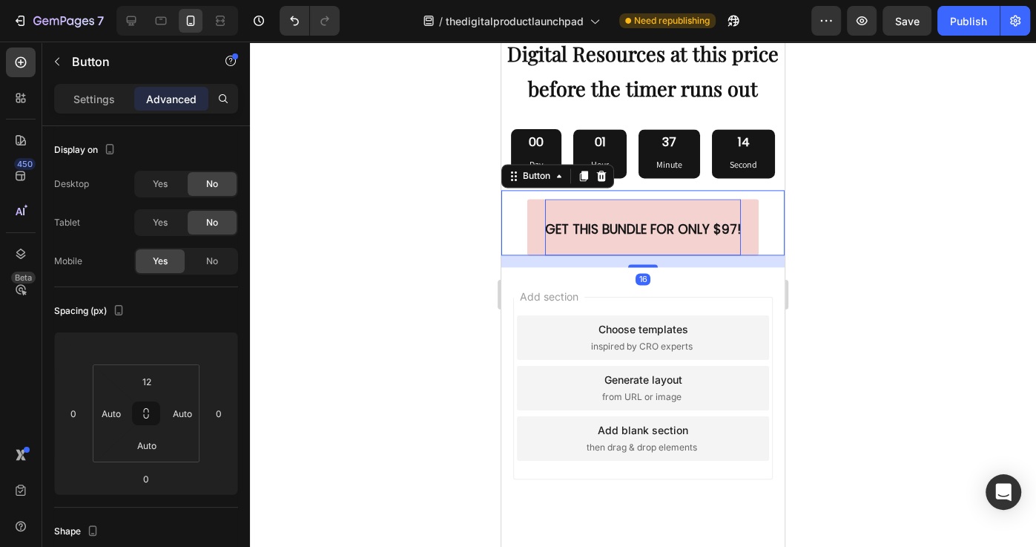
click at [733, 228] on strong "GET THIS BUNDLE FOR ONLY $97!" at bounding box center [643, 229] width 196 height 18
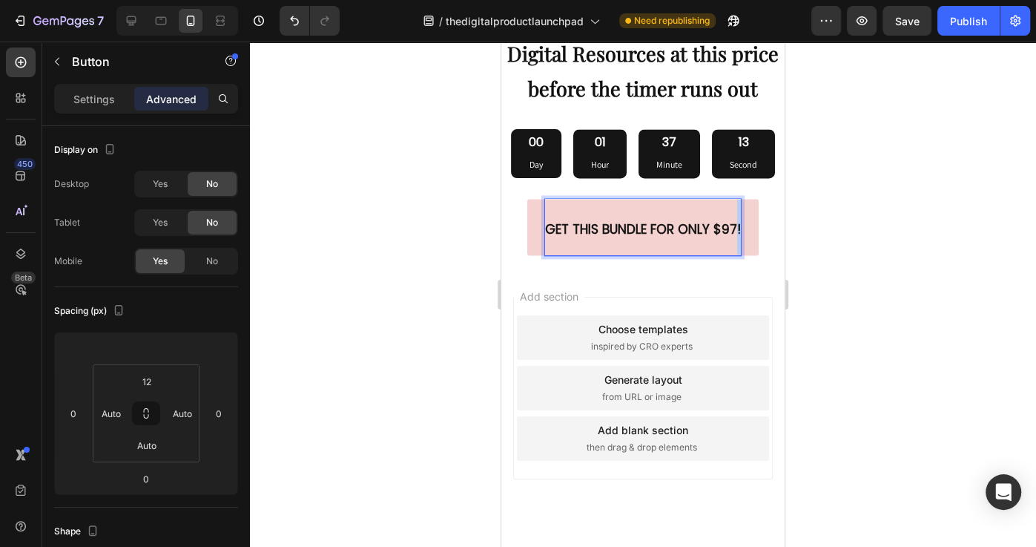
click at [733, 228] on strong "GET THIS BUNDLE FOR ONLY $97!" at bounding box center [643, 229] width 196 height 18
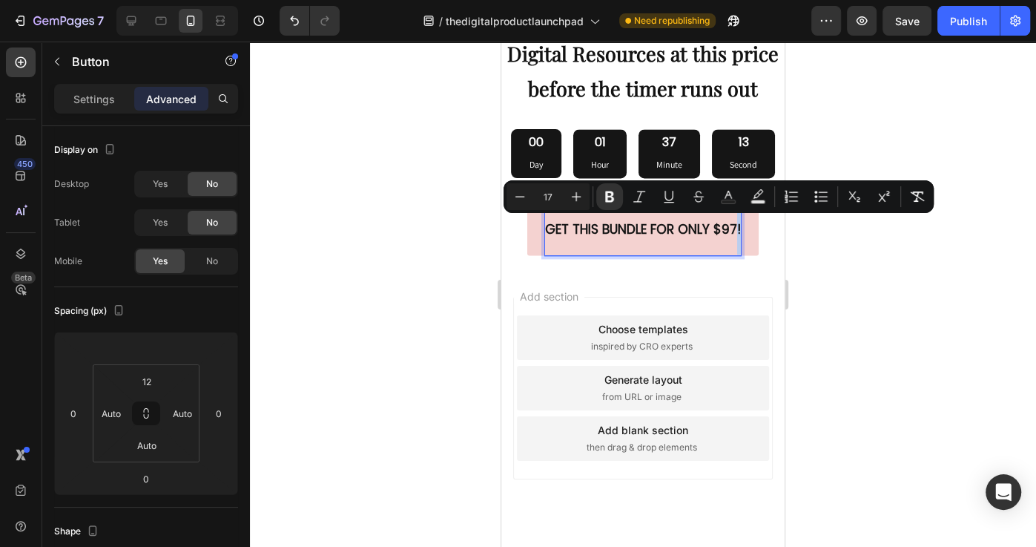
click at [737, 230] on strong "GET THIS BUNDLE FOR ONLY $97!" at bounding box center [643, 229] width 196 height 18
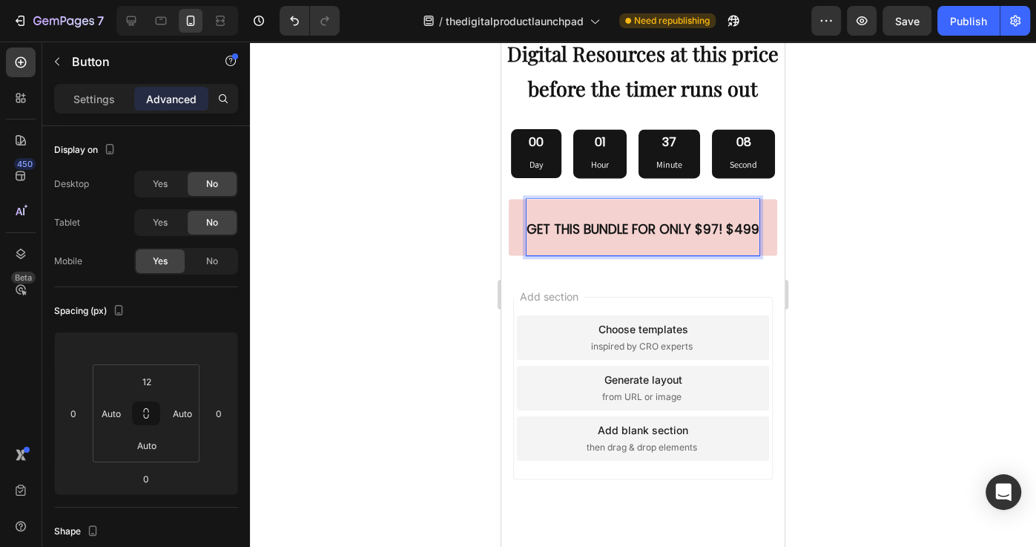
click at [743, 227] on strong "GET THIS BUNDLE FOR ONLY $97! $499" at bounding box center [643, 229] width 233 height 18
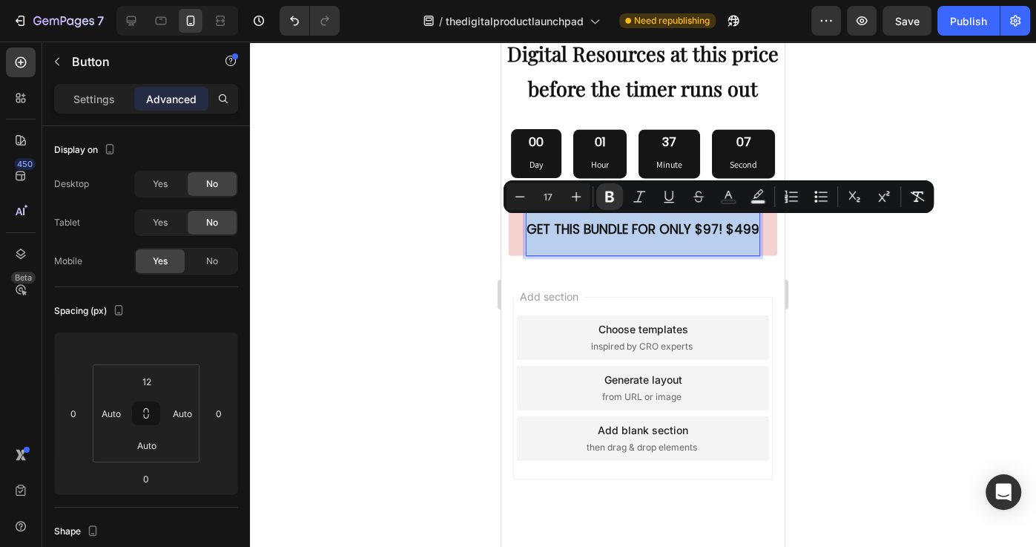
click at [743, 227] on strong "GET THIS BUNDLE FOR ONLY $97! $499" at bounding box center [643, 229] width 233 height 18
click at [740, 228] on strong "GET THIS BUNDLE FOR ONLY $97! $499" at bounding box center [643, 229] width 233 height 18
click at [730, 230] on strong "GET THIS BUNDLE FOR ONLY $97! $499" at bounding box center [643, 229] width 233 height 18
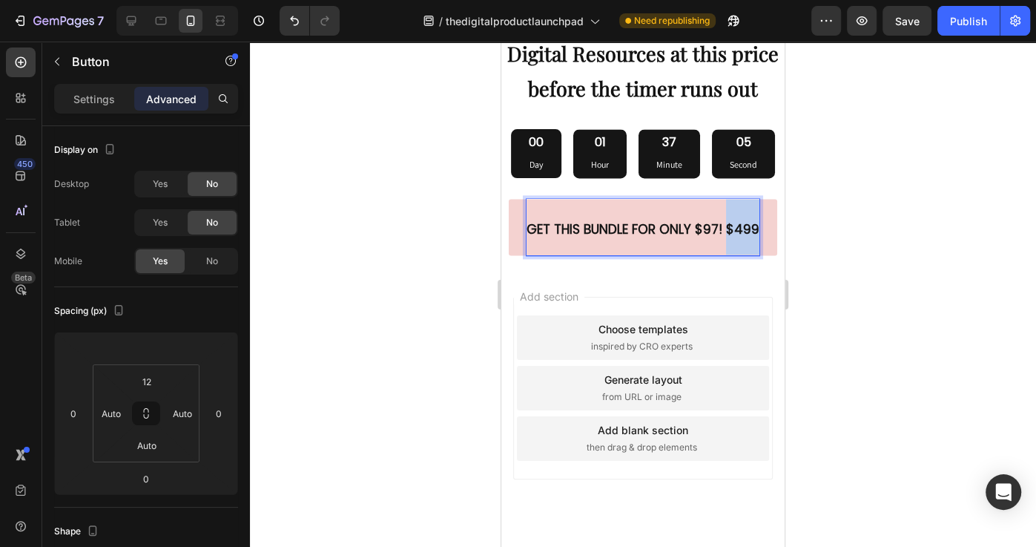
drag, startPoint x: 727, startPoint y: 226, endPoint x: 755, endPoint y: 231, distance: 28.5
click at [755, 231] on strong "GET THIS BUNDLE FOR ONLY $97! $499" at bounding box center [643, 229] width 233 height 18
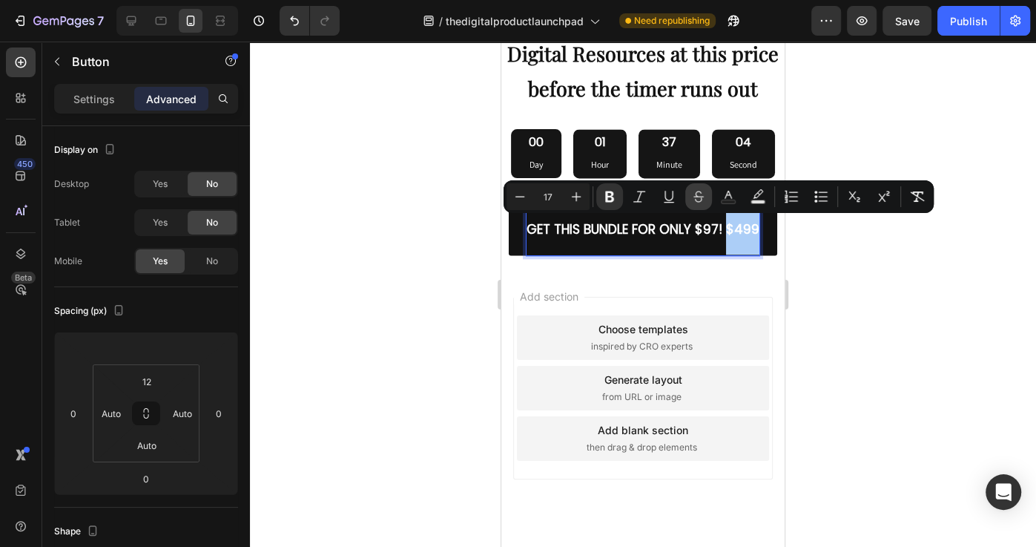
click at [694, 201] on icon "Editor contextual toolbar" at bounding box center [698, 196] width 15 height 15
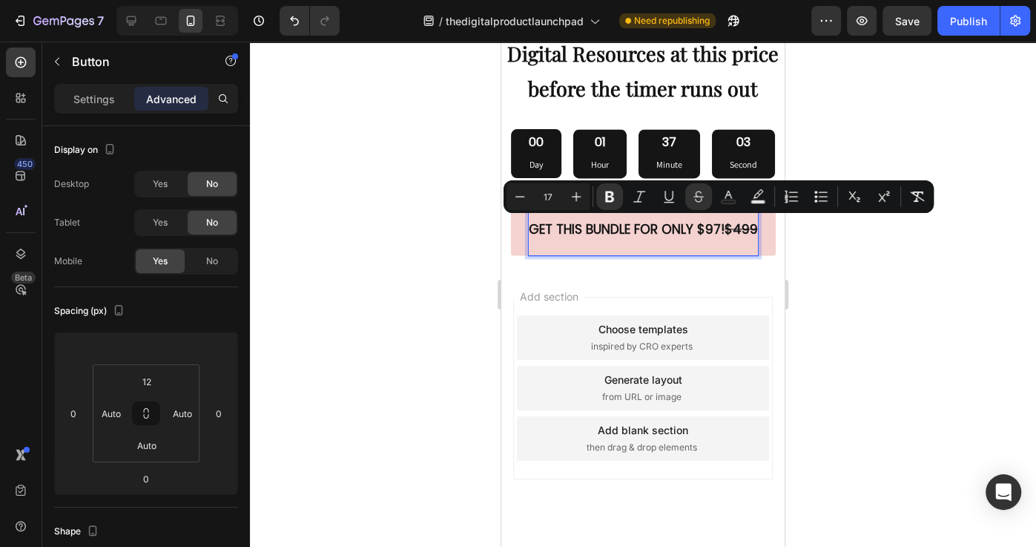
click at [724, 243] on p "GET THIS BUNDLE FOR ONLY $97! $499" at bounding box center [643, 227] width 229 height 56
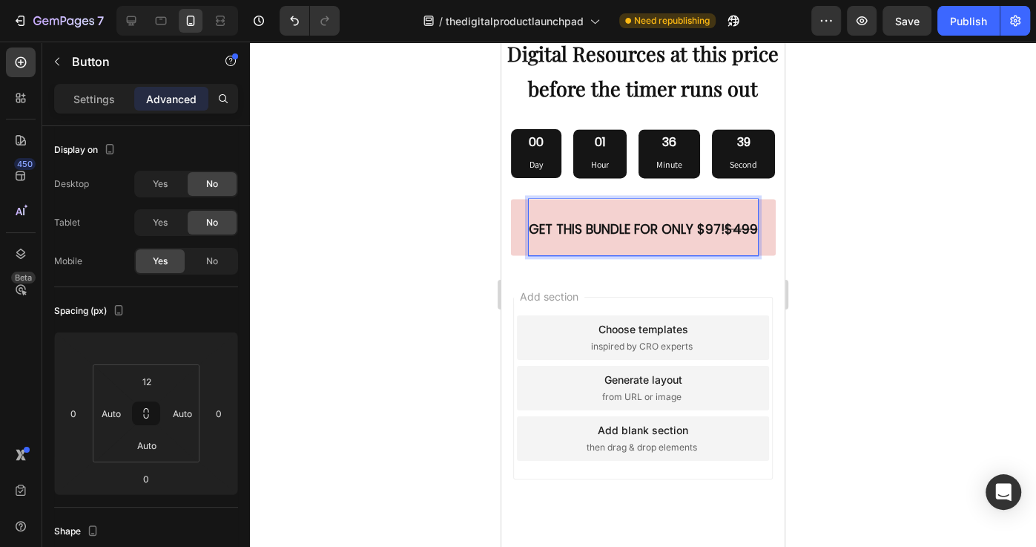
click at [722, 234] on strong "GET THIS BUNDLE FOR ONLY $97!" at bounding box center [627, 229] width 196 height 18
click at [753, 228] on strong "$499" at bounding box center [741, 229] width 33 height 18
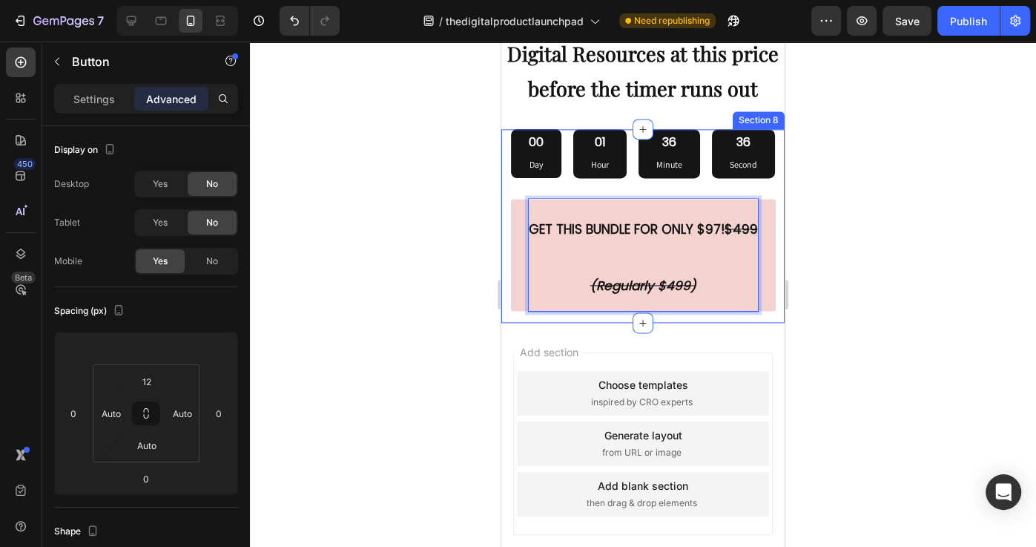
click at [813, 325] on div at bounding box center [643, 294] width 786 height 505
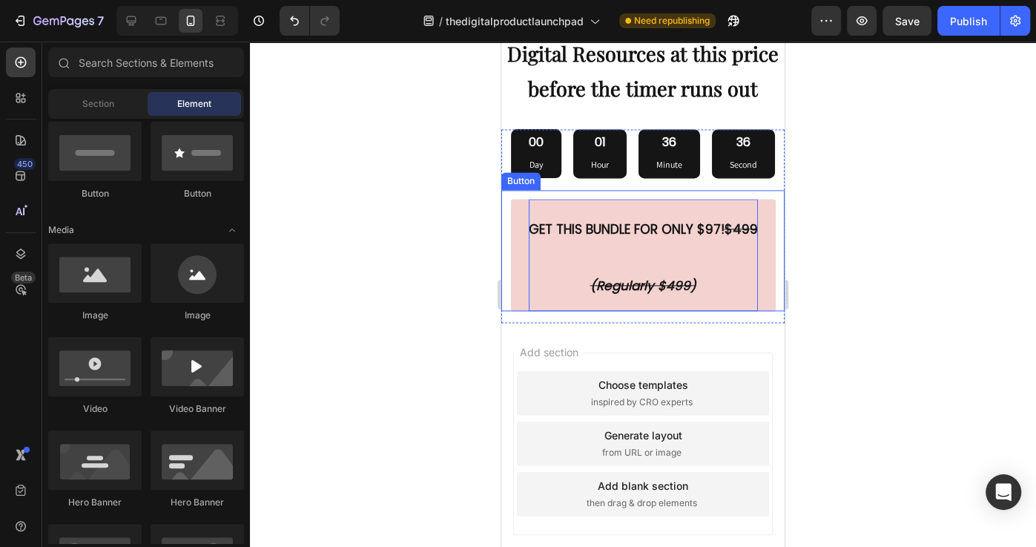
click at [693, 261] on p "GET THIS BUNDLE FOR ONLY $97! $499 (Regularly $499)" at bounding box center [643, 255] width 229 height 112
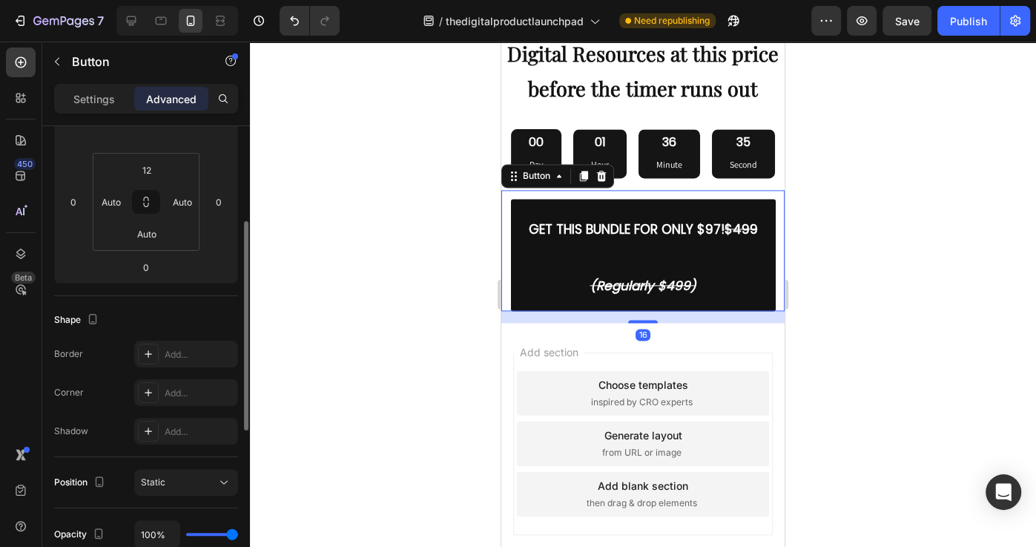
scroll to position [0, 0]
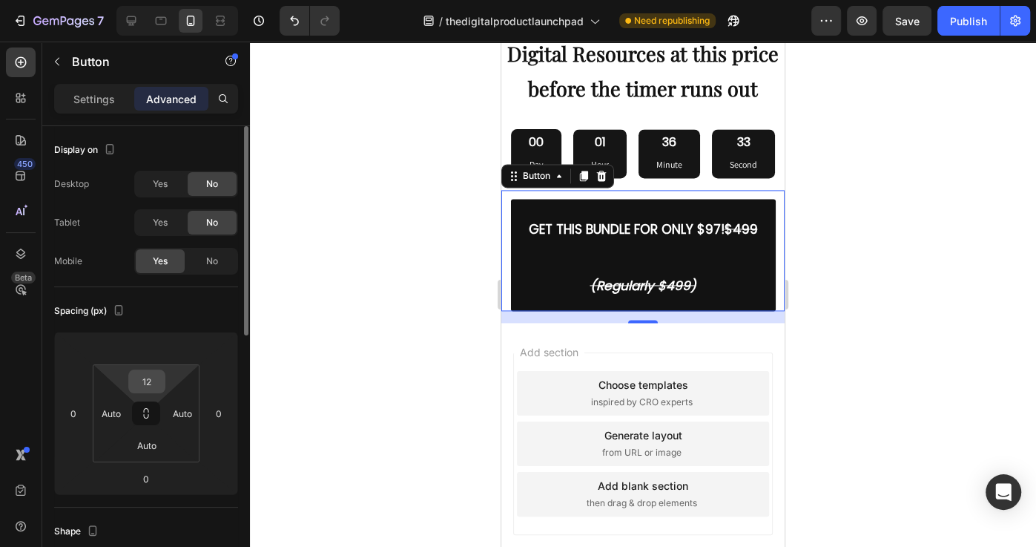
click at [147, 385] on input "12" at bounding box center [147, 381] width 30 height 22
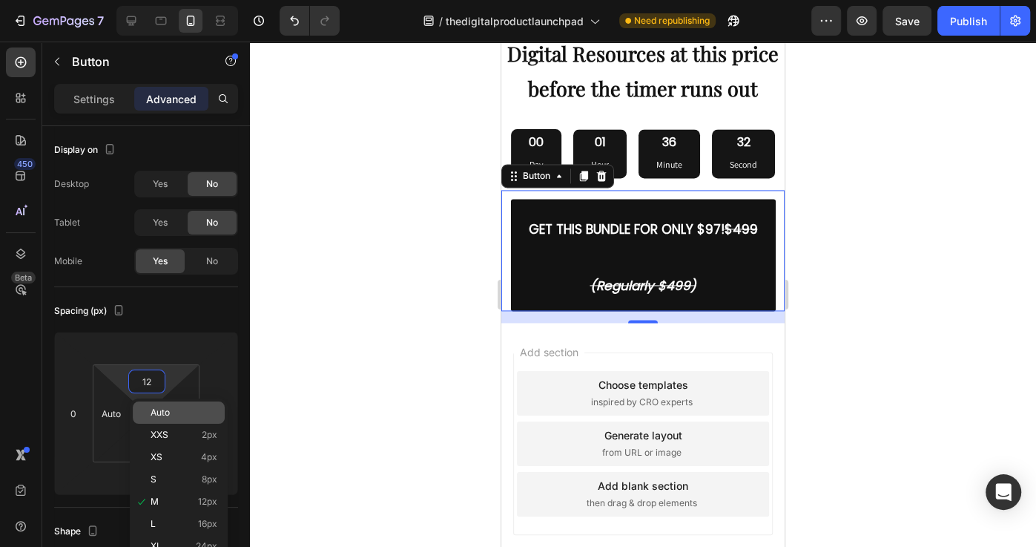
click at [154, 419] on div "Auto" at bounding box center [179, 412] width 92 height 22
type input "Auto"
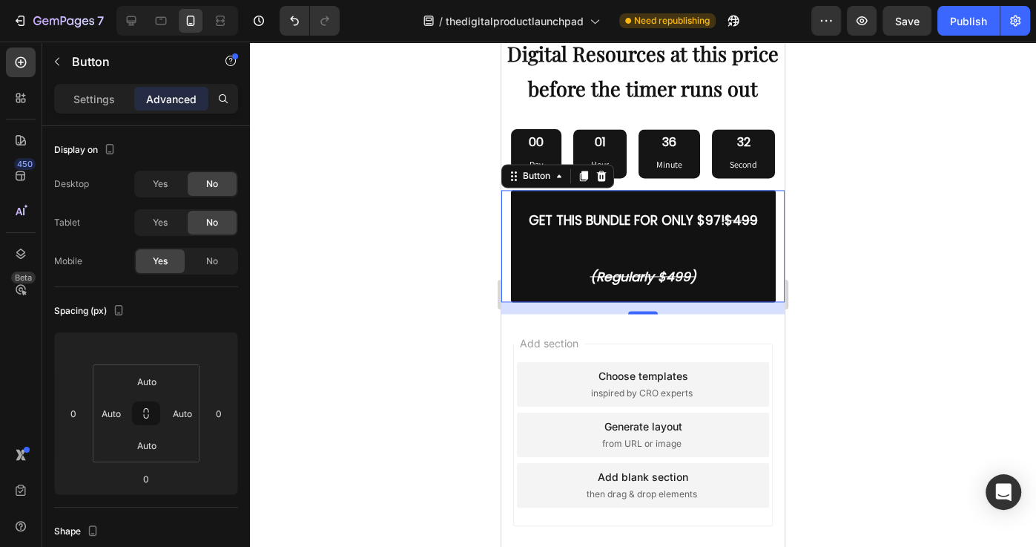
click at [154, 0] on div "7 / thedigitalproductlaunchpad Need republishing Preview Save Publish 450 Beta …" at bounding box center [518, 0] width 1036 height 0
drag, startPoint x: 115, startPoint y: 100, endPoint x: 116, endPoint y: 108, distance: 7.6
click at [114, 97] on div "Settings" at bounding box center [94, 99] width 74 height 24
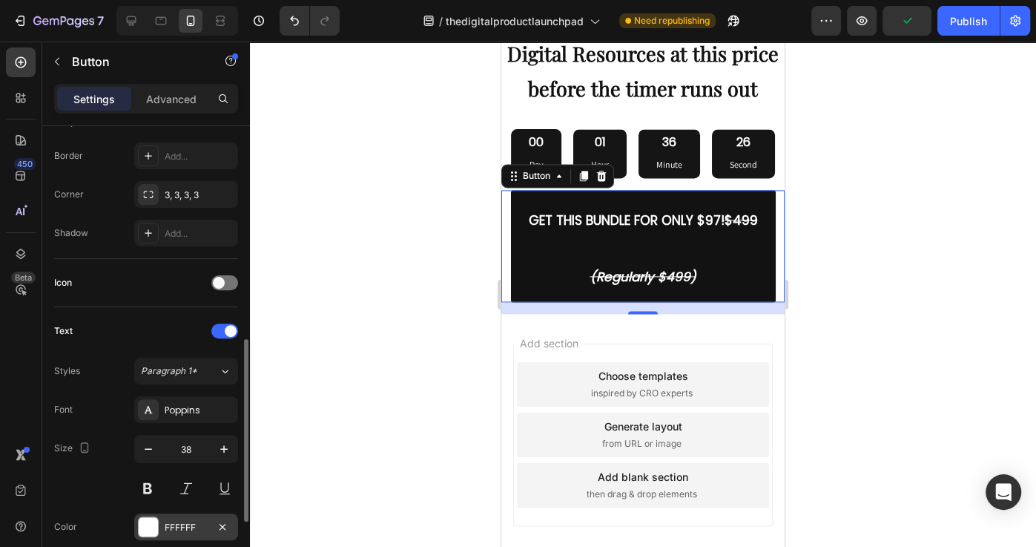
scroll to position [378, 0]
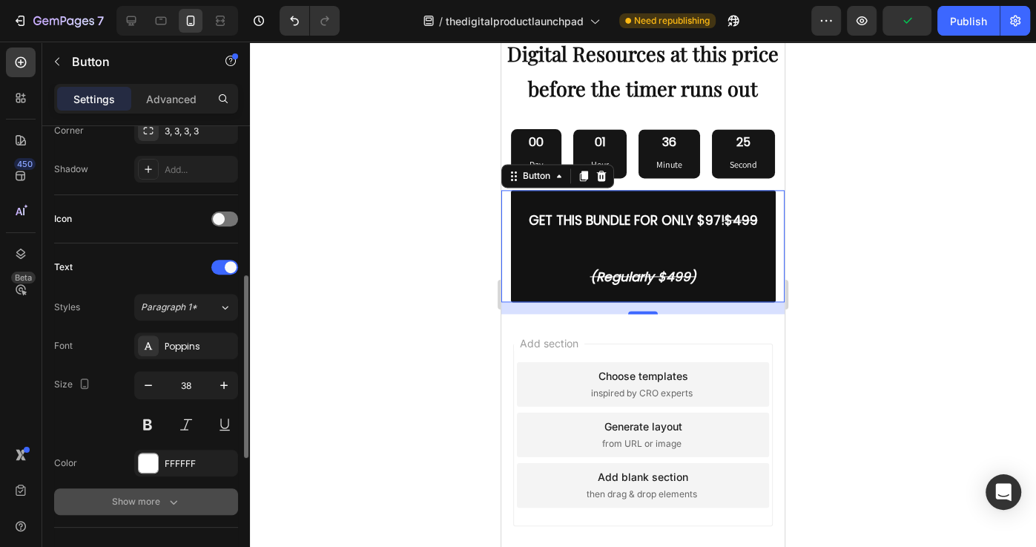
click at [194, 497] on button "Show more" at bounding box center [146, 501] width 184 height 27
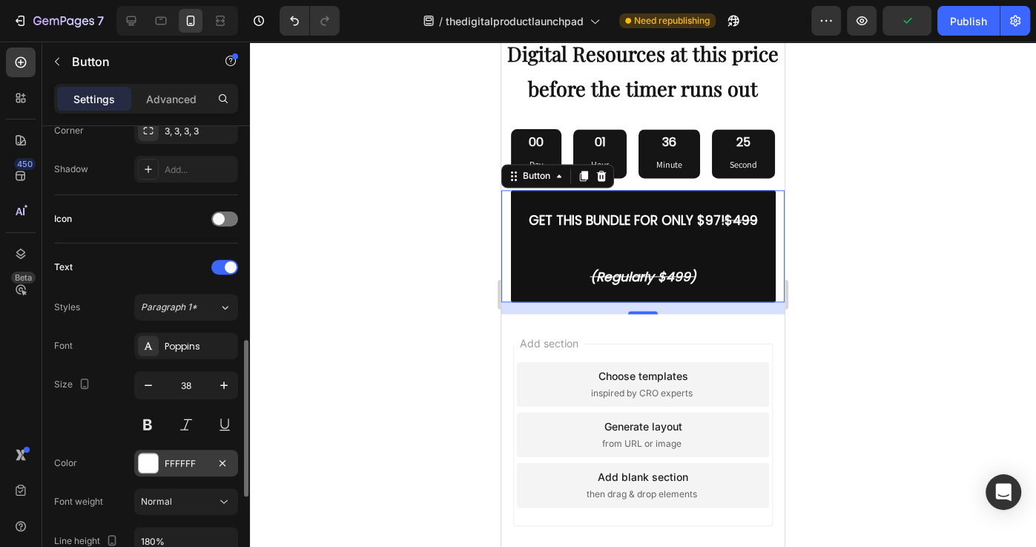
scroll to position [443, 0]
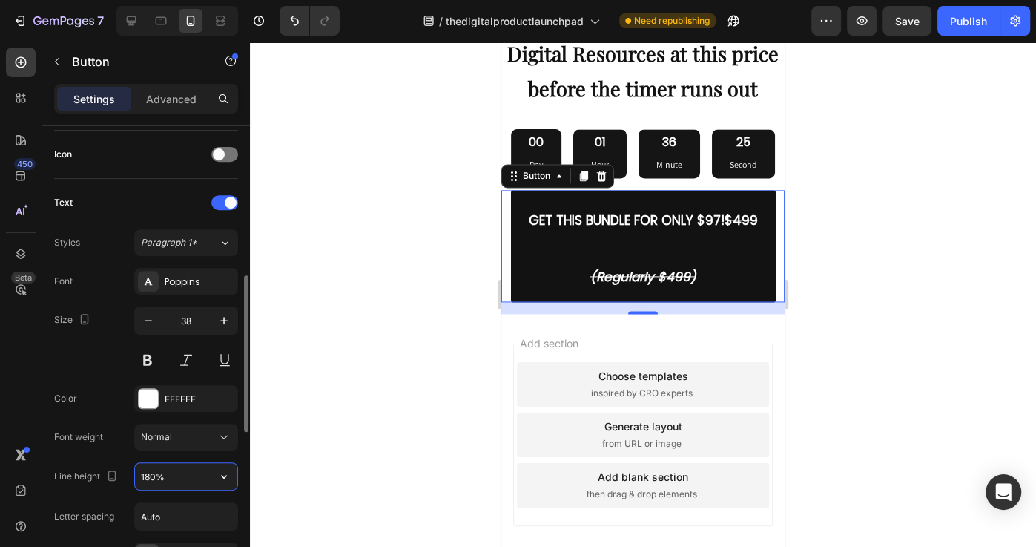
click at [199, 478] on input "180%" at bounding box center [186, 476] width 102 height 27
click at [218, 472] on icon "button" at bounding box center [224, 476] width 15 height 15
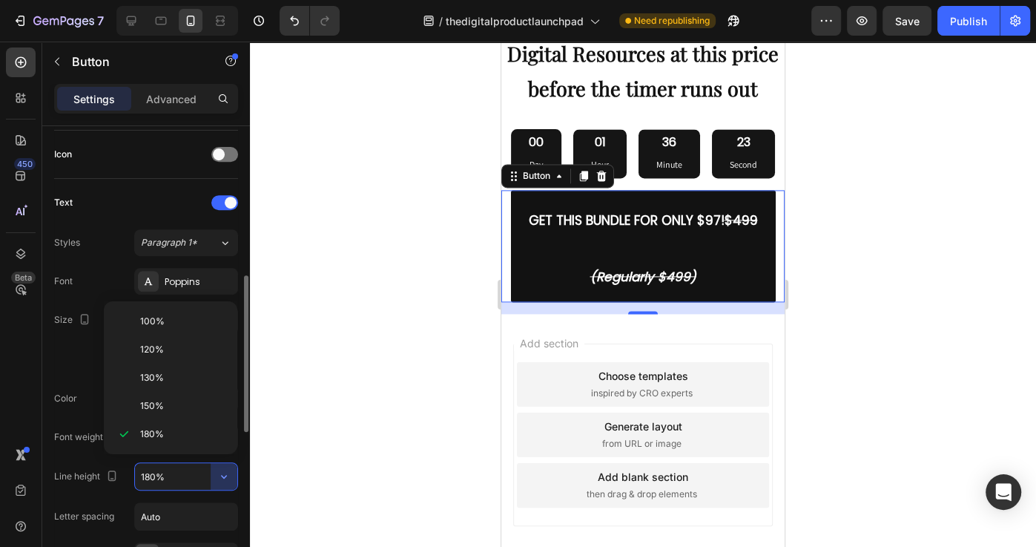
click at [182, 322] on p "100%" at bounding box center [182, 320] width 85 height 13
type input "100%"
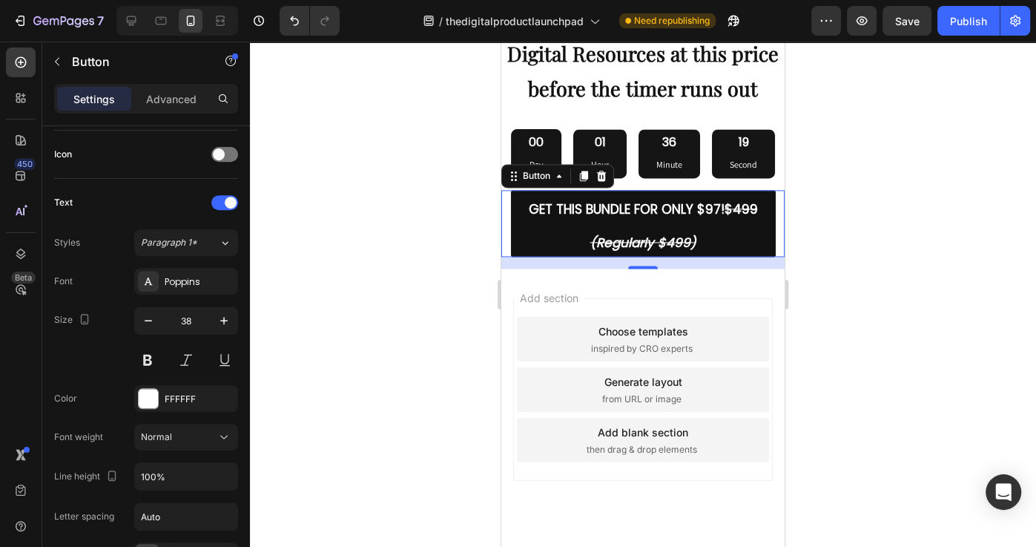
drag, startPoint x: 815, startPoint y: 275, endPoint x: 802, endPoint y: 279, distance: 13.9
click at [814, 275] on div at bounding box center [643, 294] width 786 height 505
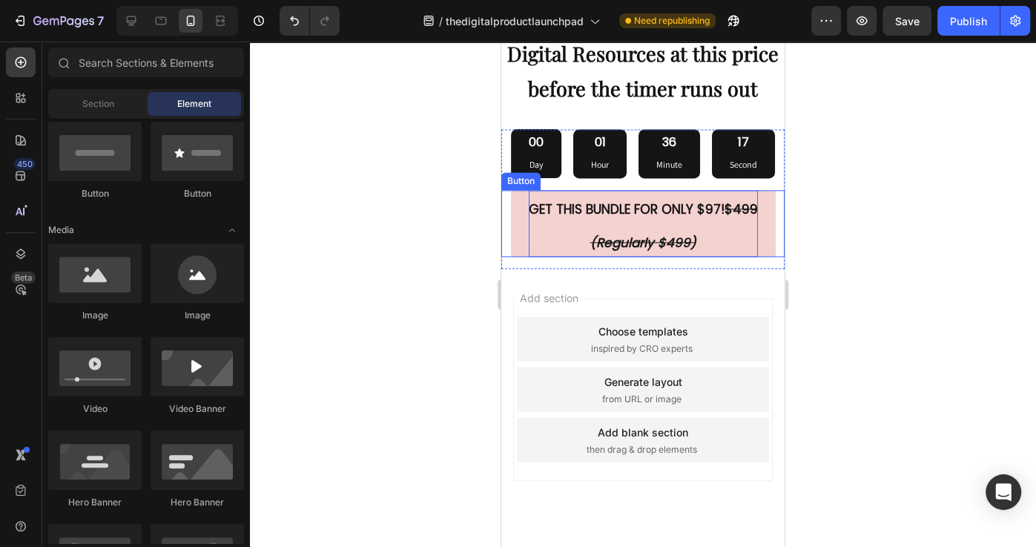
click at [662, 234] on strong "(Regularly $499)" at bounding box center [643, 243] width 106 height 18
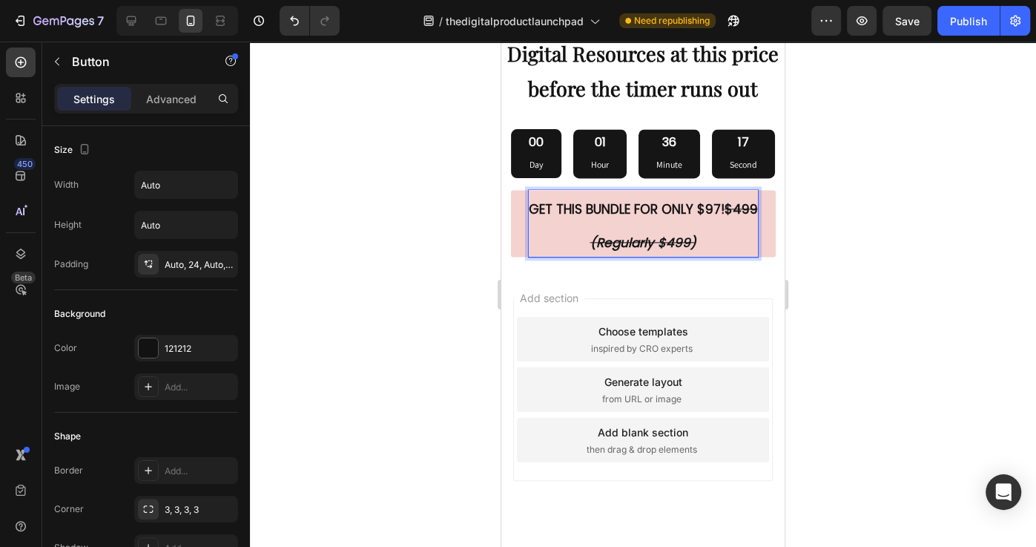
click at [601, 240] on strong "(Regularly $499)" at bounding box center [643, 243] width 106 height 18
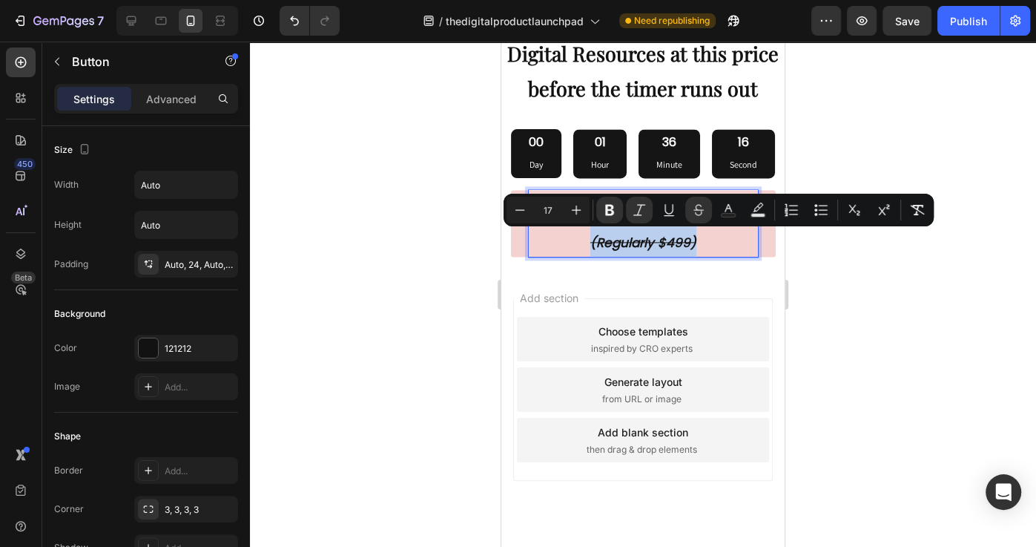
drag, startPoint x: 575, startPoint y: 240, endPoint x: 706, endPoint y: 243, distance: 130.6
click at [706, 243] on p "GET THIS BUNDLE FOR ONLY $97! $499 (Regularly $499)" at bounding box center [643, 223] width 229 height 67
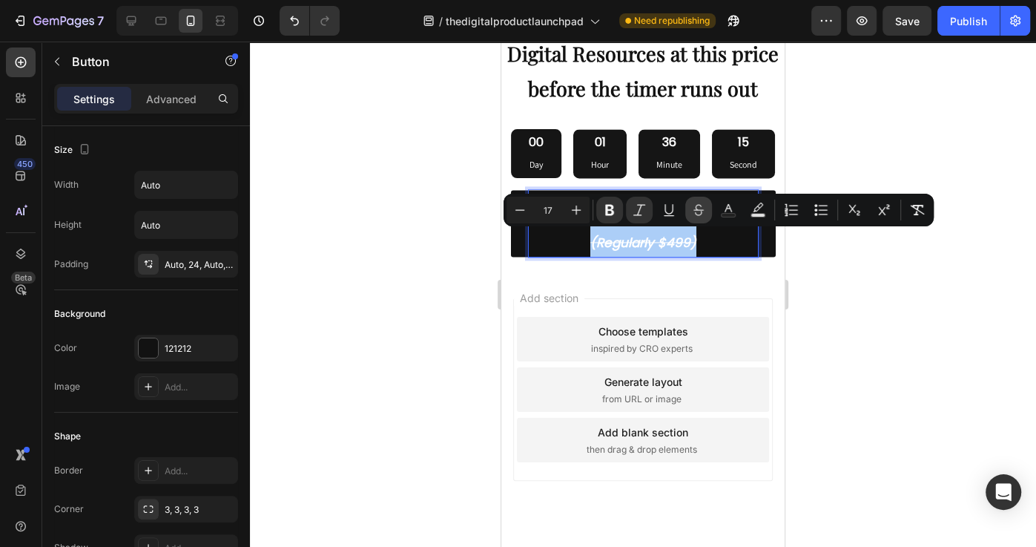
click at [696, 213] on icon "Editor contextual toolbar" at bounding box center [698, 213] width 7 height 4
click at [814, 275] on div at bounding box center [643, 294] width 786 height 505
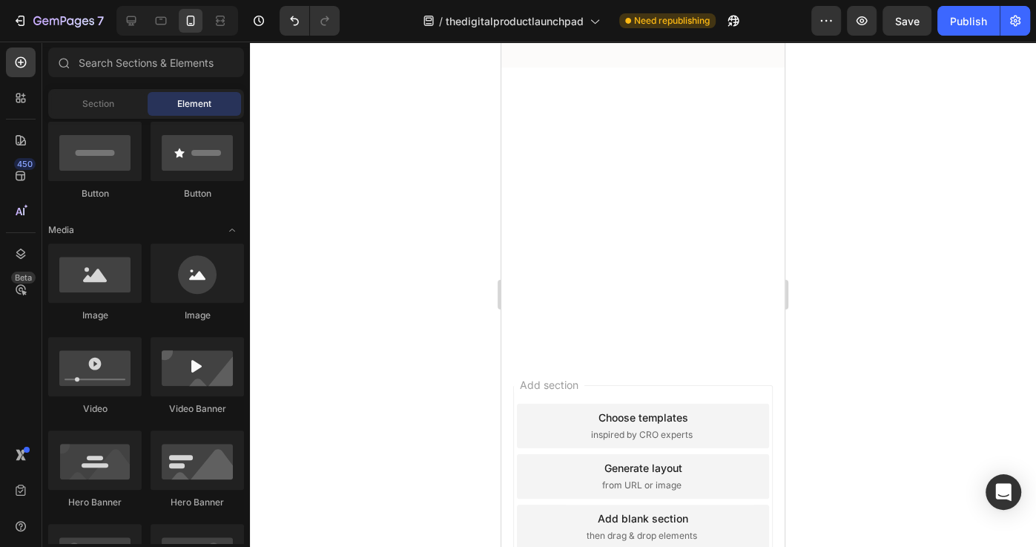
scroll to position [6763, 0]
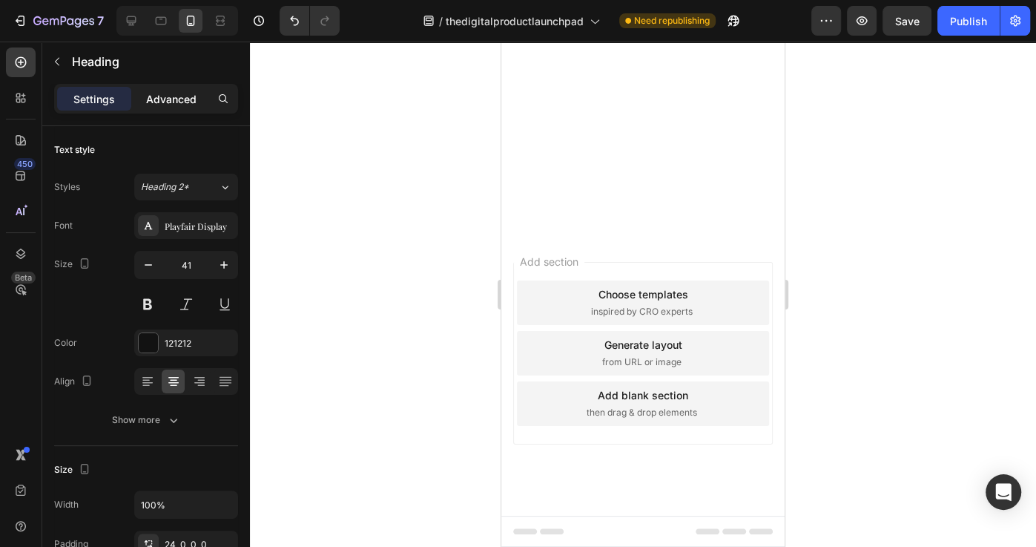
click at [168, 102] on p "Advanced" at bounding box center [171, 99] width 50 height 16
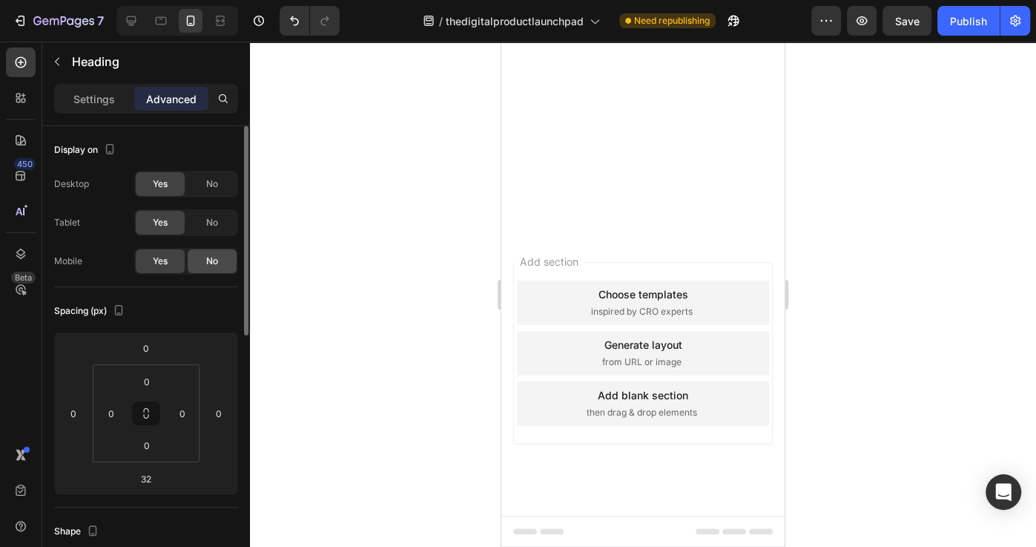
click at [207, 264] on span "No" at bounding box center [212, 260] width 12 height 13
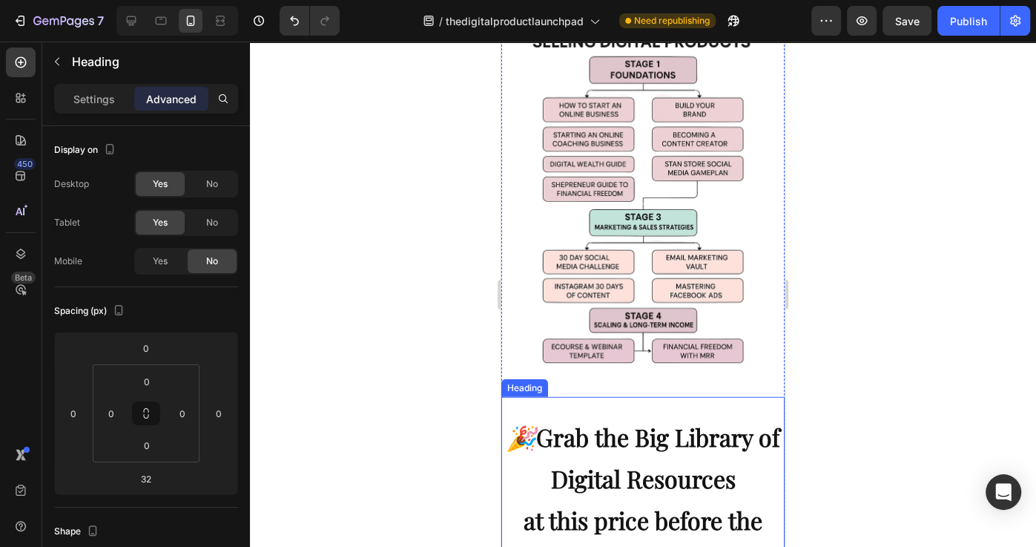
scroll to position [6628, 0]
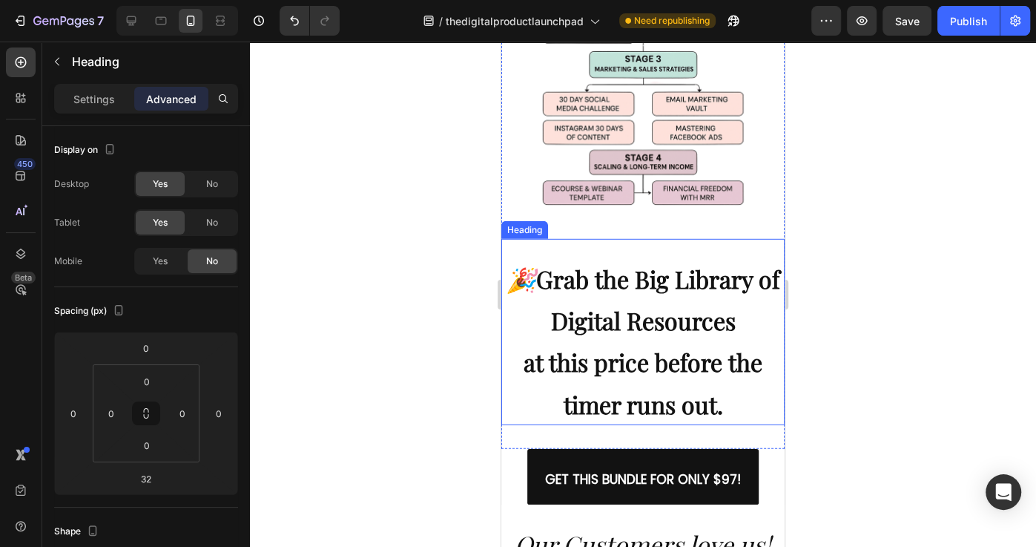
click at [731, 263] on strong "Grab the Big Library of Digital Resources" at bounding box center [658, 299] width 244 height 73
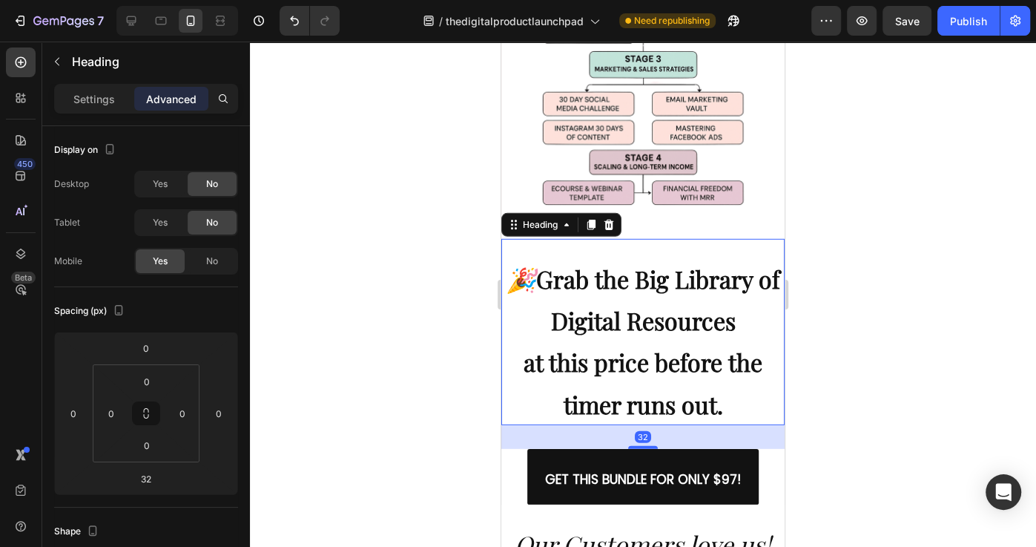
scroll to position [442, 0]
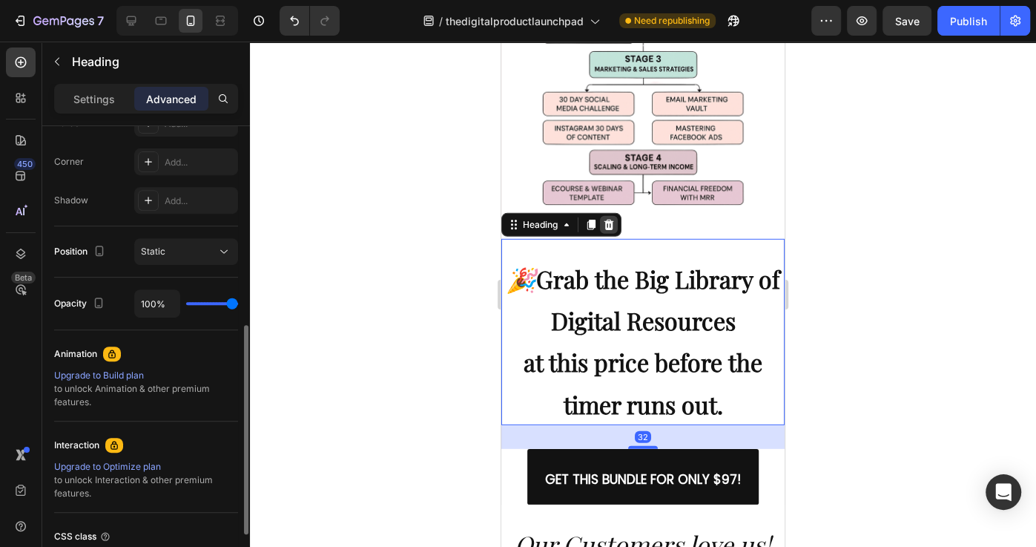
click at [613, 219] on icon at bounding box center [609, 225] width 12 height 12
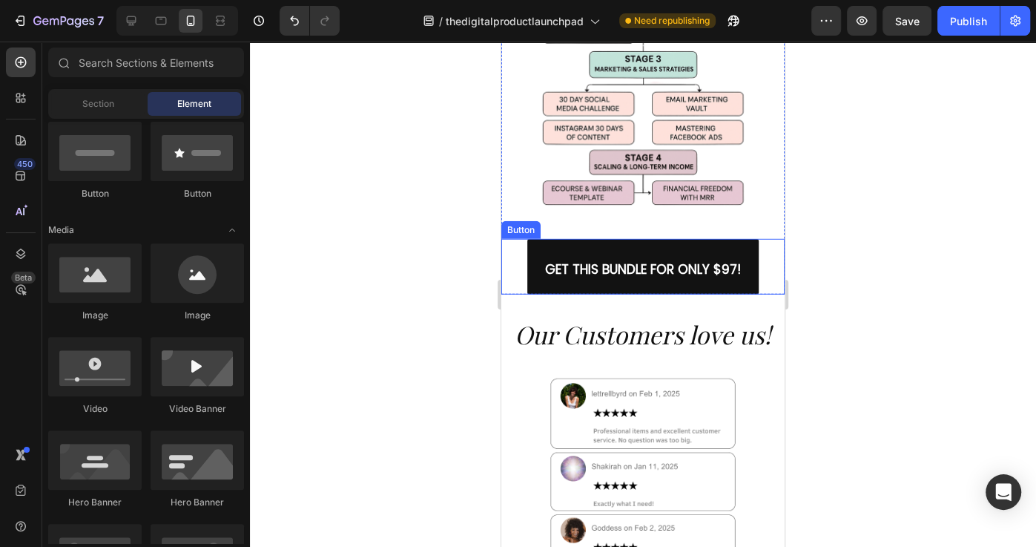
click at [760, 239] on div "GET THIS BUNDLE FOR ONLY $97! Button" at bounding box center [642, 267] width 283 height 56
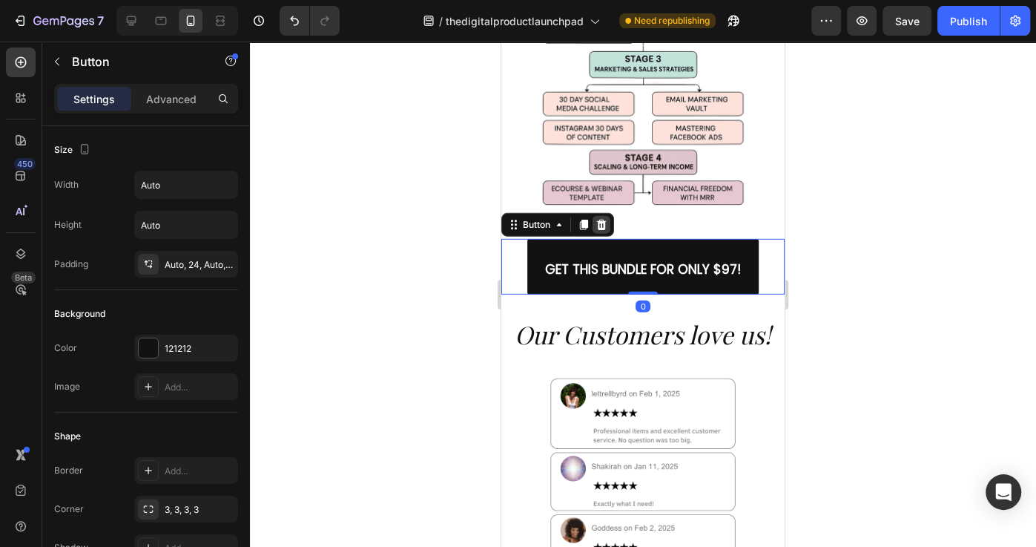
click at [598, 220] on icon at bounding box center [602, 225] width 10 height 10
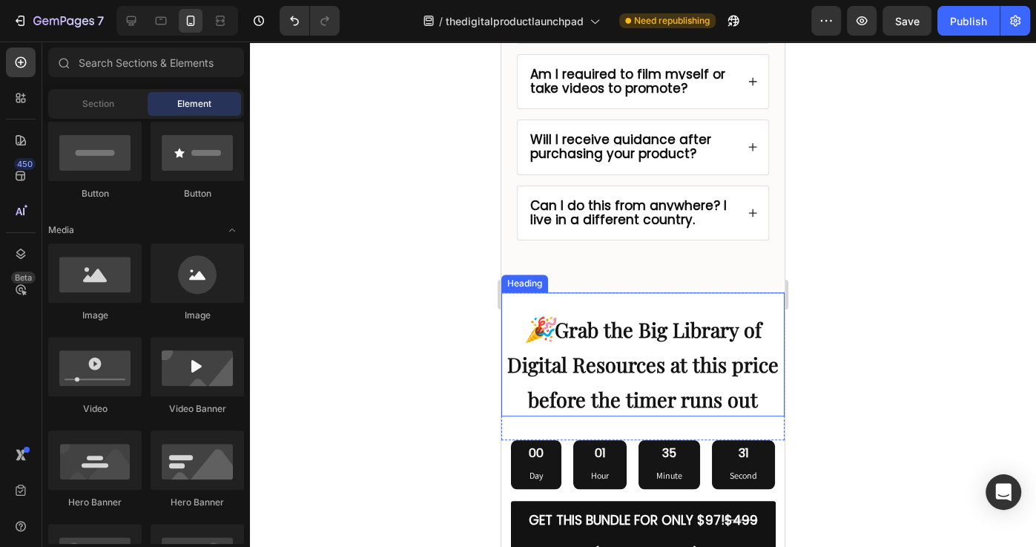
scroll to position [8290, 0]
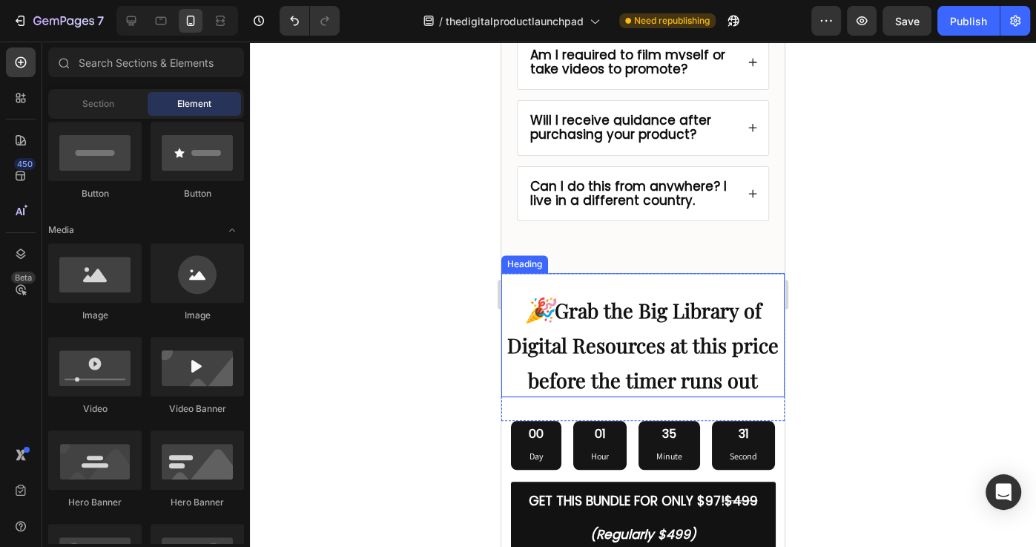
click at [557, 273] on h2 "🎉 Grab the Big Library of Digital Resources at this price before the timer runs…" at bounding box center [642, 335] width 283 height 124
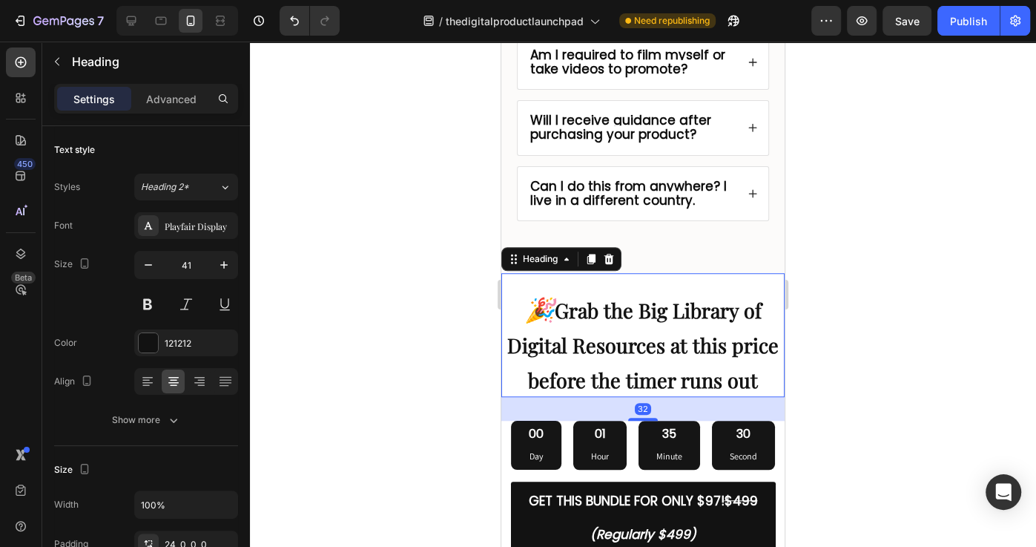
drag, startPoint x: 587, startPoint y: 250, endPoint x: 592, endPoint y: 259, distance: 9.9
click at [589, 253] on icon at bounding box center [591, 259] width 12 height 12
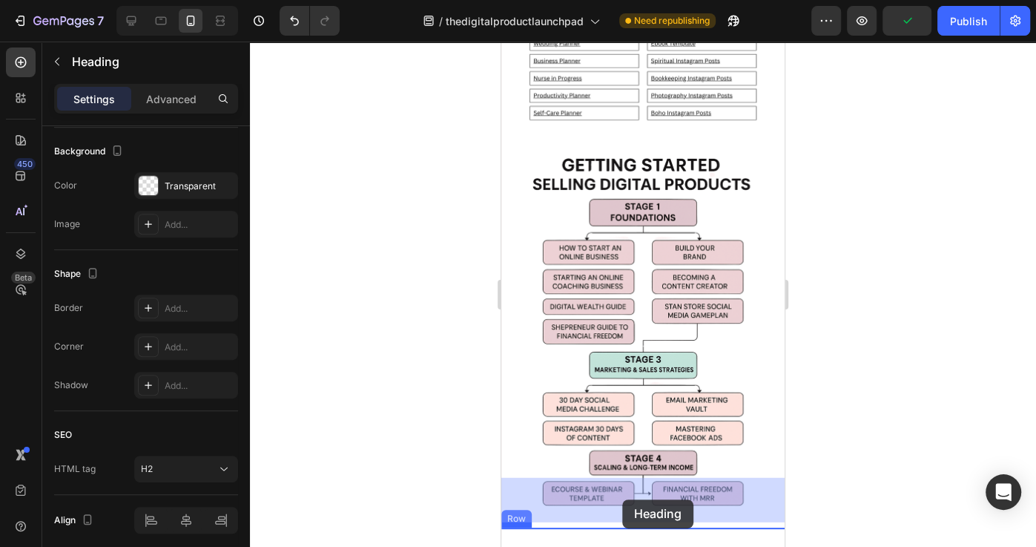
scroll to position [6369, 0]
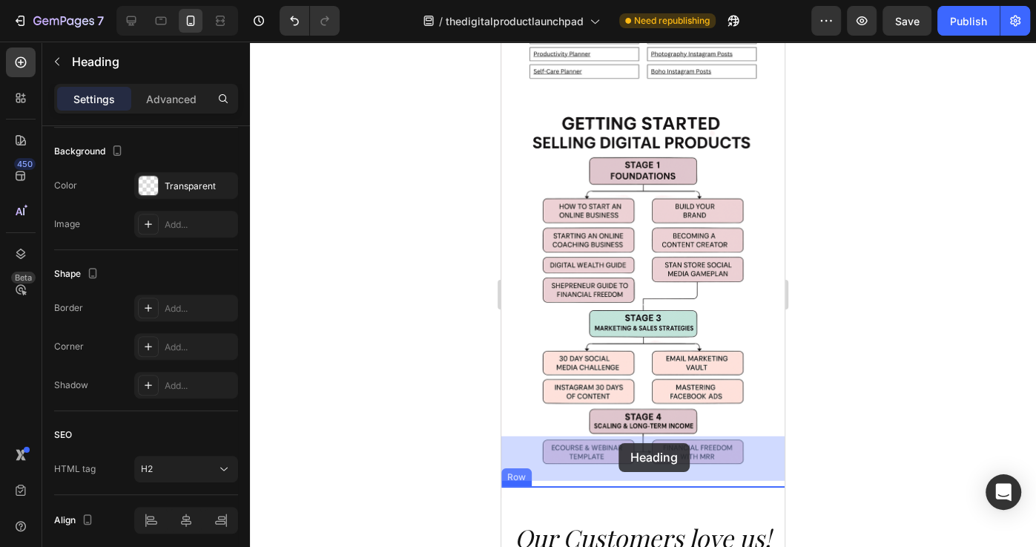
drag, startPoint x: 551, startPoint y: 415, endPoint x: 618, endPoint y: 443, distance: 72.9
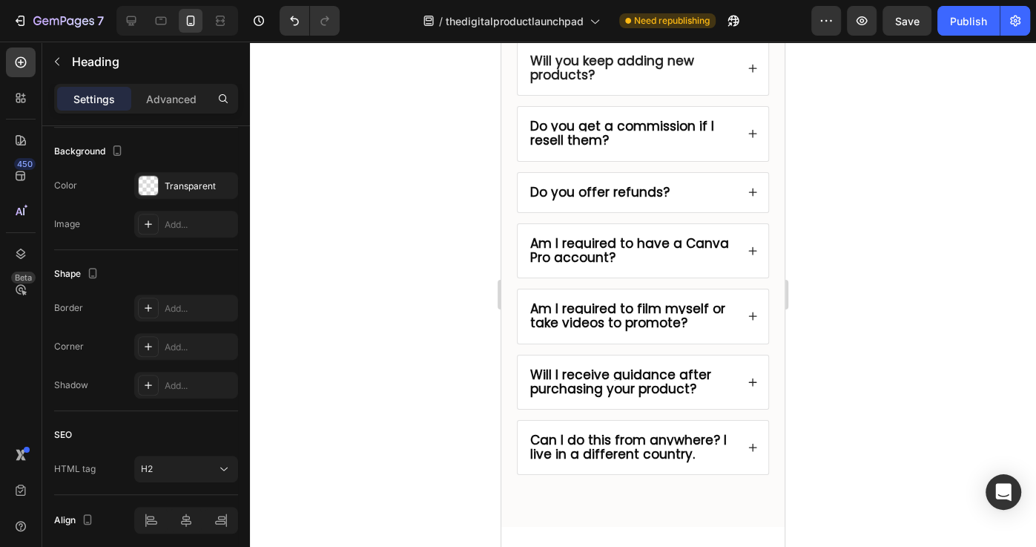
scroll to position [8564, 0]
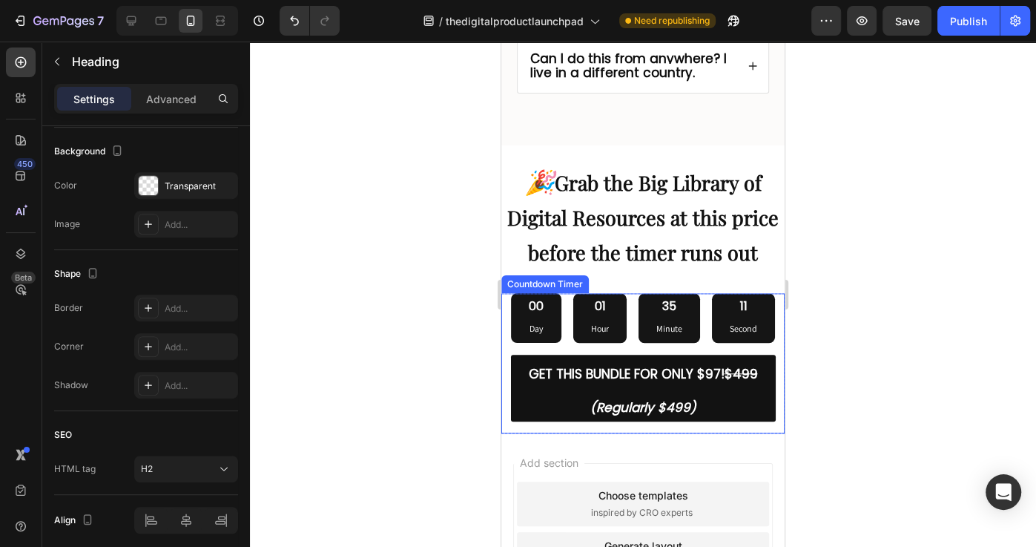
click at [570, 277] on div "Countdown Timer" at bounding box center [545, 283] width 82 height 13
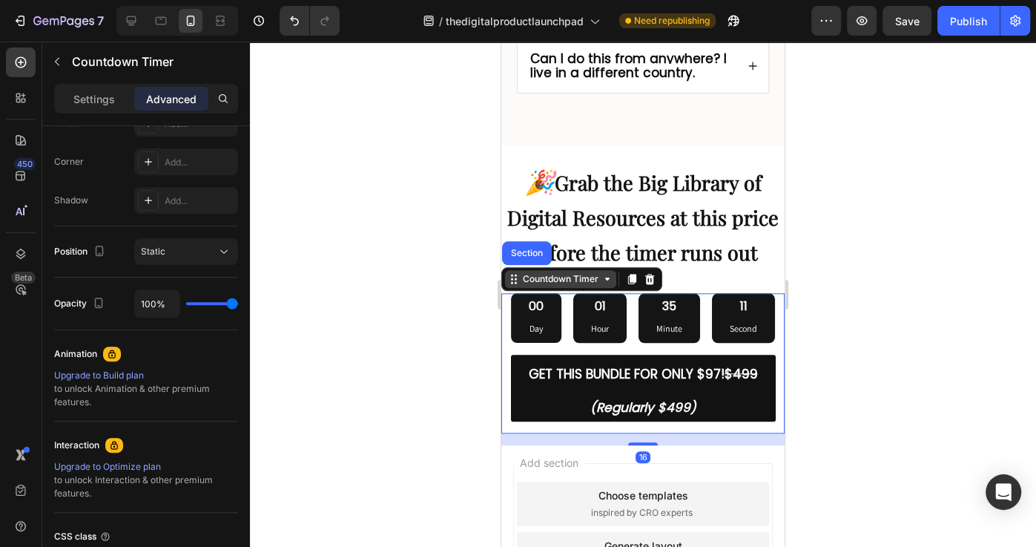
scroll to position [0, 0]
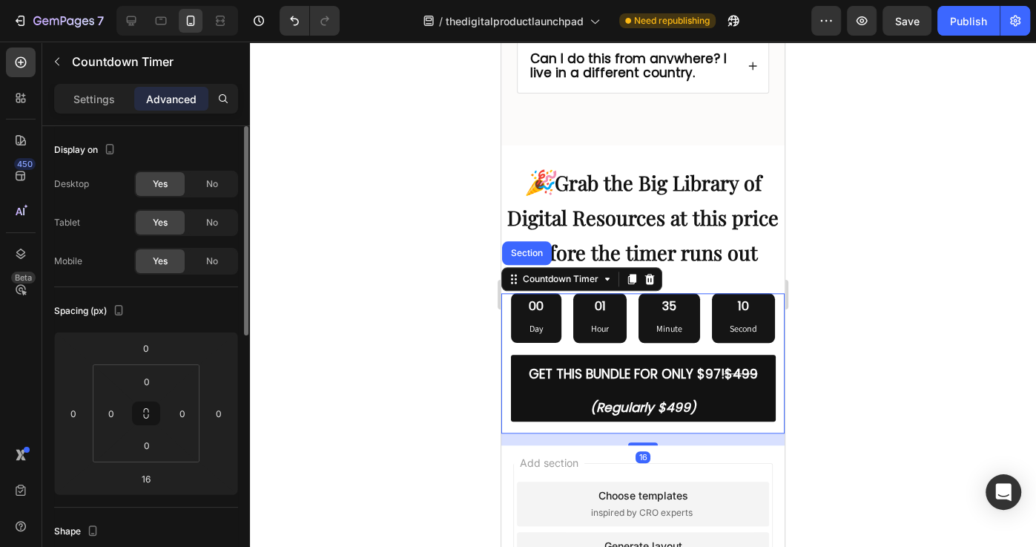
click at [632, 273] on icon at bounding box center [632, 279] width 12 height 12
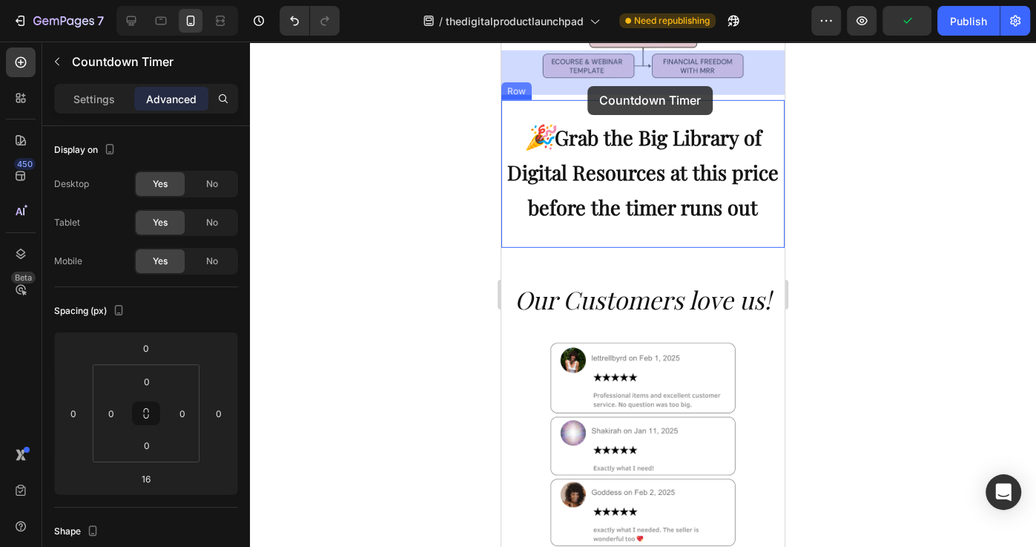
scroll to position [6729, 0]
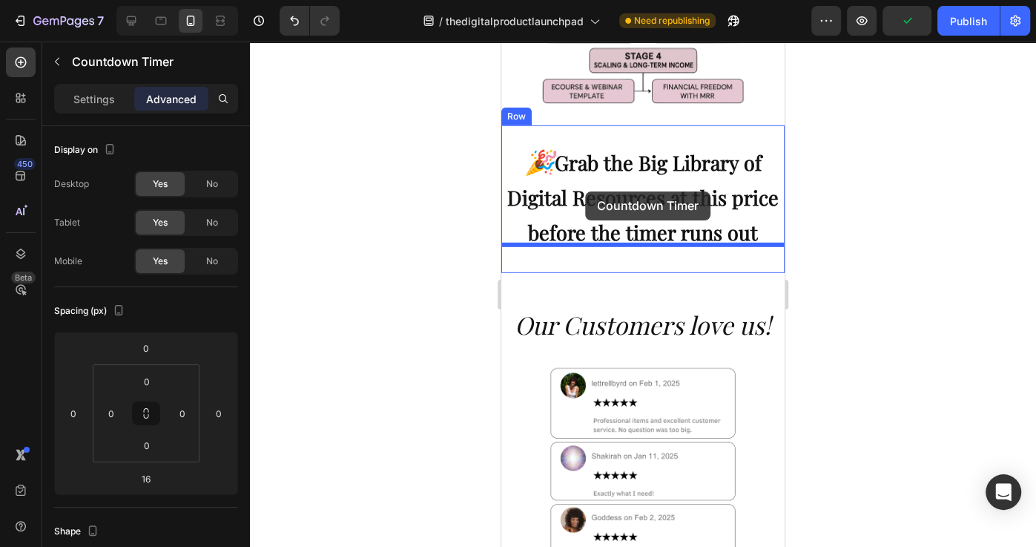
drag, startPoint x: 565, startPoint y: 357, endPoint x: 585, endPoint y: 191, distance: 167.3
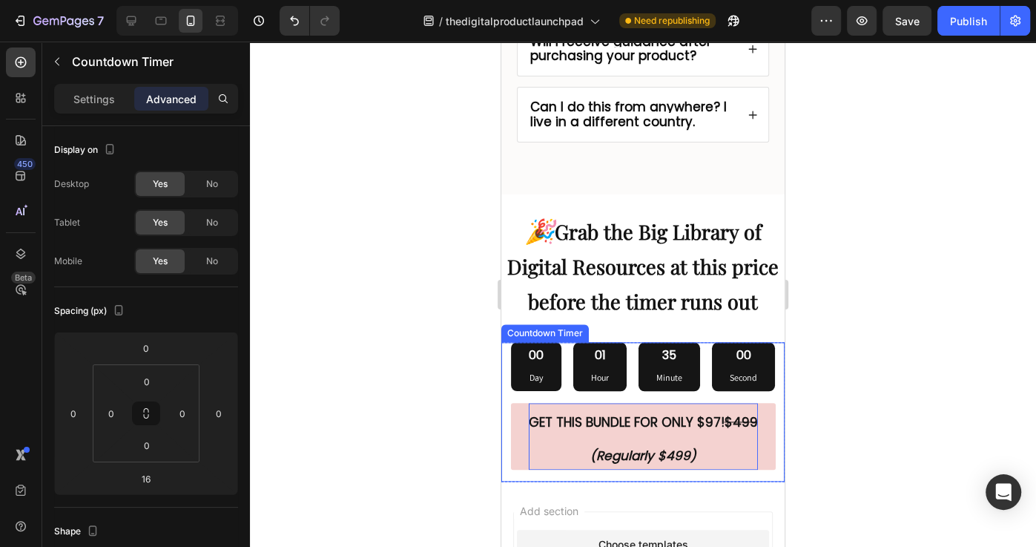
scroll to position [8577, 0]
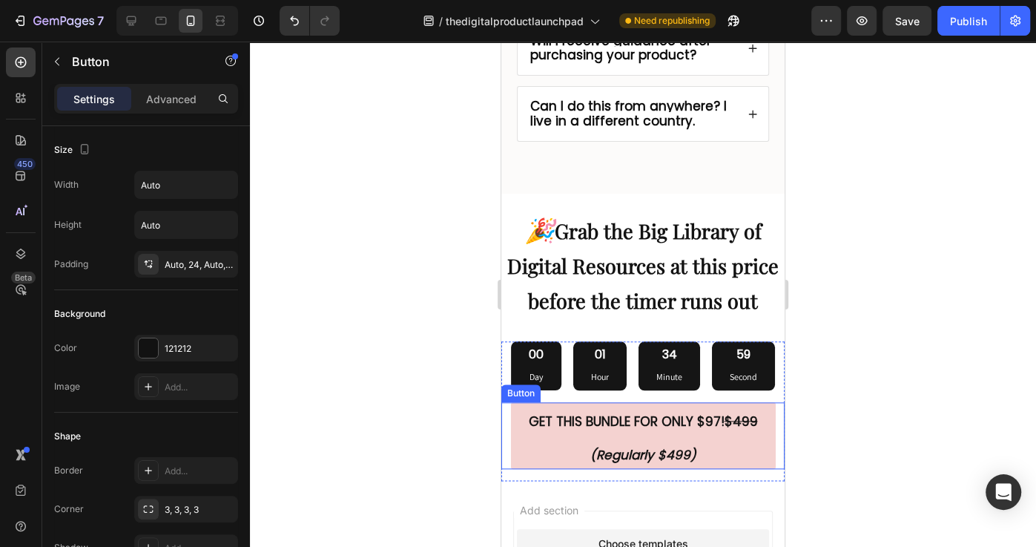
click at [516, 402] on link "GET THIS BUNDLE FOR ONLY $97! $499 (Regularly $499)" at bounding box center [643, 435] width 265 height 67
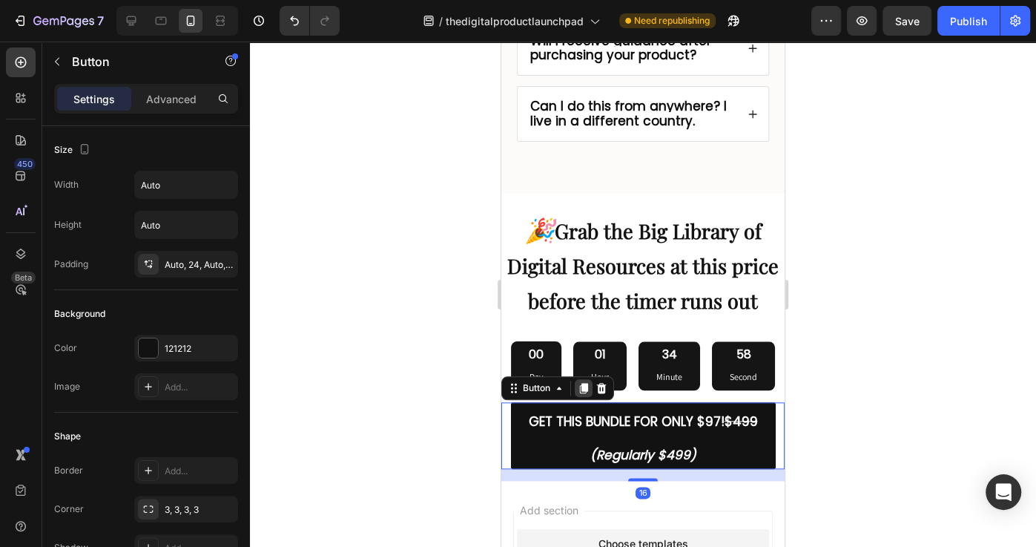
click at [584, 383] on icon at bounding box center [584, 388] width 8 height 10
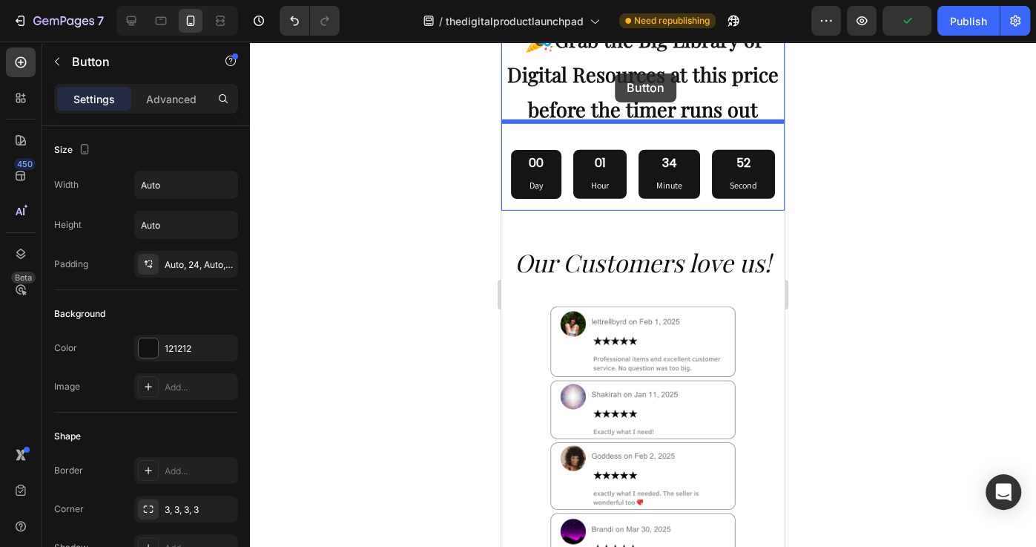
scroll to position [6781, 0]
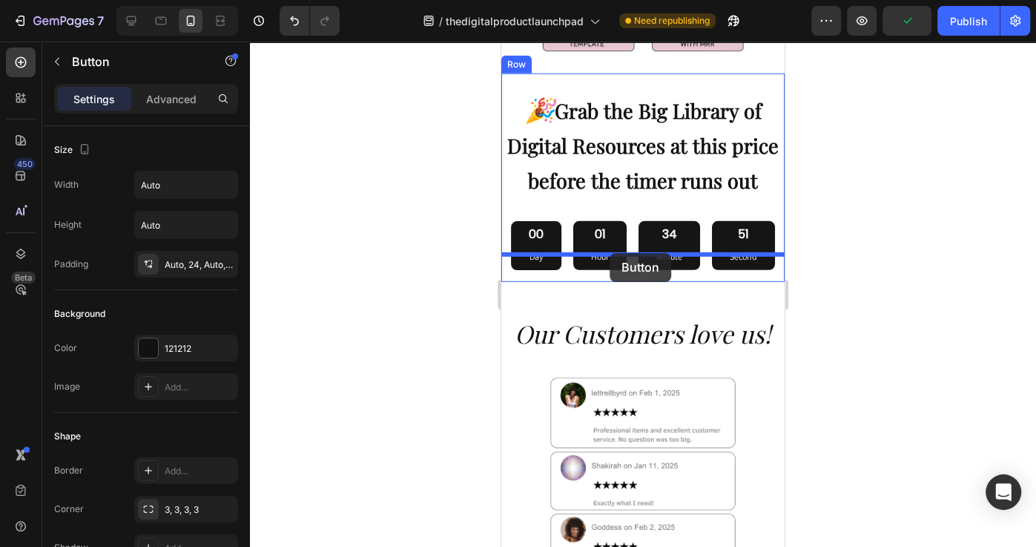
drag, startPoint x: 521, startPoint y: 344, endPoint x: 610, endPoint y: 253, distance: 126.9
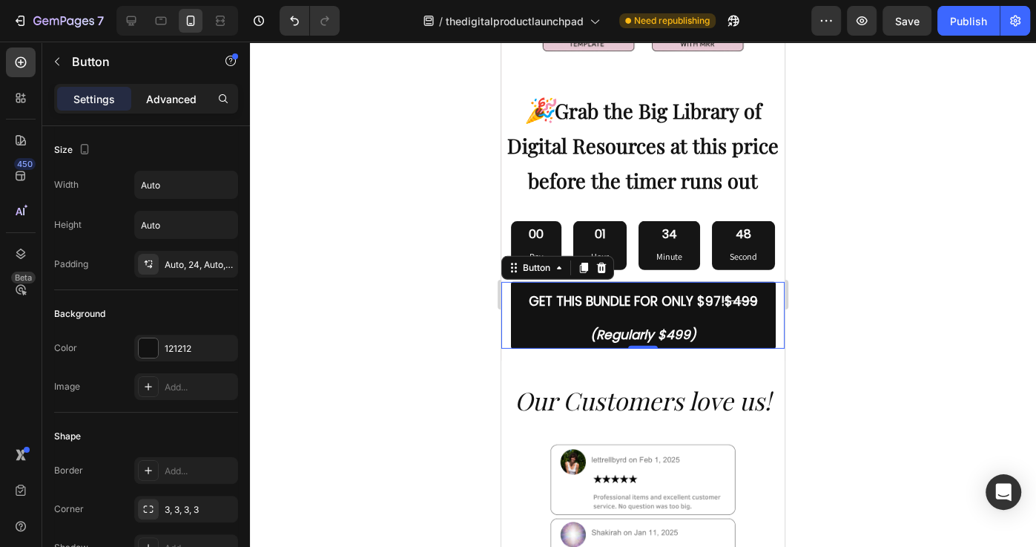
click at [176, 101] on p "Advanced" at bounding box center [171, 99] width 50 height 16
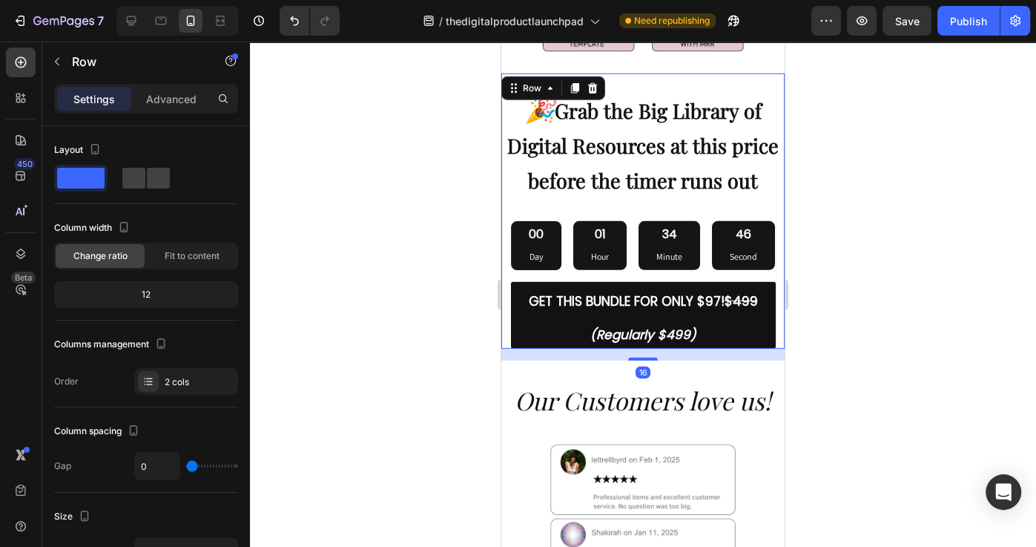
click at [554, 188] on div "Image 🎉 Grab the Big Library of Digital Resources at this price before the time…" at bounding box center [642, 210] width 283 height 275
click at [550, 221] on div "00 Day" at bounding box center [536, 245] width 50 height 49
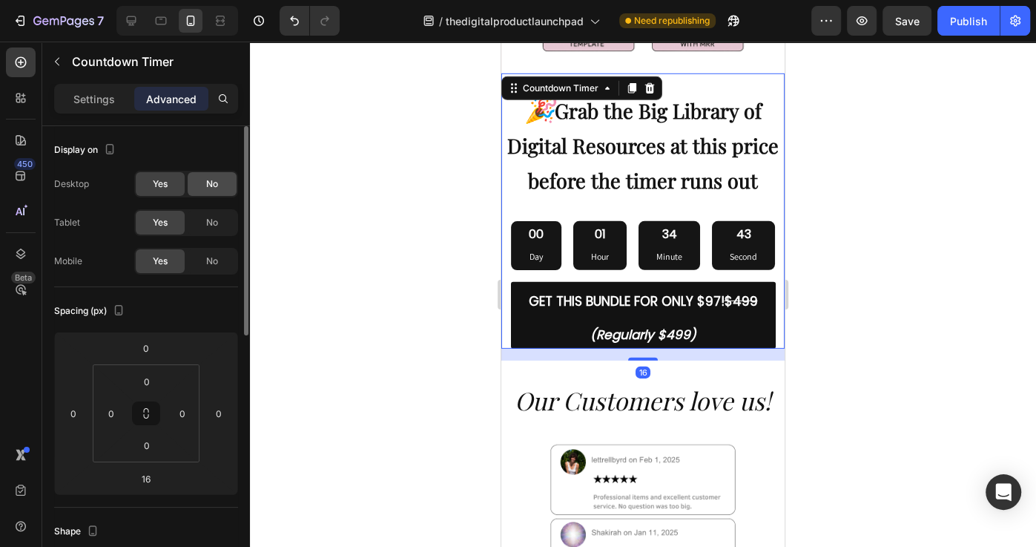
click at [205, 180] on div "No" at bounding box center [212, 184] width 49 height 24
click at [208, 226] on span "No" at bounding box center [212, 222] width 12 height 13
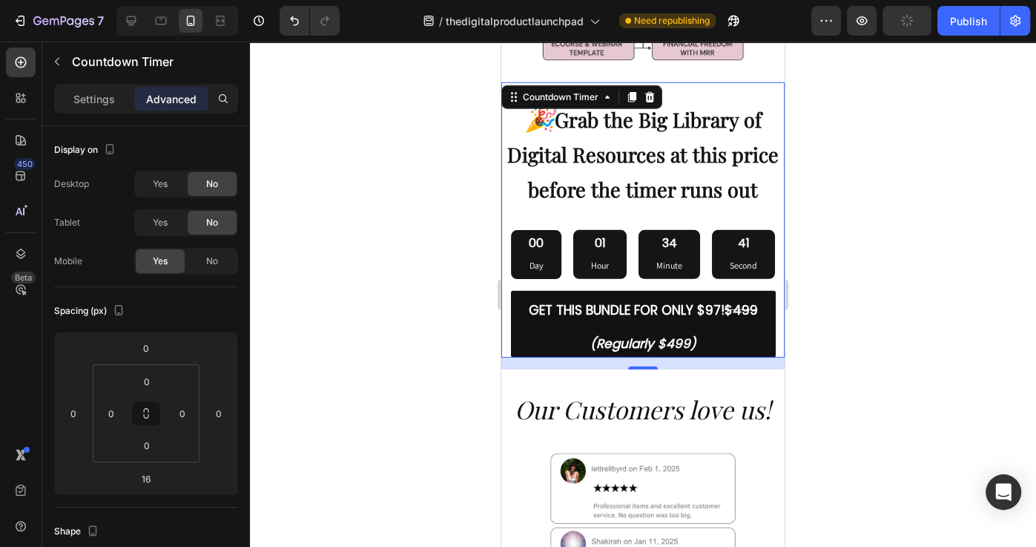
scroll to position [6737, 0]
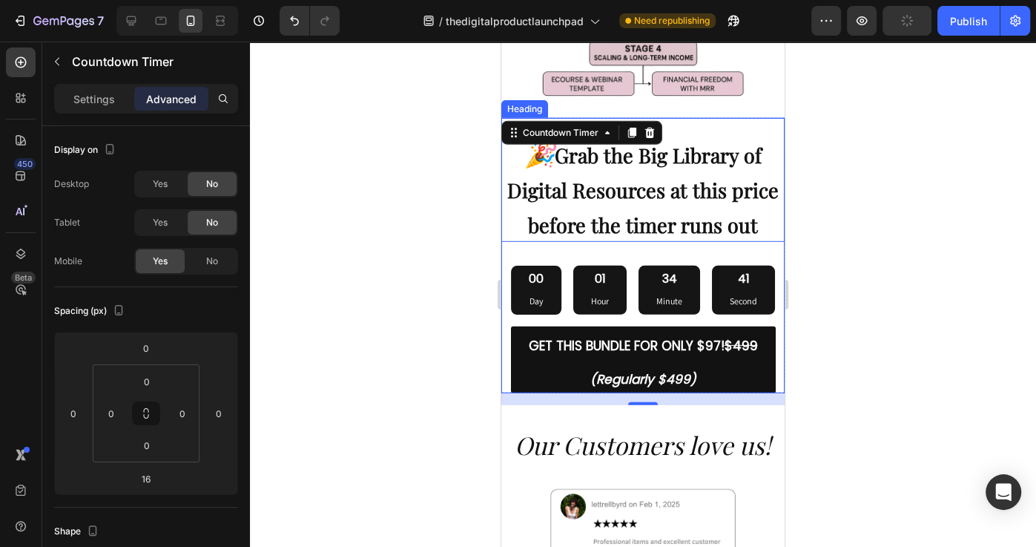
click at [616, 174] on h2 "🎉 Grab the Big Library of Digital Resources at this price before the timer runs…" at bounding box center [642, 180] width 283 height 124
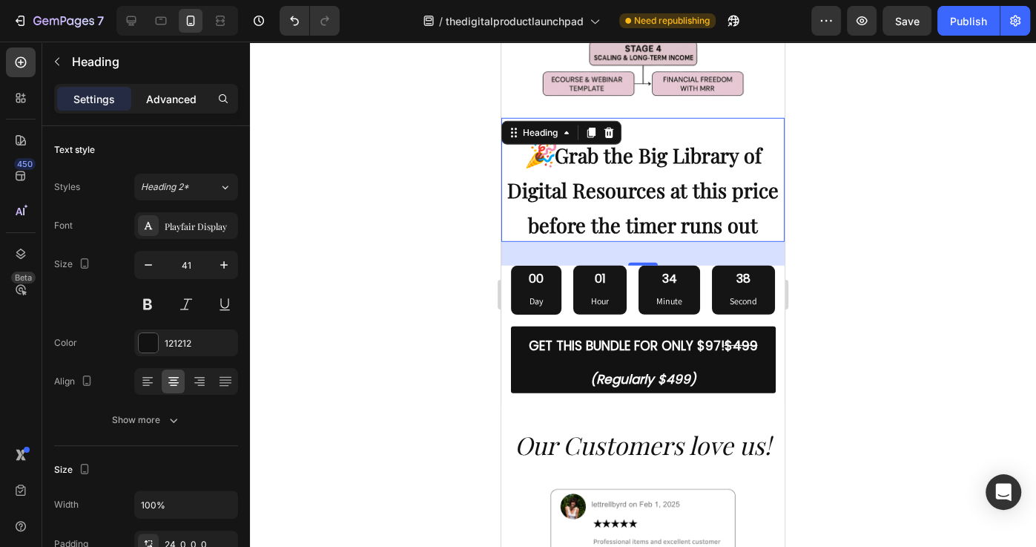
click at [172, 93] on p "Advanced" at bounding box center [171, 99] width 50 height 16
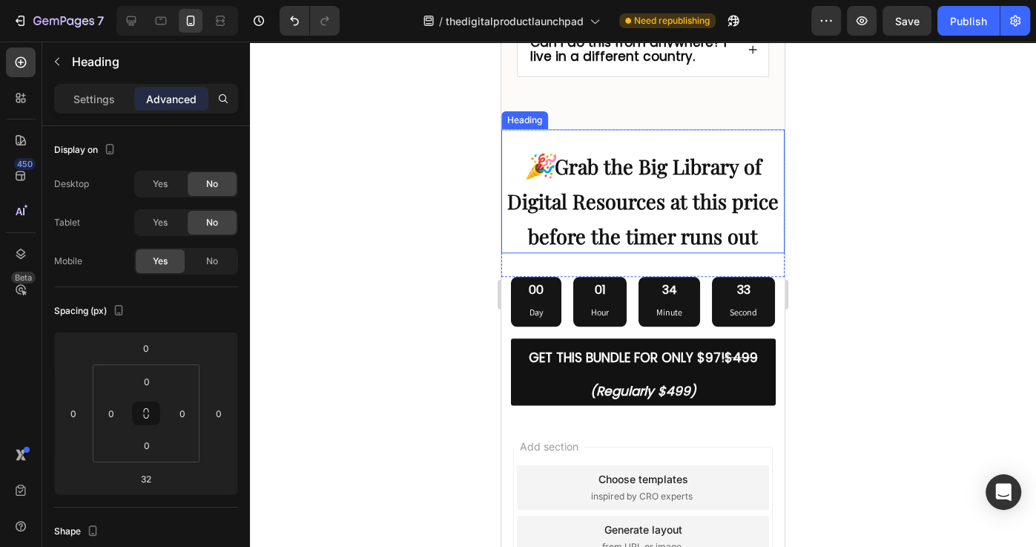
scroll to position [8703, 0]
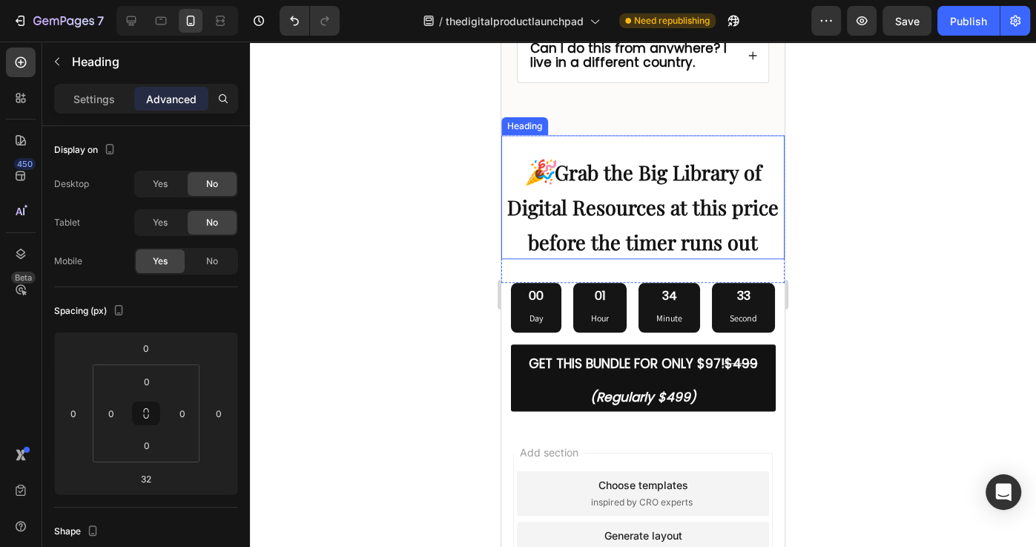
click at [624, 201] on strong "Grab the Big Library of Digital Resources at this price before the timer runs o…" at bounding box center [642, 207] width 271 height 96
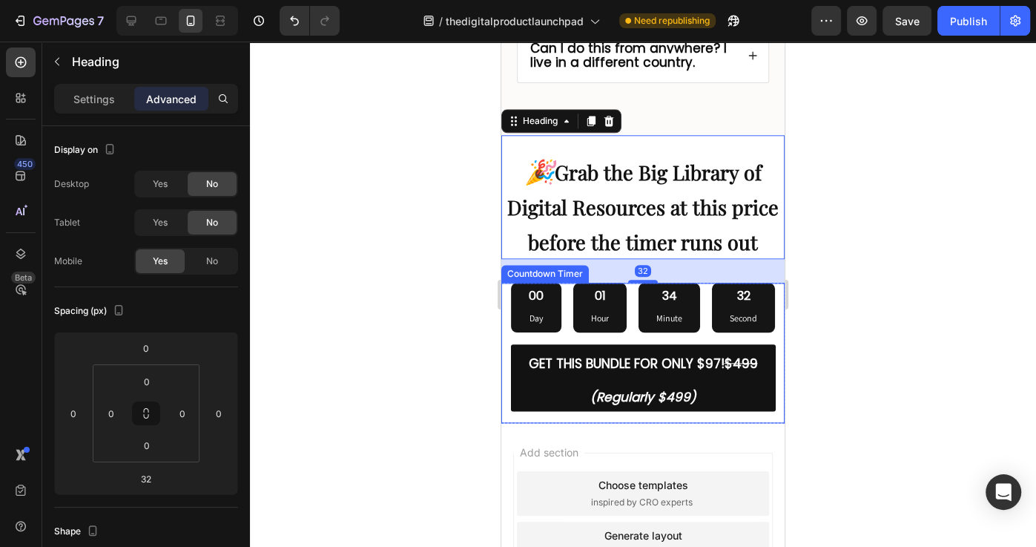
click at [565, 301] on div "00 Day 01 Hour 34 Minute 32 Second" at bounding box center [643, 307] width 264 height 49
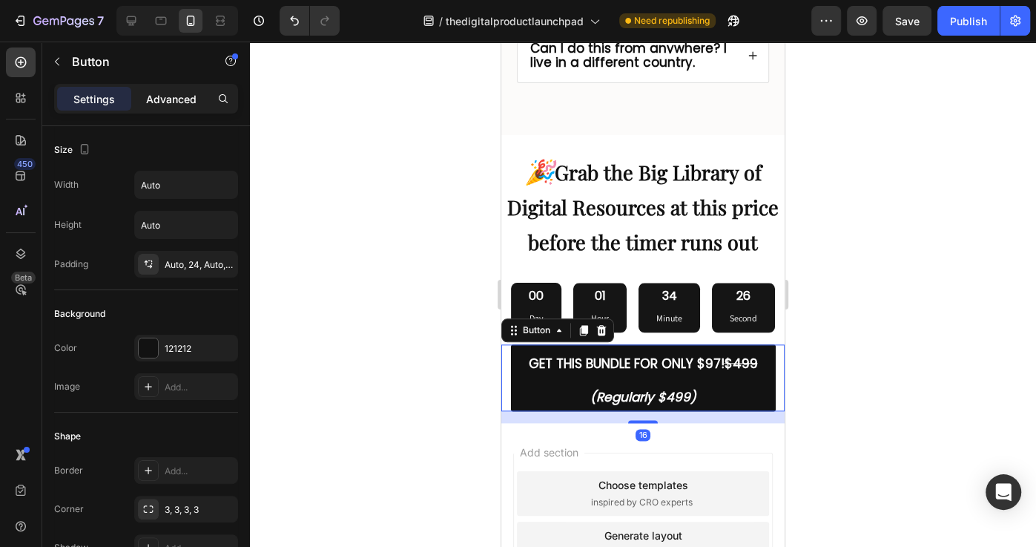
click at [188, 105] on div "Advanced" at bounding box center [171, 99] width 74 height 24
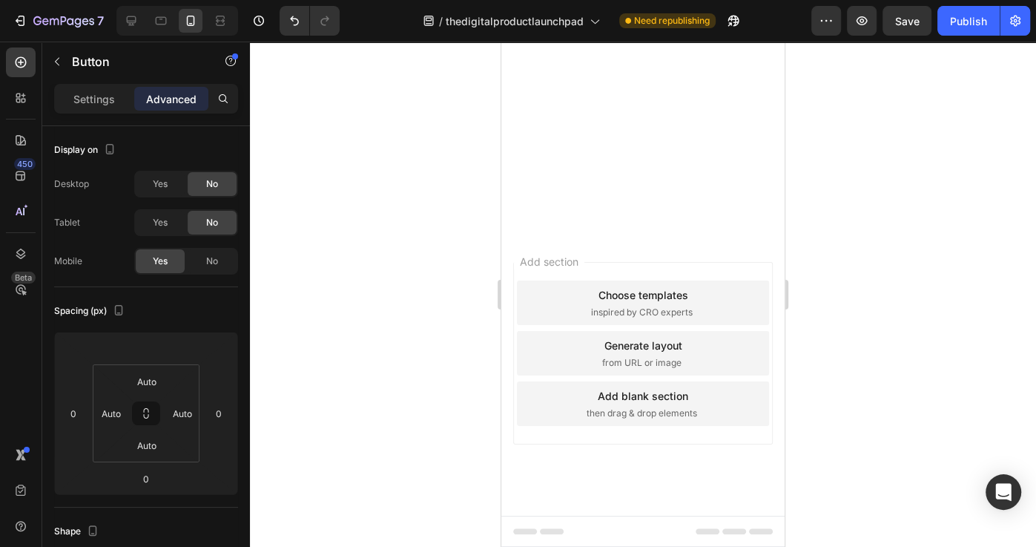
scroll to position [6631, 0]
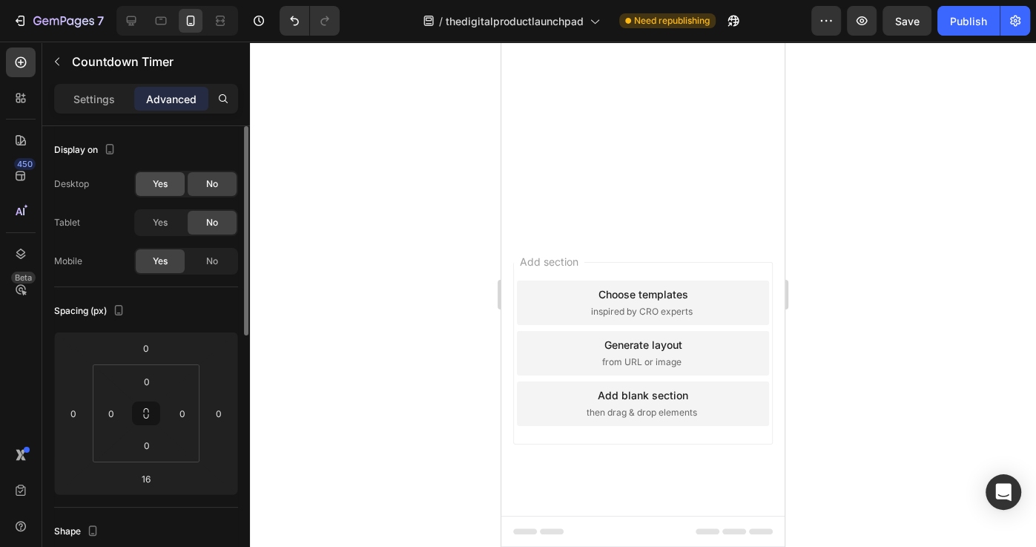
click at [176, 218] on div "Yes" at bounding box center [160, 223] width 49 height 24
click at [166, 182] on span "Yes" at bounding box center [160, 183] width 15 height 13
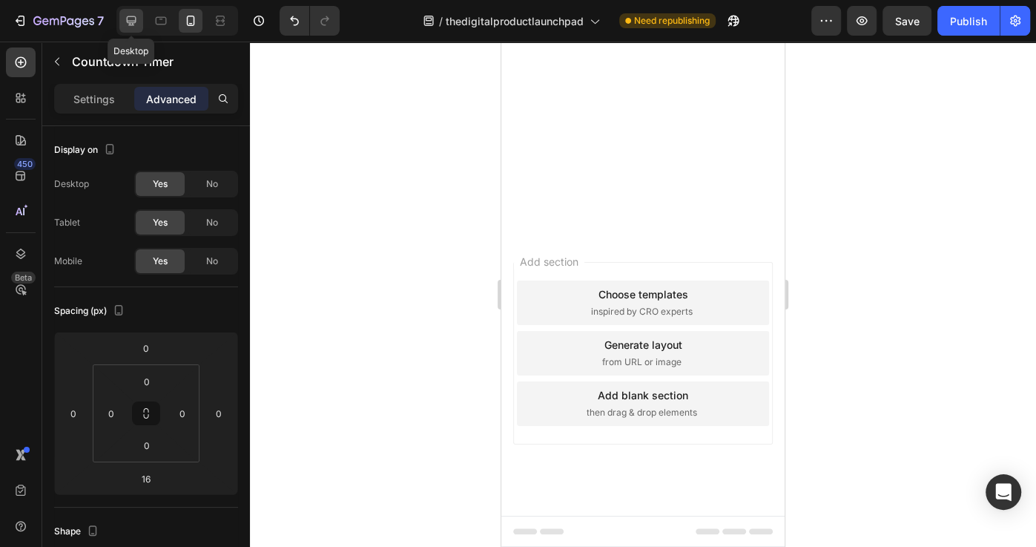
click at [131, 18] on icon at bounding box center [131, 20] width 15 height 15
type input "0"
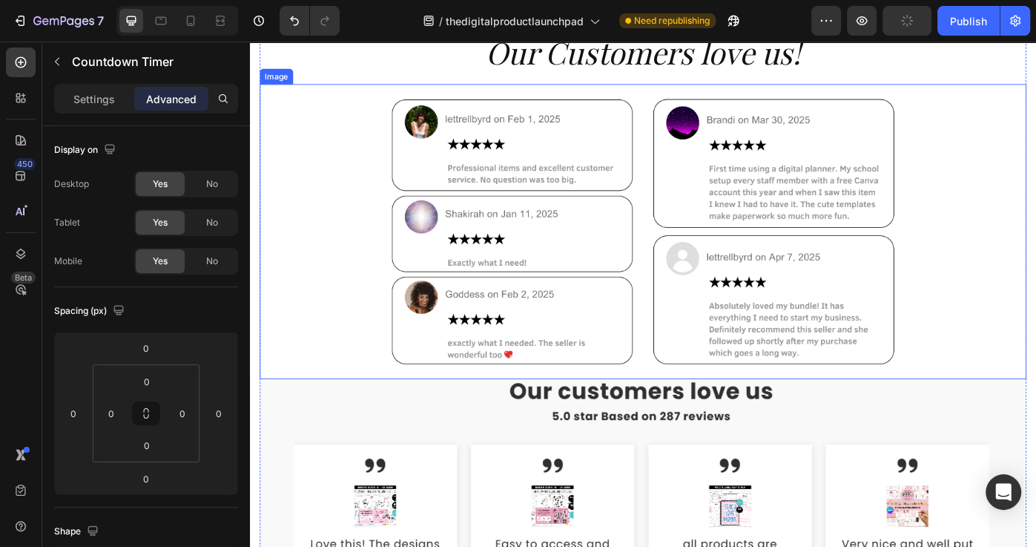
scroll to position [7962, 0]
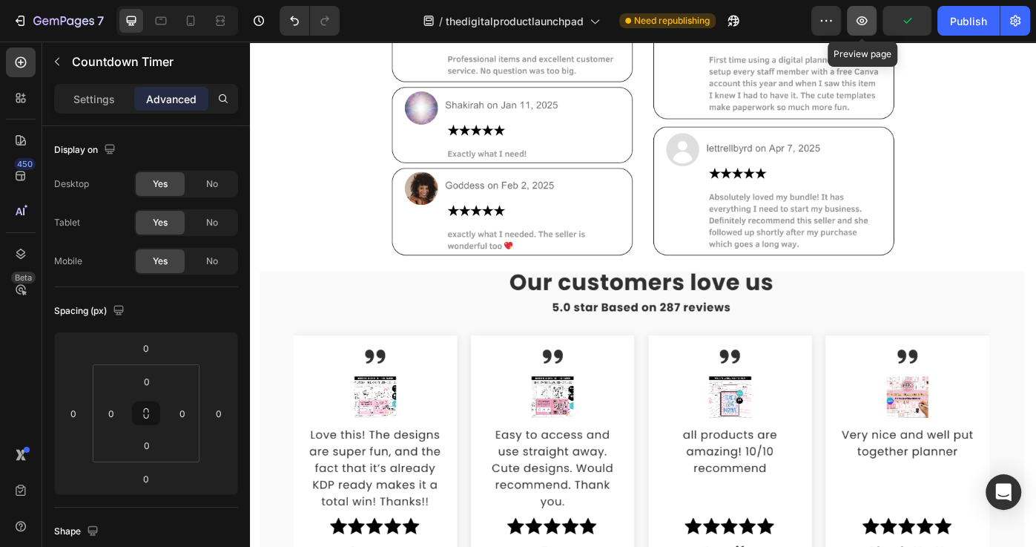
click at [857, 21] on icon "button" at bounding box center [862, 20] width 11 height 9
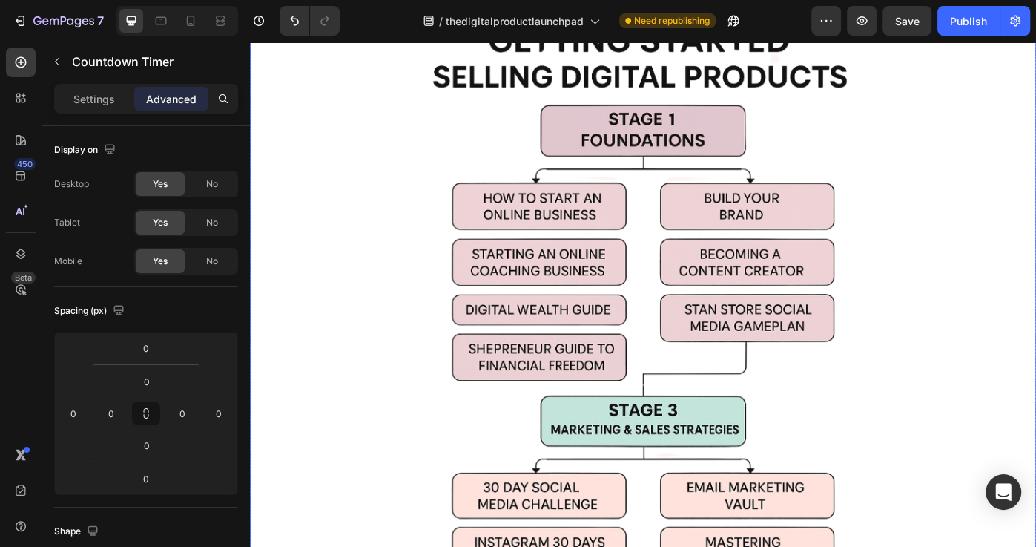
scroll to position [6582, 0]
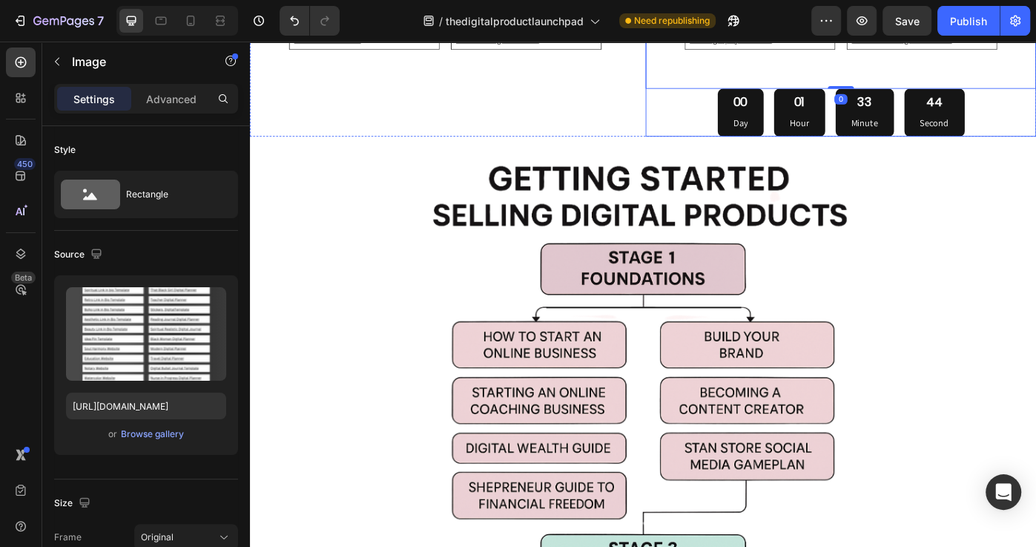
click at [833, 118] on div "00 Day 01 Hour 33 Minute 44 Second" at bounding box center [919, 122] width 280 height 54
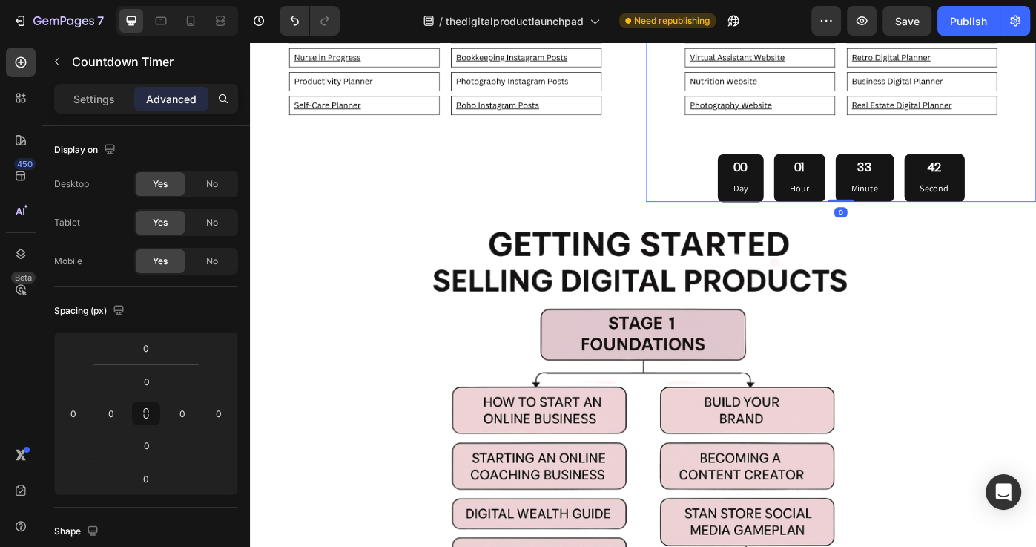
scroll to position [6502, 0]
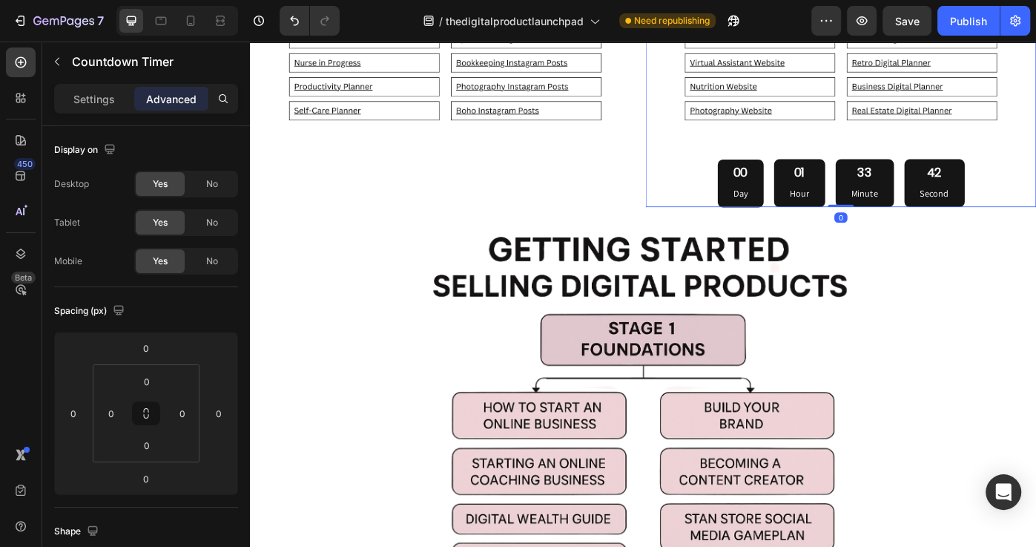
click at [822, 212] on div "00 Day" at bounding box center [805, 202] width 52 height 54
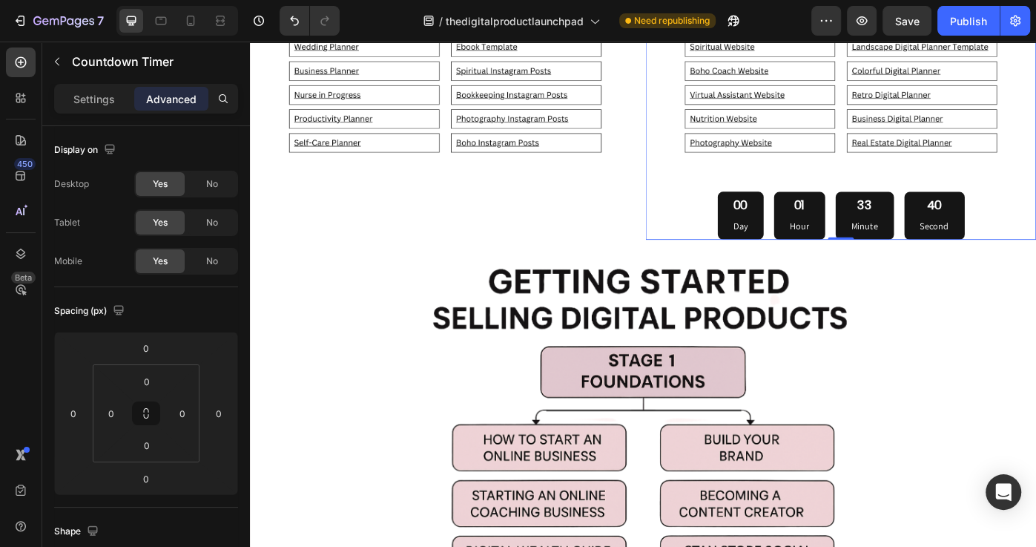
scroll to position [6340, 0]
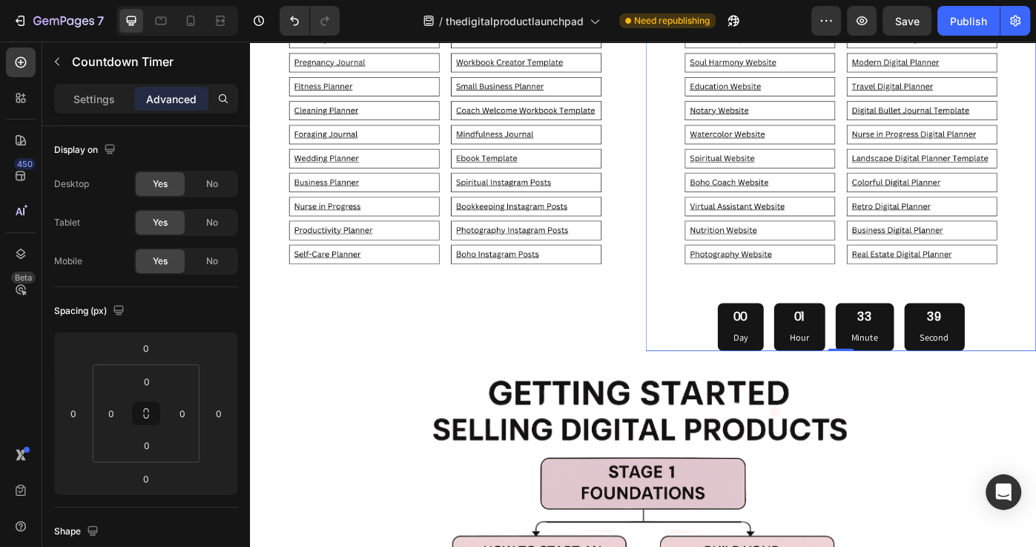
click at [817, 373] on div "00 Day" at bounding box center [805, 364] width 52 height 54
click at [768, 372] on div "00 Day 01 Hour 33 Minute 39 Second" at bounding box center [919, 364] width 442 height 54
click at [1035, 377] on div "00 Day 01 Hour 33 Minute 38 Second" at bounding box center [919, 364] width 442 height 54
click at [818, 368] on div "00 Day" at bounding box center [805, 364] width 52 height 54
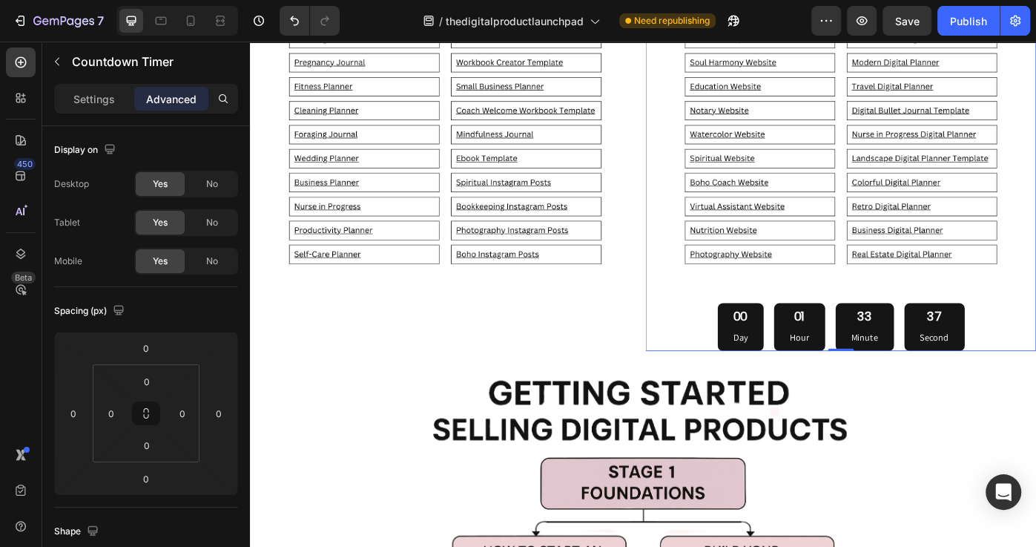
click at [818, 368] on div "00 Day" at bounding box center [805, 364] width 52 height 54
click at [90, 106] on div "Settings" at bounding box center [94, 99] width 74 height 24
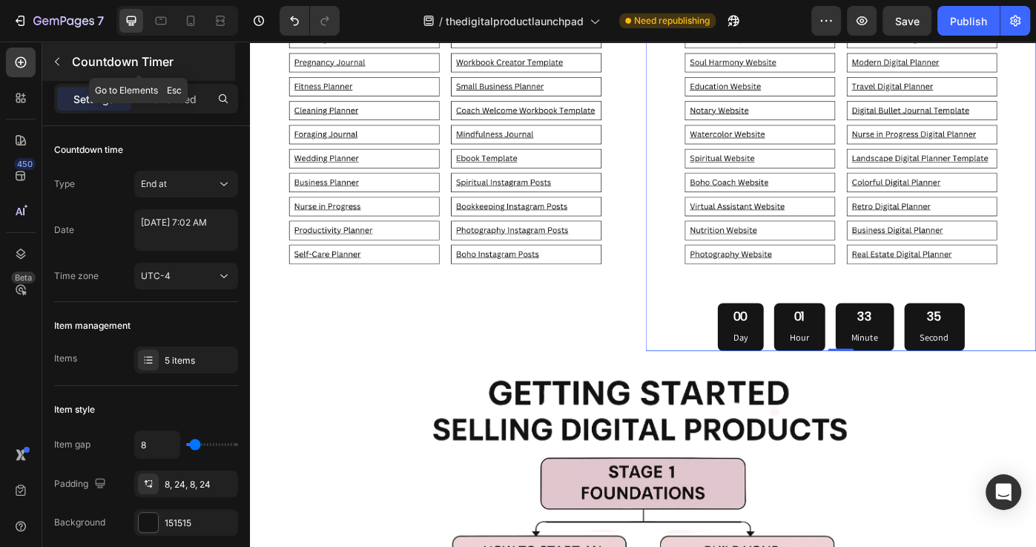
click at [69, 62] on div "Countdown Timer" at bounding box center [138, 61] width 193 height 39
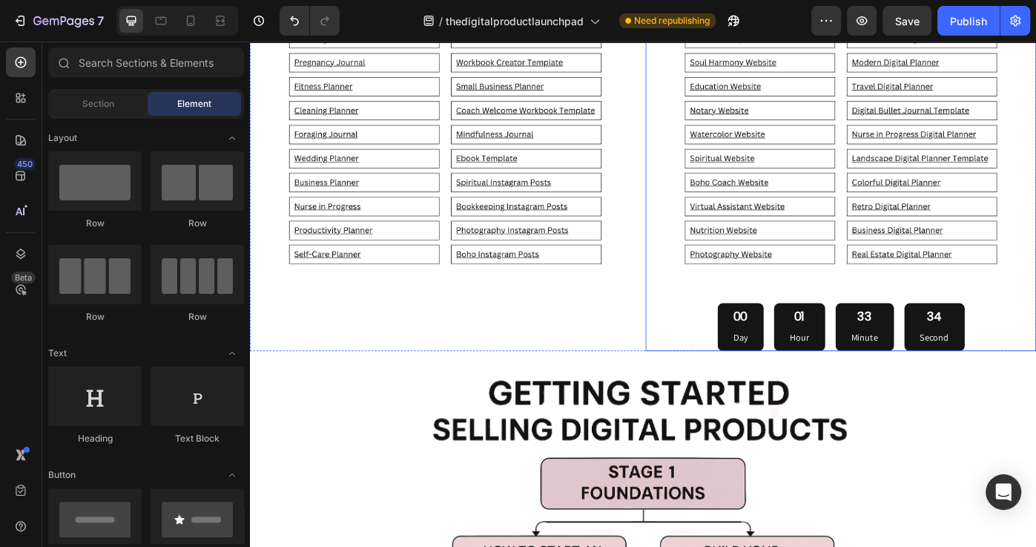
click at [807, 367] on div "00 Day" at bounding box center [805, 364] width 52 height 54
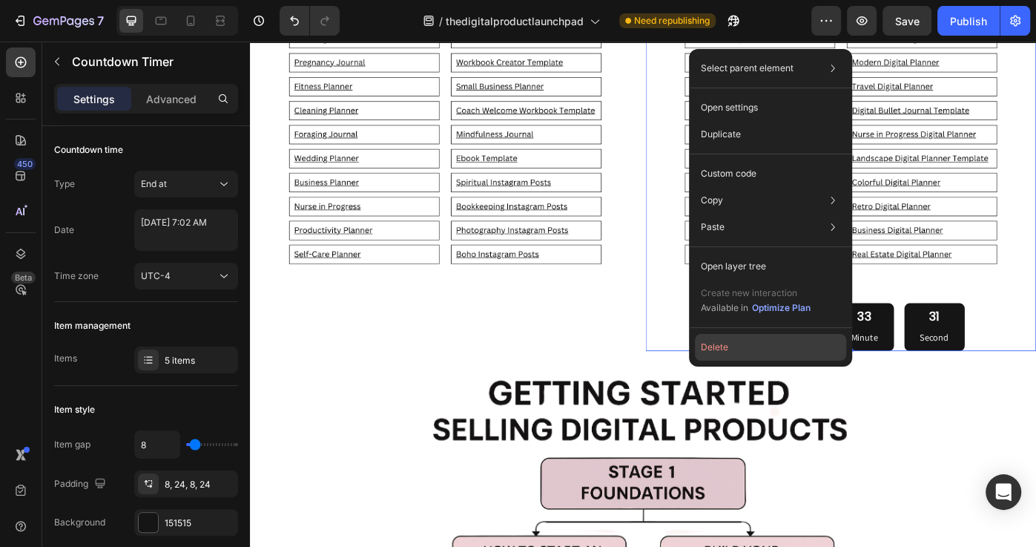
click at [762, 357] on button "Delete" at bounding box center [770, 347] width 151 height 27
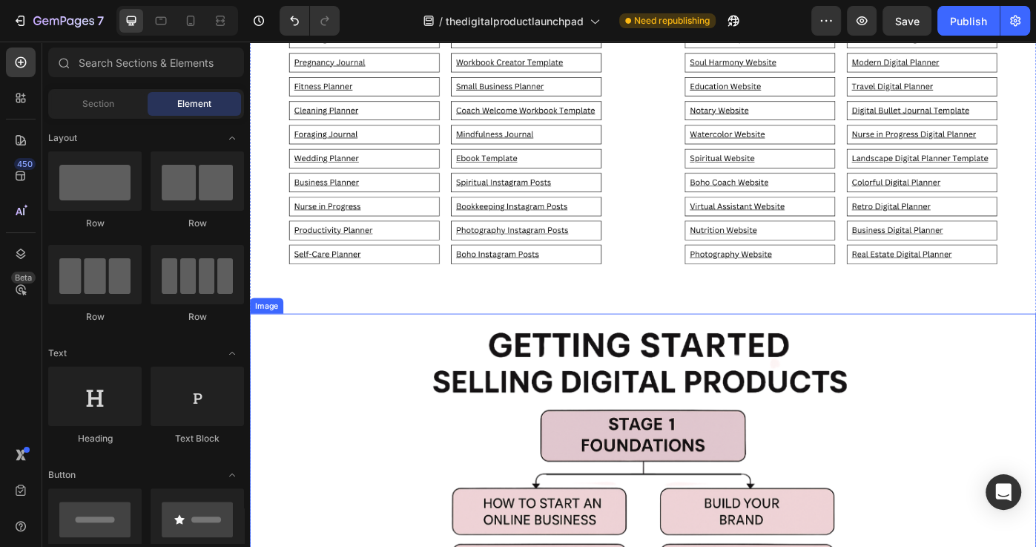
scroll to position [6647, 0]
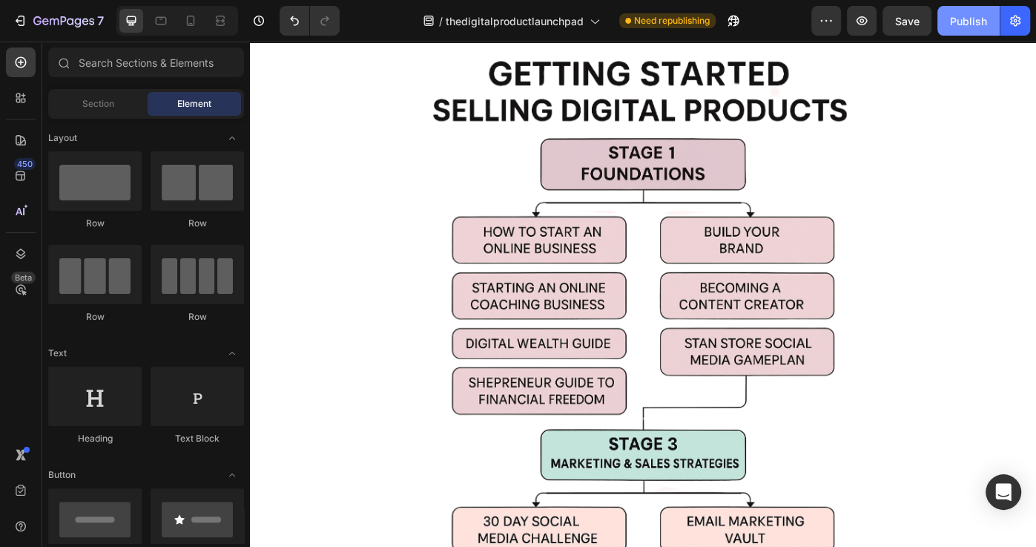
click at [957, 27] on div "Publish" at bounding box center [968, 21] width 37 height 16
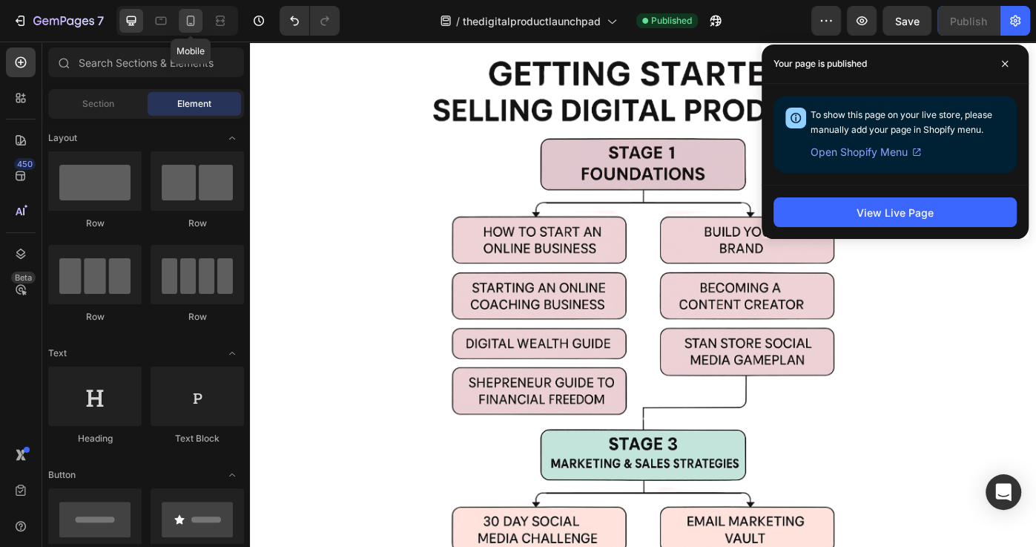
click at [192, 19] on icon at bounding box center [190, 20] width 15 height 15
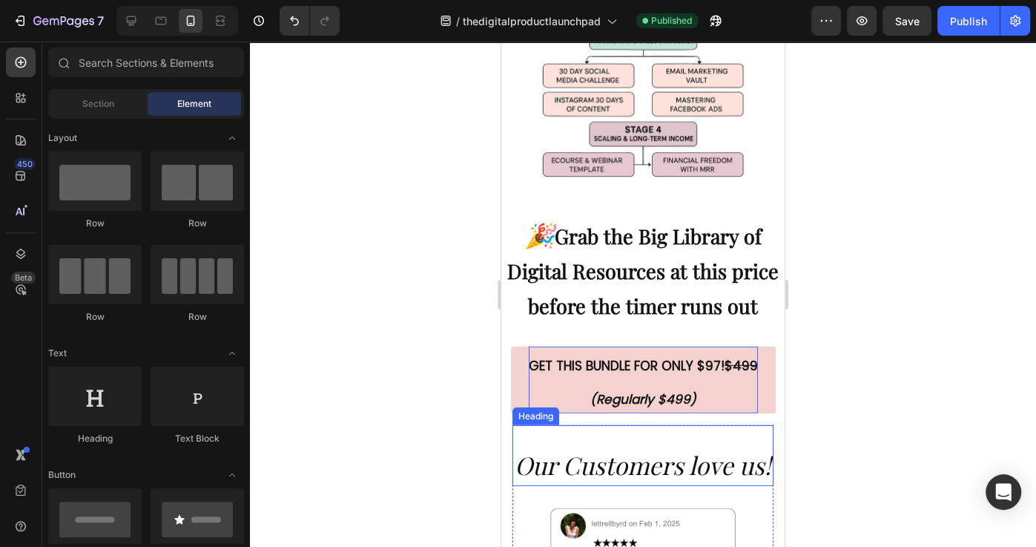
scroll to position [6674, 0]
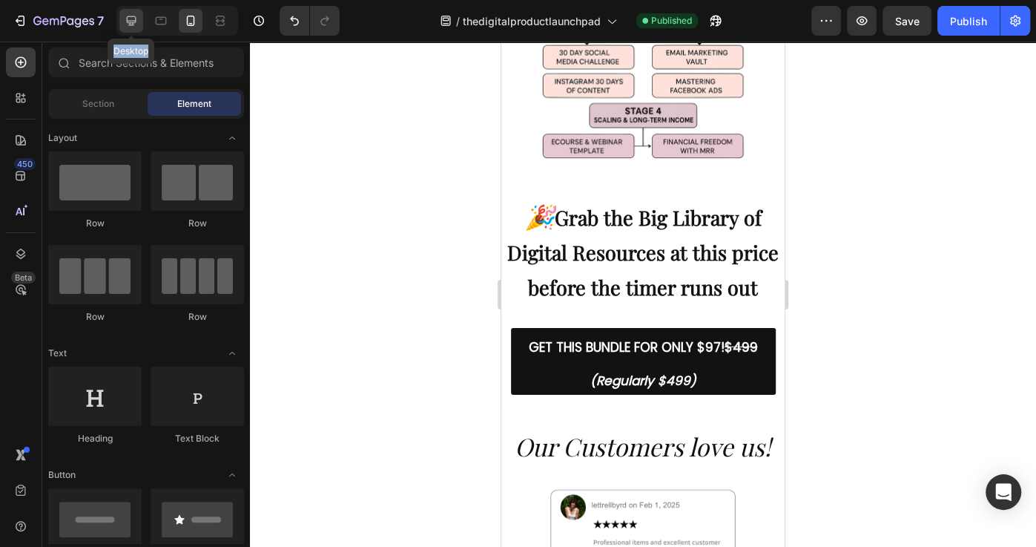
drag, startPoint x: 145, startPoint y: 22, endPoint x: 135, endPoint y: 22, distance: 9.7
click at [135, 22] on div "Desktop" at bounding box center [177, 21] width 122 height 30
click at [135, 22] on icon at bounding box center [131, 20] width 15 height 15
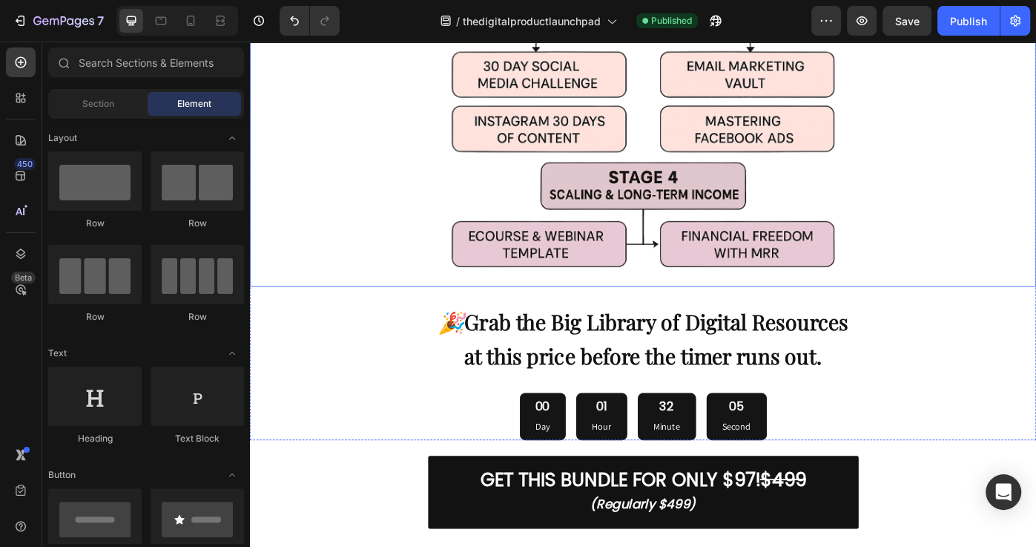
scroll to position [7162, 0]
click at [541, 458] on div "00 Day 01 Hour 32 Minute 04 Second" at bounding box center [695, 466] width 890 height 54
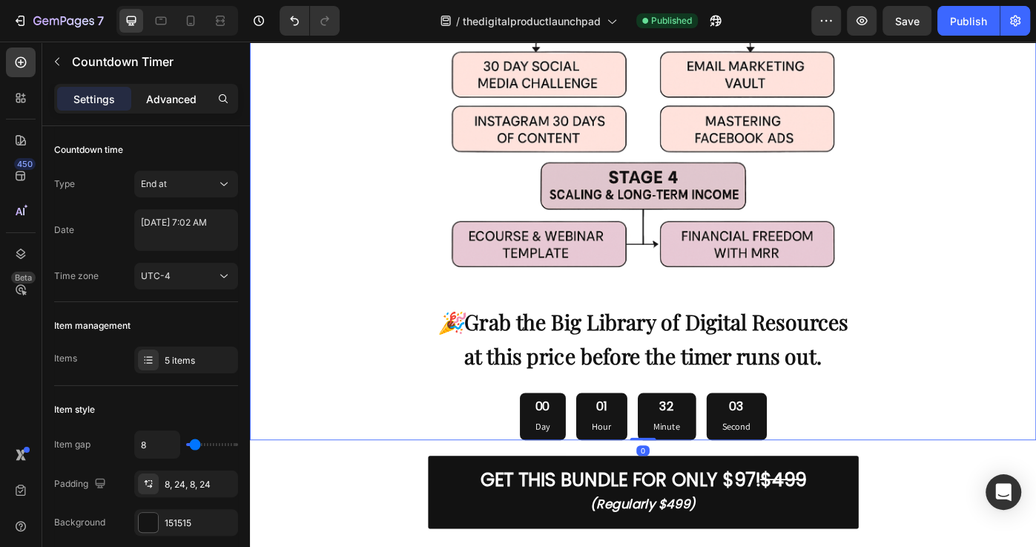
click at [176, 107] on div "Advanced" at bounding box center [171, 99] width 74 height 24
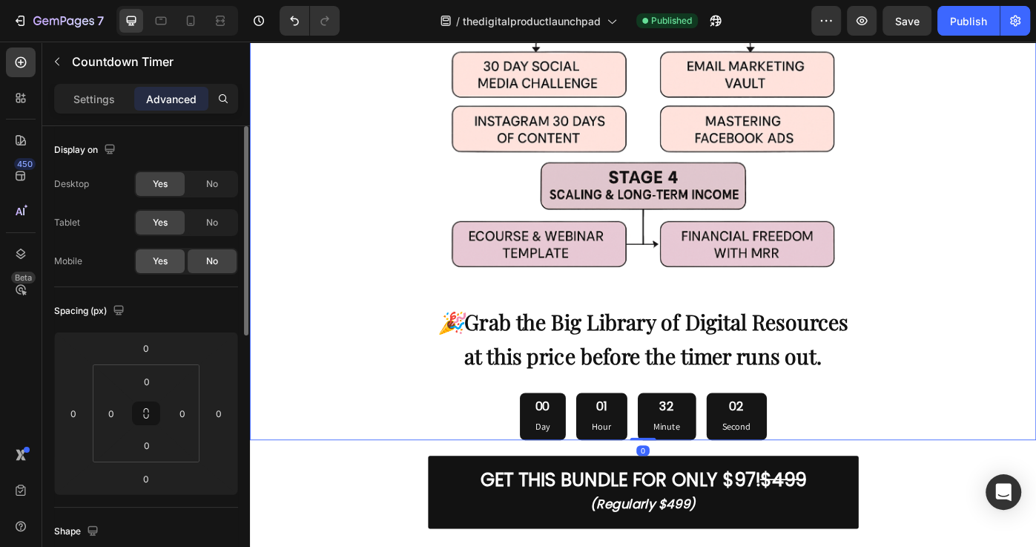
click at [153, 264] on span "Yes" at bounding box center [160, 260] width 15 height 13
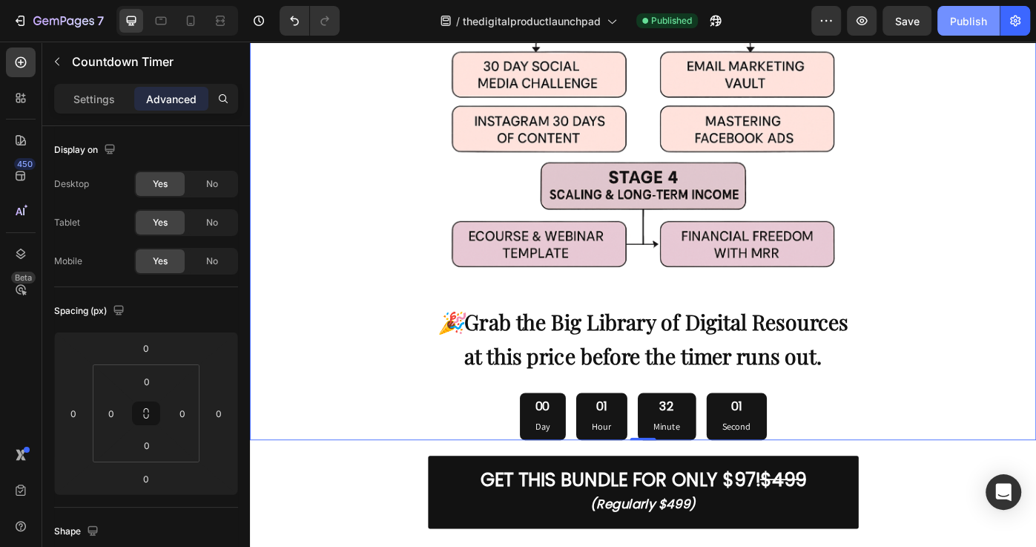
click at [968, 30] on button "Publish" at bounding box center [968, 21] width 62 height 30
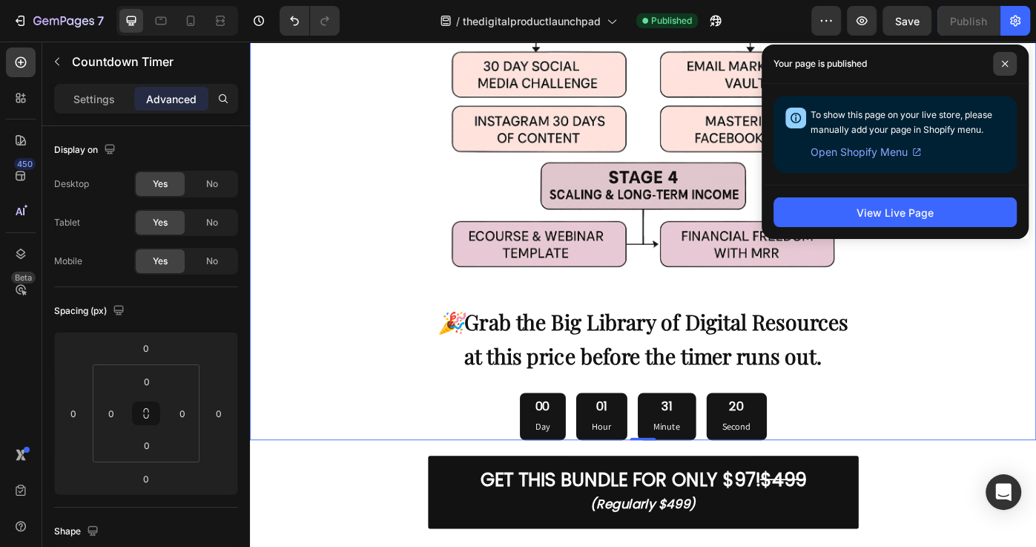
click at [1010, 57] on span at bounding box center [1005, 64] width 24 height 24
